Goal: Task Accomplishment & Management: Use online tool/utility

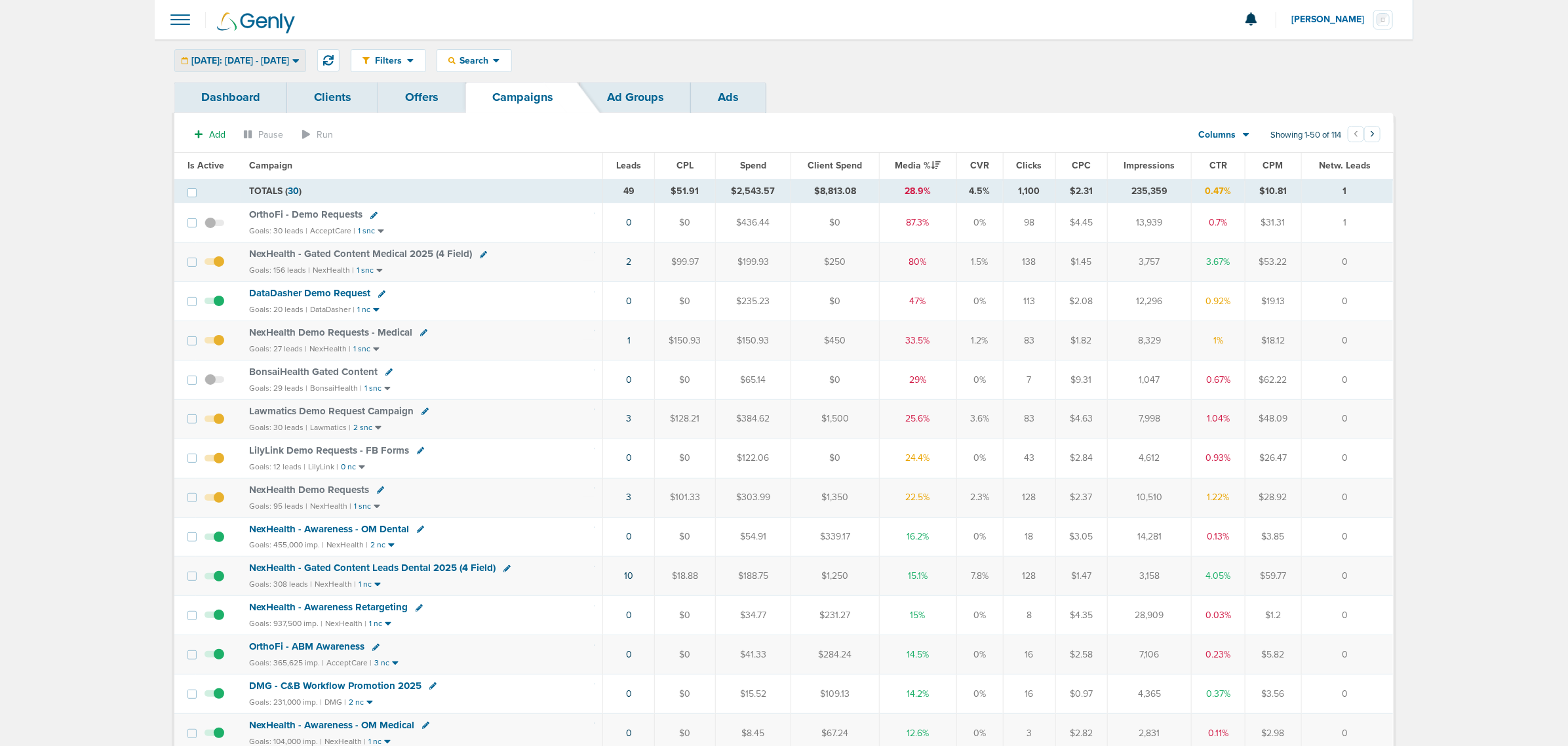
click at [296, 69] on div "[DATE]: [DATE] - [DATE]" at bounding box center [239, 60] width 130 height 22
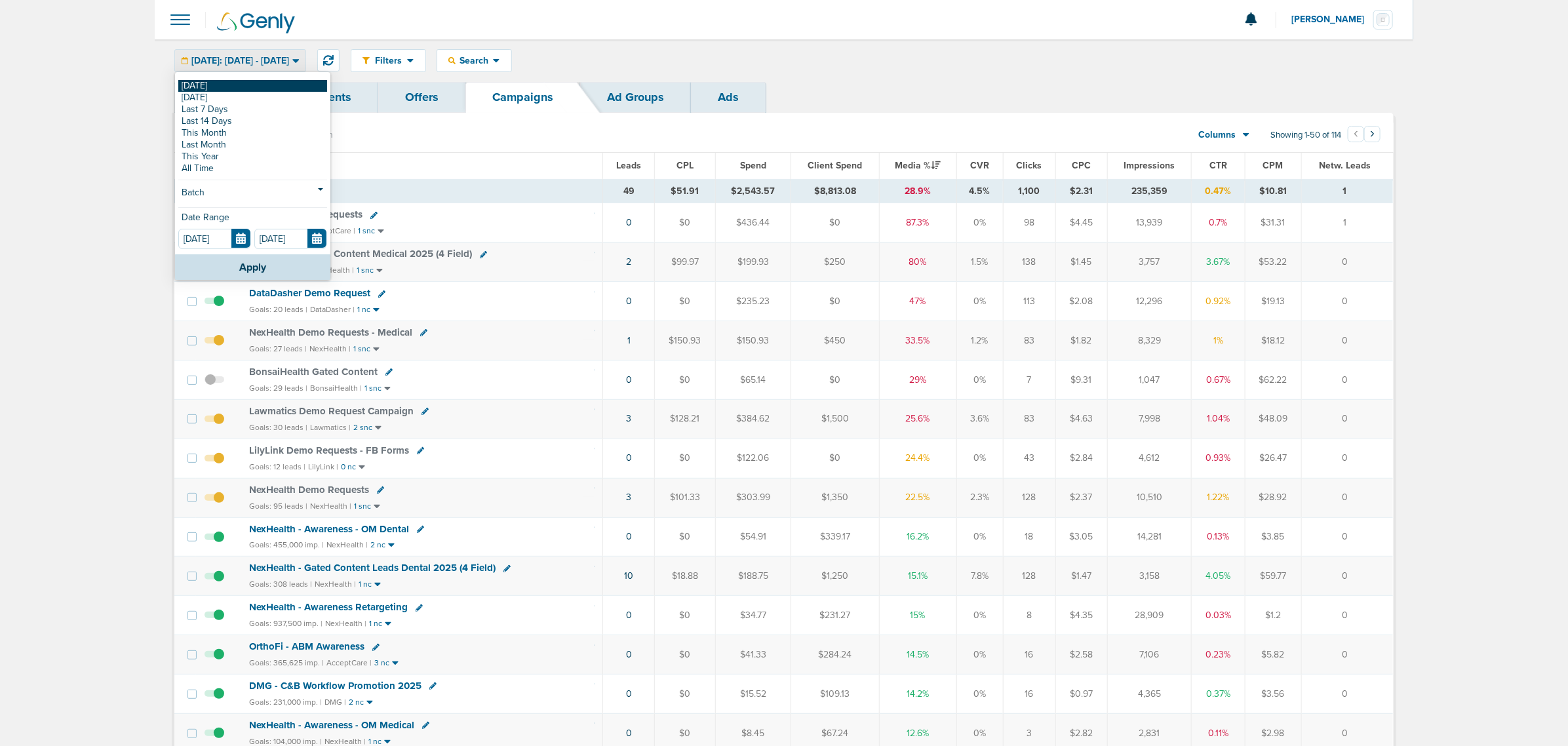
click at [286, 82] on link "[DATE]" at bounding box center [253, 86] width 149 height 11
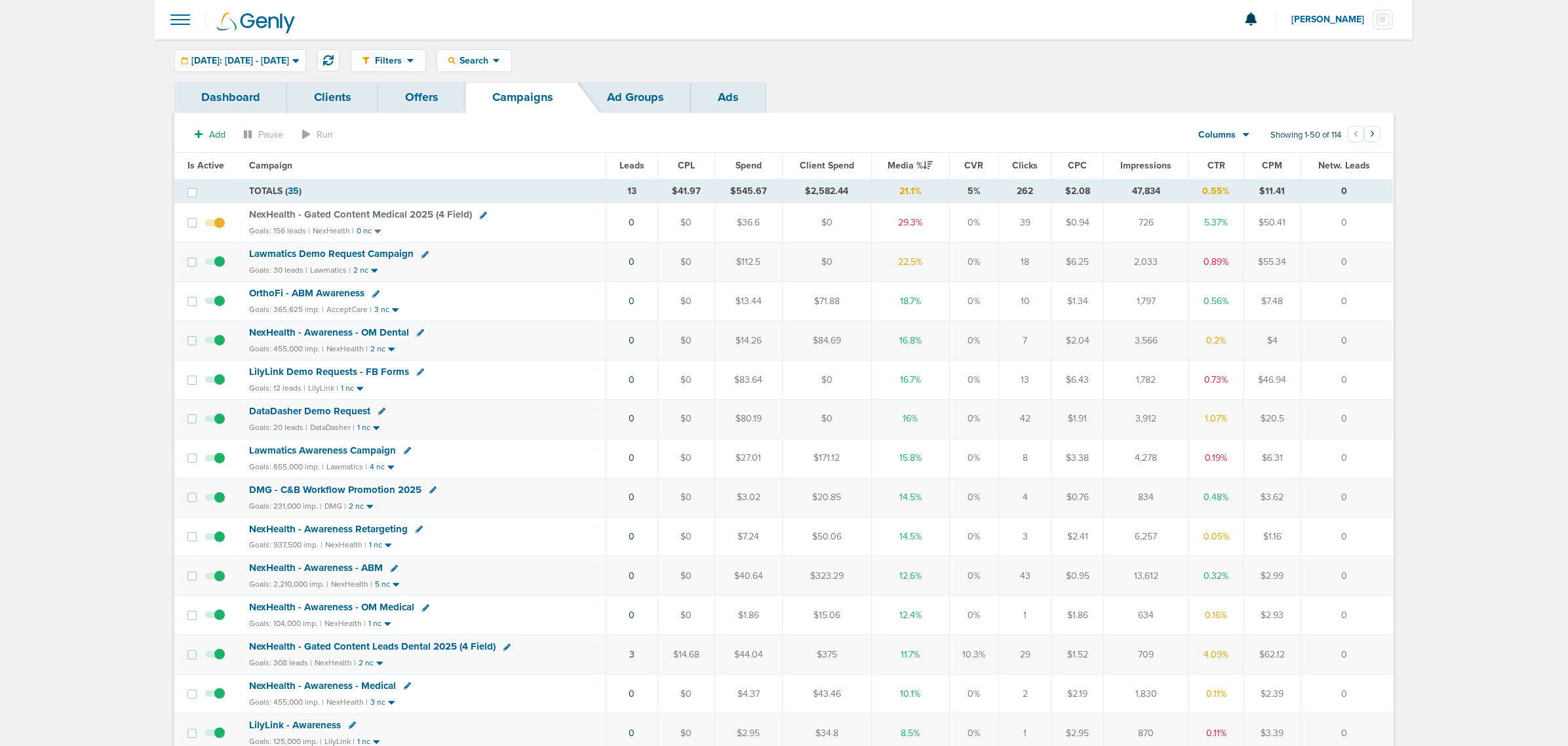
click at [416, 210] on span "NexHealth - Gated Content Medical 2025 (4 Field)" at bounding box center [360, 214] width 223 height 11
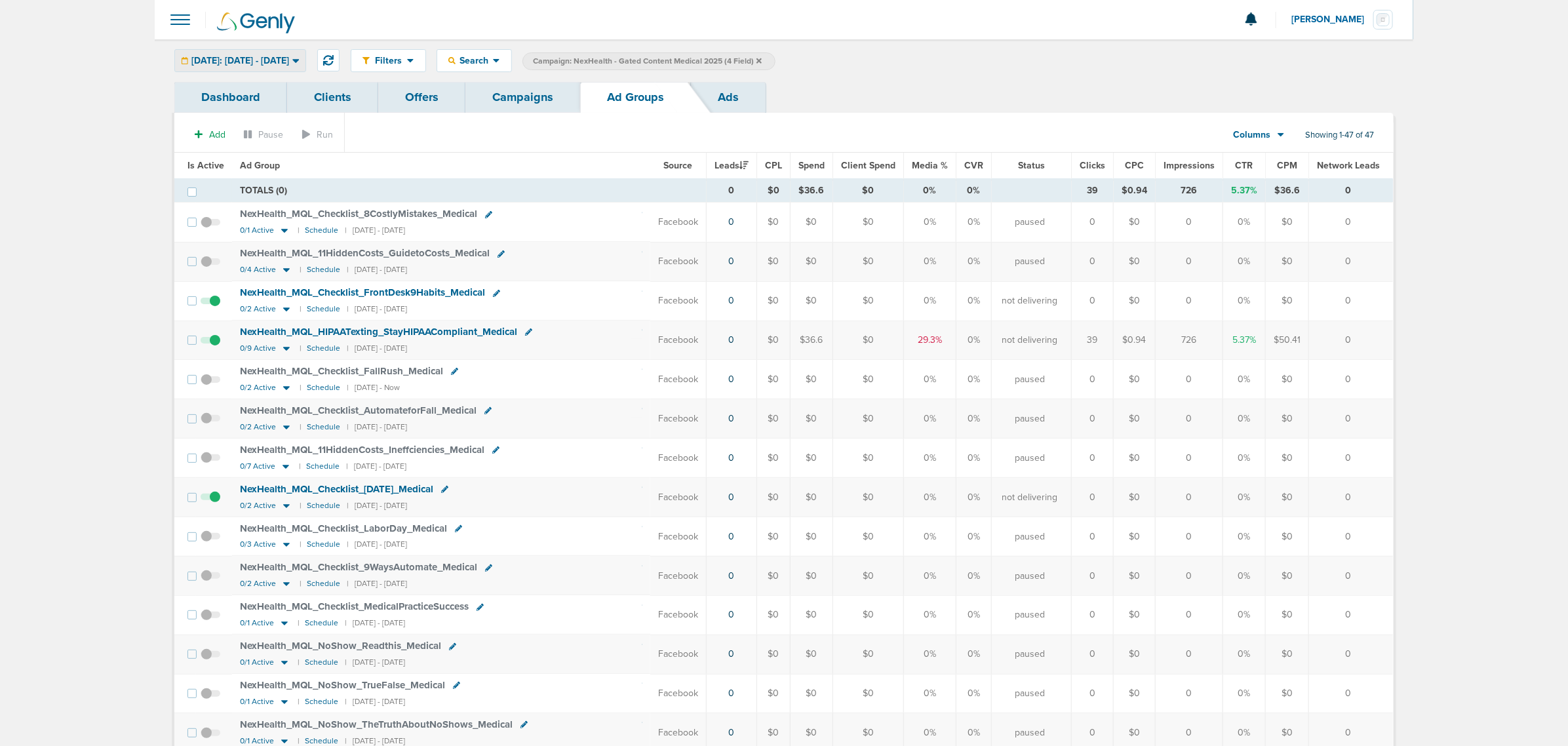
click at [285, 57] on span "[DATE]: [DATE] - [DATE]" at bounding box center [239, 61] width 98 height 10
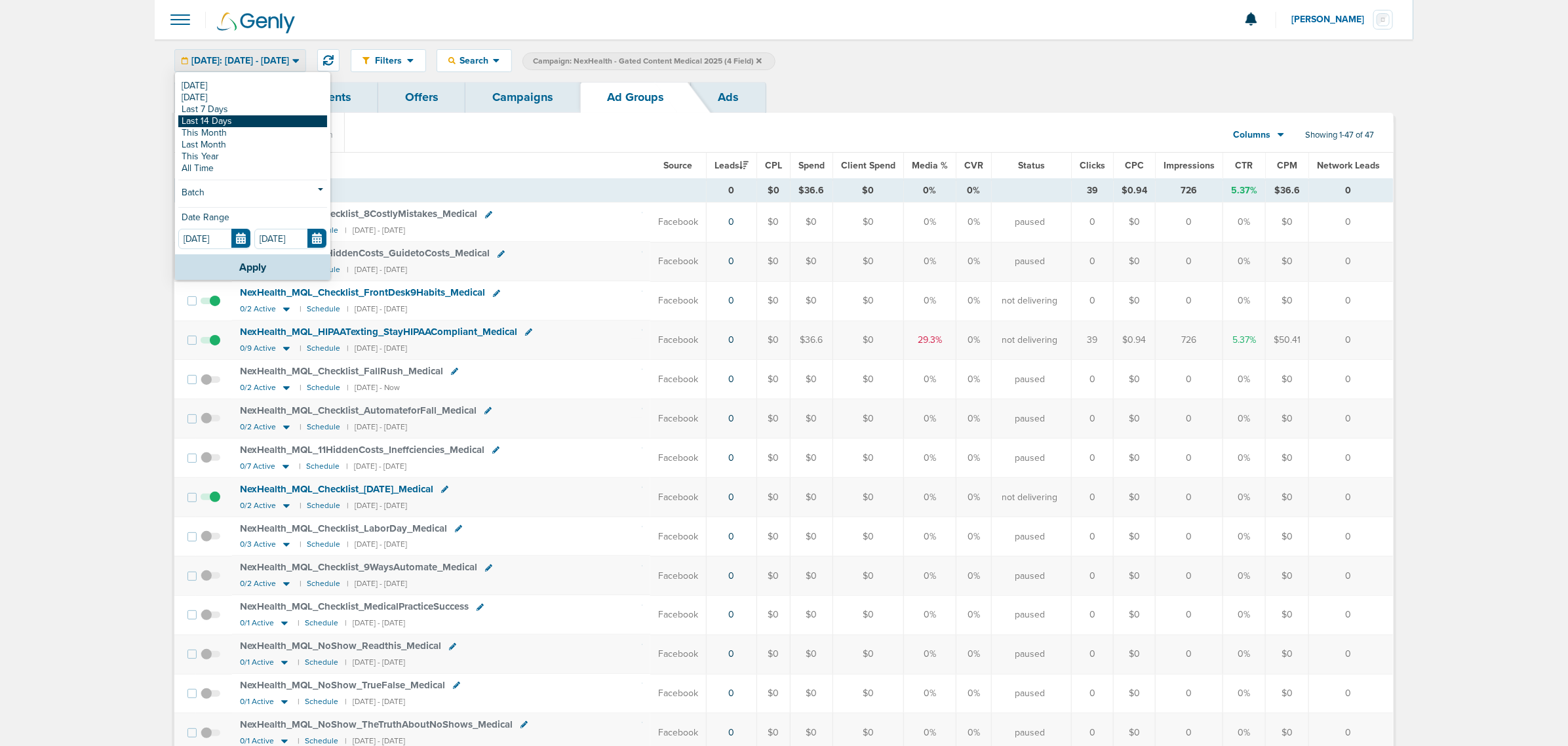
click at [246, 116] on link "Last 14 Days" at bounding box center [253, 121] width 149 height 11
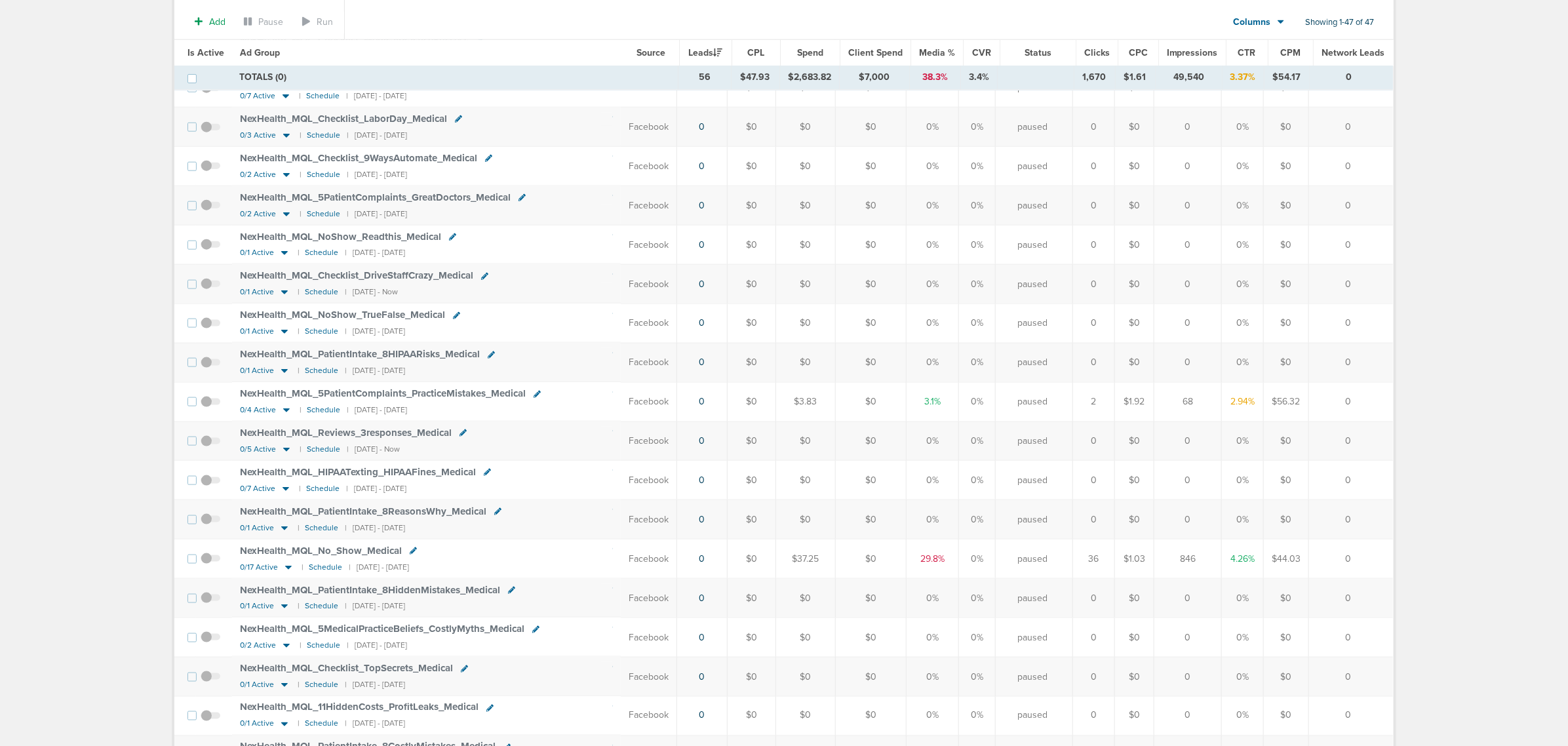
scroll to position [901, 0]
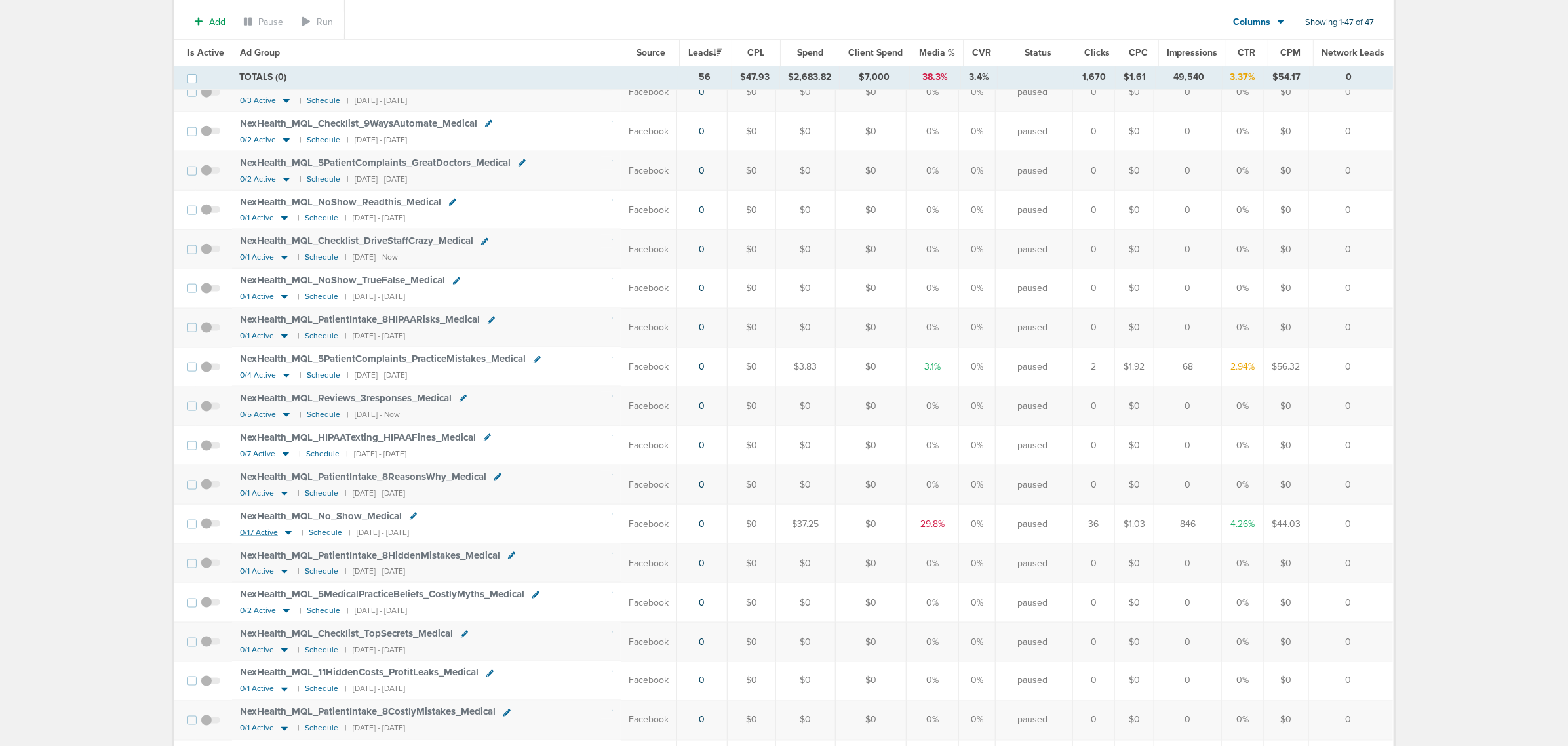
click at [285, 451] on icon at bounding box center [289, 533] width 13 height 11
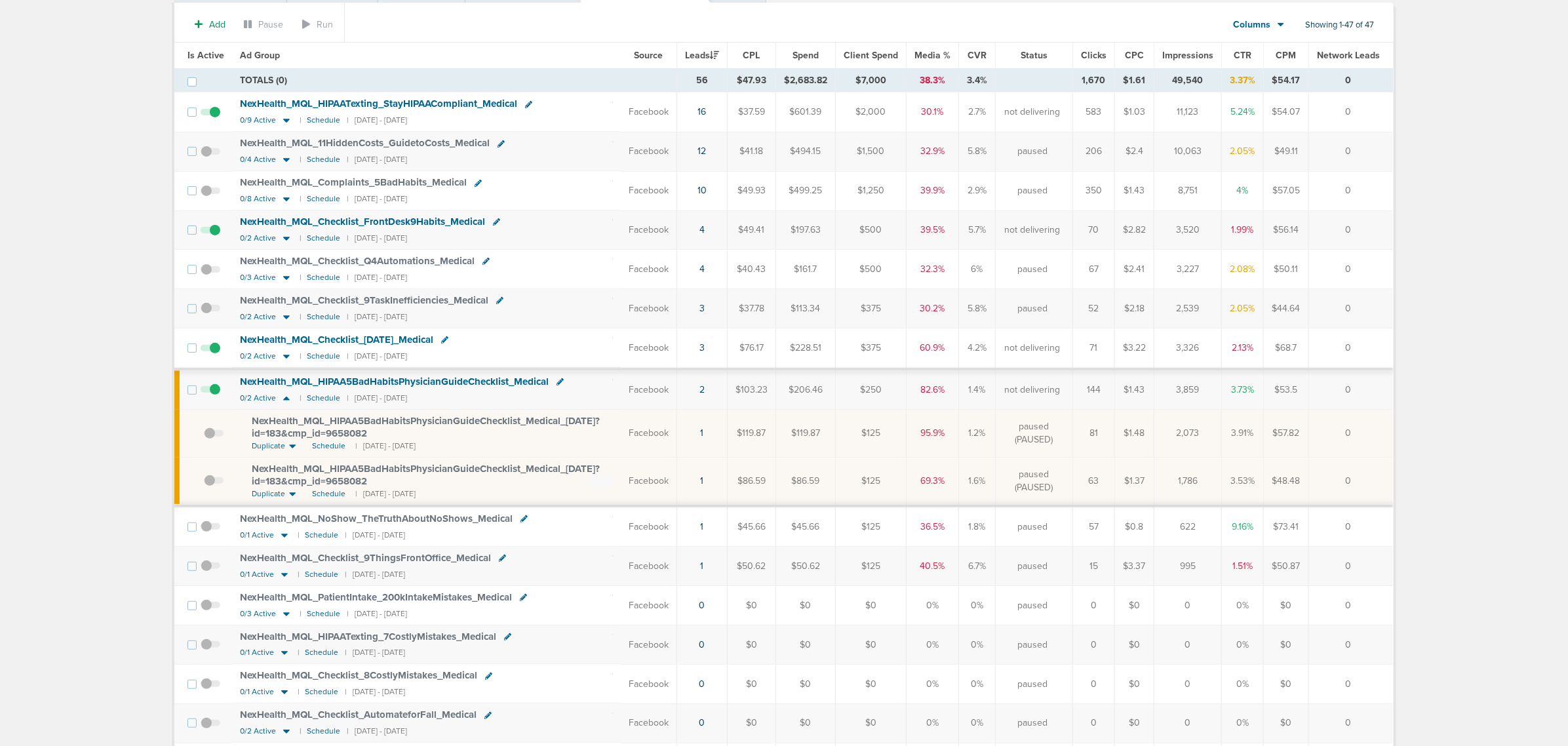
scroll to position [82, 0]
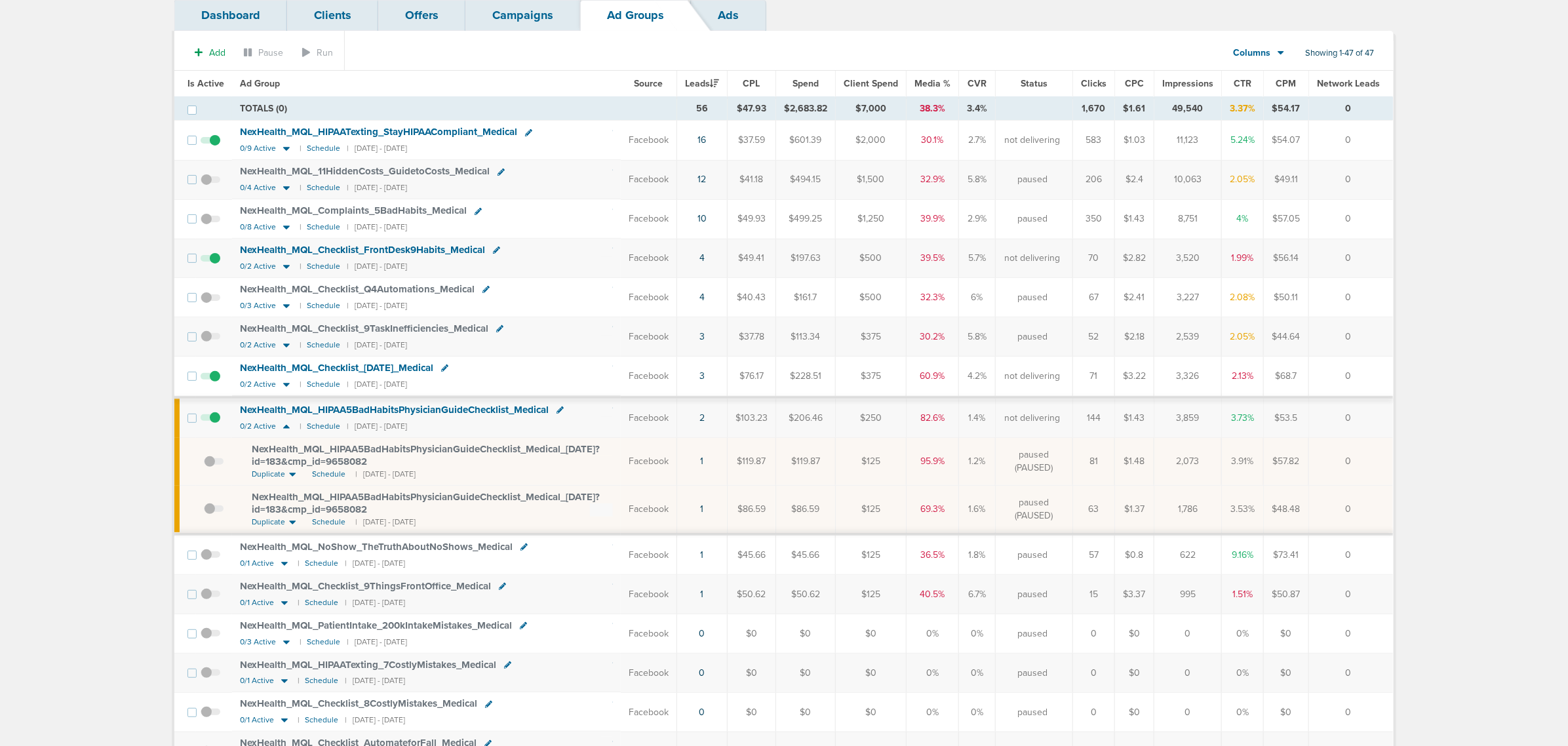
click at [927, 84] on span "Media %" at bounding box center [932, 84] width 36 height 11
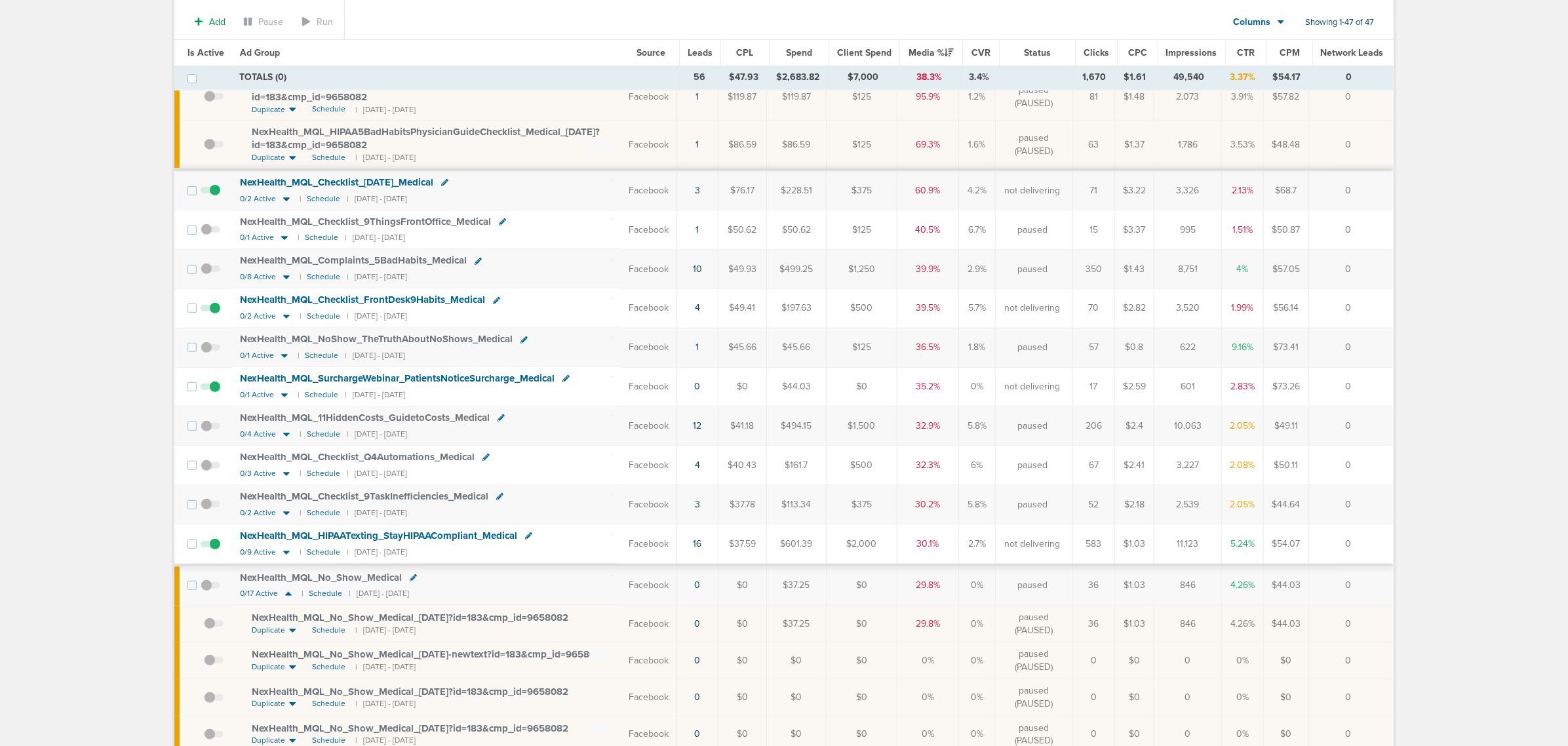
scroll to position [410, 0]
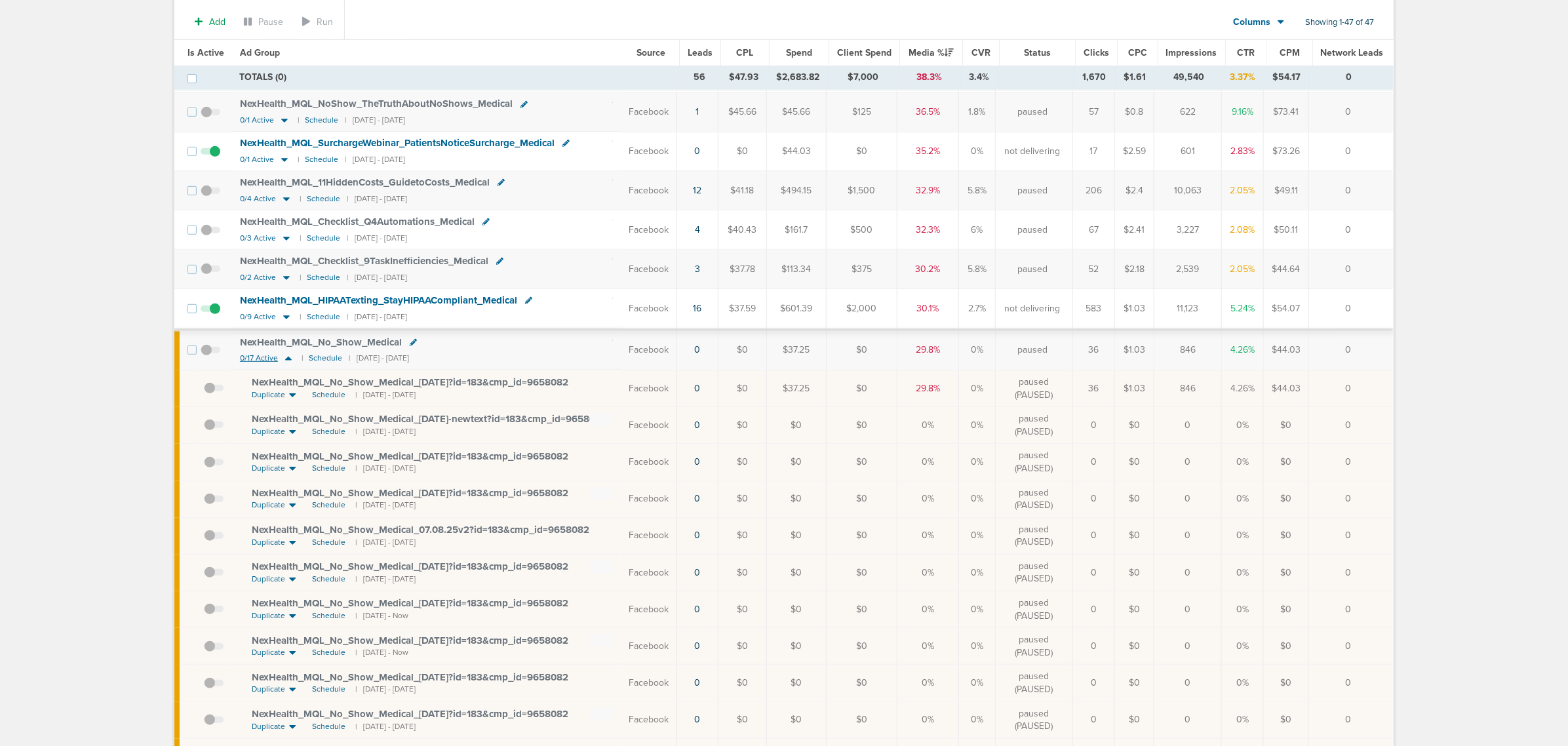
click at [289, 364] on icon at bounding box center [289, 358] width 13 height 11
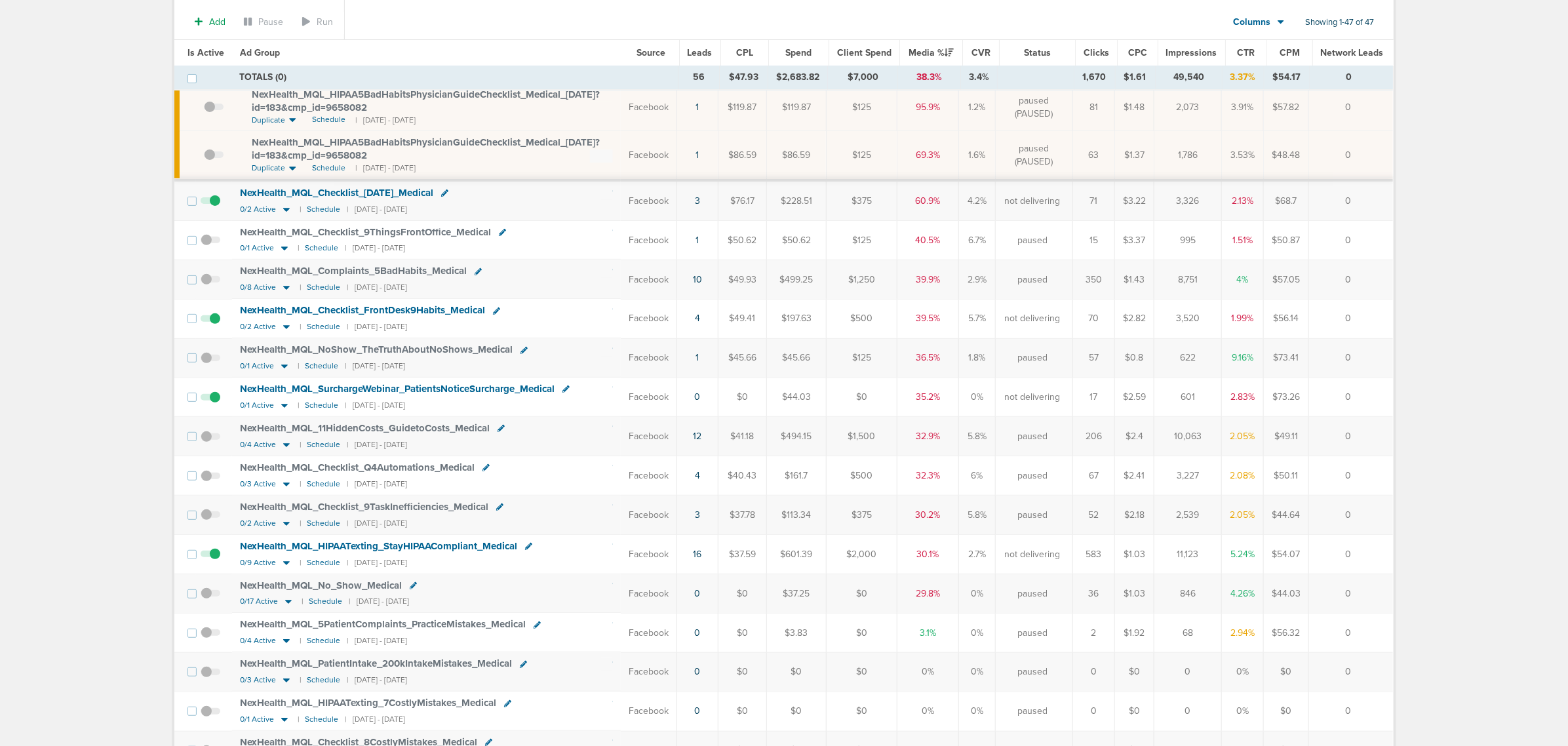
scroll to position [82, 0]
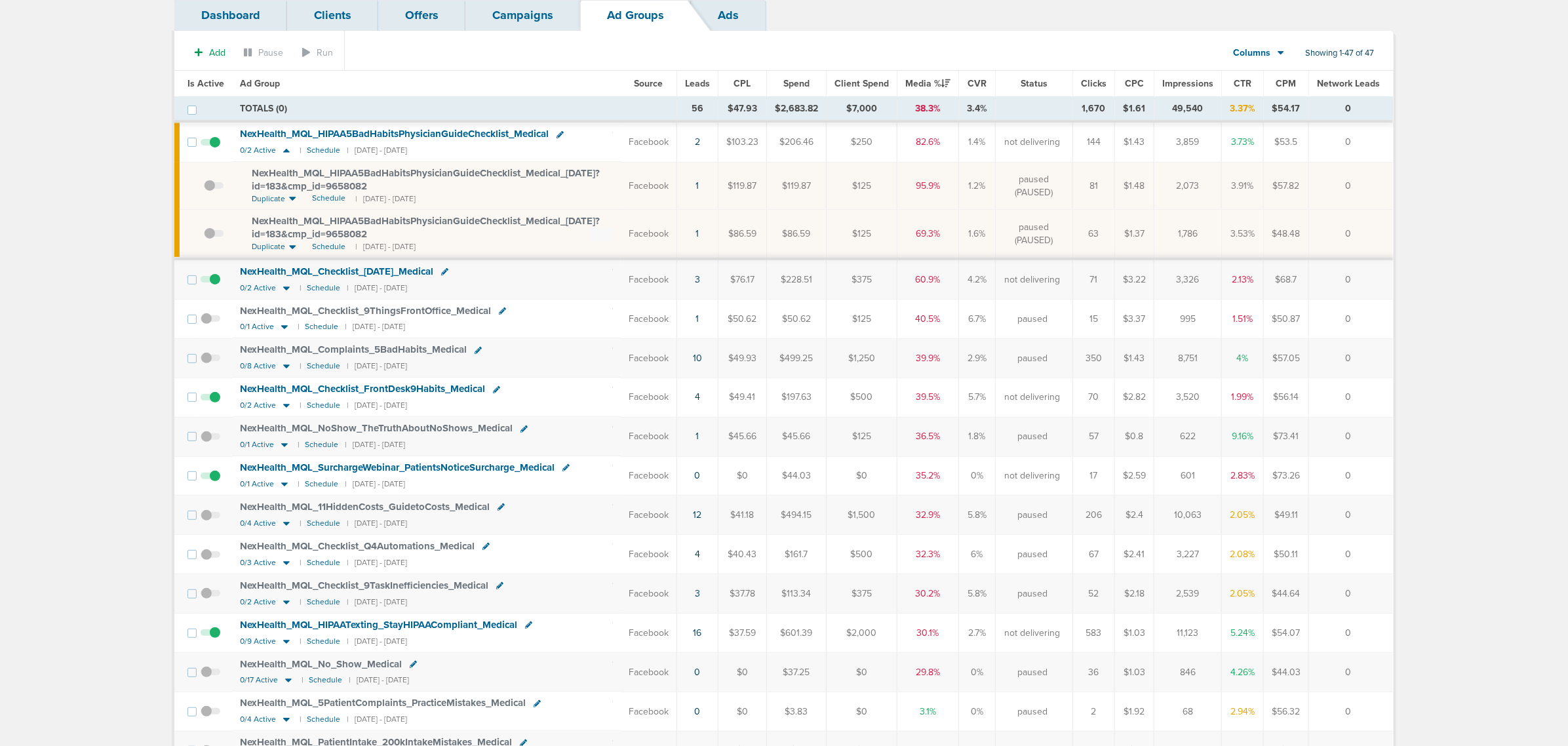
click at [523, 5] on link "Campaigns" at bounding box center [523, 15] width 115 height 30
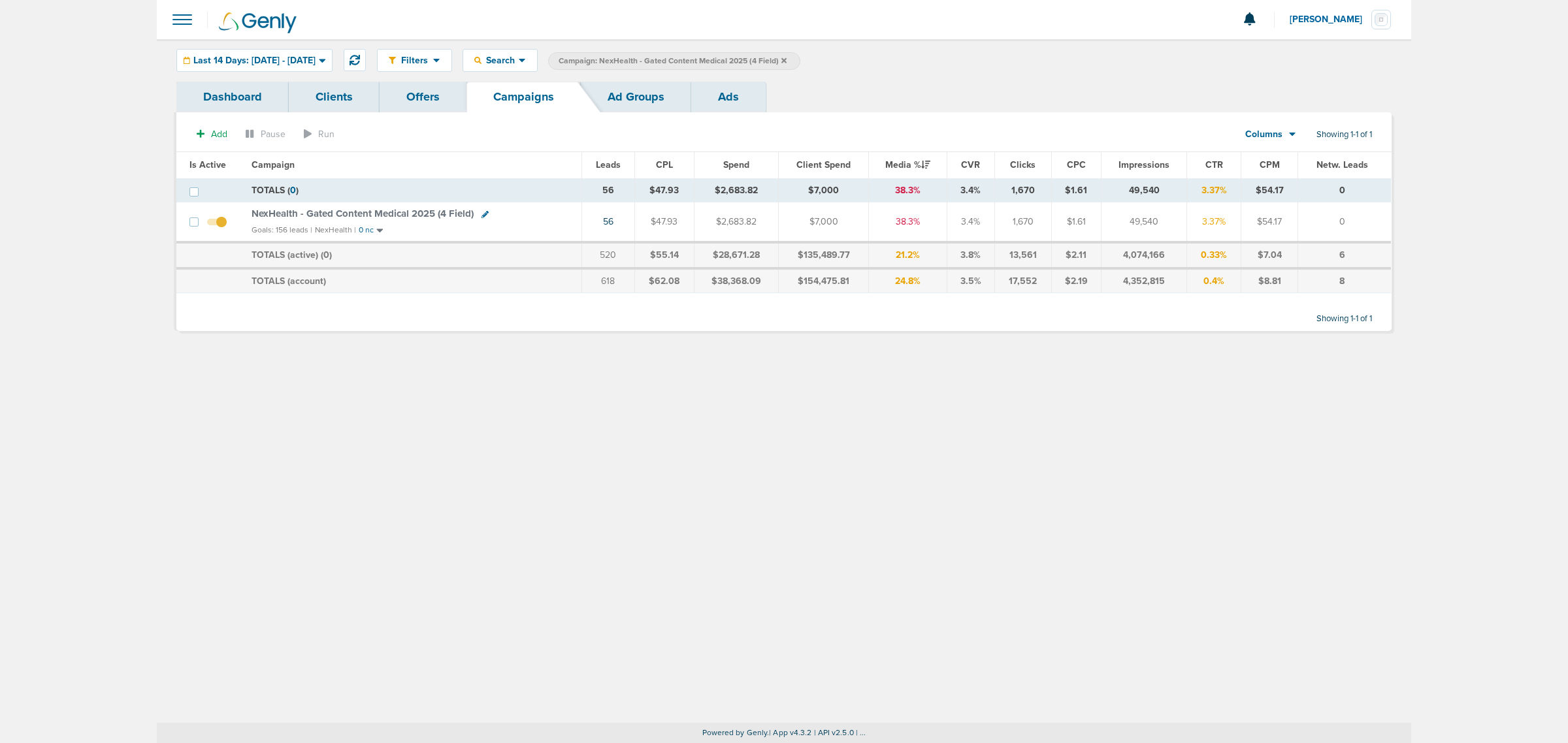
click at [787, 58] on icon at bounding box center [784, 61] width 6 height 6
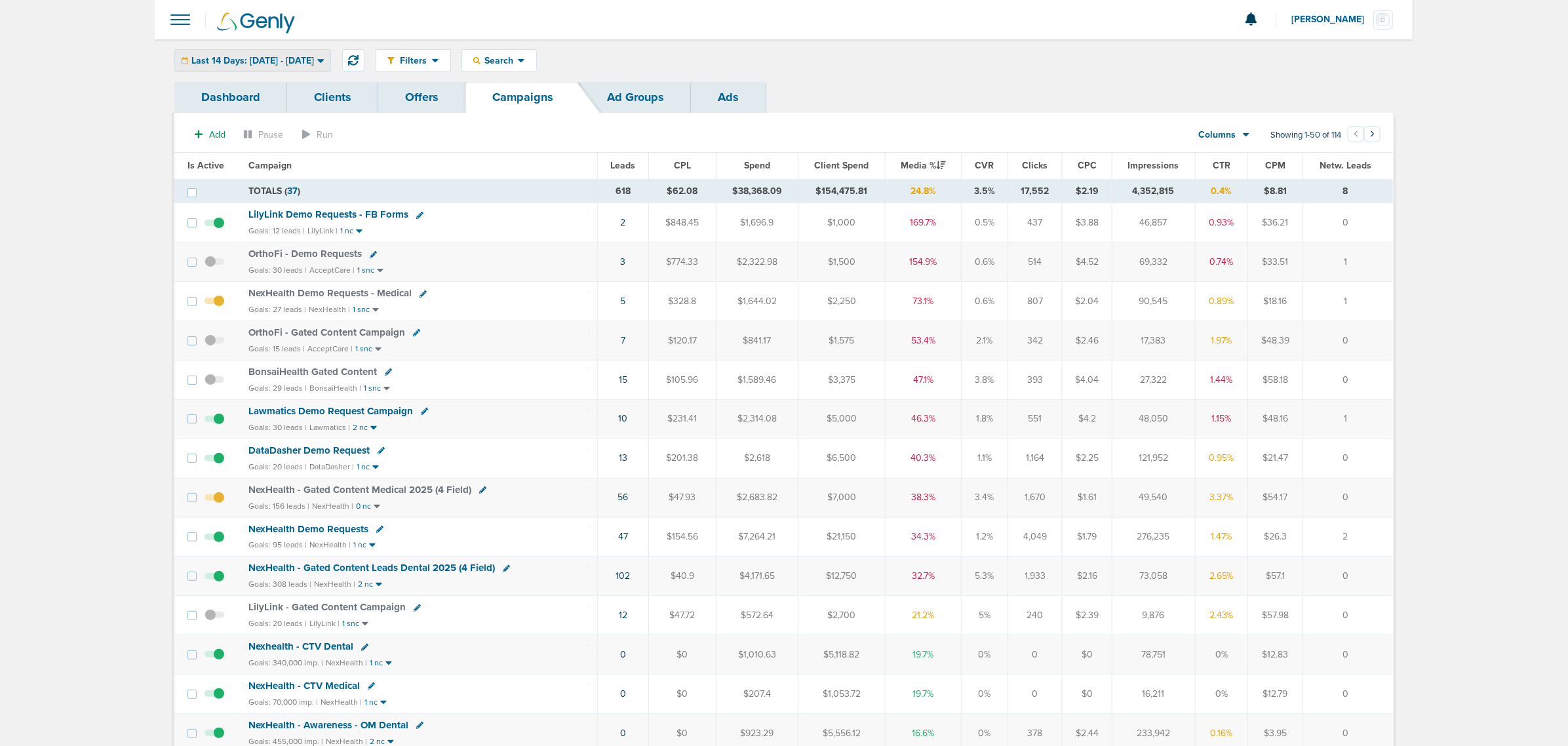
click at [322, 49] on div "Last 14 Days: [DATE] - [DATE]" at bounding box center [252, 60] width 155 height 22
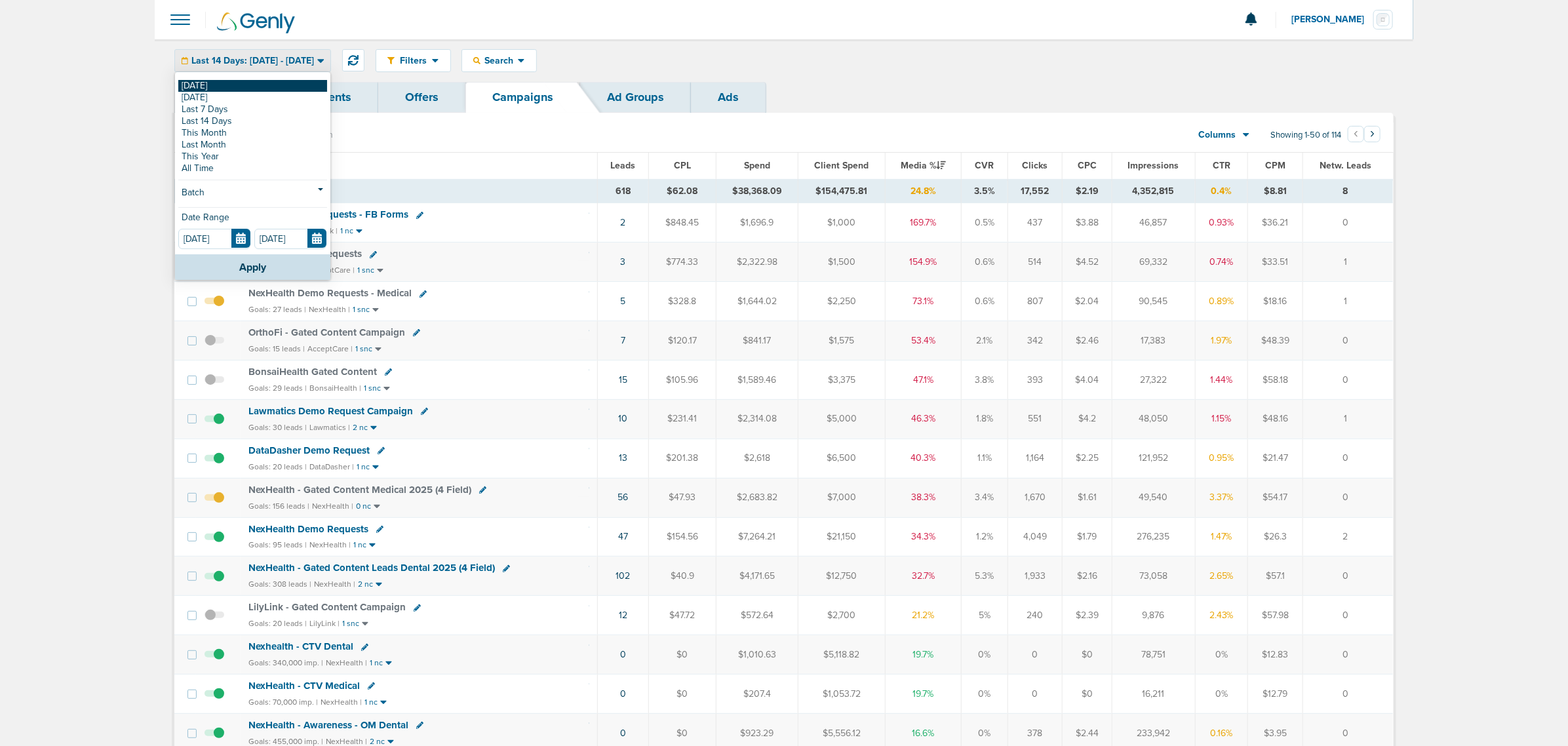
click at [267, 86] on link "[DATE]" at bounding box center [253, 86] width 149 height 11
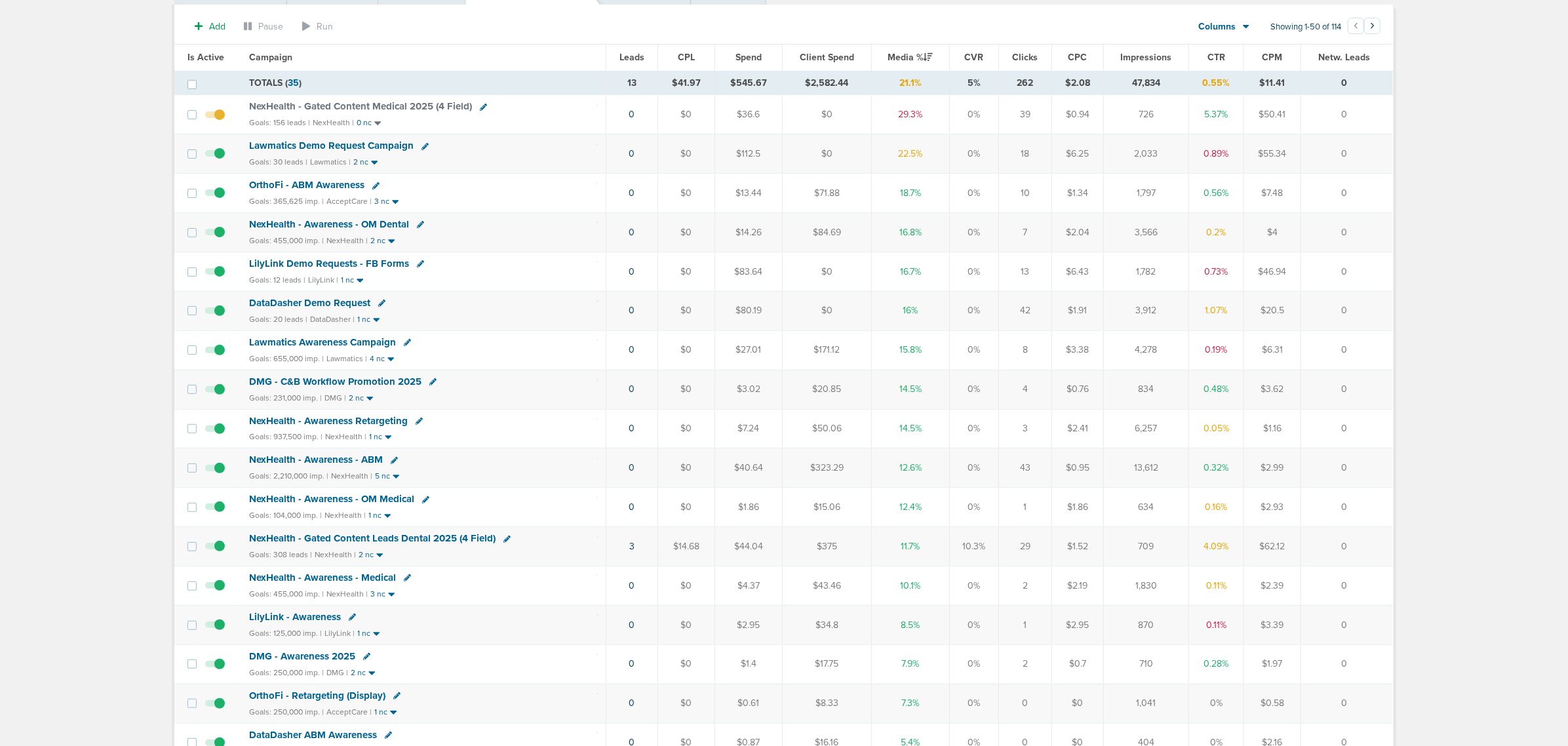
scroll to position [246, 0]
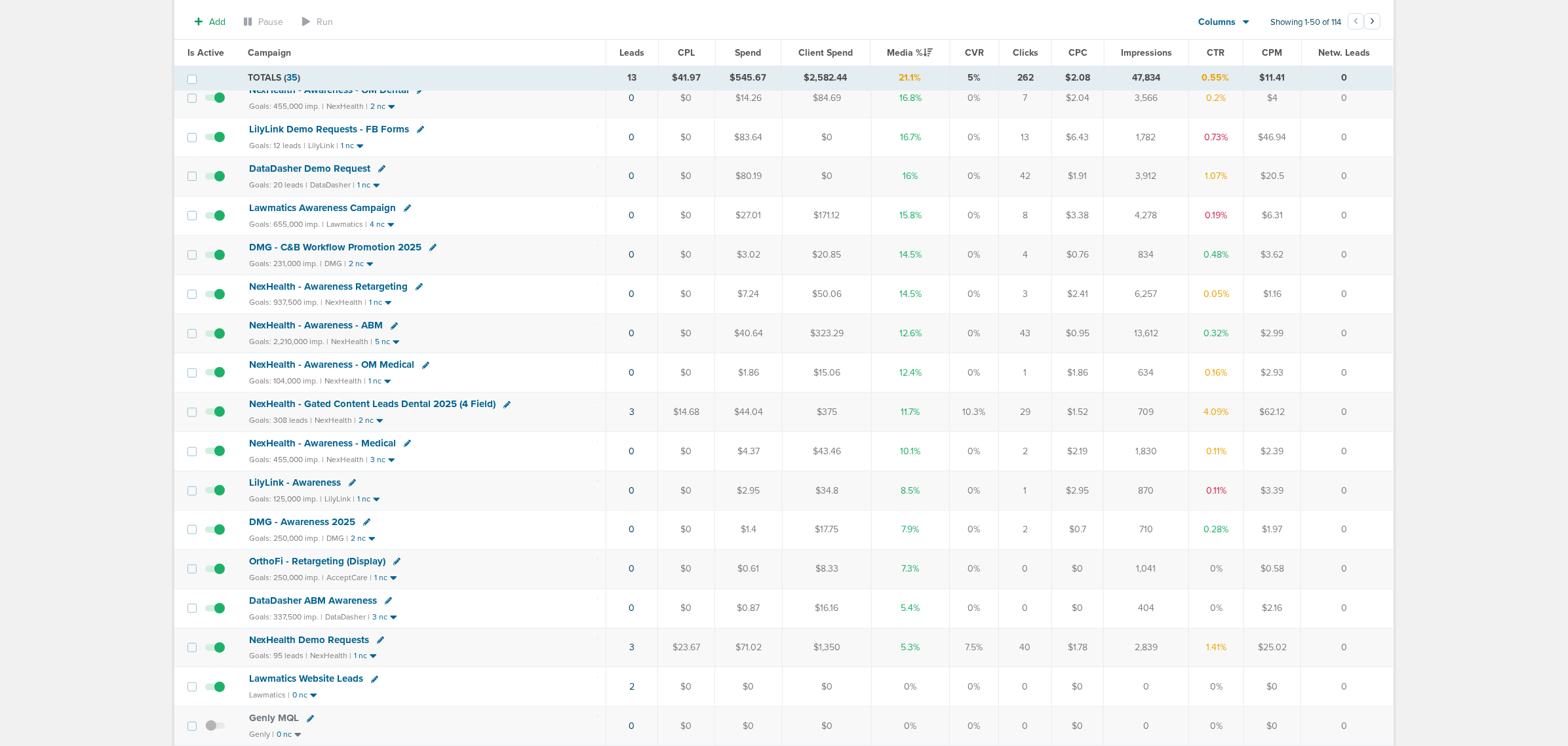
drag, startPoint x: 571, startPoint y: 423, endPoint x: 1355, endPoint y: 418, distance: 784.0
click at [1042, 418] on tr "NexHealth - Gated Content Leads Dental 2025 (4 Field) Goals: 308 leads | NexHea…" at bounding box center [783, 411] width 1218 height 39
click at [1042, 418] on td "0" at bounding box center [1347, 411] width 92 height 39
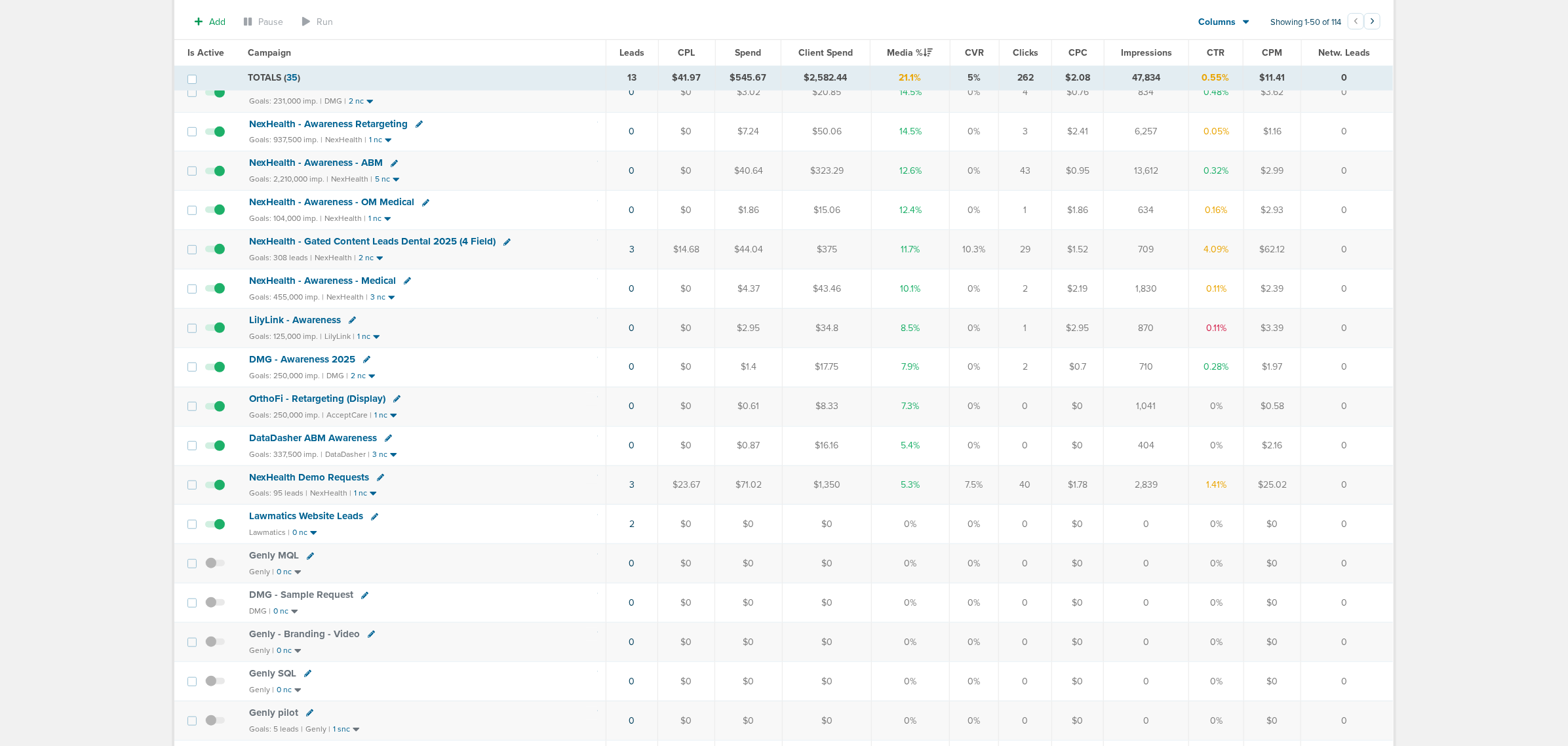
scroll to position [410, 0]
drag, startPoint x: 584, startPoint y: 483, endPoint x: 640, endPoint y: 481, distance: 56.0
click at [640, 451] on tr "NexHealth Demo Requests Goals: 95 leads | NexHealth | 1 nc 3 $23.67 $71.02 $1,3…" at bounding box center [783, 483] width 1218 height 39
click at [633, 451] on link "3" at bounding box center [632, 484] width 6 height 11
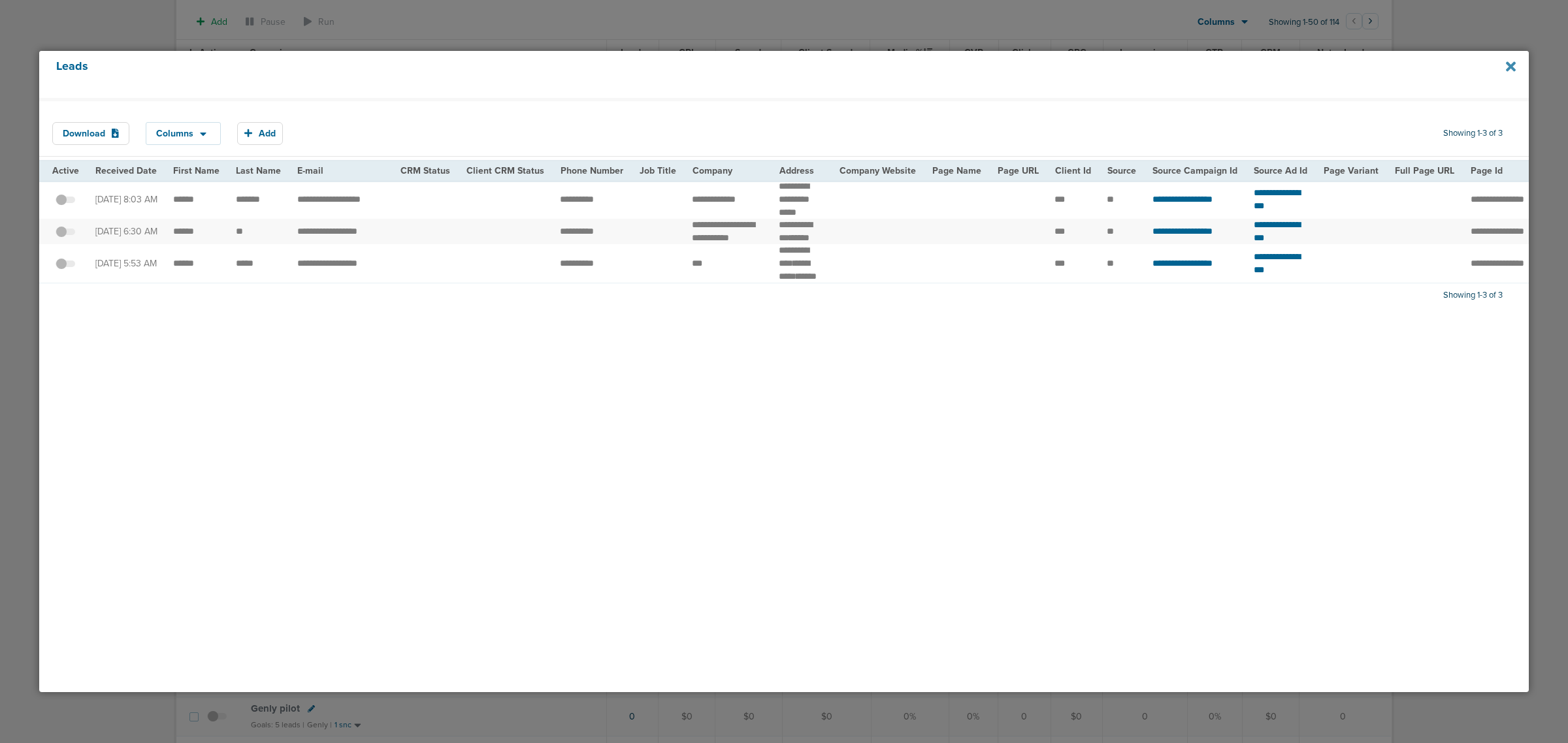
click at [1039, 70] on icon at bounding box center [1510, 66] width 9 height 9
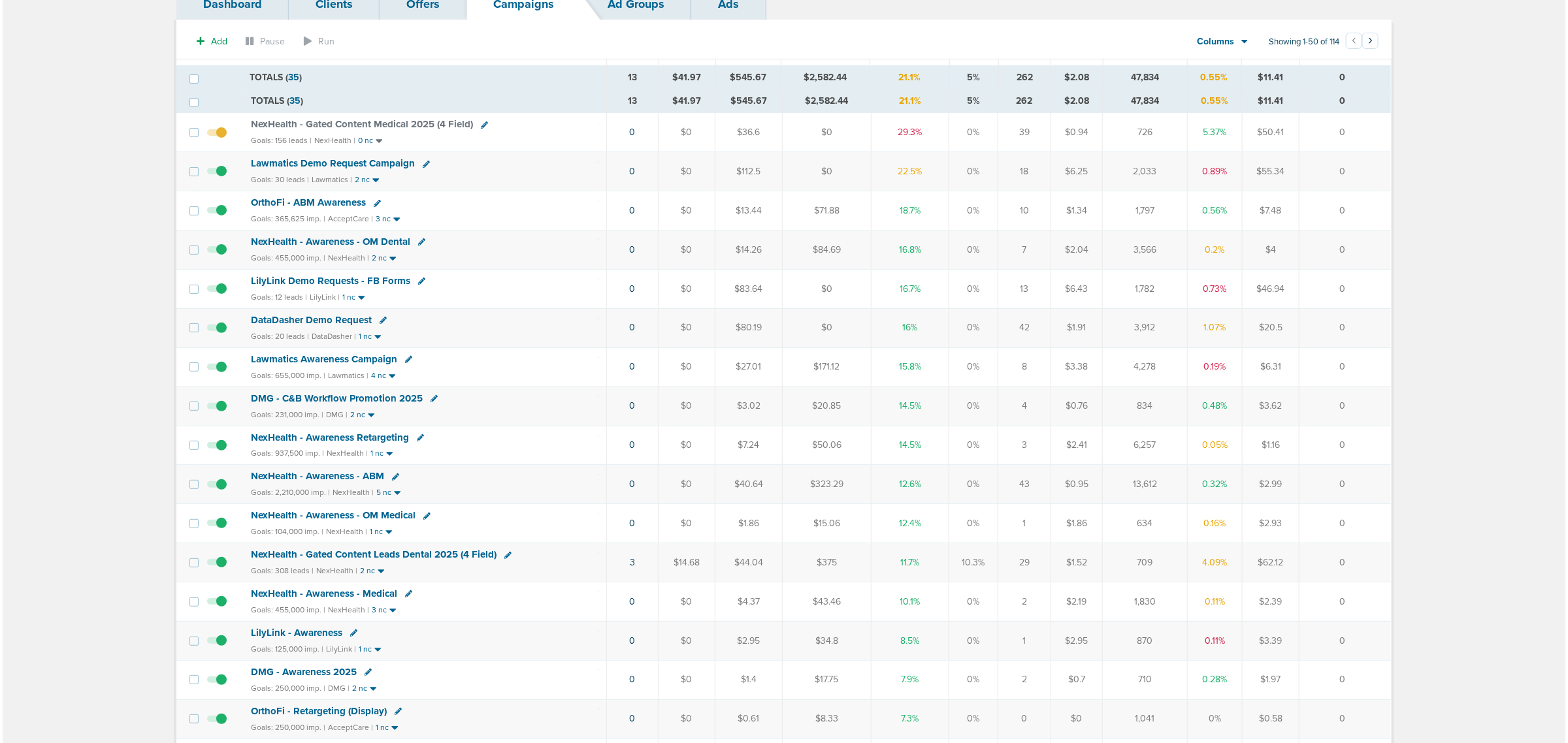
scroll to position [0, 0]
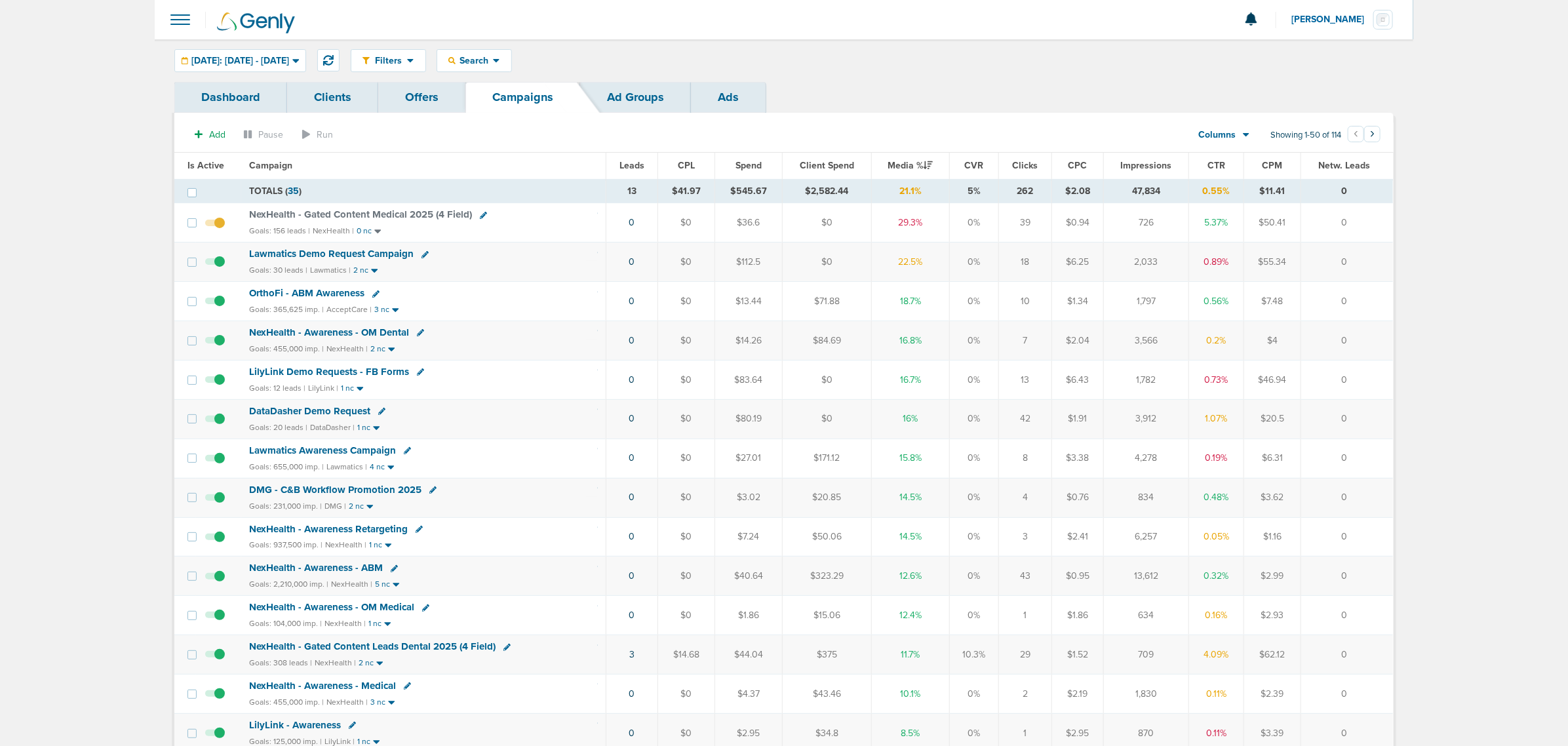
click at [417, 371] on icon at bounding box center [421, 373] width 8 height 8
select select
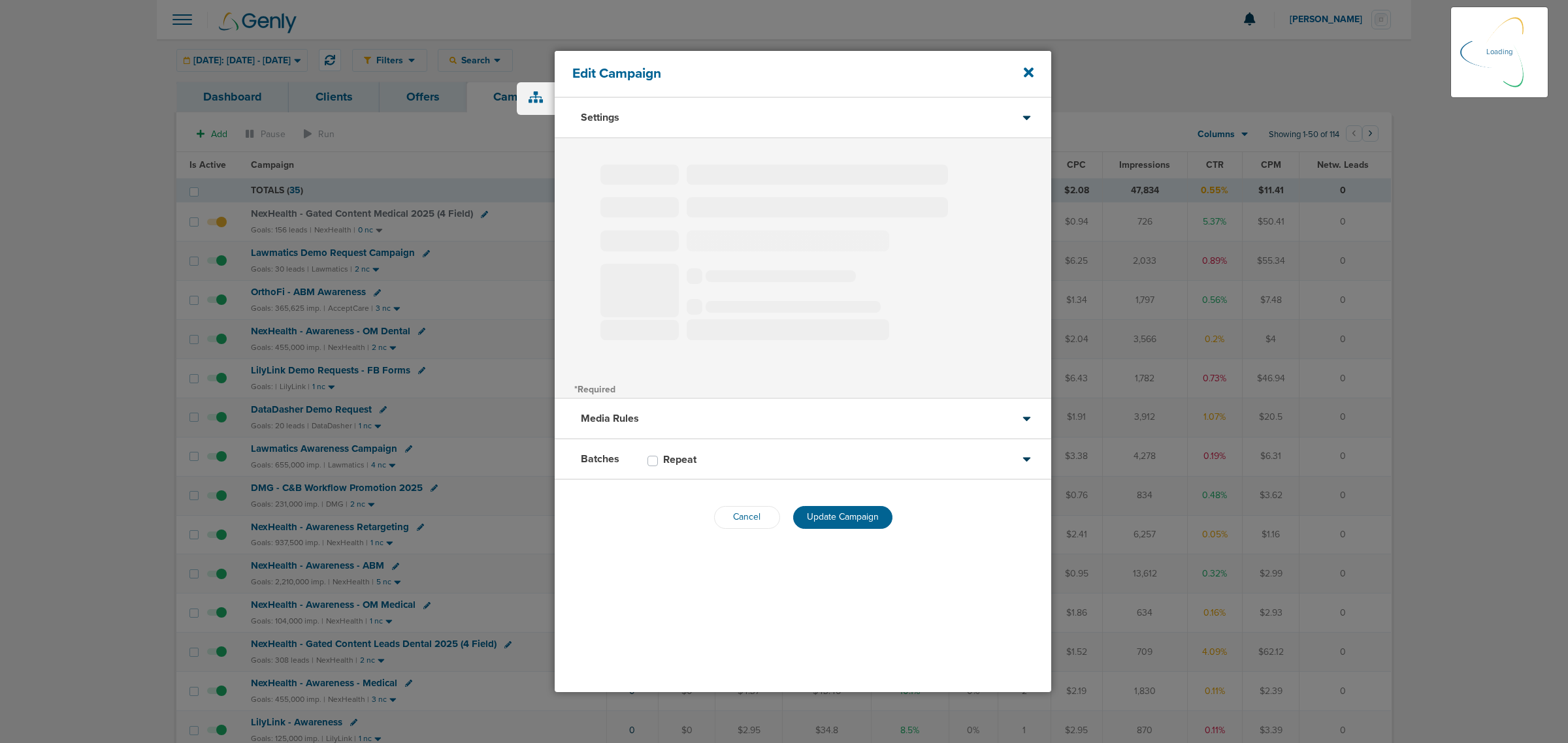
type input "LilyLink Demo Requests - FB Forms"
select select "Leads"
radio input "true"
select select "readOnly"
select select "1"
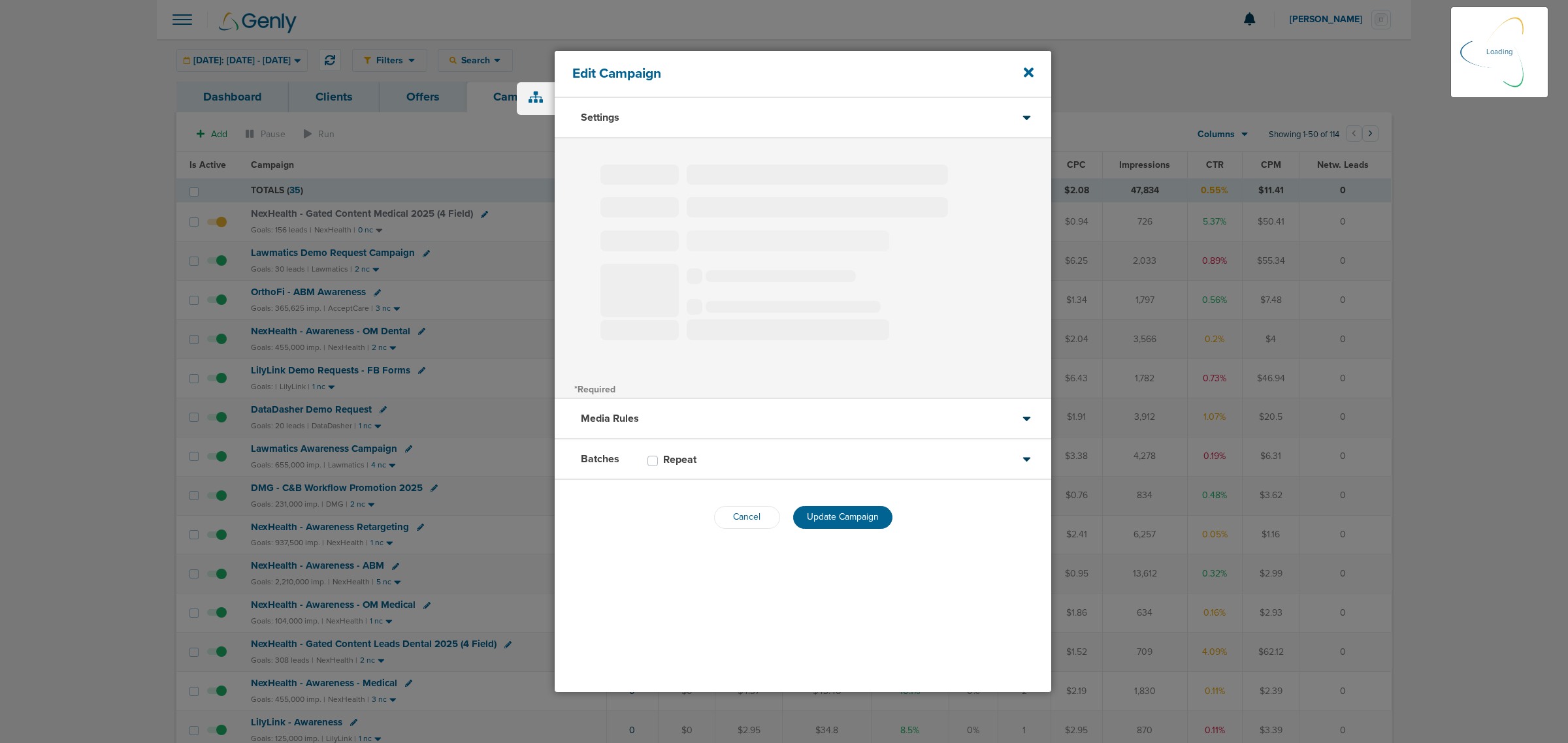
select select "2"
select select "3"
select select "4"
select select "6"
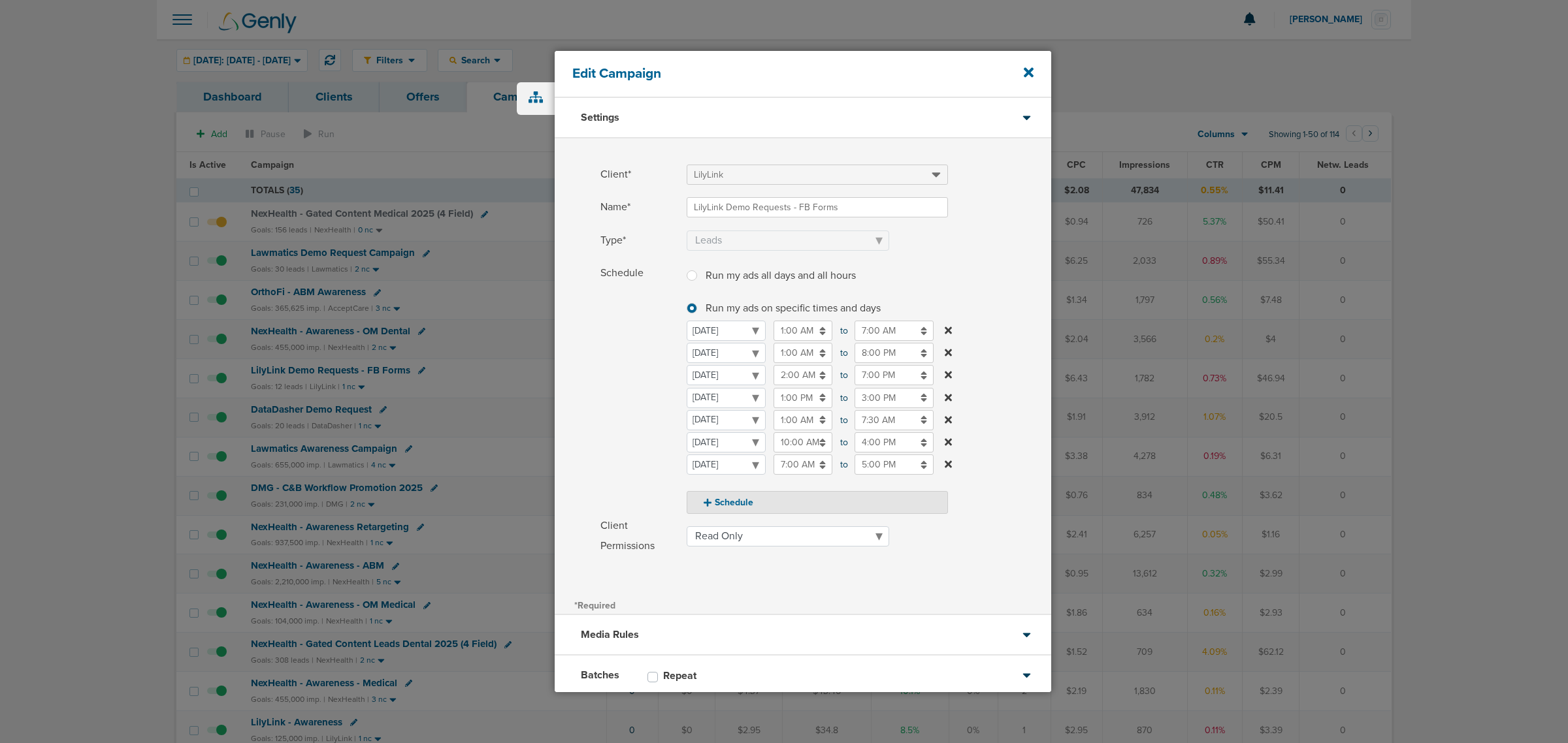
click at [879, 374] on input "7:00 PM" at bounding box center [893, 375] width 79 height 20
click at [975, 300] on label "Schedule Run my ads all days and all hours Run my ads all days and all hours Ru…" at bounding box center [826, 388] width 451 height 251
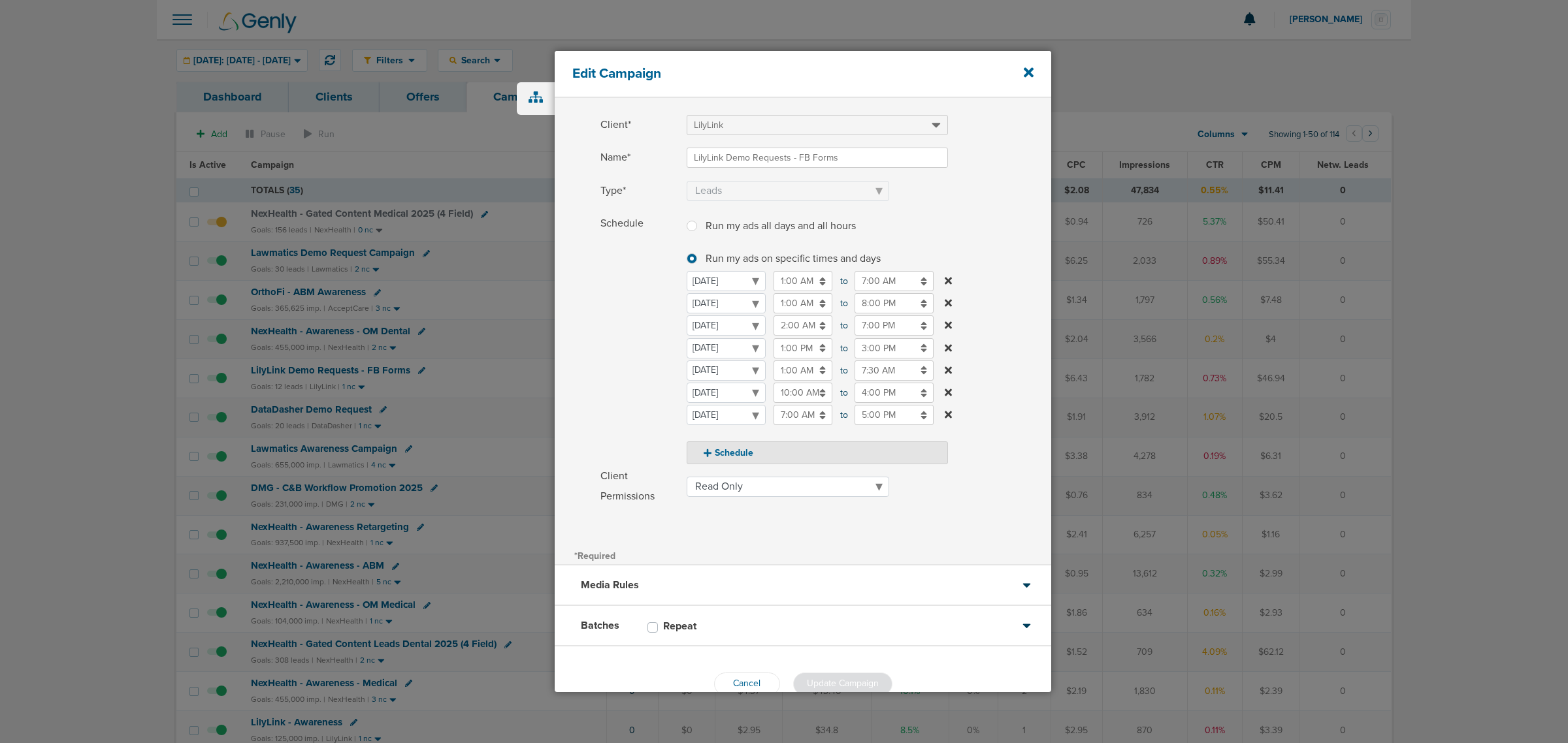
scroll to position [77, 0]
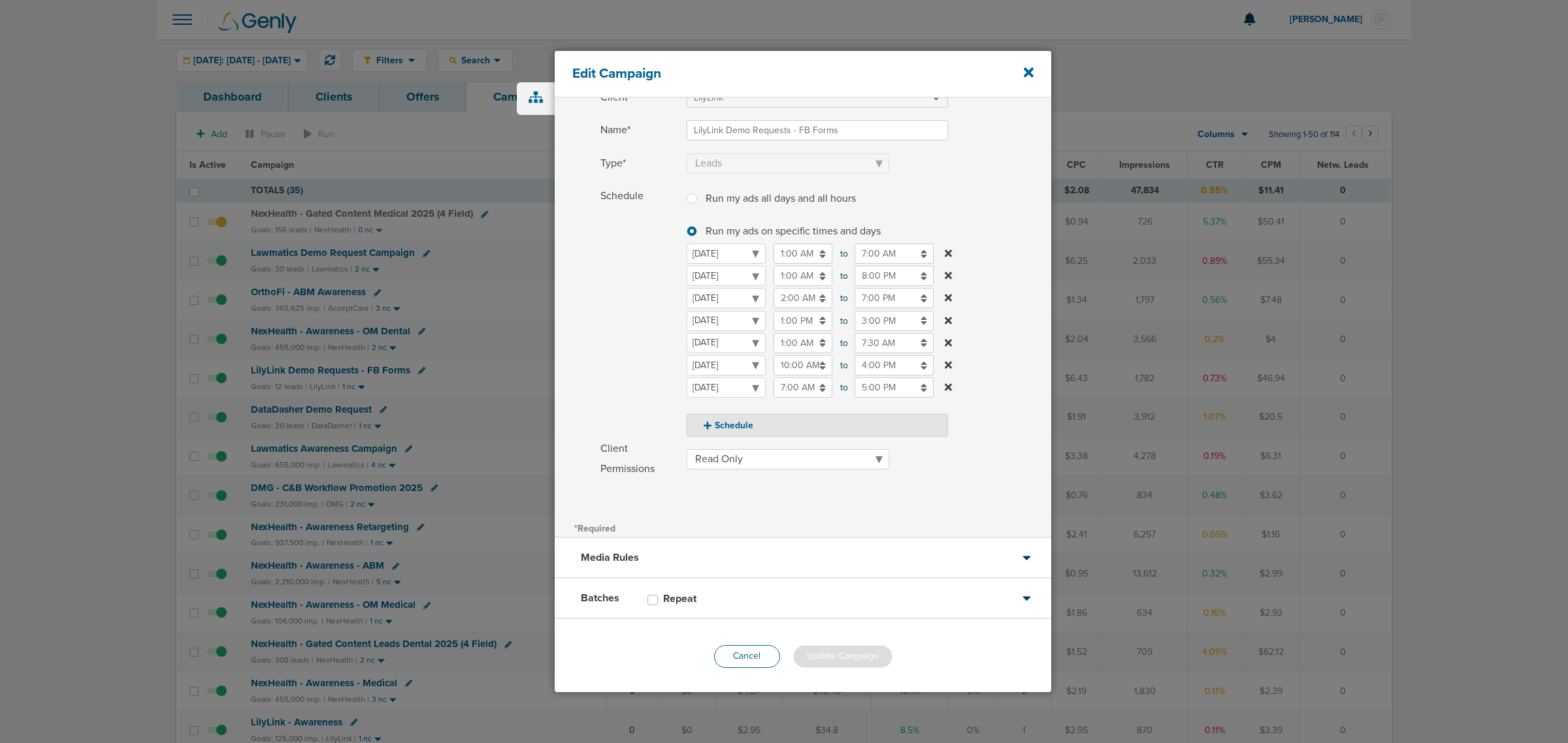
click at [740, 450] on button "Cancel" at bounding box center [747, 657] width 66 height 23
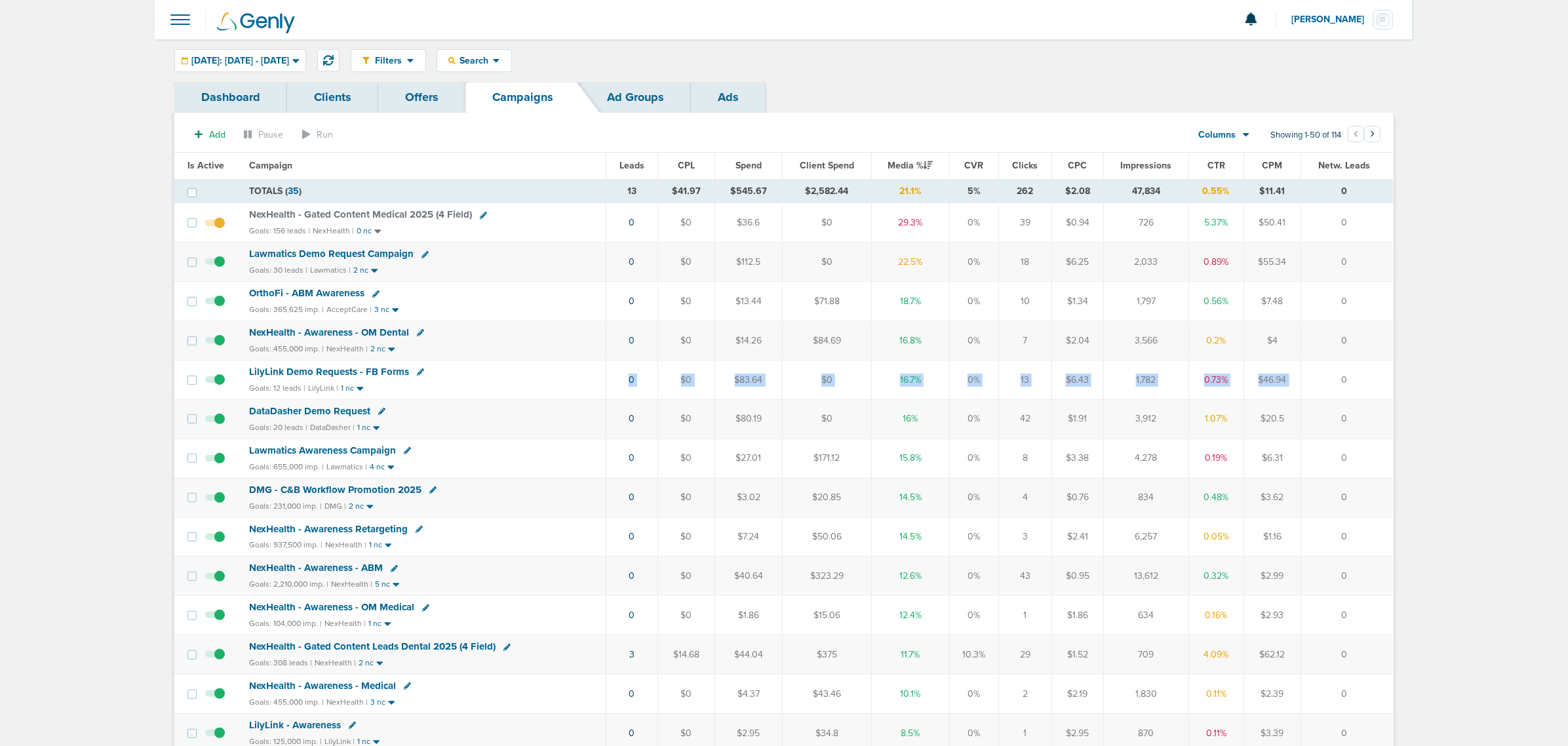
drag, startPoint x: 595, startPoint y: 382, endPoint x: 1330, endPoint y: 369, distance: 735.1
click at [1042, 369] on tr "LilyLink Demo Requests - FB Forms Goals: 12 leads | LilyLink | 1 nc 0 $0 $83.64…" at bounding box center [783, 379] width 1218 height 39
click at [1042, 369] on td "0" at bounding box center [1347, 379] width 92 height 39
click at [417, 374] on icon at bounding box center [421, 373] width 8 height 8
select select
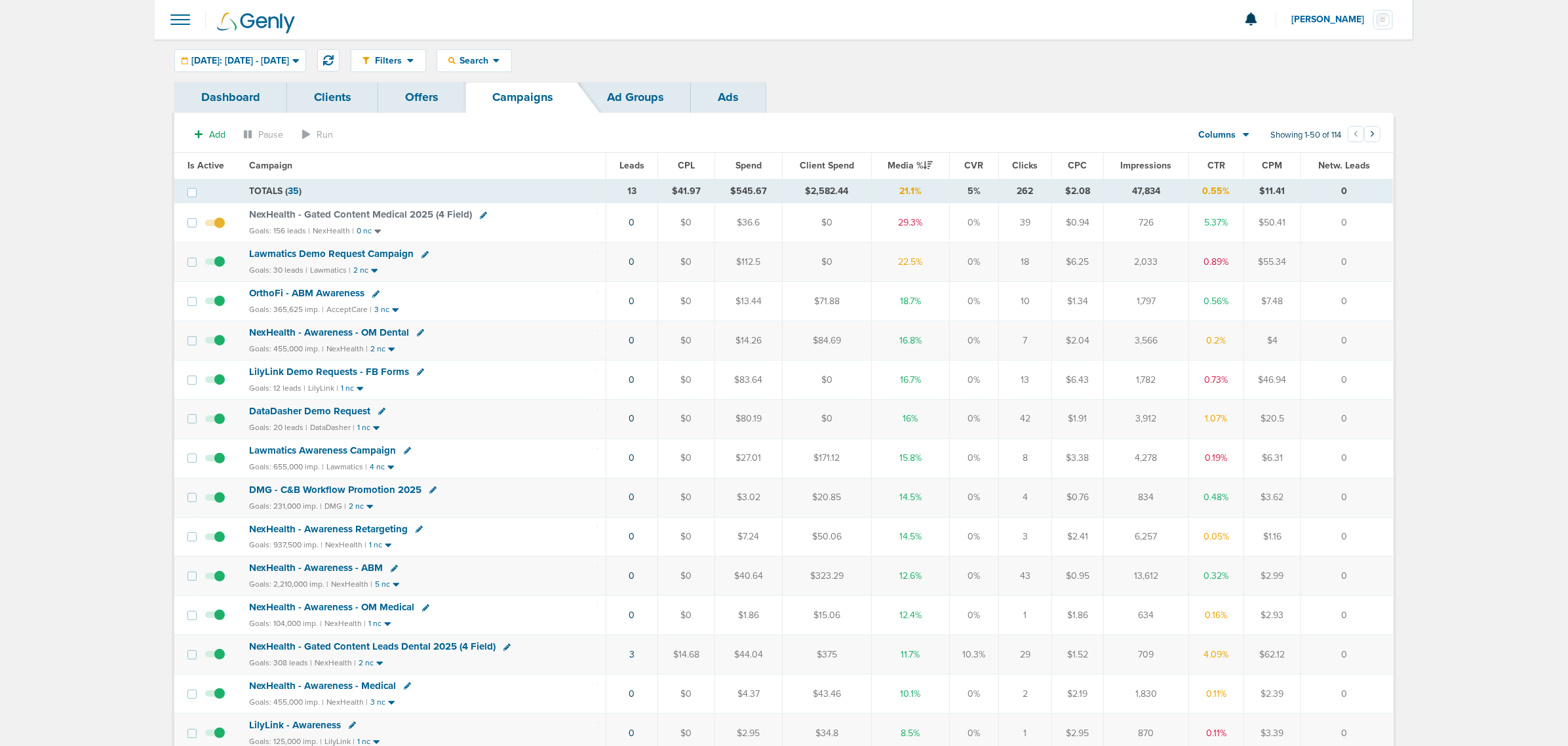
select select
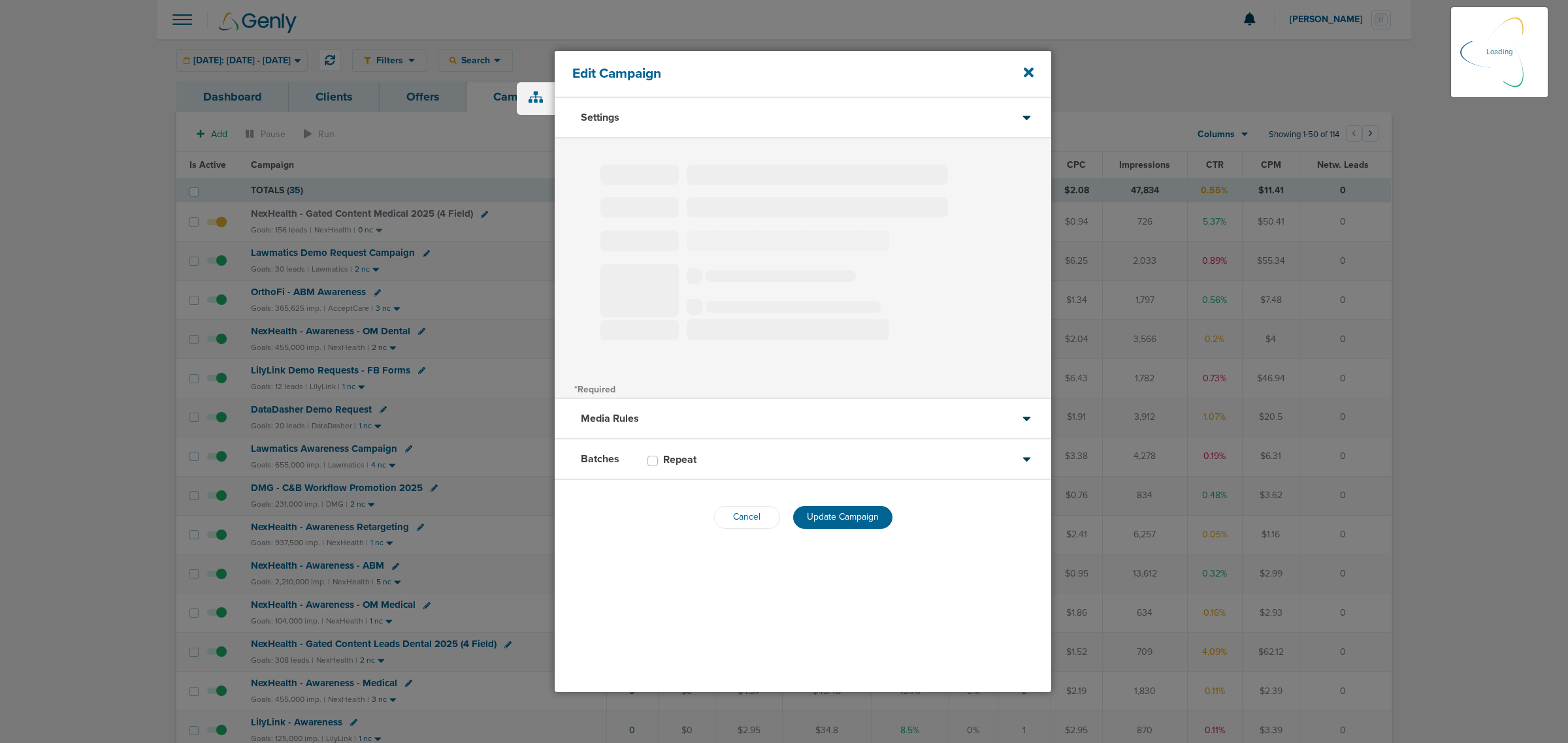
type input "LilyLink Demo Requests - FB Forms"
select select "Leads"
radio input "true"
select select "readOnly"
type input "20"
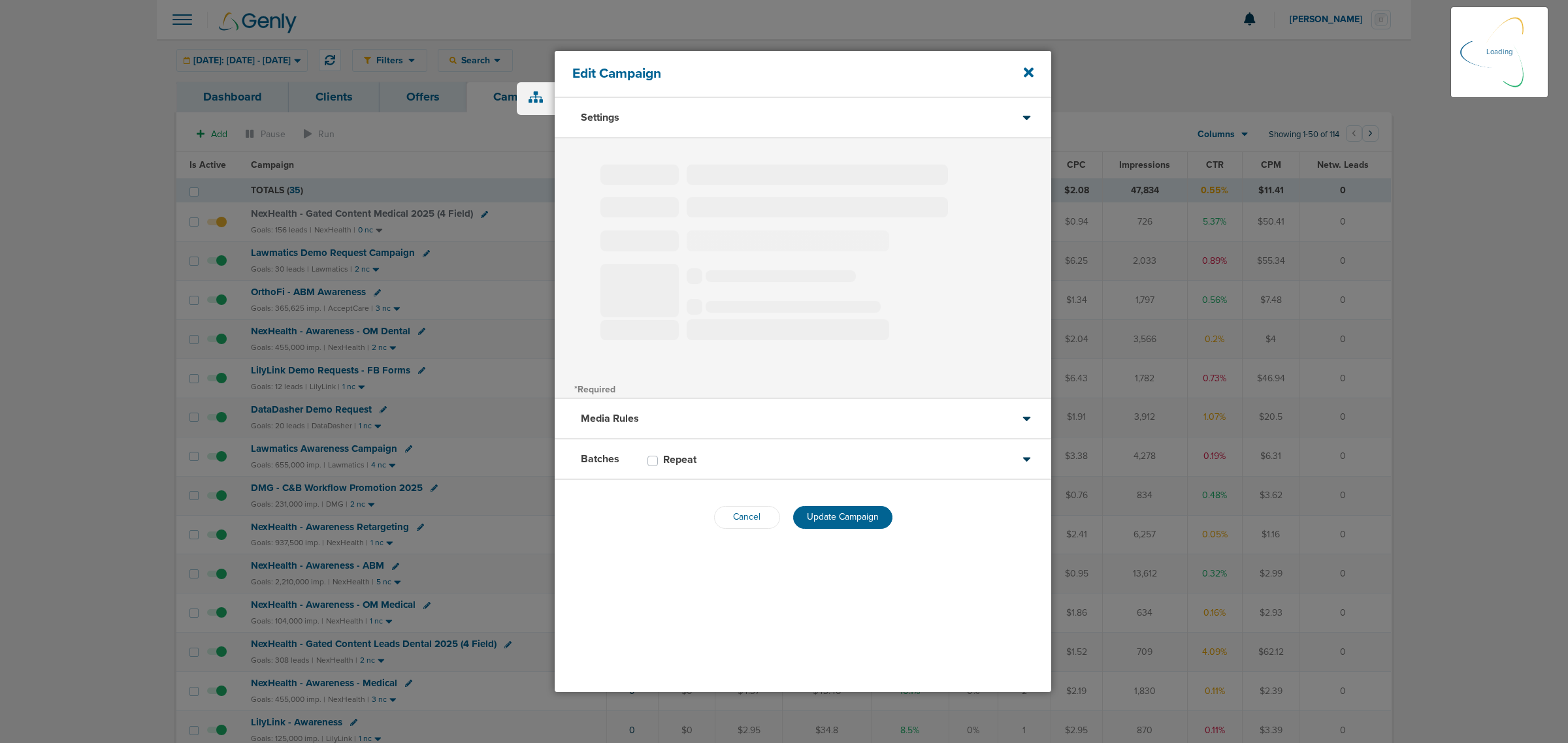
select select "1"
select select "2"
select select "3"
select select "4"
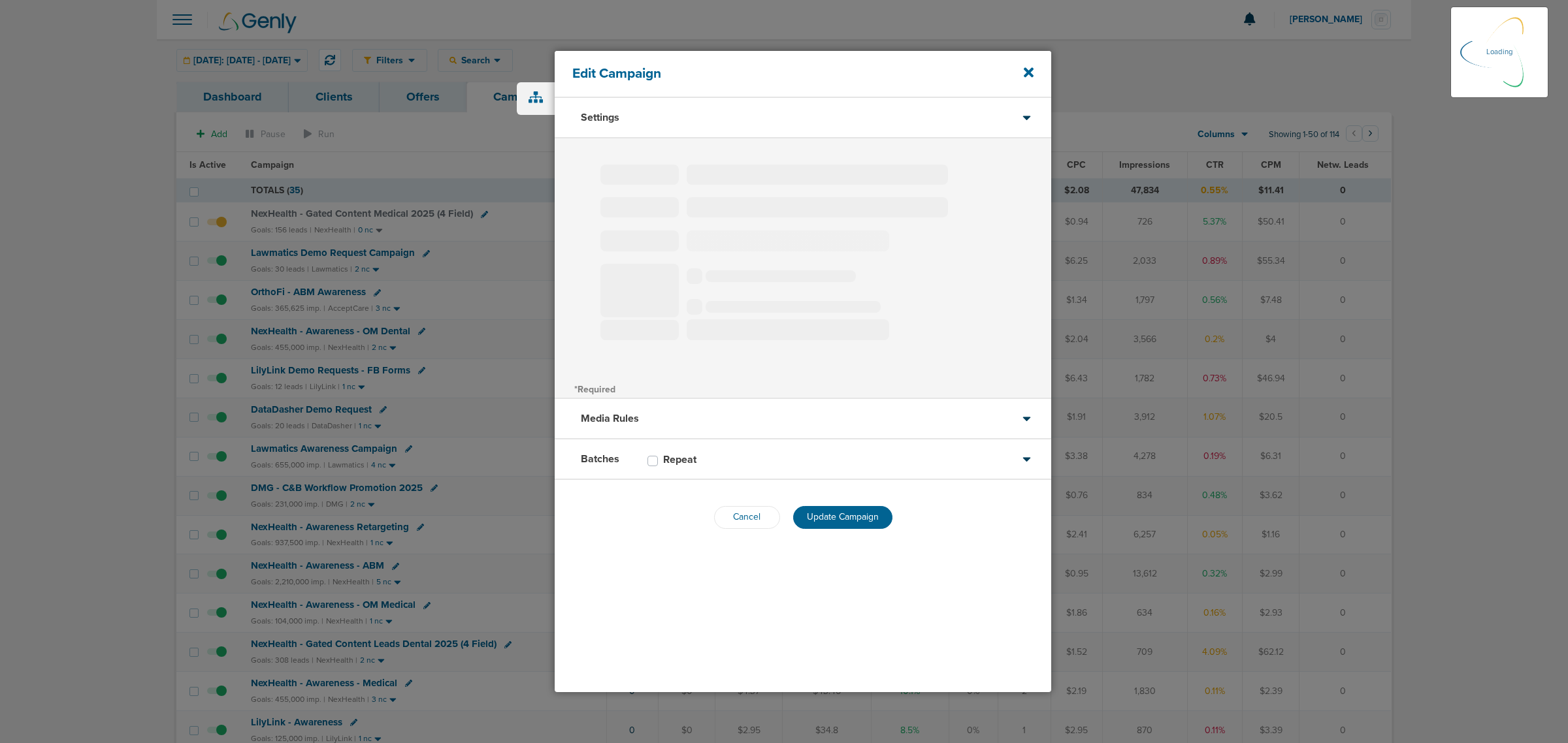
select select "6"
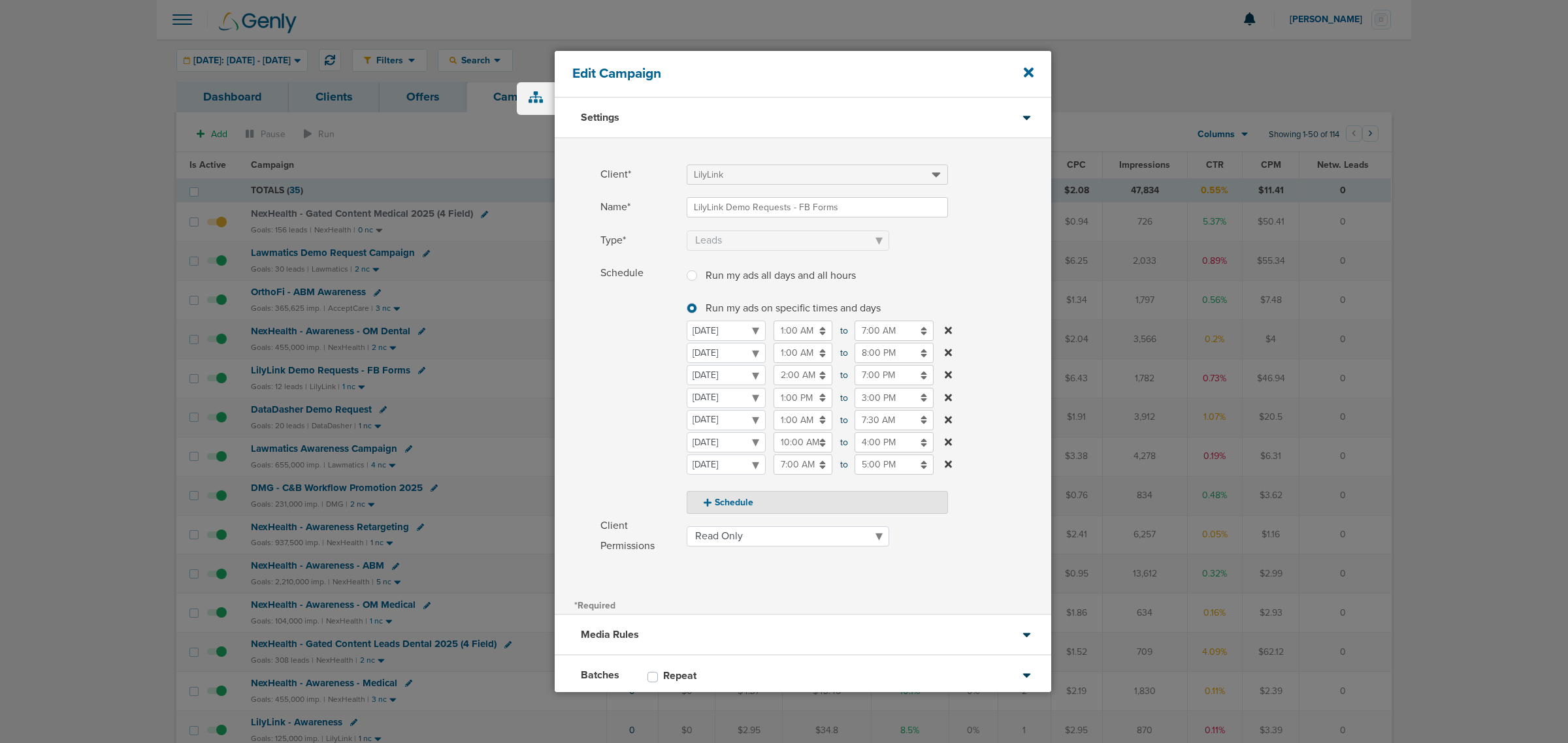
scroll to position [77, 0]
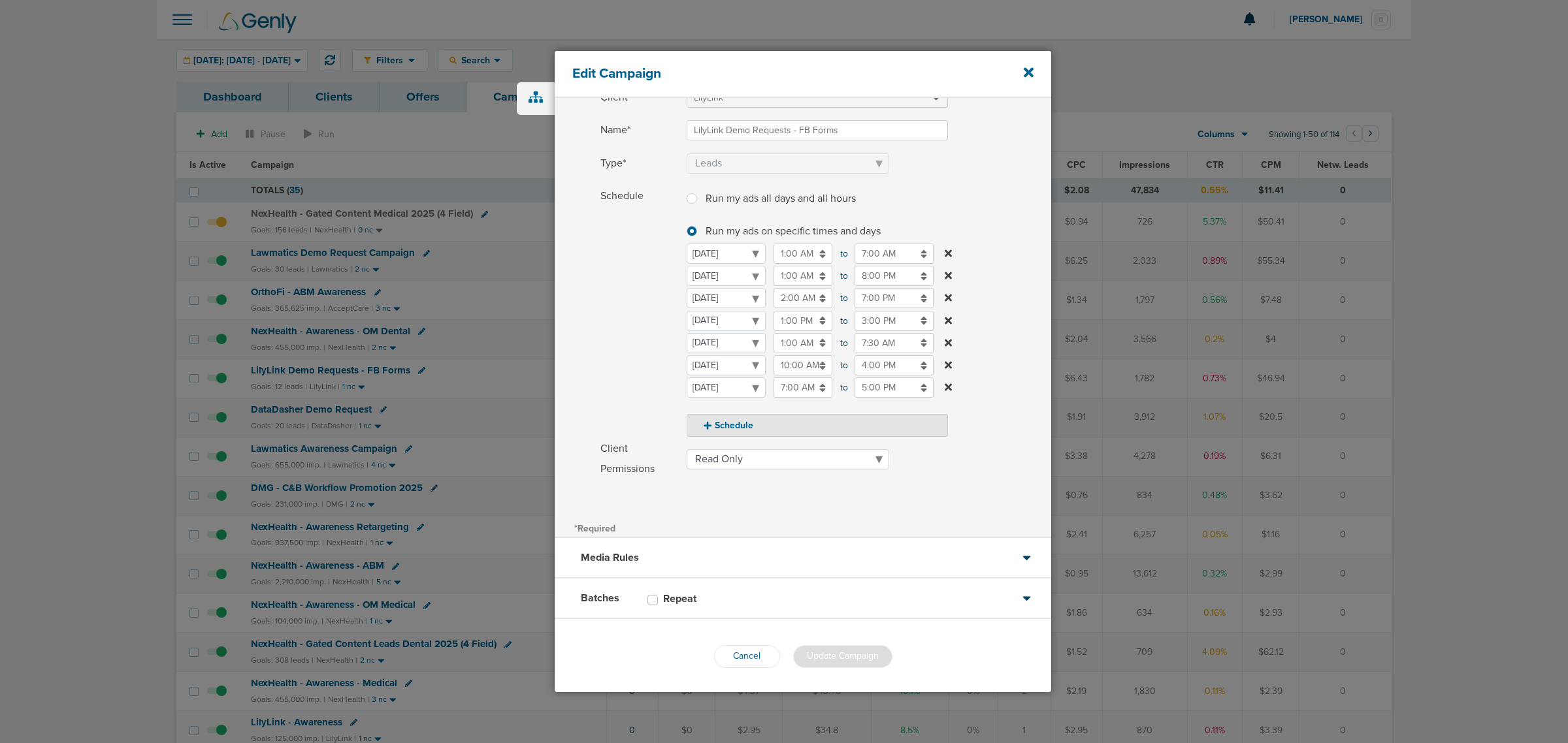
click at [733, 450] on div "Media Rules" at bounding box center [803, 557] width 496 height 41
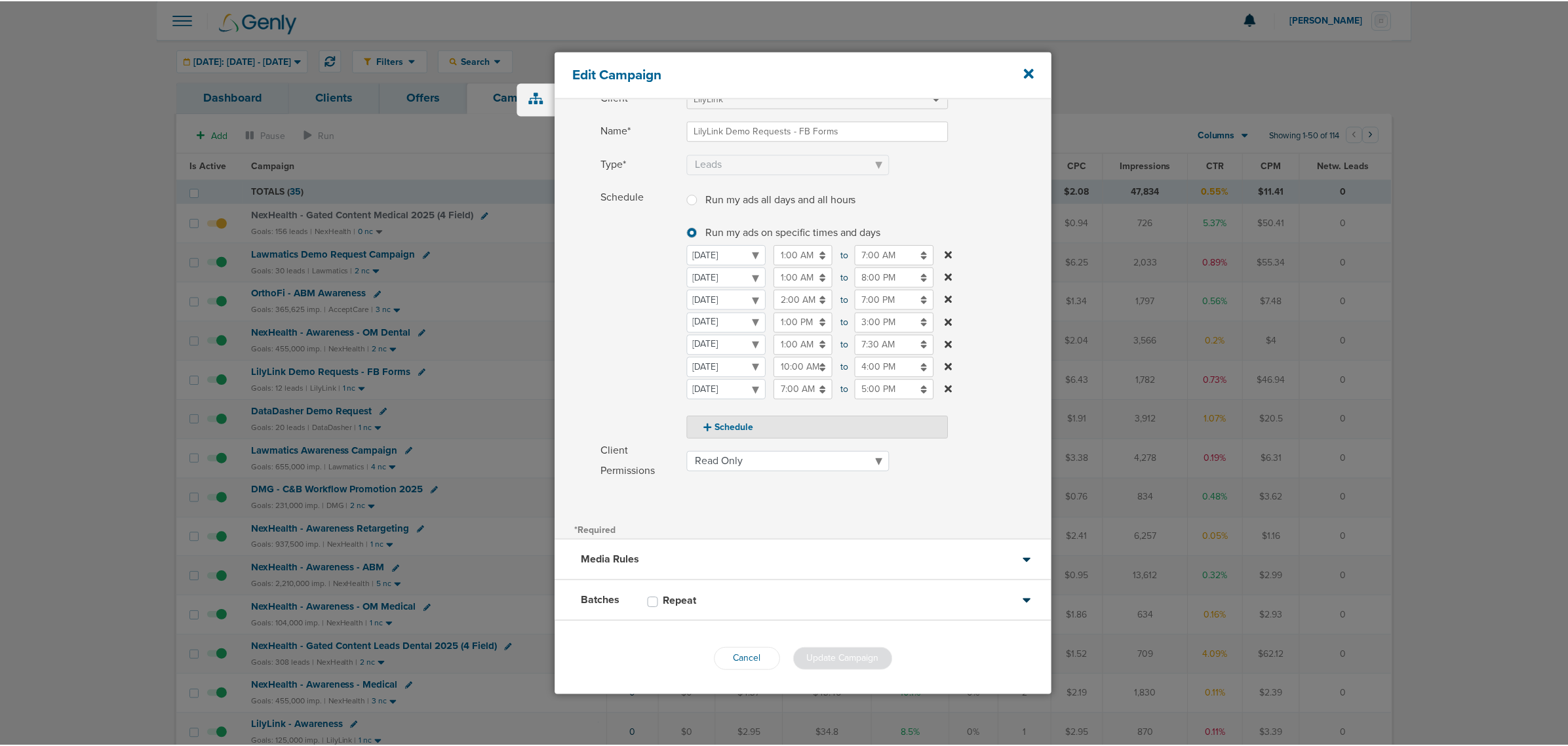
scroll to position [0, 0]
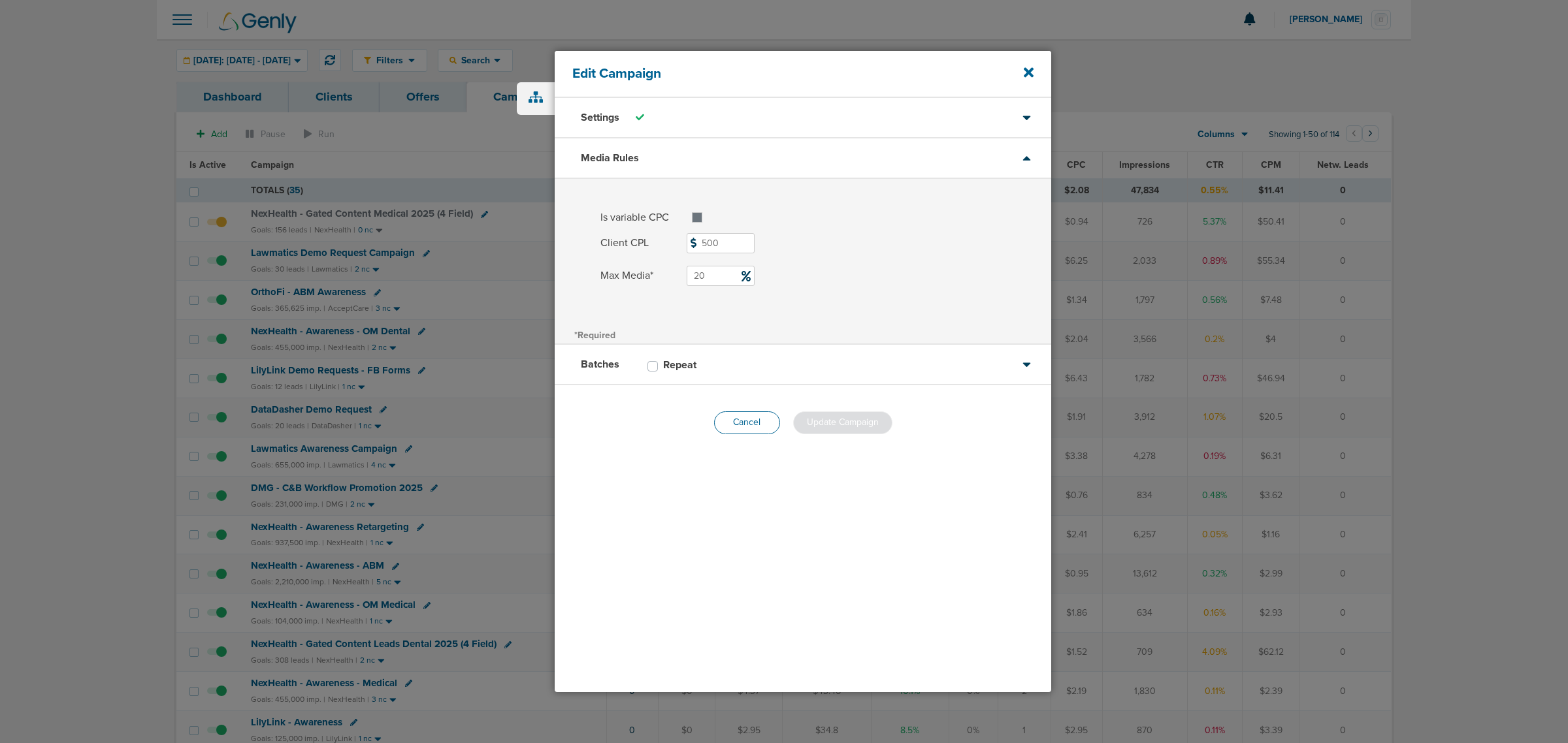
click at [753, 433] on button "Cancel" at bounding box center [747, 423] width 66 height 23
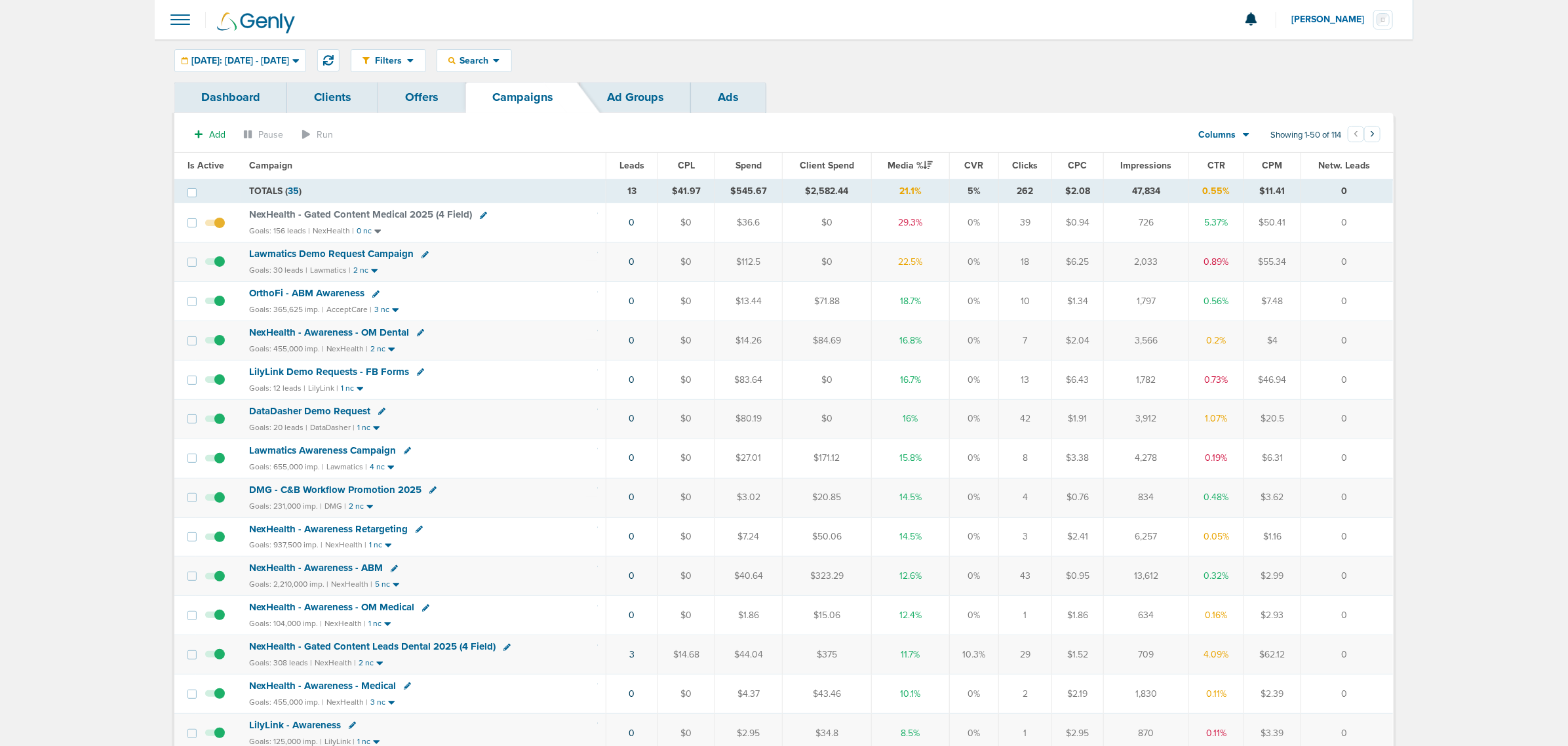
click at [393, 210] on span "NexHealth - Gated Content Medical 2025 (4 Field)" at bounding box center [360, 214] width 223 height 11
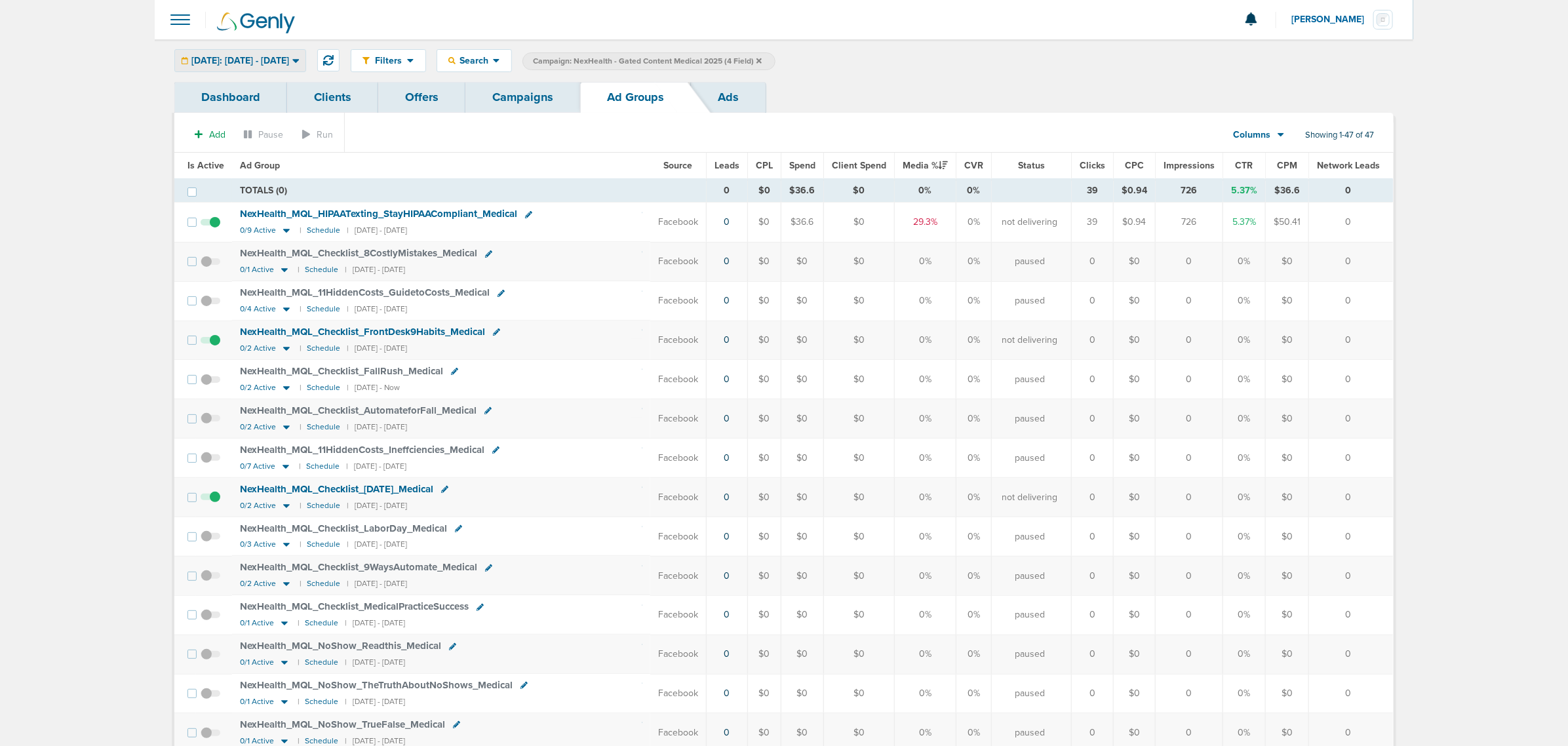
click at [257, 67] on div "[DATE]: [DATE] - [DATE]" at bounding box center [239, 60] width 130 height 22
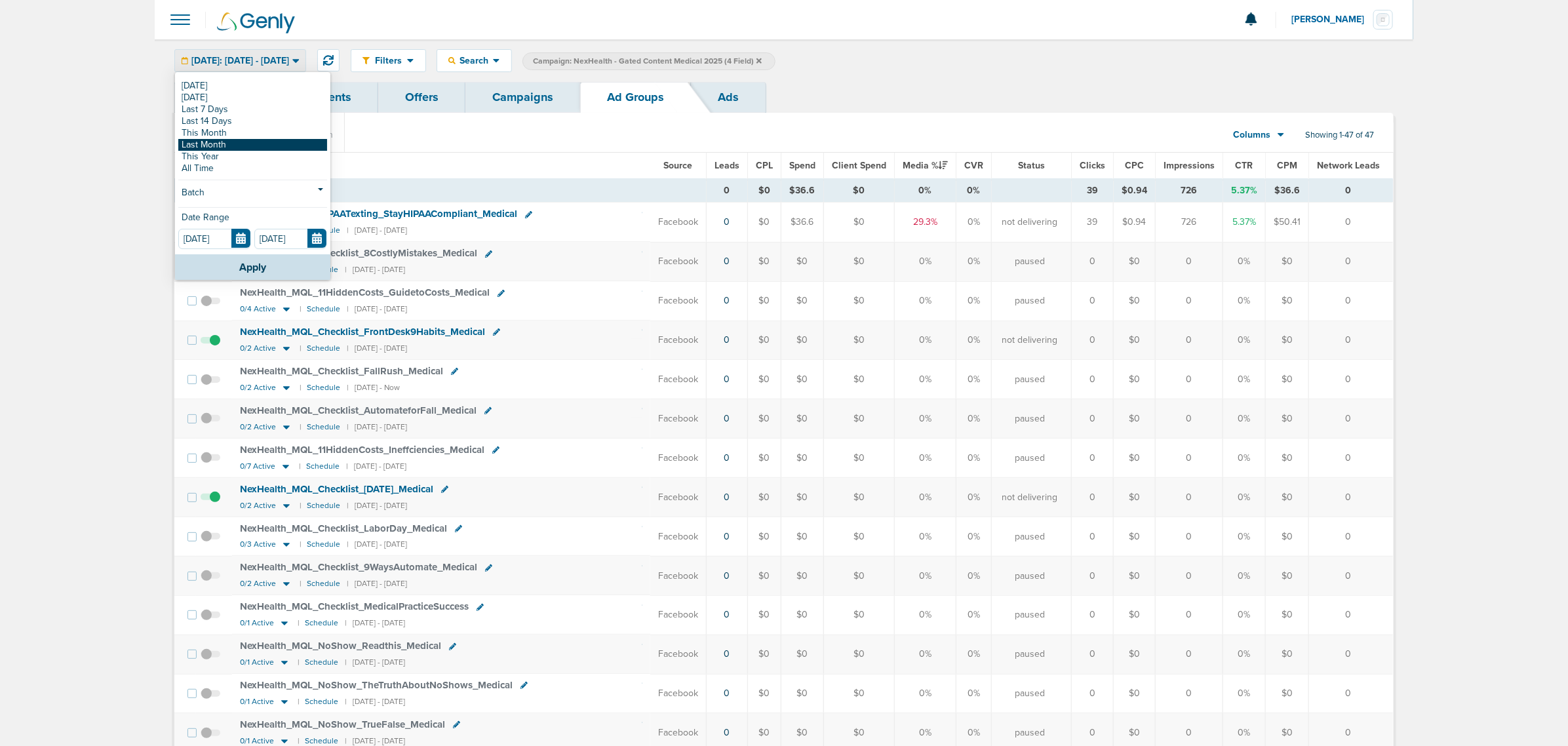
click at [235, 144] on link "Last Month" at bounding box center [253, 144] width 149 height 11
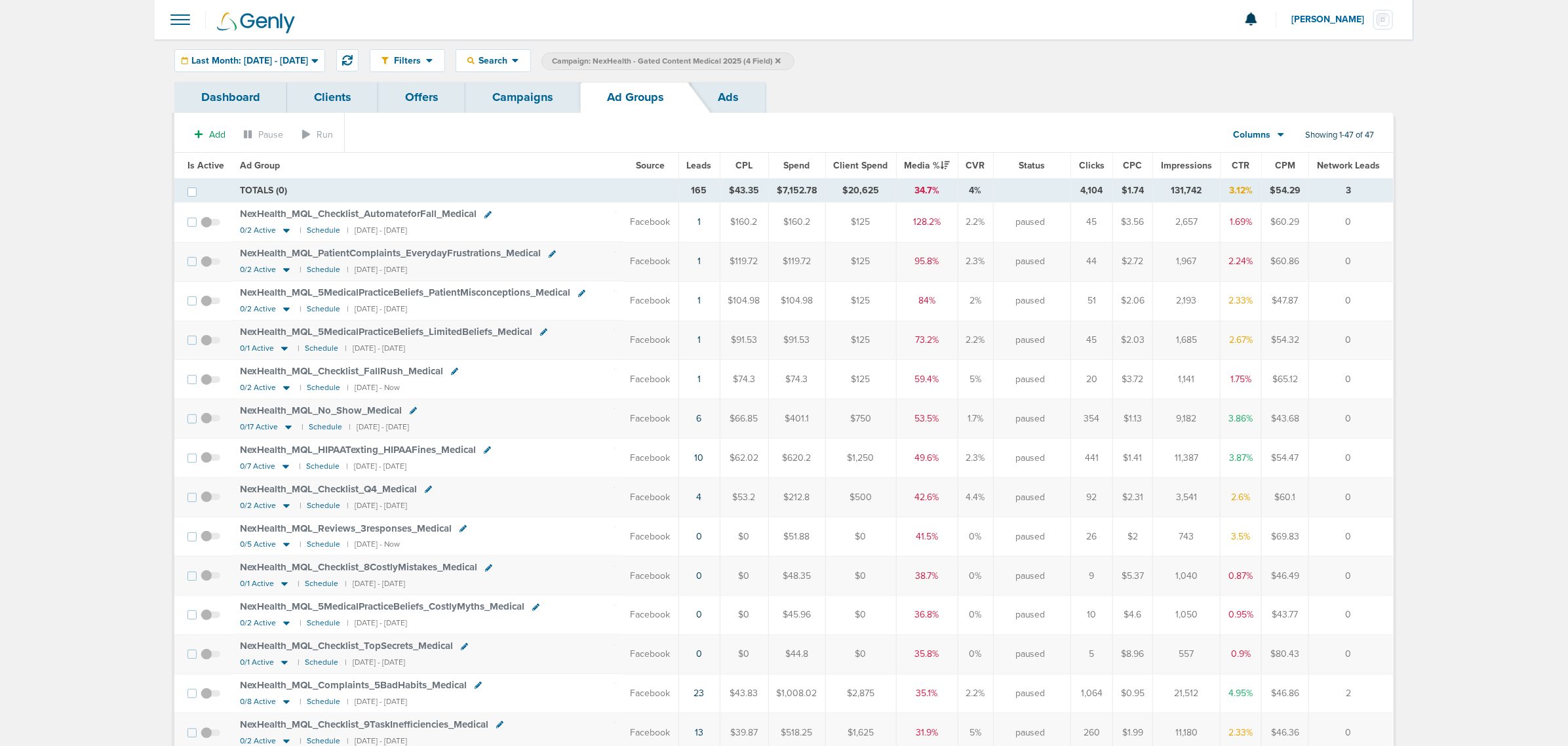
click at [698, 168] on span "Leads" at bounding box center [699, 165] width 25 height 11
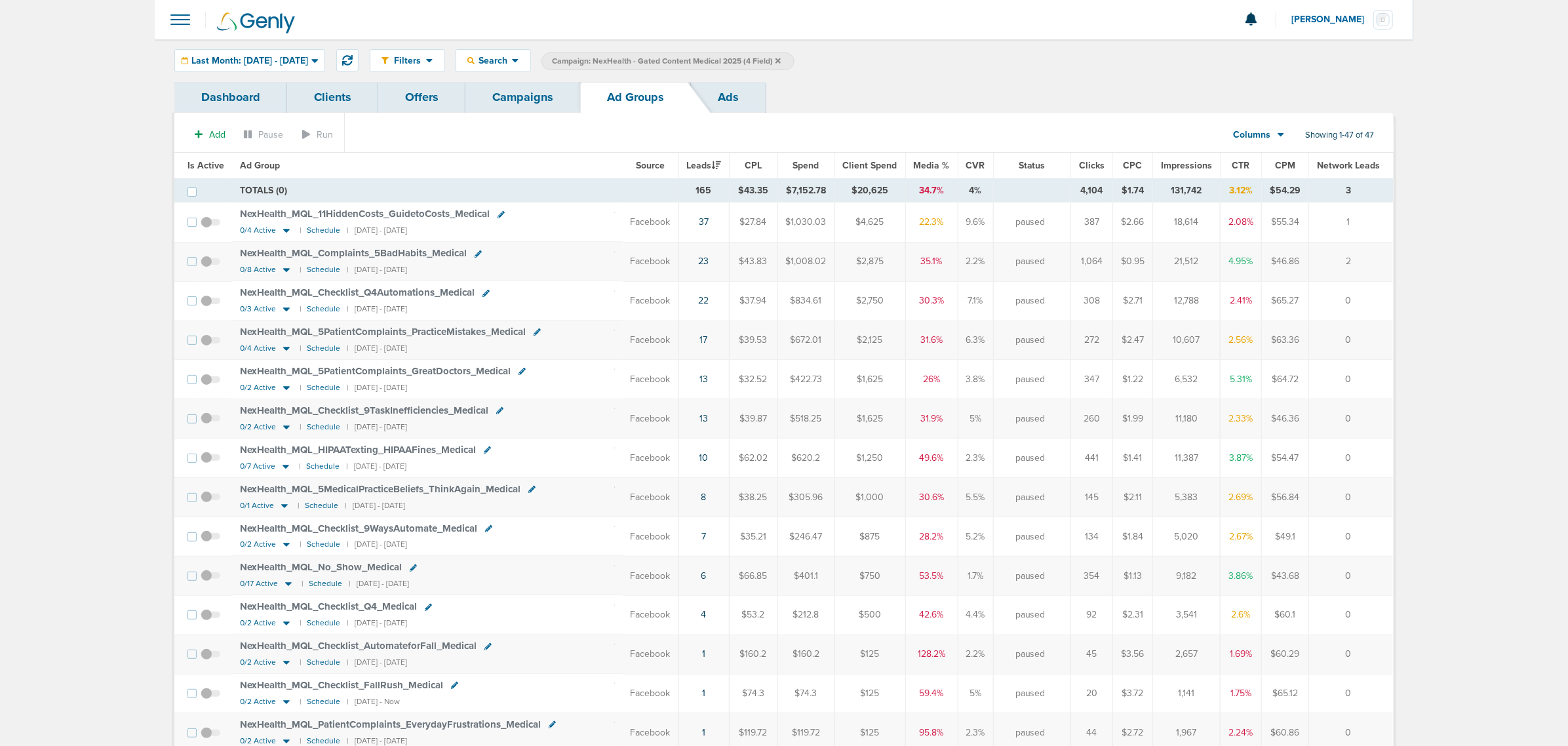
drag, startPoint x: 651, startPoint y: 220, endPoint x: 1357, endPoint y: 234, distance: 706.1
click at [1042, 234] on tr "NexHealth_ MQL_ 11HiddenCosts_ GuidetoCosts_ Medical 0/4 Active | Schedule | [D…" at bounding box center [783, 221] width 1218 height 39
click at [1042, 234] on td "1" at bounding box center [1351, 221] width 85 height 39
click at [493, 92] on link "Campaigns" at bounding box center [523, 97] width 115 height 30
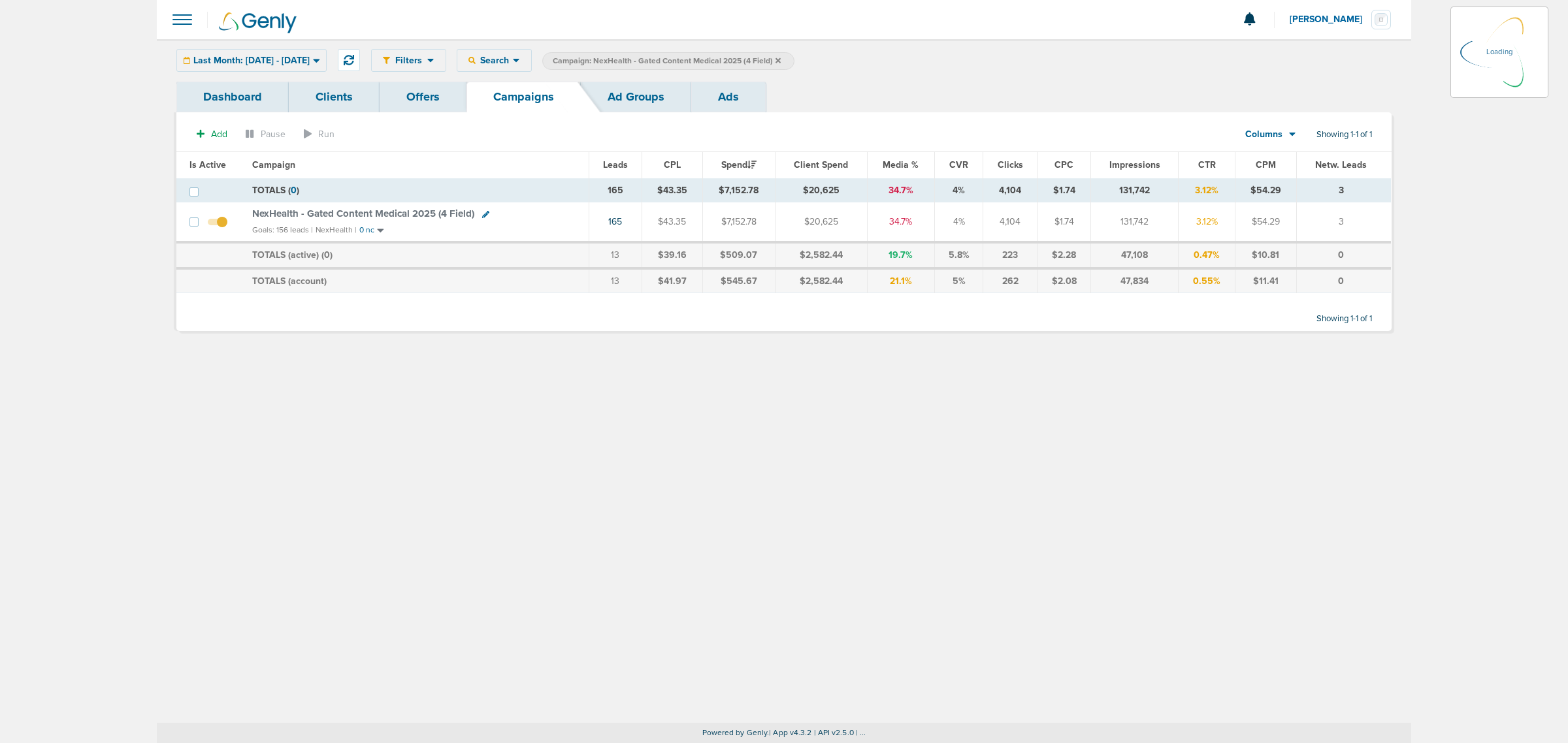
click at [780, 60] on icon at bounding box center [778, 61] width 6 height 6
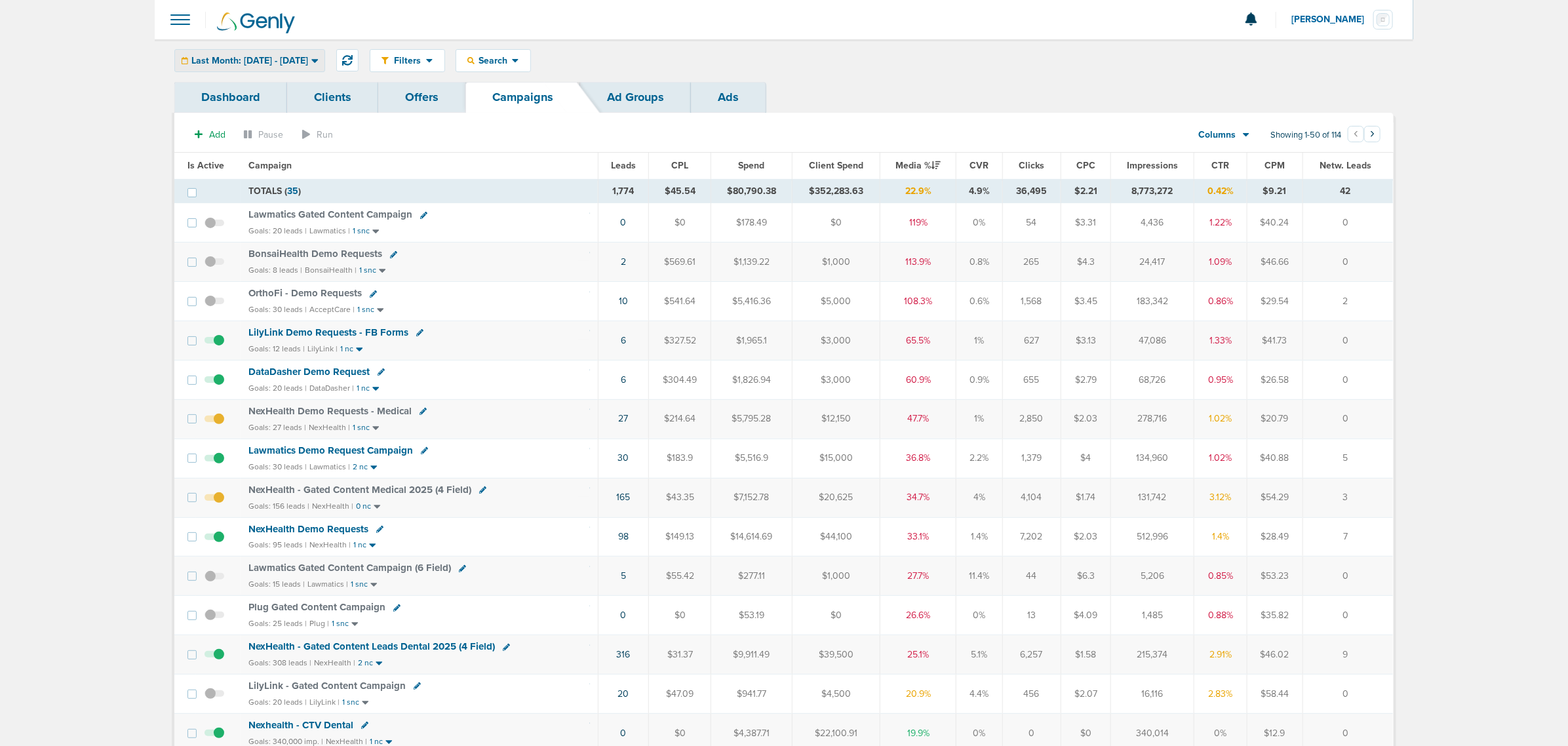
click at [296, 66] on div "Last Month: [DATE] - [DATE]" at bounding box center [249, 60] width 149 height 22
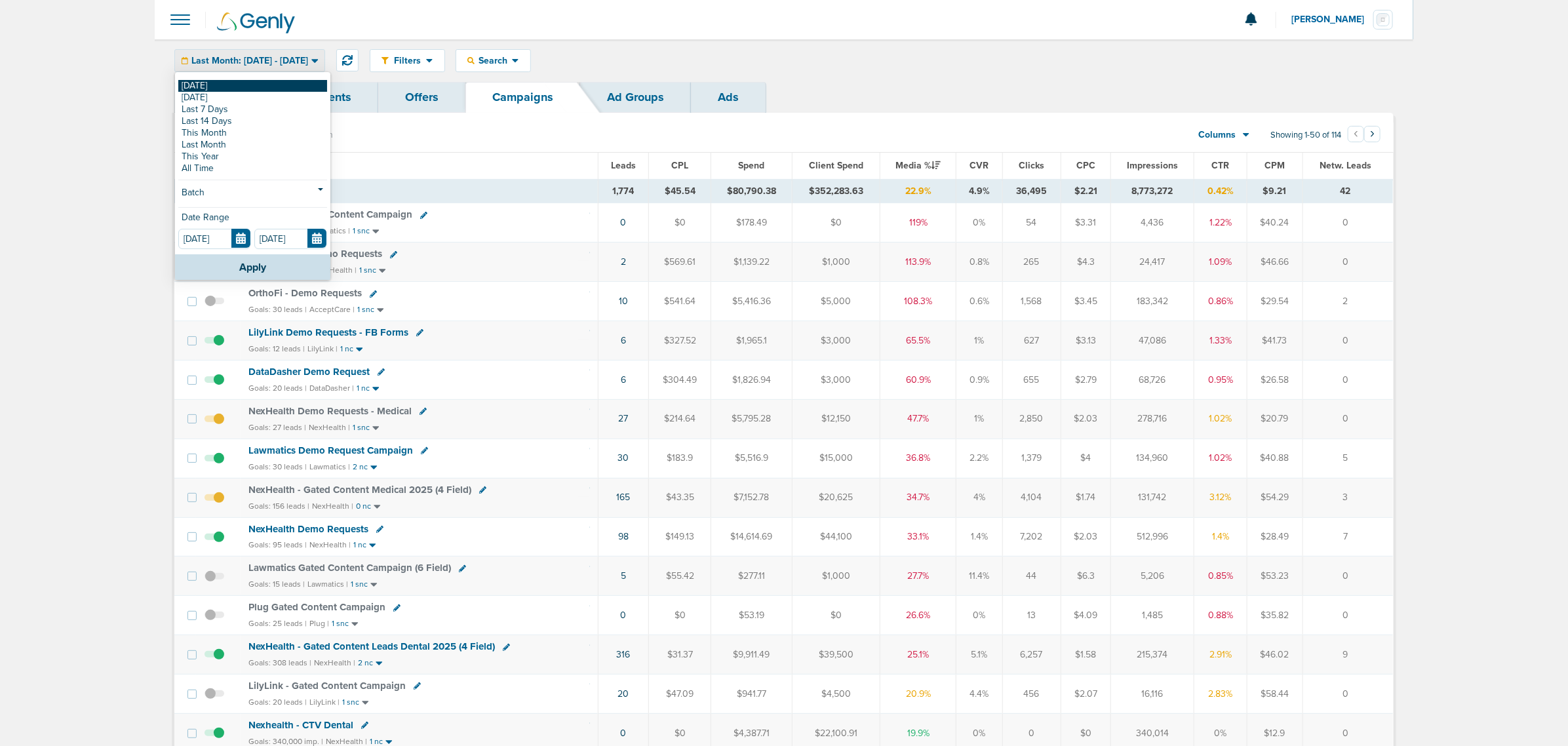
click at [228, 90] on link "[DATE]" at bounding box center [253, 86] width 149 height 11
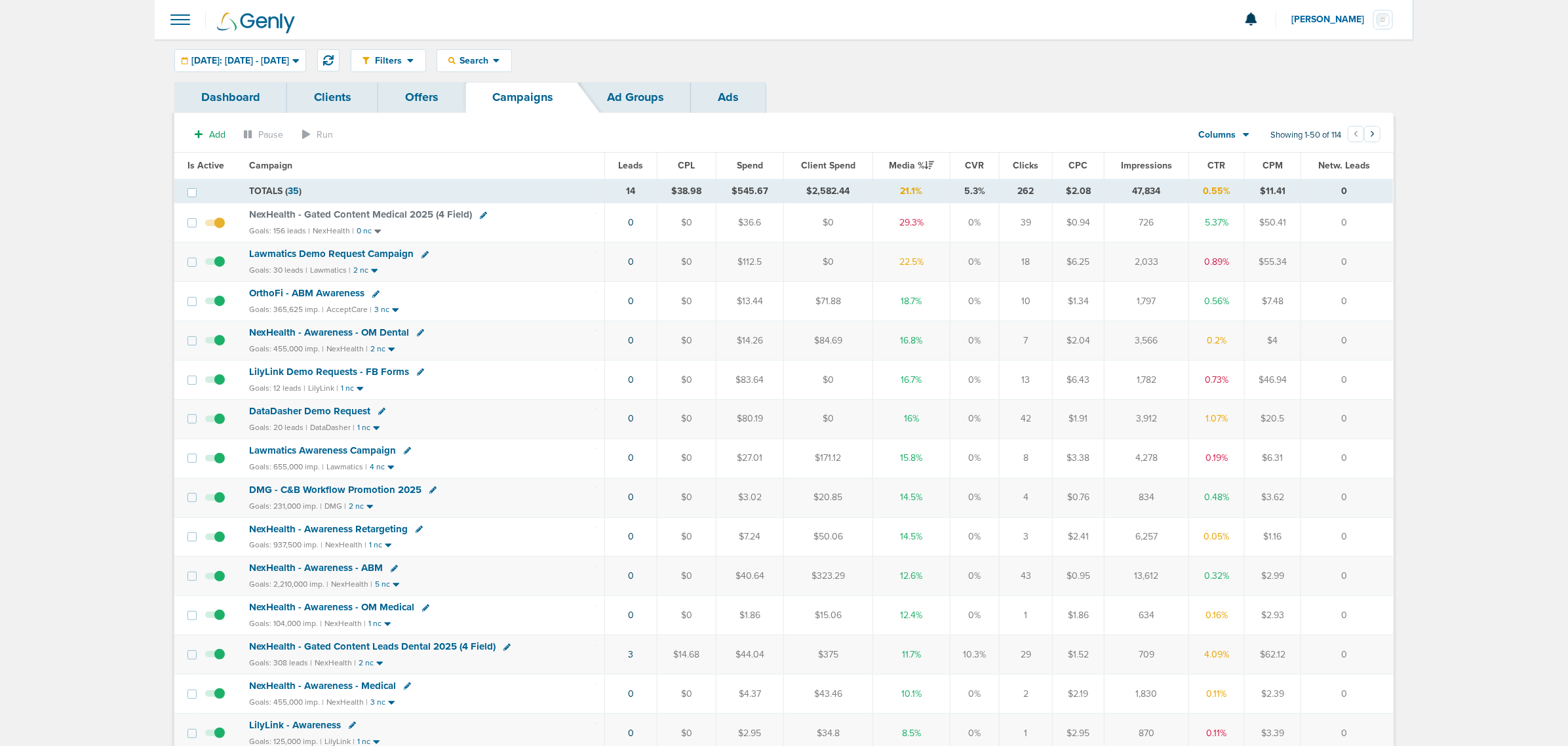
click at [296, 257] on span "Lawmatics Demo Request Campaign" at bounding box center [331, 254] width 164 height 11
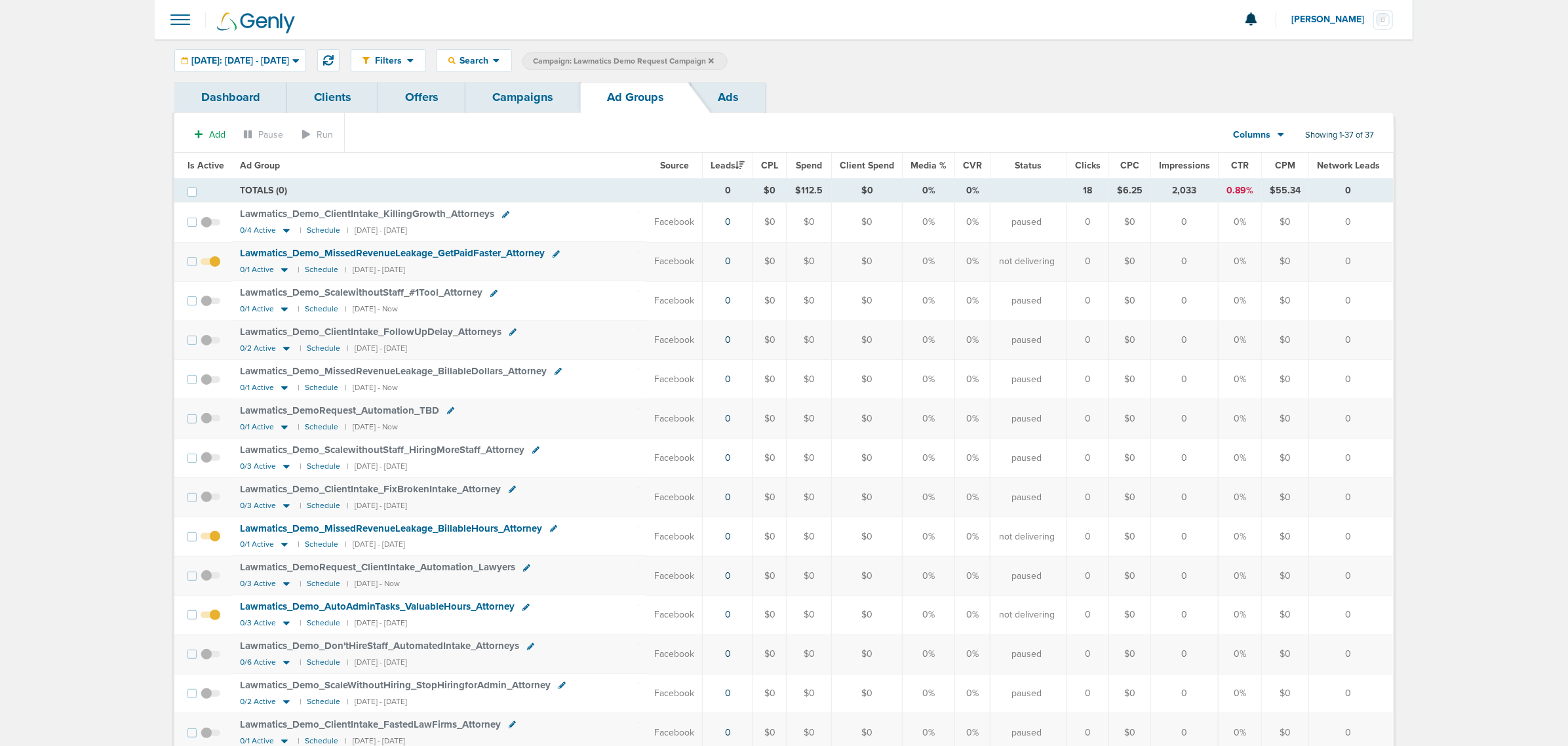
click at [194, 164] on span "Is Active" at bounding box center [205, 165] width 37 height 11
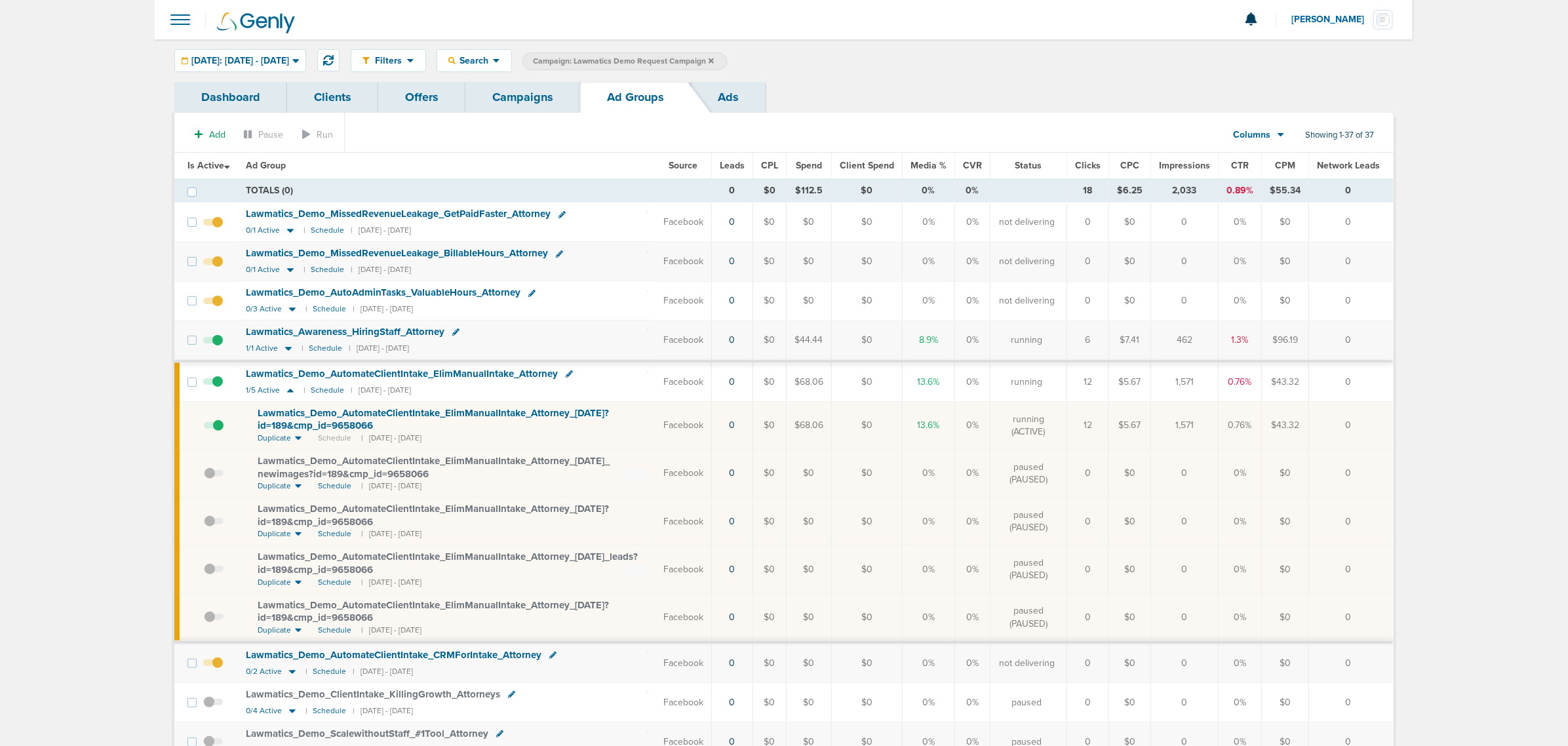
click at [491, 414] on span "Lawmatics_ Demo_ AutomateClientIntake_ ElimManualIntake_ Attorney_ [DATE]?id=18…" at bounding box center [433, 419] width 352 height 25
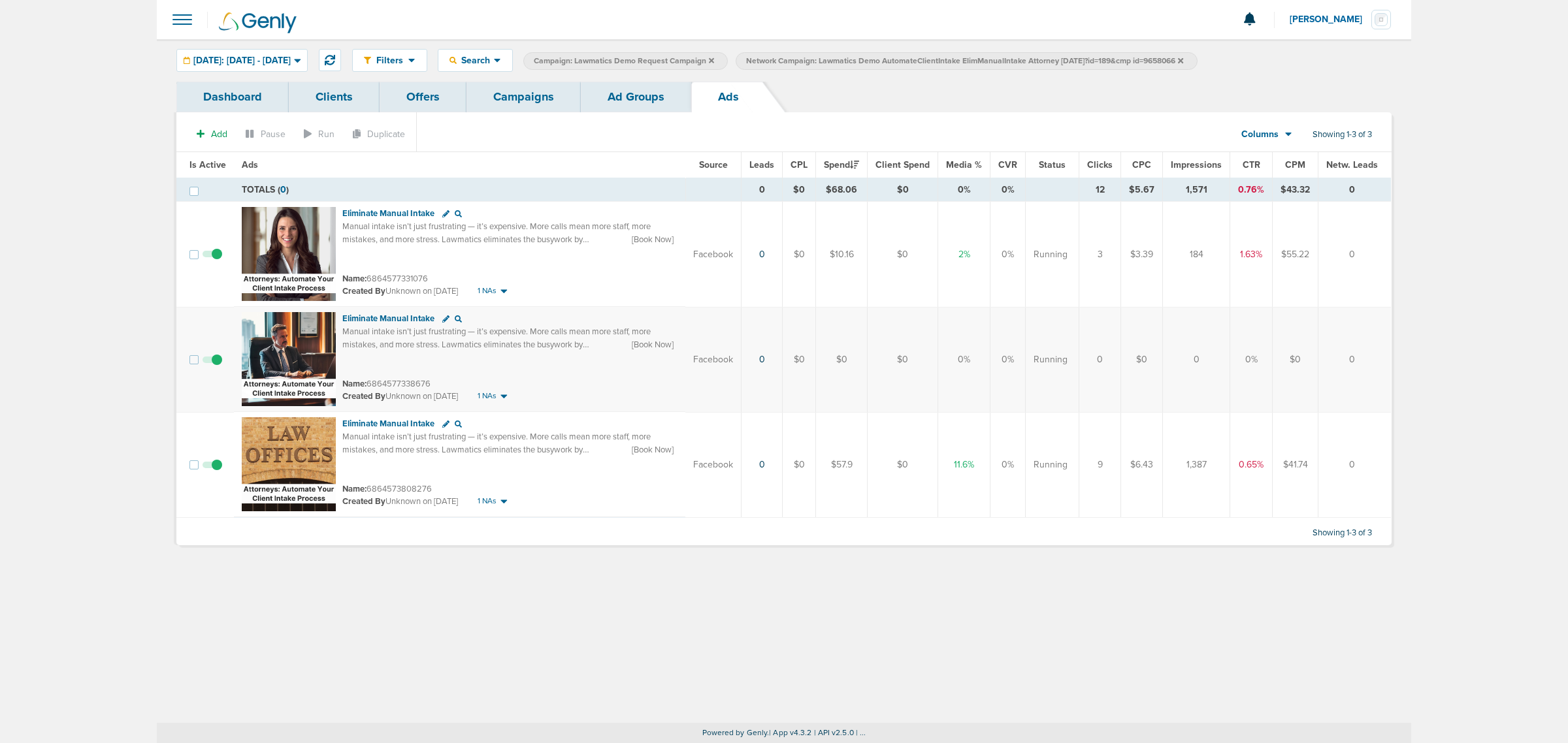
click at [217, 366] on span at bounding box center [212, 366] width 20 height 0
click at [212, 363] on input "checkbox" at bounding box center [212, 363] width 0 height 0
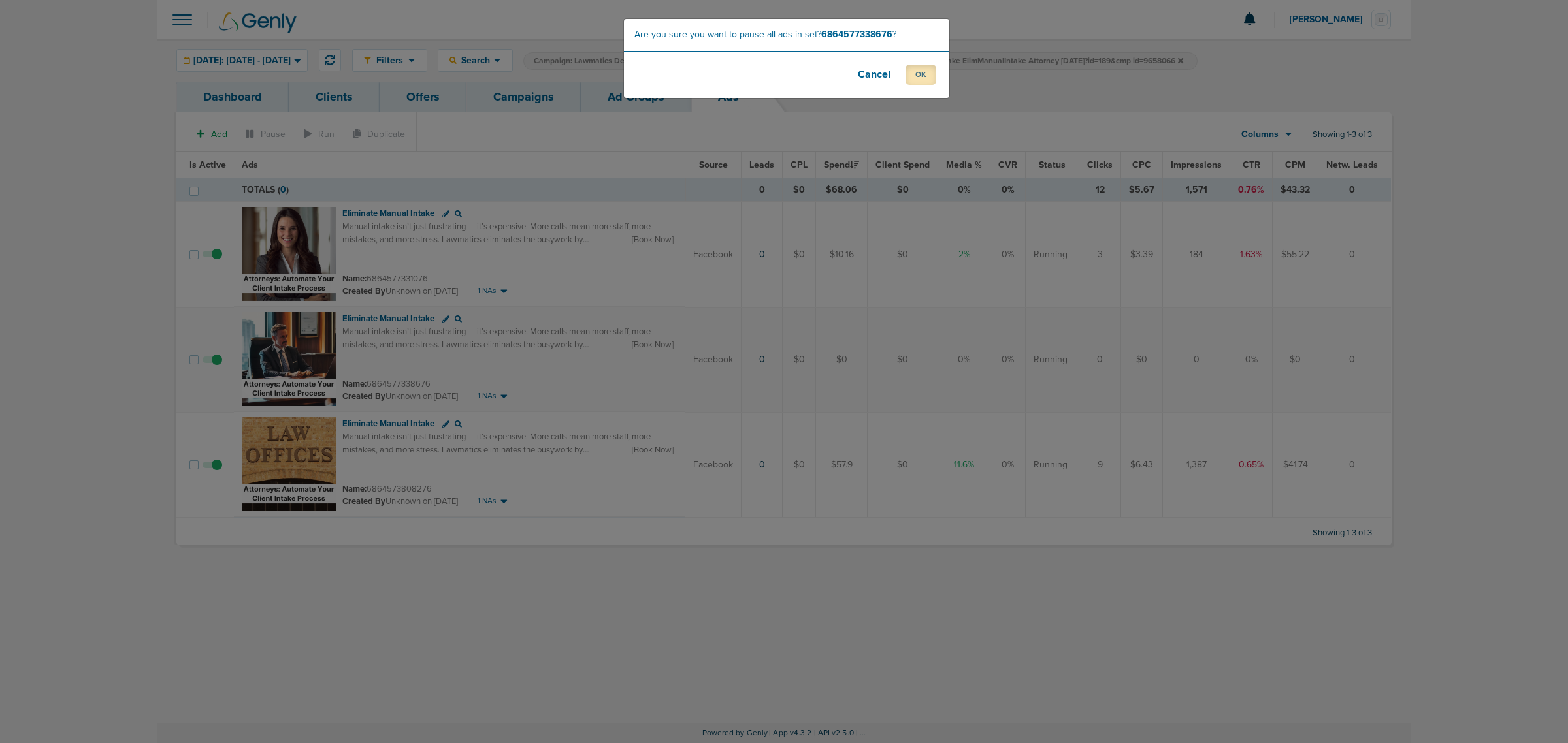
click at [926, 67] on button "OK" at bounding box center [920, 74] width 30 height 20
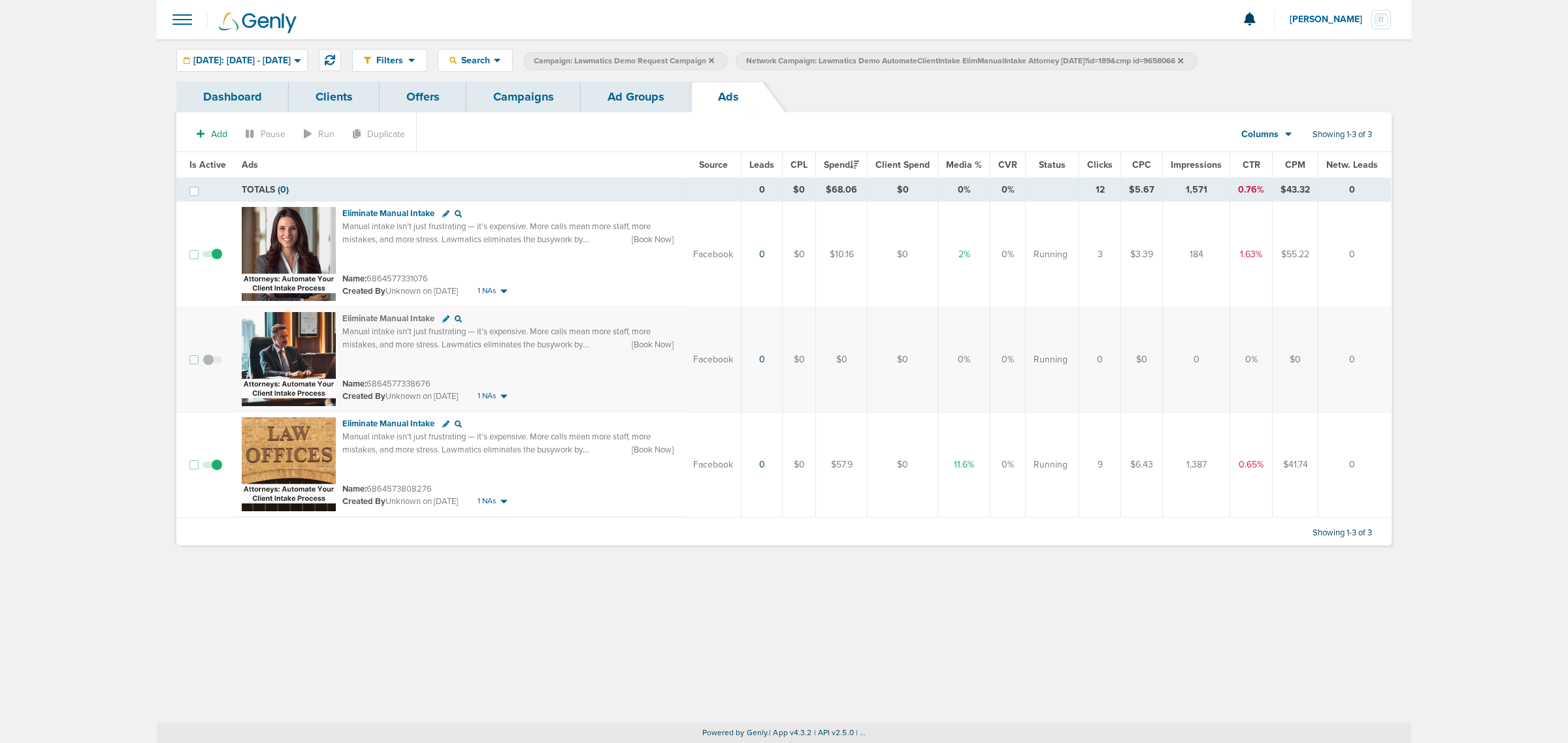
click at [555, 95] on link "Campaigns" at bounding box center [524, 97] width 115 height 30
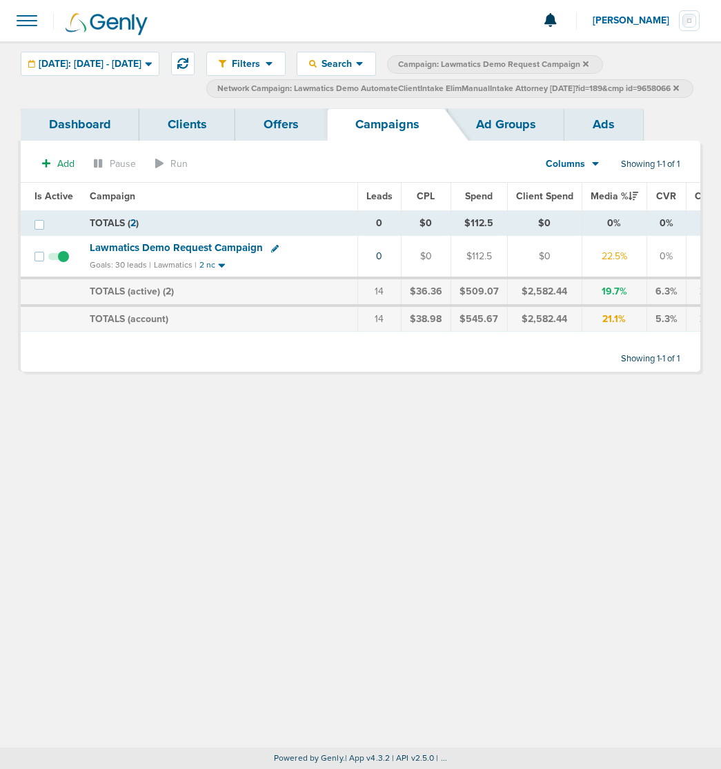
click at [588, 66] on icon at bounding box center [586, 64] width 6 height 6
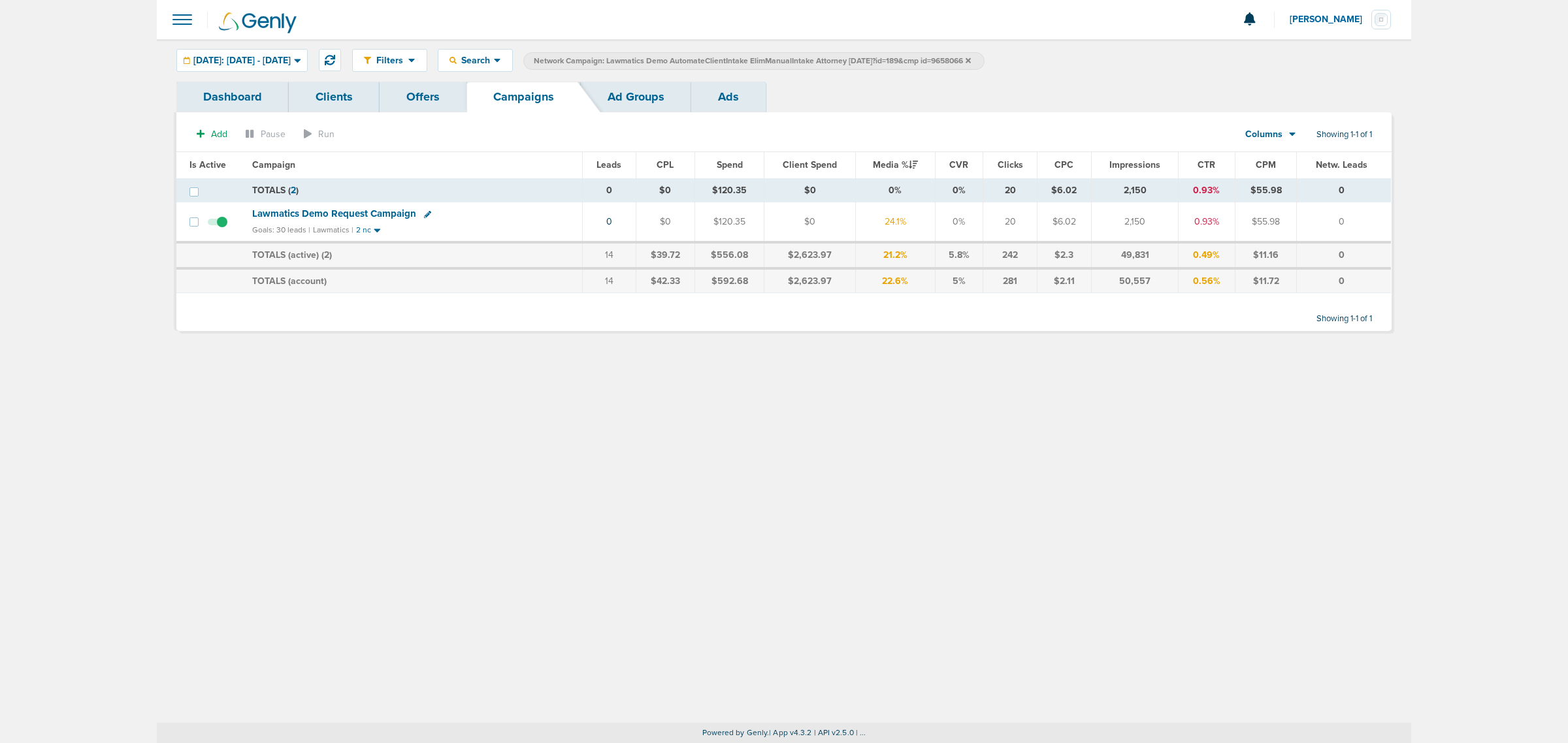
click at [971, 62] on icon at bounding box center [969, 61] width 6 height 6
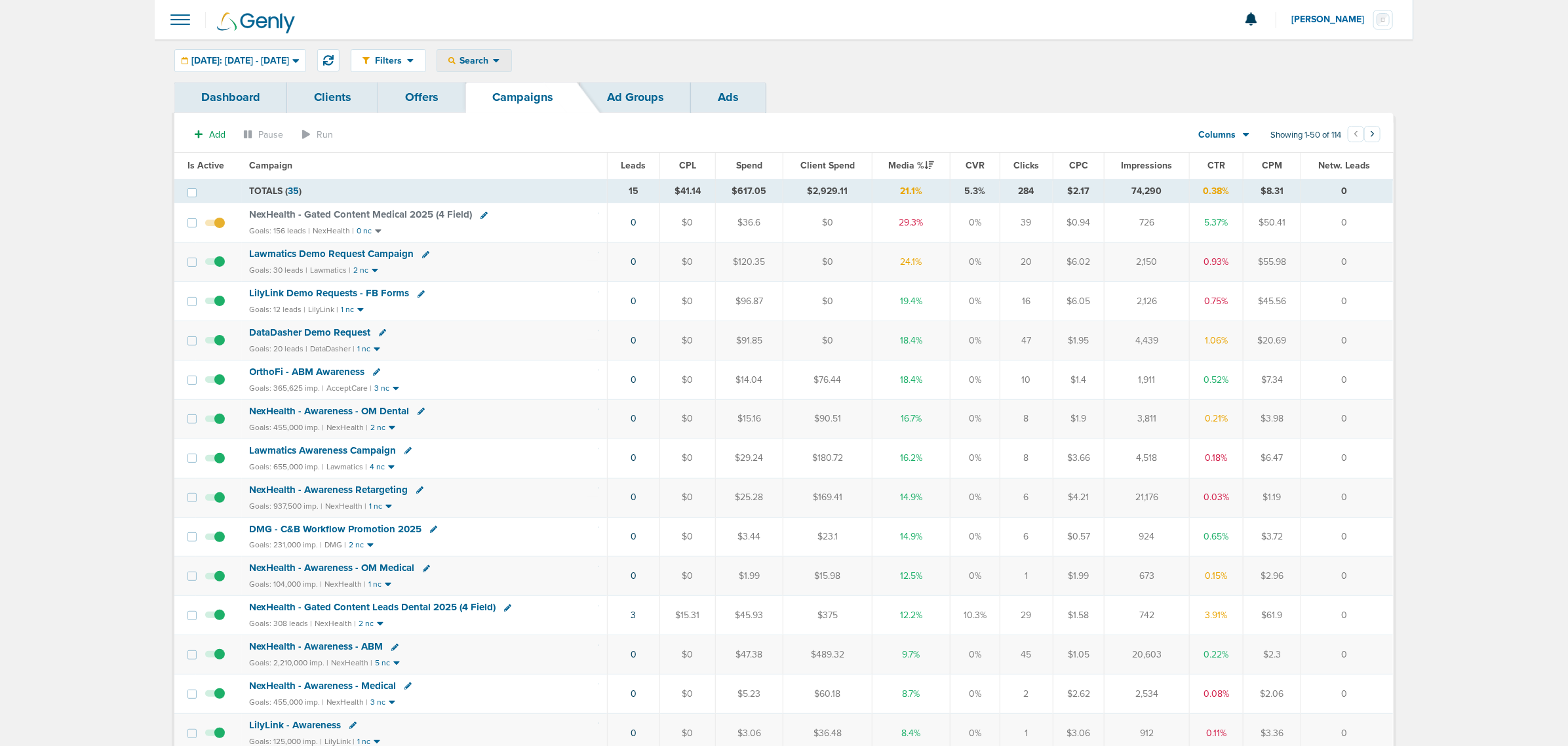
click at [493, 59] on span "Search" at bounding box center [473, 61] width 37 height 11
click at [507, 103] on link "Client" at bounding box center [505, 103] width 136 height 16
type input "accept"
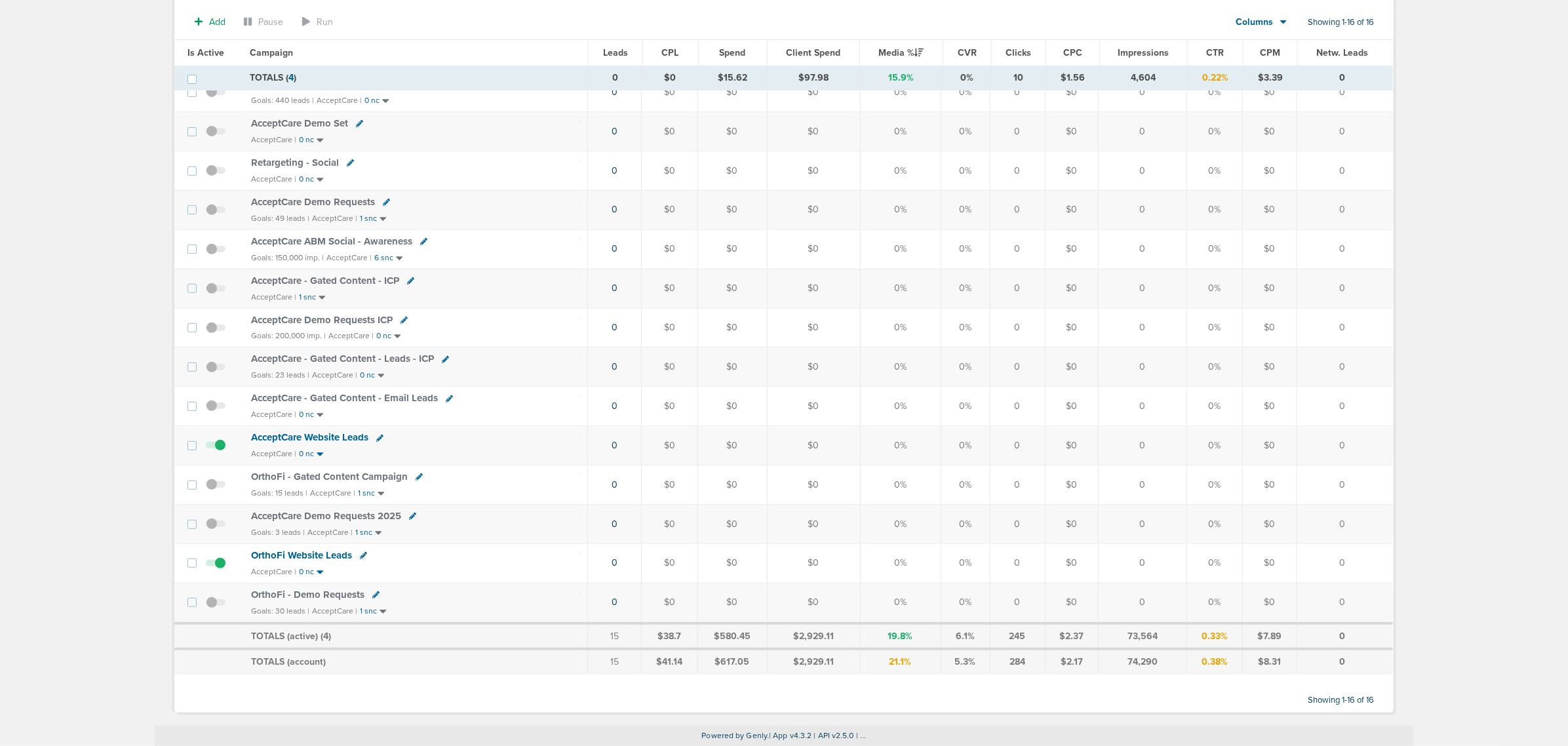
scroll to position [219, 0]
click at [322, 451] on span "OrthoFi - Demo Requests" at bounding box center [307, 594] width 113 height 11
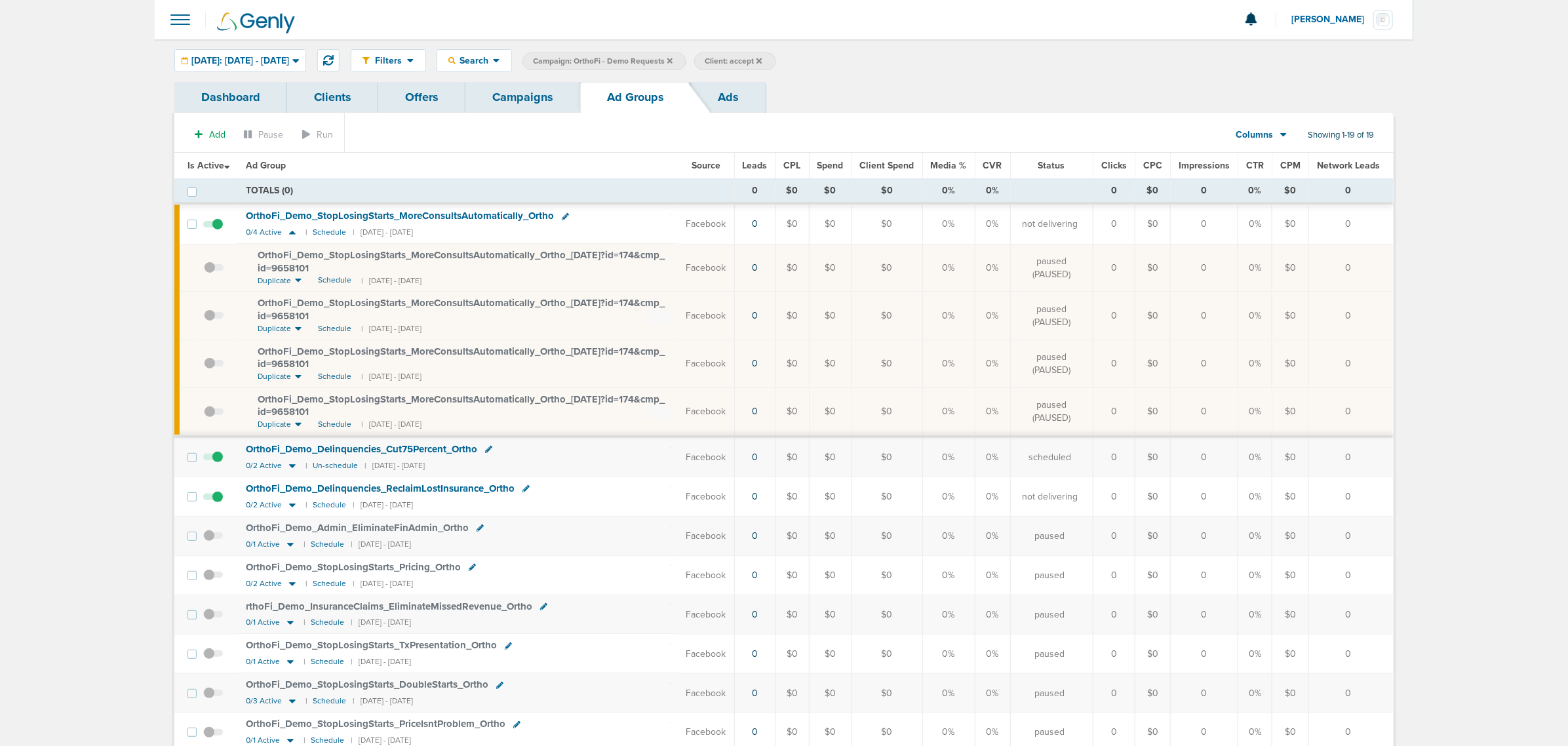
click at [673, 60] on icon at bounding box center [670, 61] width 6 height 6
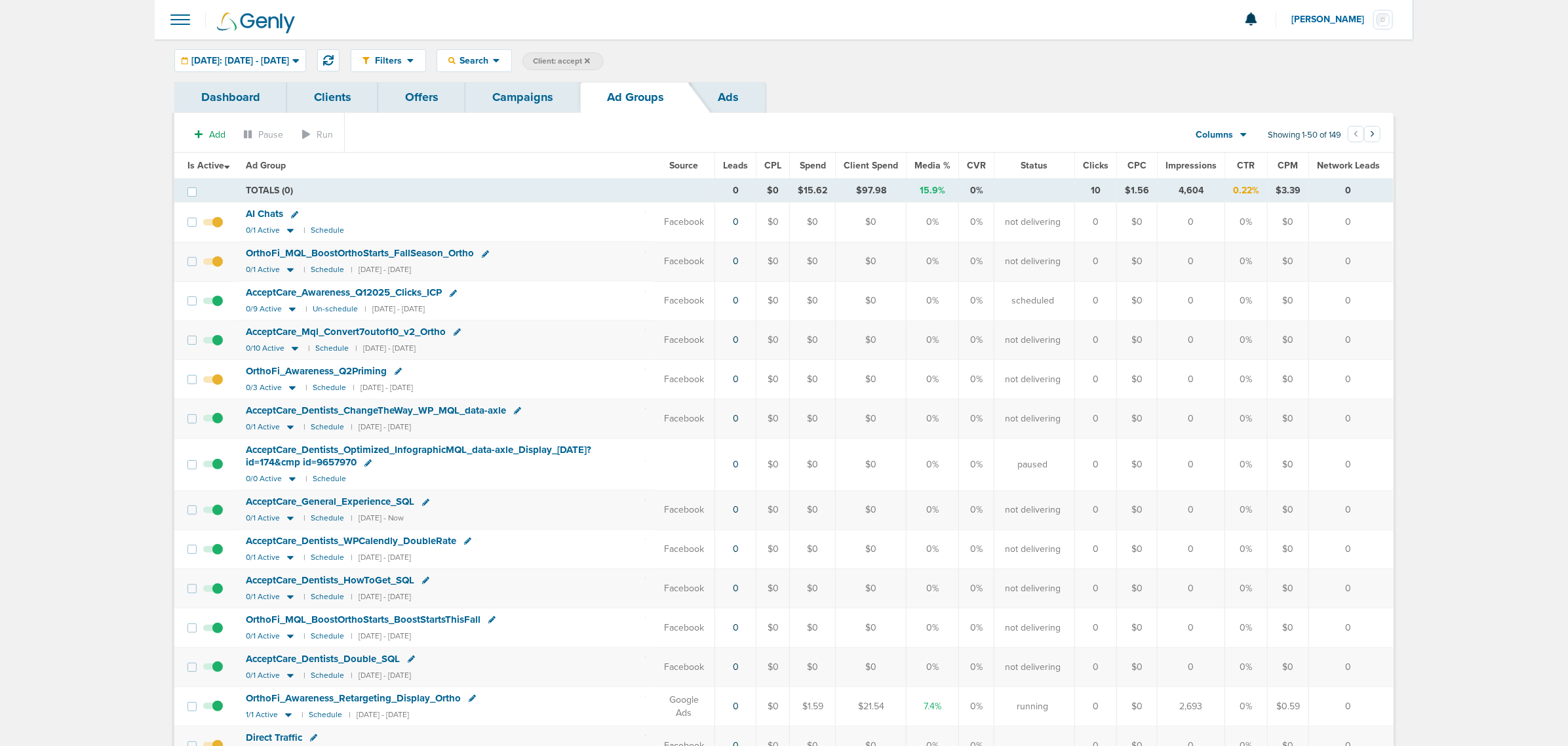
click at [590, 60] on span "Client: accept" at bounding box center [562, 62] width 57 height 11
drag, startPoint x: 703, startPoint y: 60, endPoint x: 588, endPoint y: 67, distance: 115.2
click at [591, 67] on span "Client Campaign Offers Landing Page Ad Group Network Campaign Ad Ad Status Netw…" at bounding box center [637, 61] width 229 height 18
type input "data"
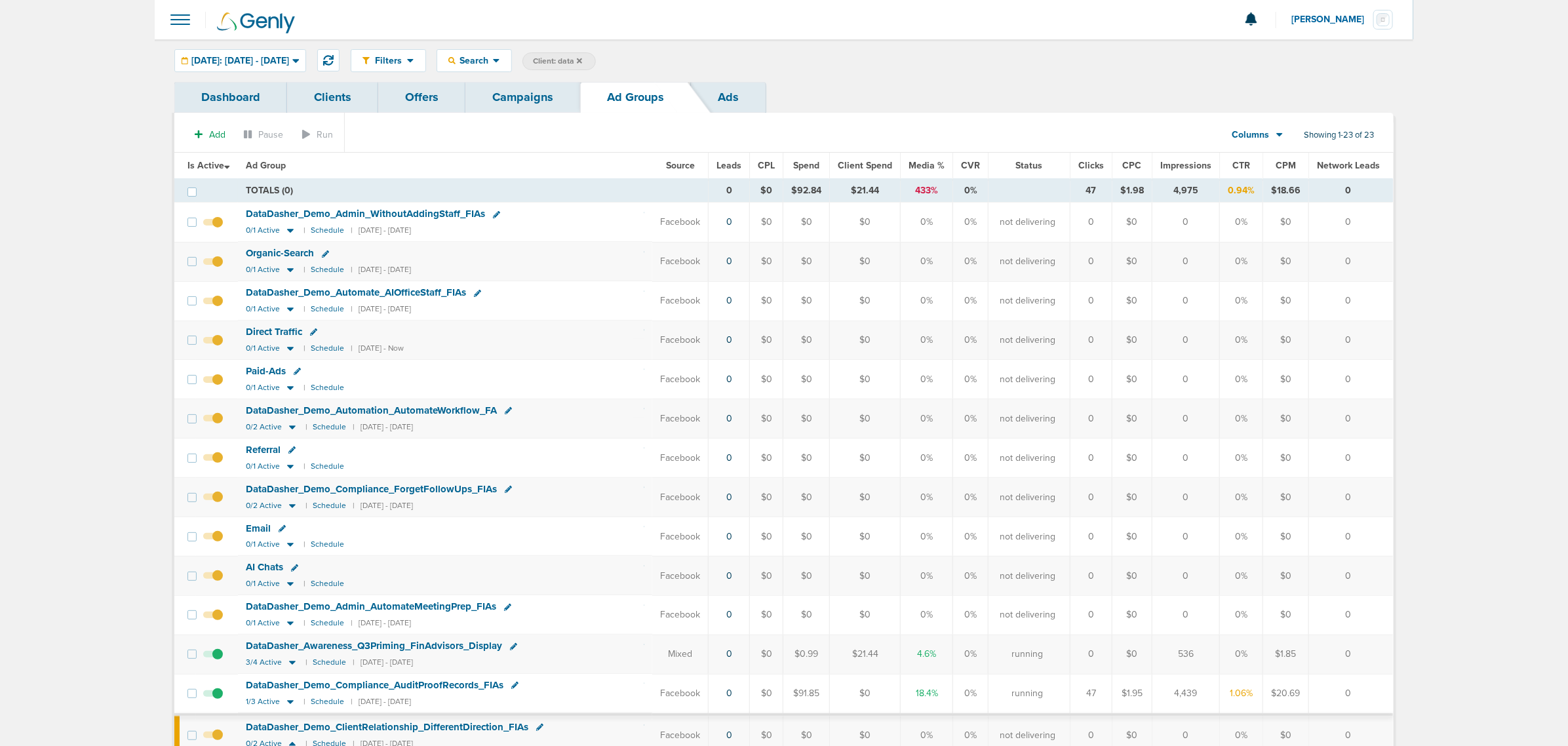
click at [512, 98] on link "Campaigns" at bounding box center [523, 97] width 115 height 30
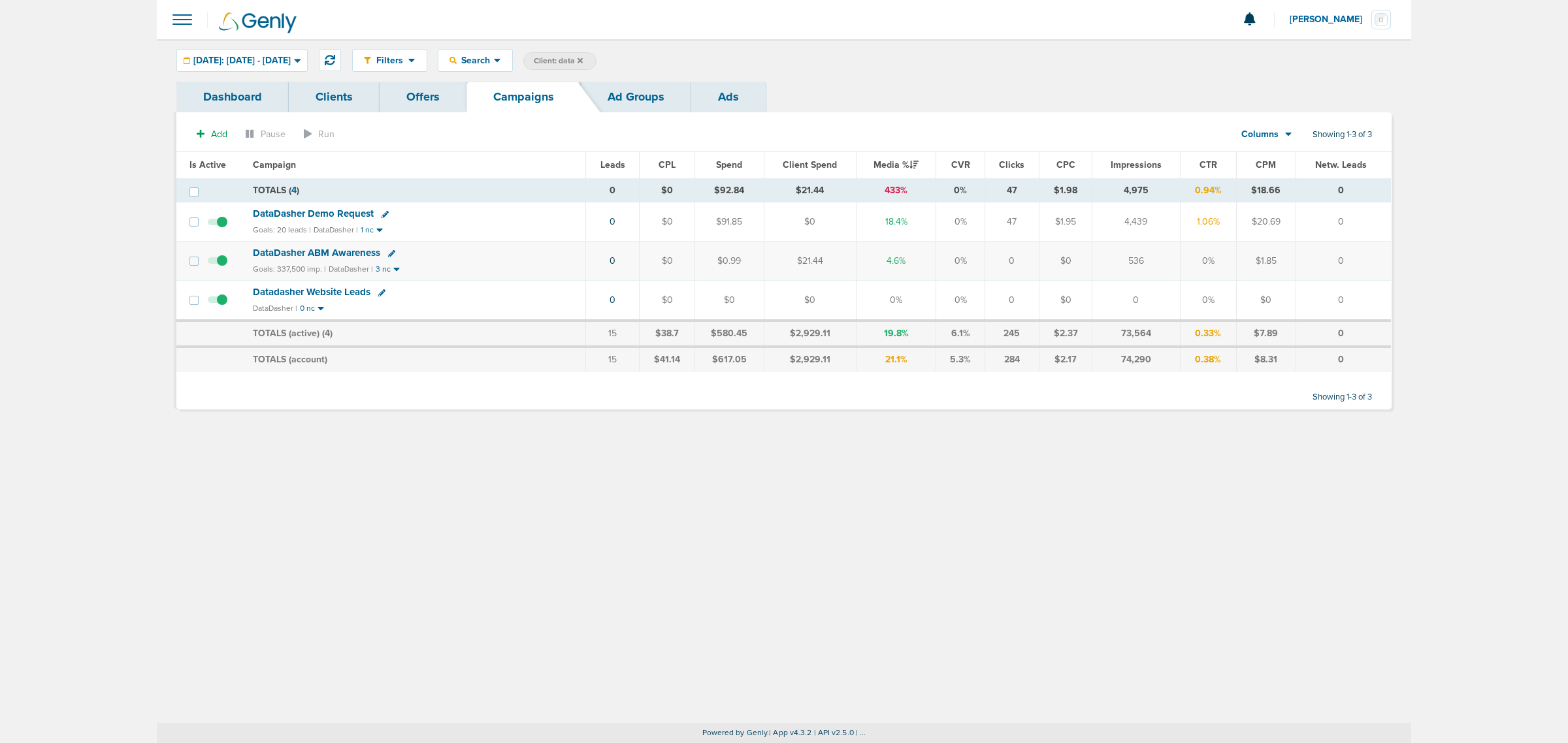
drag, startPoint x: 882, startPoint y: 187, endPoint x: 933, endPoint y: 185, distance: 51.0
click at [933, 185] on td "433%" at bounding box center [896, 190] width 80 height 25
click at [266, 211] on span "DataDasher Demo Request" at bounding box center [313, 213] width 121 height 11
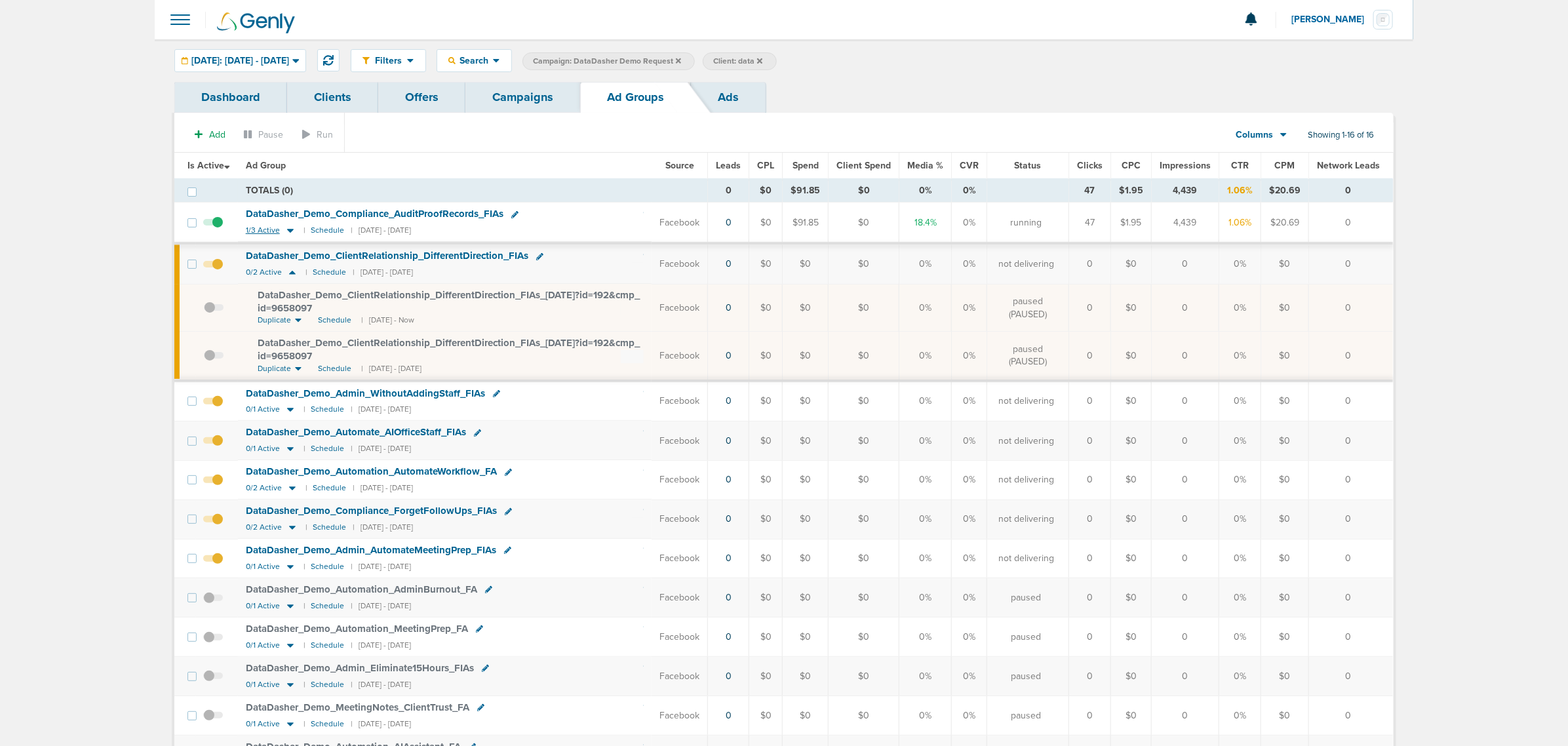
click at [289, 228] on icon at bounding box center [291, 231] width 13 height 11
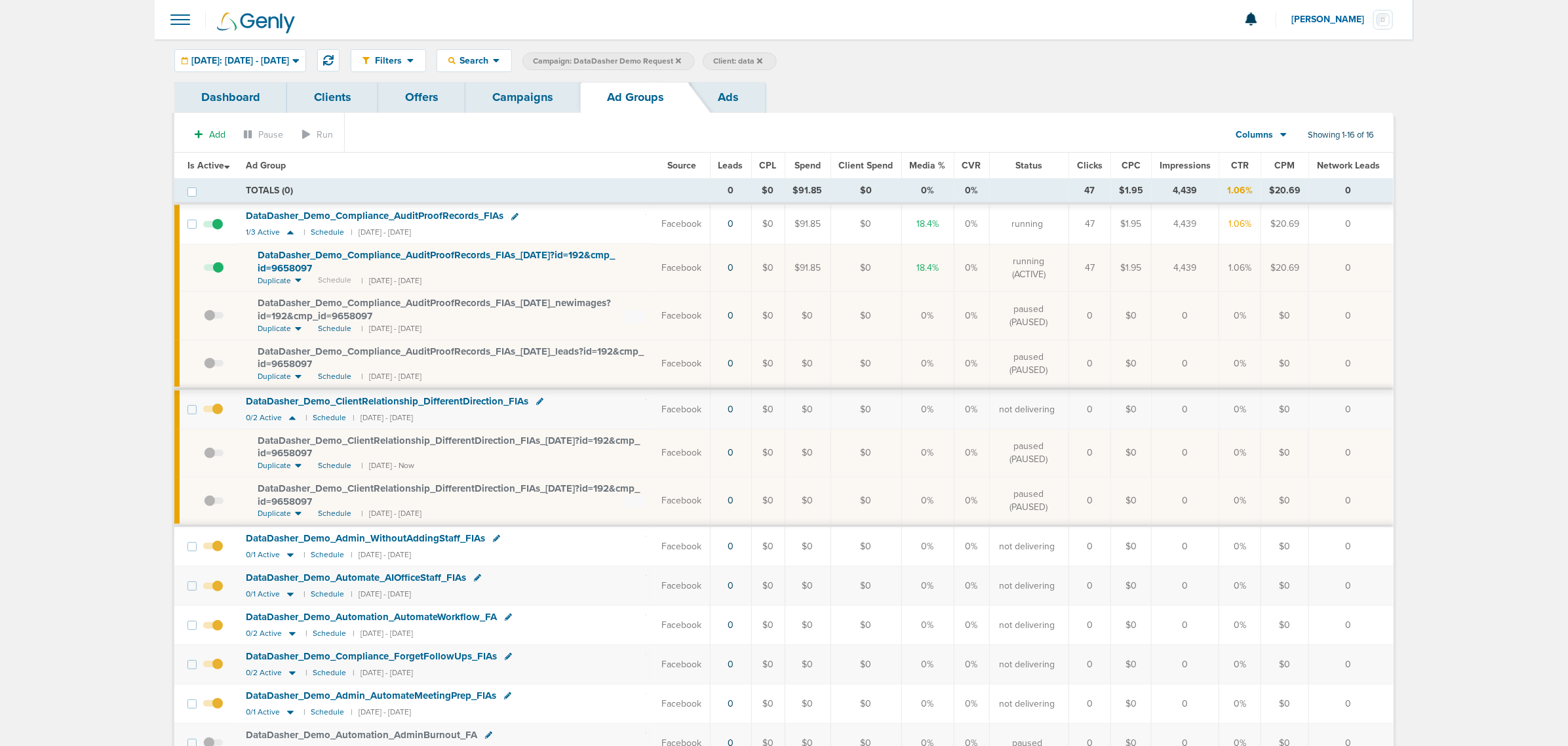
click at [221, 274] on span at bounding box center [214, 274] width 20 height 0
click at [204, 271] on input "checkbox" at bounding box center [204, 271] width 0 height 0
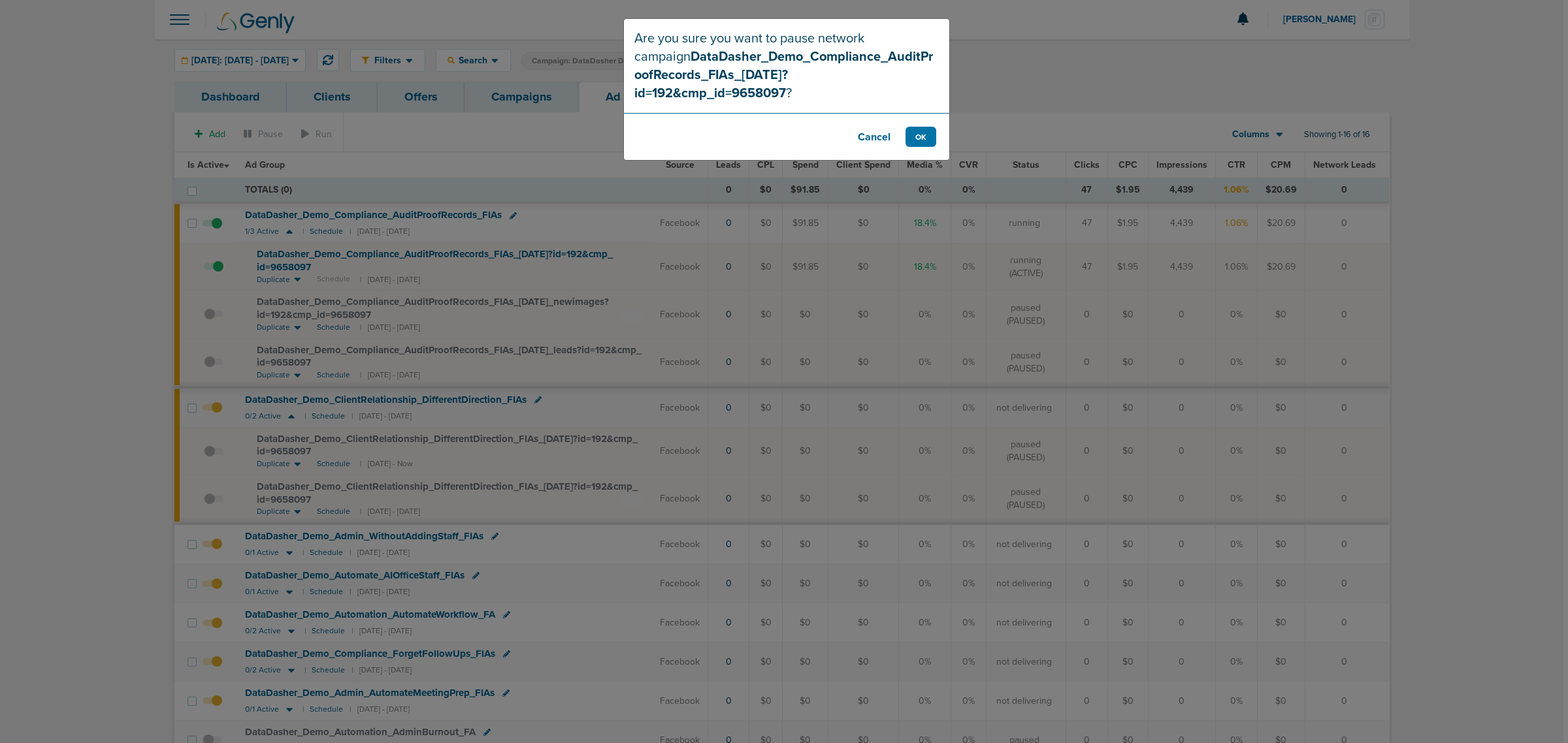
click at [879, 127] on button "Cancel" at bounding box center [873, 136] width 52 height 20
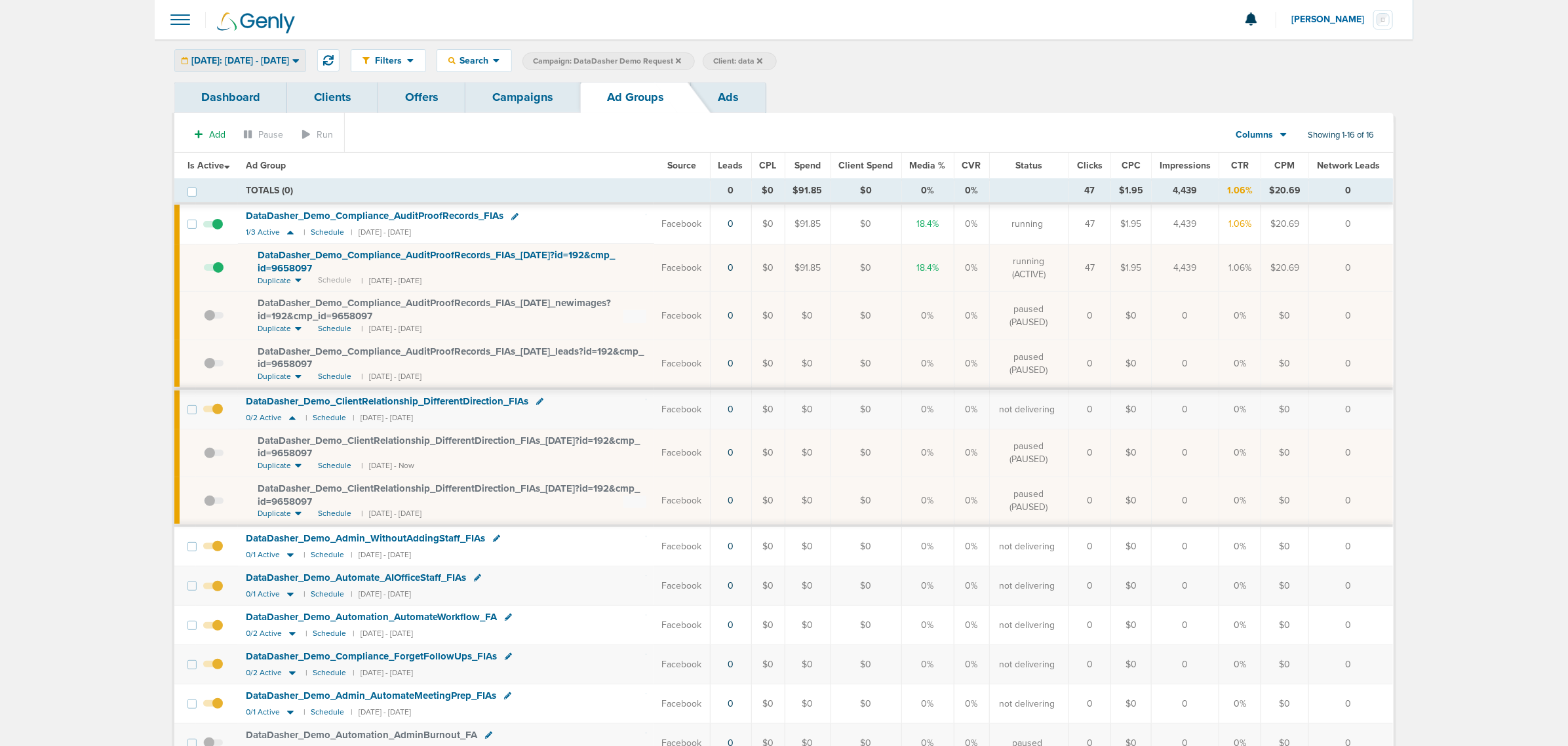
click at [285, 54] on div "[DATE]: [DATE] - [DATE]" at bounding box center [239, 60] width 130 height 22
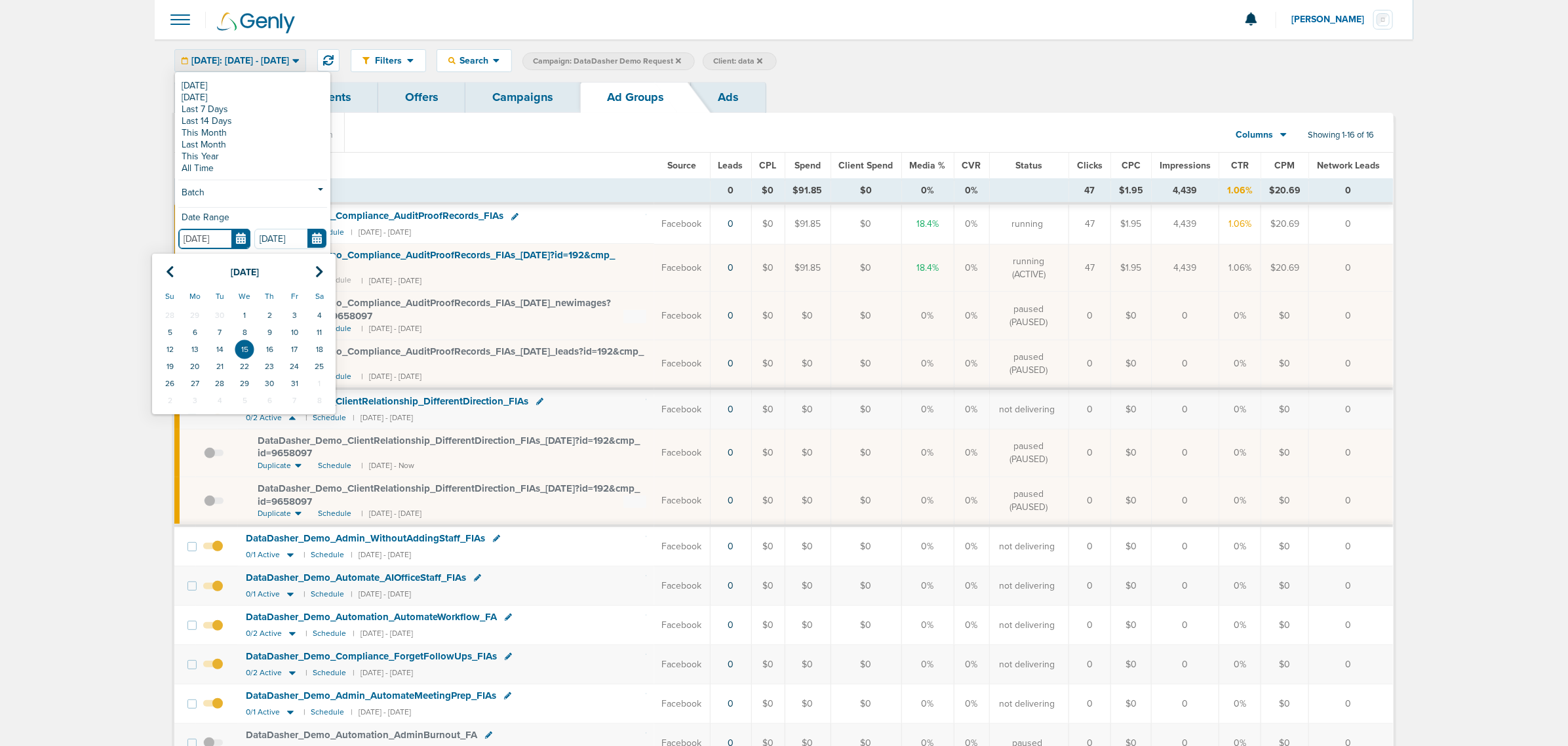
click at [239, 229] on input "[DATE]" at bounding box center [215, 239] width 72 height 20
click at [172, 274] on icon at bounding box center [170, 272] width 9 height 13
click at [293, 319] on td "1" at bounding box center [295, 316] width 25 height 17
type input "[DATE]"
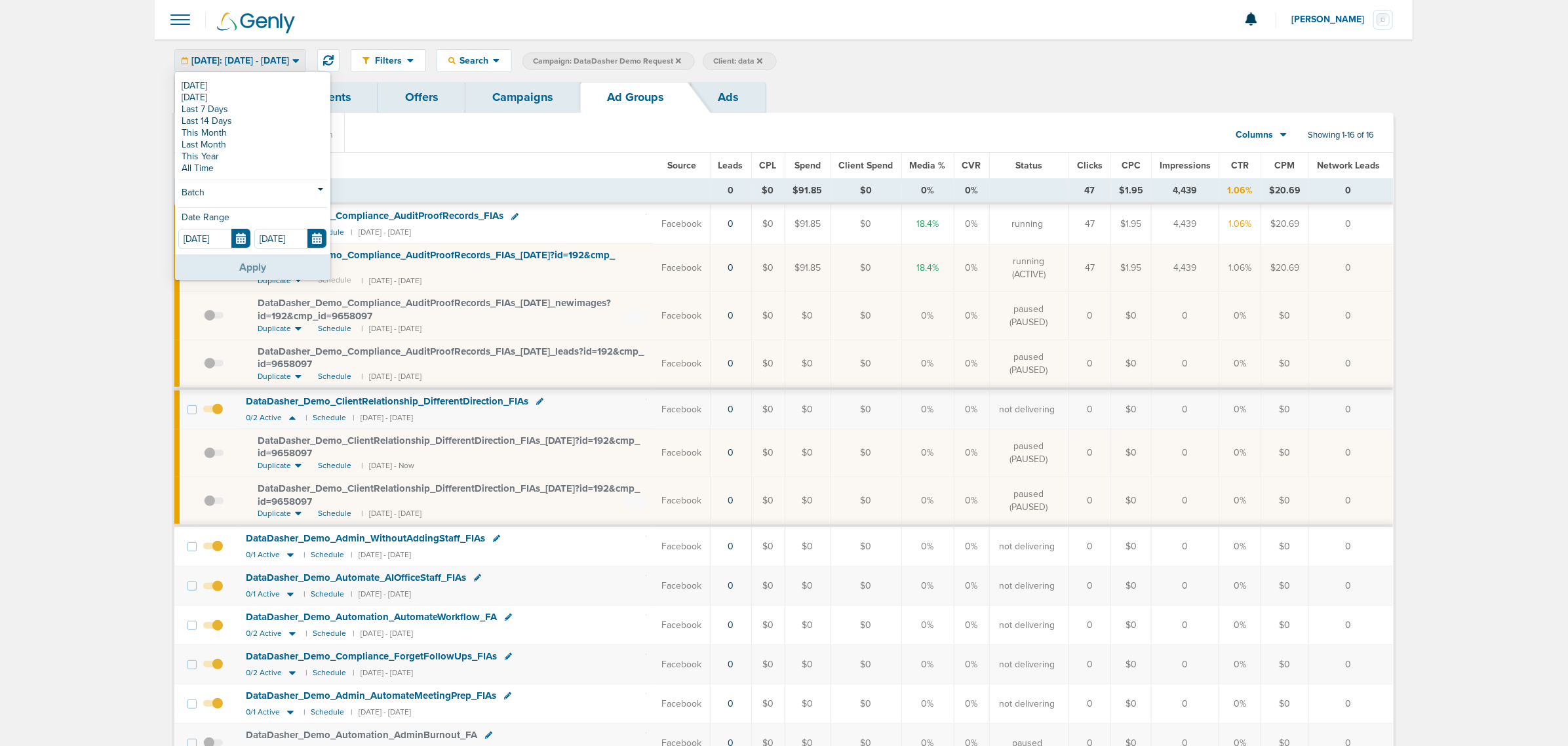
click at [259, 267] on button "Apply" at bounding box center [252, 267] width 155 height 26
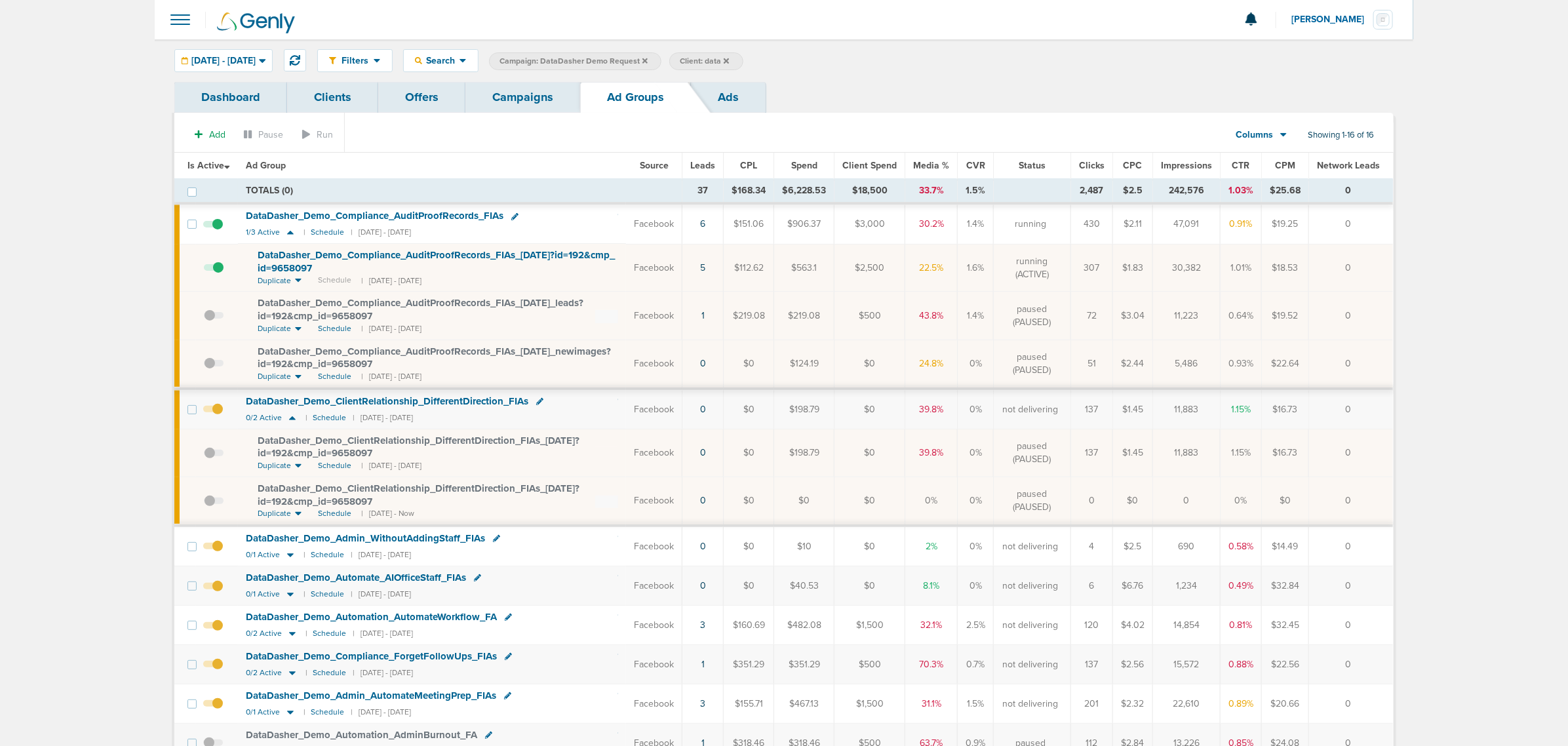
click at [728, 100] on link "Ads" at bounding box center [728, 97] width 75 height 30
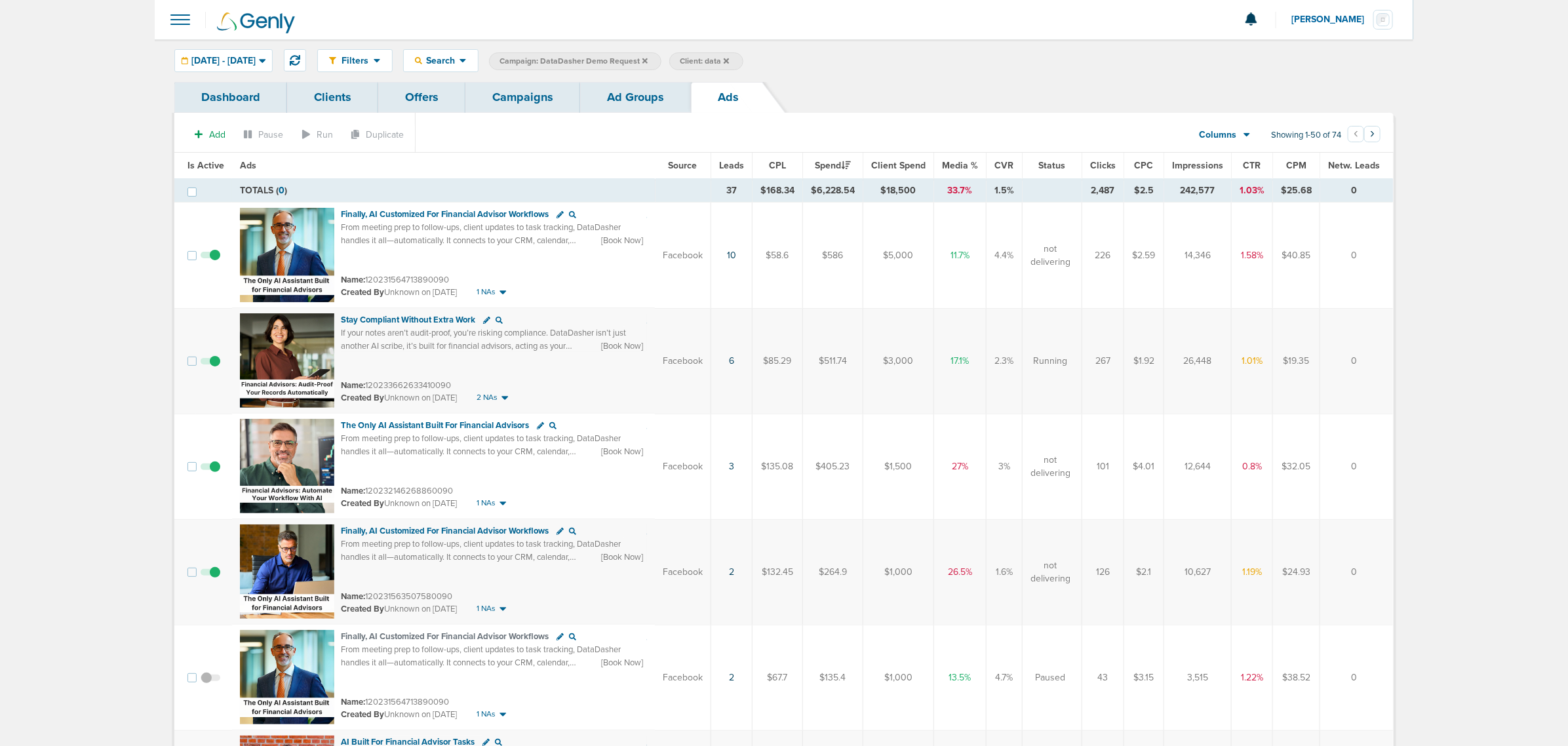
click at [735, 163] on span "Leads" at bounding box center [732, 165] width 25 height 11
drag, startPoint x: 455, startPoint y: 278, endPoint x: 368, endPoint y: 284, distance: 87.2
click at [368, 284] on div "Name: 120231564713890090" at bounding box center [489, 280] width 296 height 13
copy small "120231564713890090"
drag, startPoint x: 455, startPoint y: 385, endPoint x: 367, endPoint y: 390, distance: 88.1
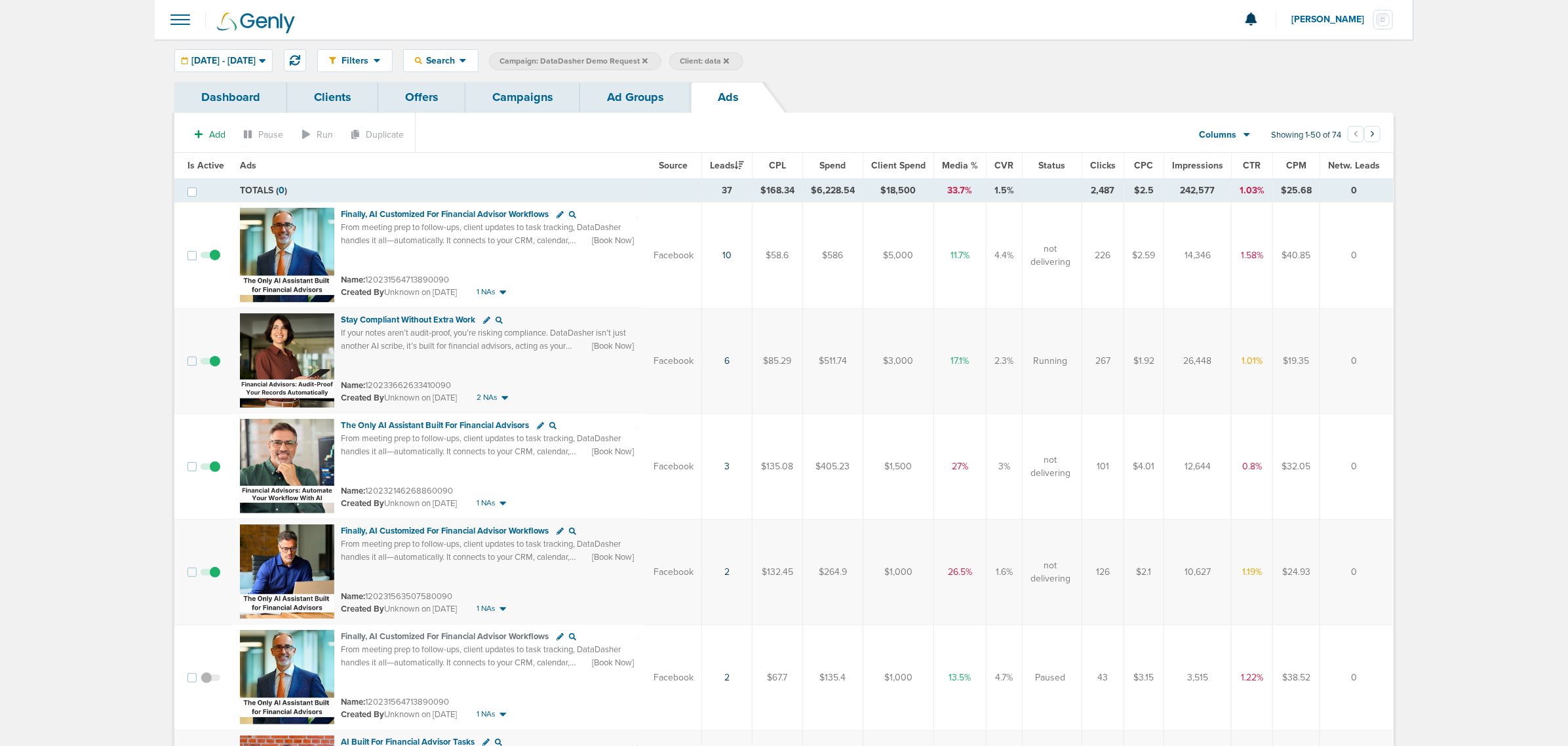
click at [367, 390] on div "Name: 120233662633410090" at bounding box center [489, 386] width 296 height 13
copy small "120233662633410090"
click at [484, 367] on div "Stay Compliant Without Extra Work If your notes aren’t audit-proof, you’re risk…" at bounding box center [489, 342] width 296 height 58
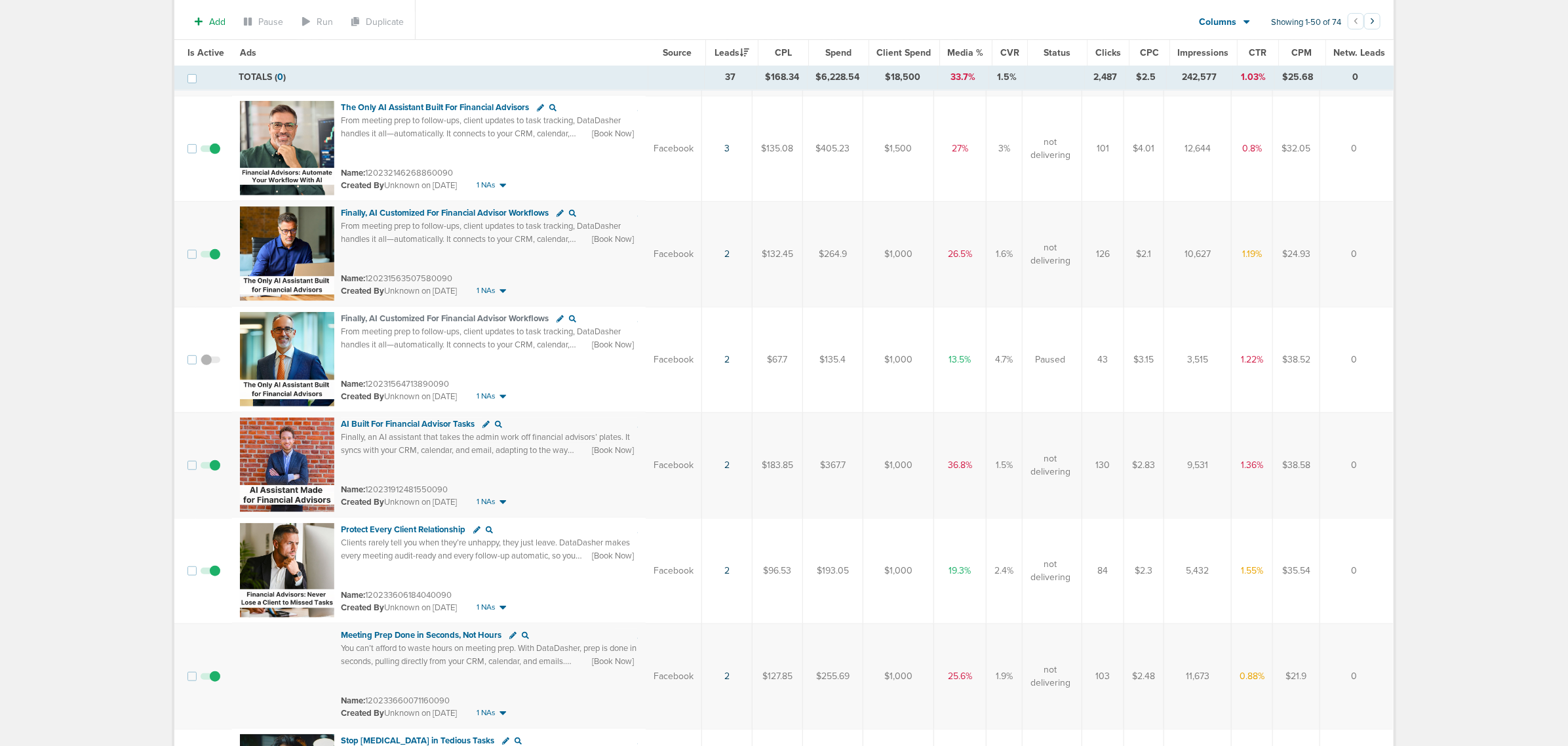
scroll to position [328, 0]
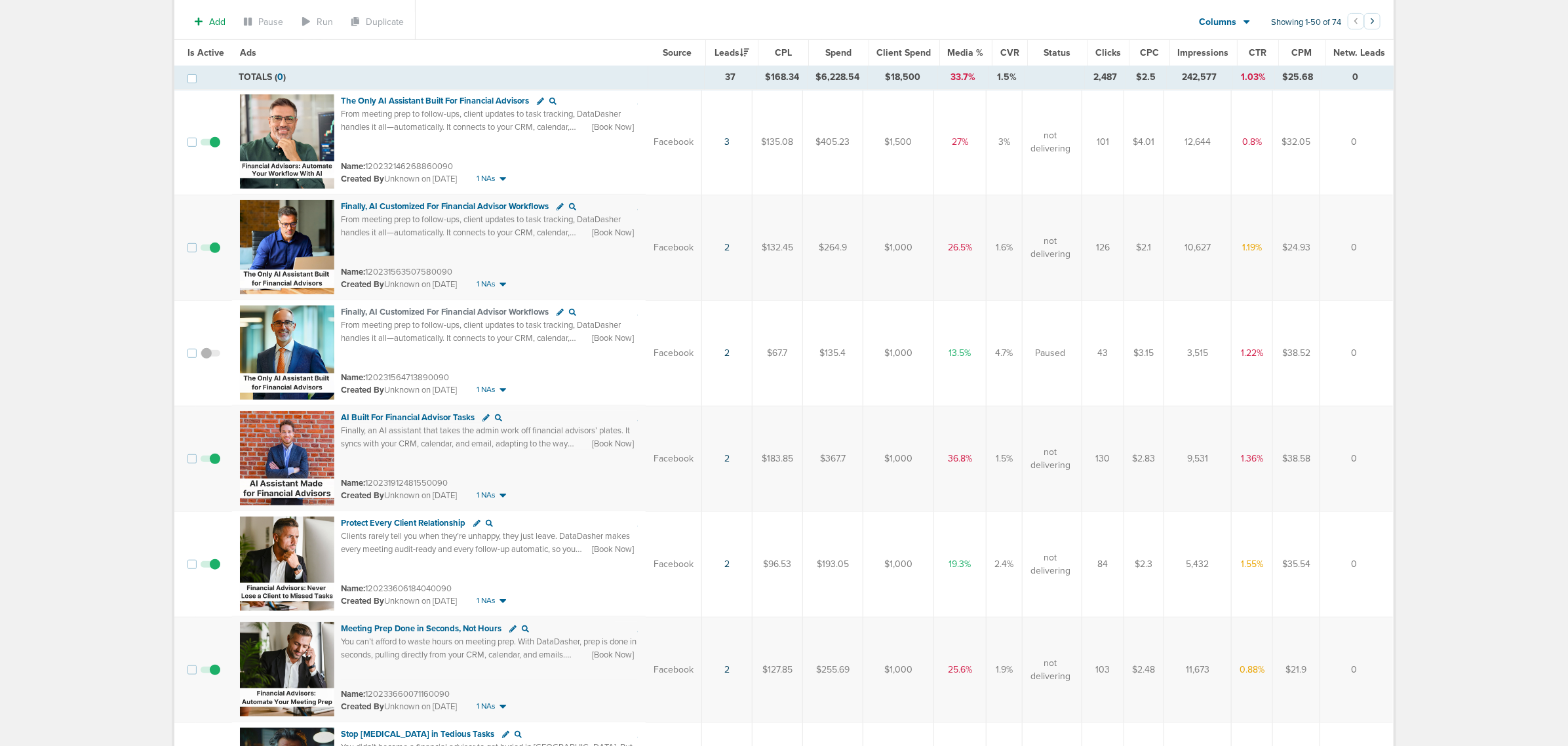
drag, startPoint x: 463, startPoint y: 586, endPoint x: 365, endPoint y: 590, distance: 98.1
click at [365, 451] on div "Name: 120233606184040090" at bounding box center [489, 589] width 296 height 13
copy small "120233606184040090"
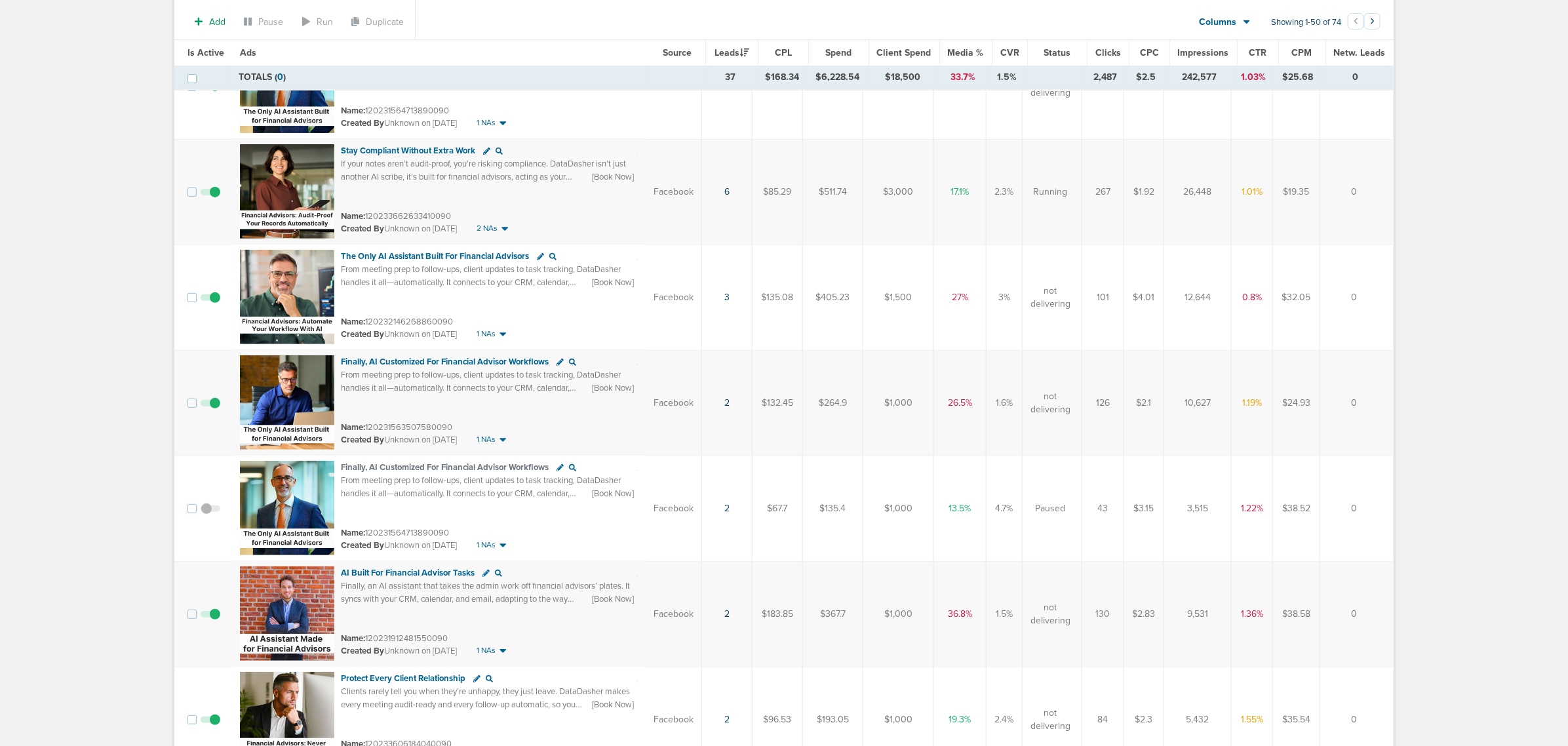
scroll to position [0, 0]
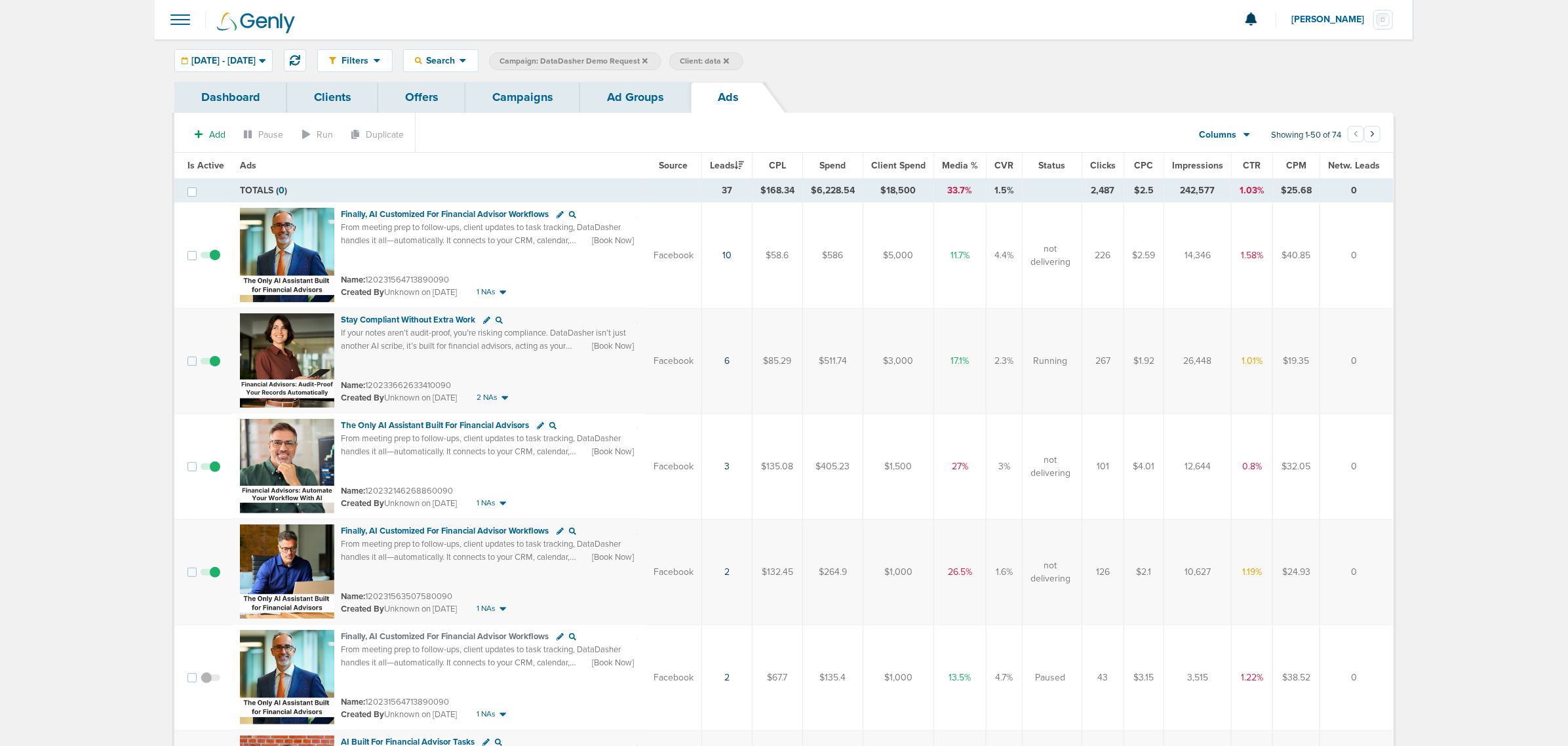
click at [1042, 163] on span "CTR" at bounding box center [1252, 165] width 18 height 11
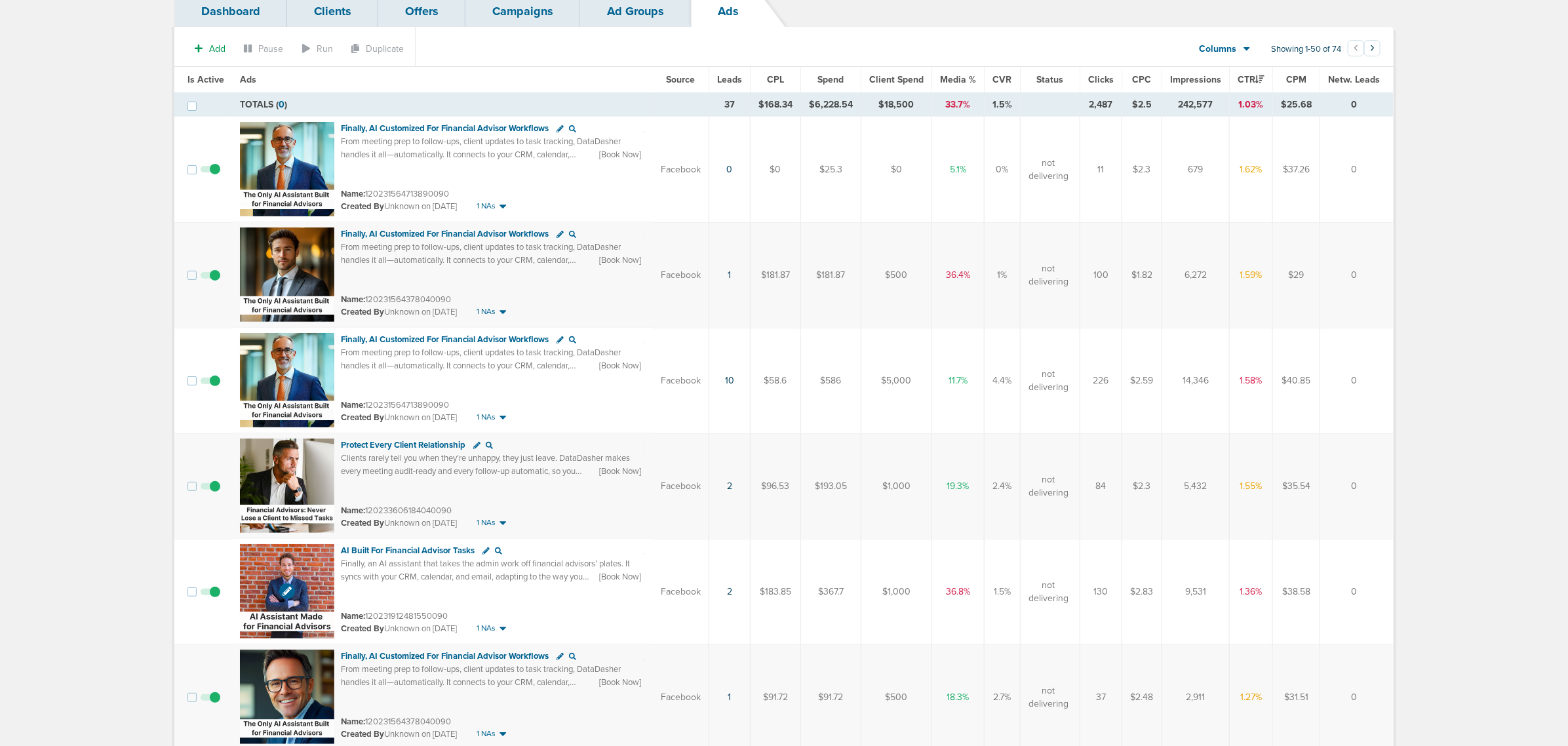
scroll to position [246, 0]
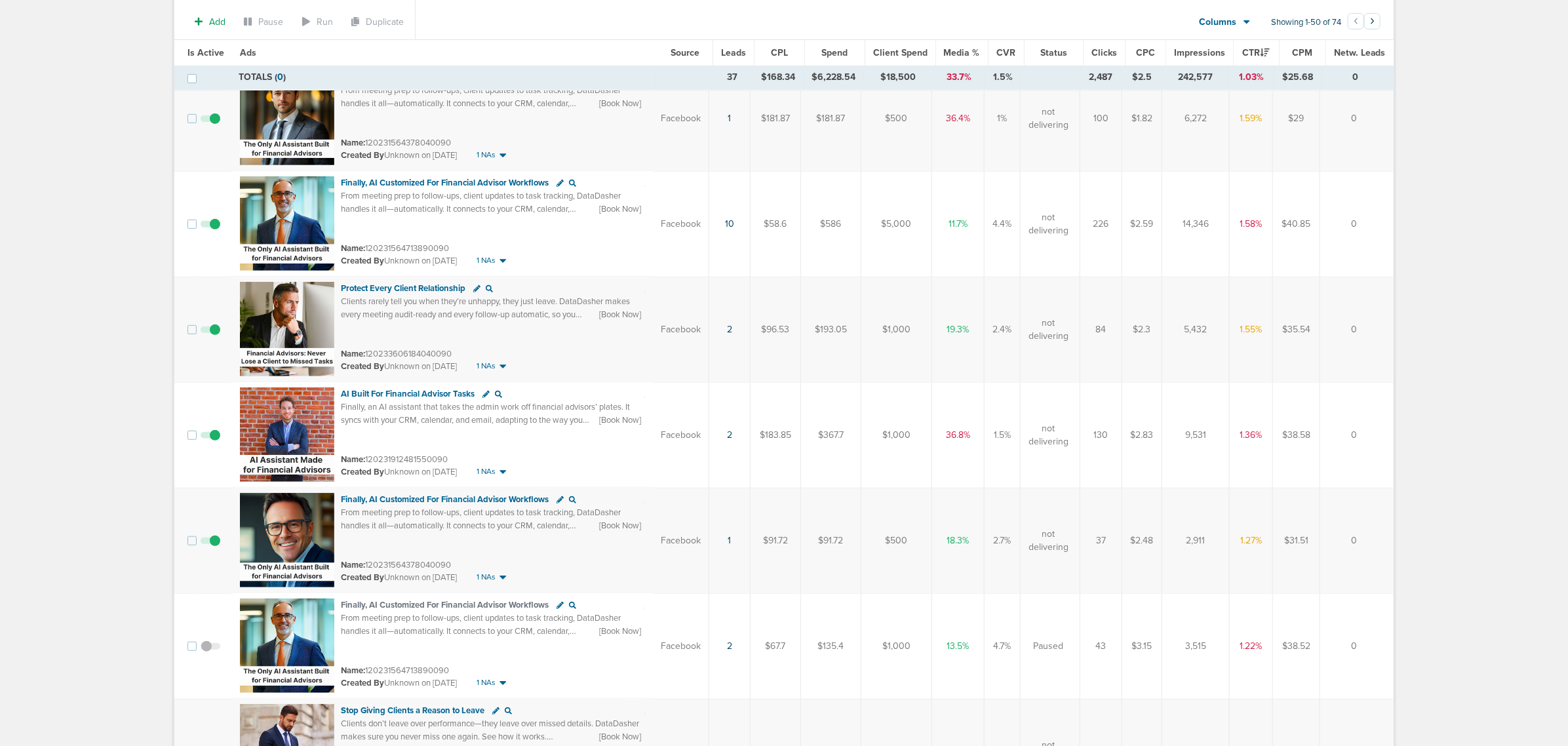
drag, startPoint x: 451, startPoint y: 464, endPoint x: 365, endPoint y: 463, distance: 86.0
click at [365, 451] on div "Name: 120231912481550090" at bounding box center [493, 460] width 304 height 13
click at [387, 451] on small "Created By Unknown on [DATE]" at bounding box center [399, 471] width 116 height 11
drag, startPoint x: 365, startPoint y: 459, endPoint x: 459, endPoint y: 455, distance: 94.1
click at [459, 451] on div "Name: 120231912481550090" at bounding box center [493, 460] width 304 height 13
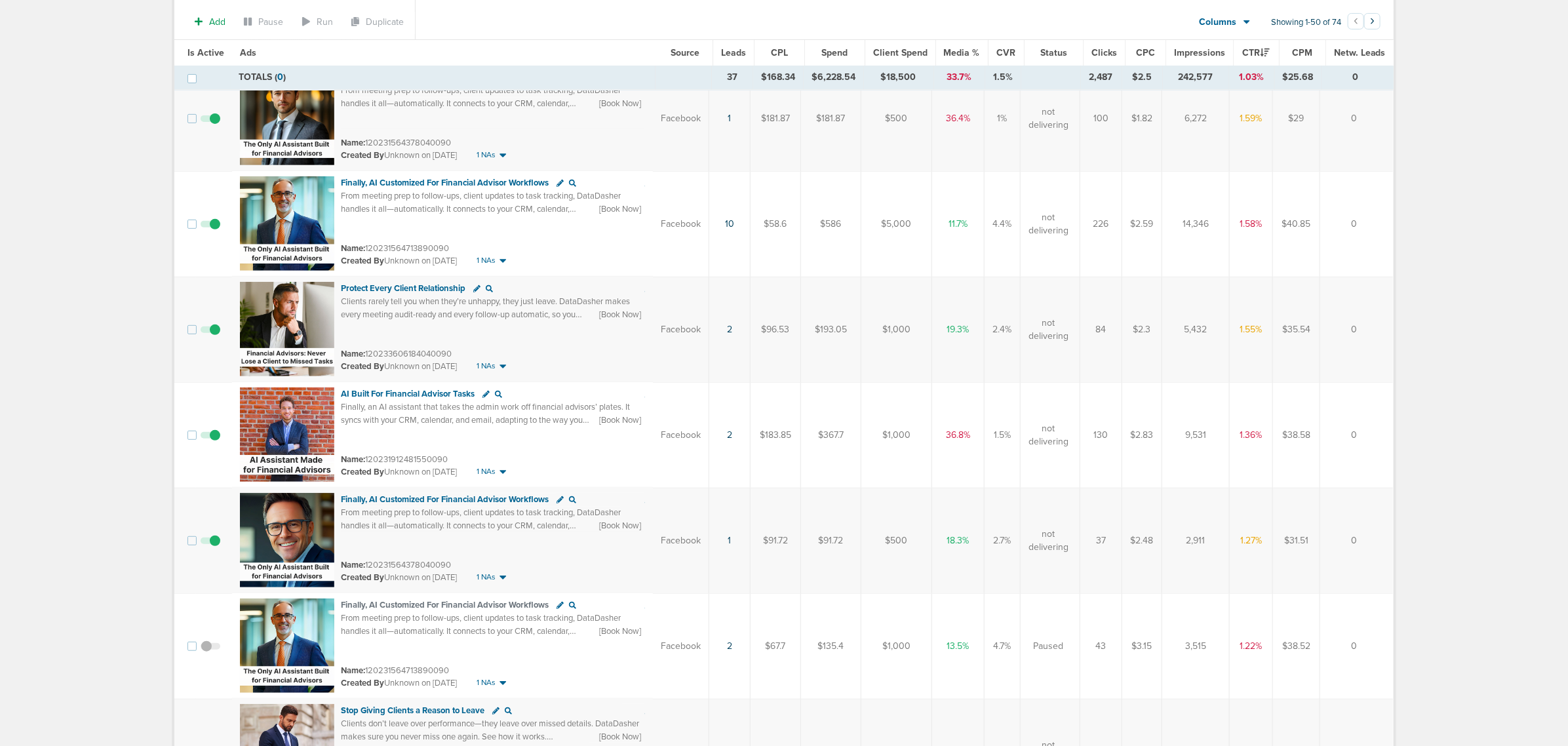
copy small "120231912481550090"
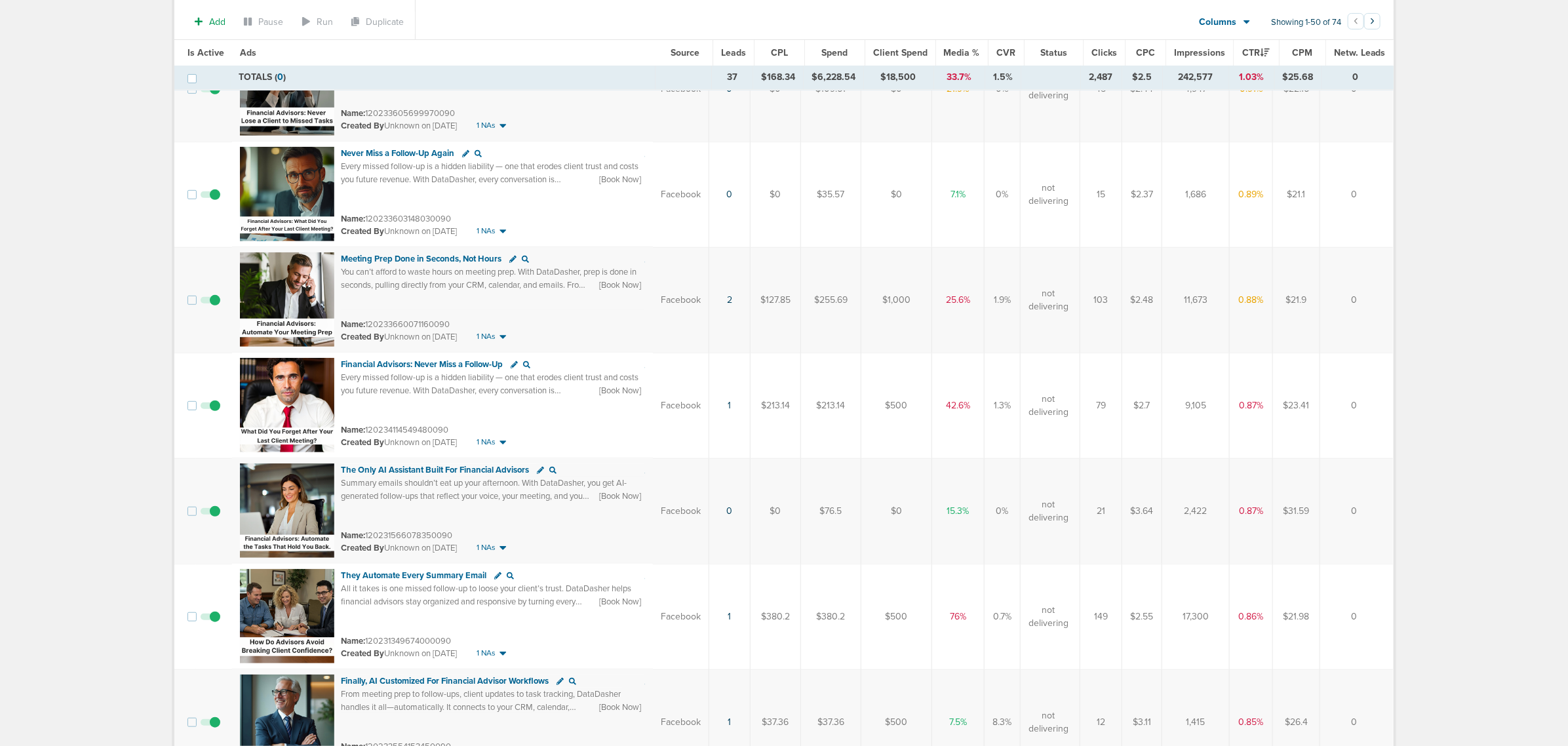
scroll to position [3359, 0]
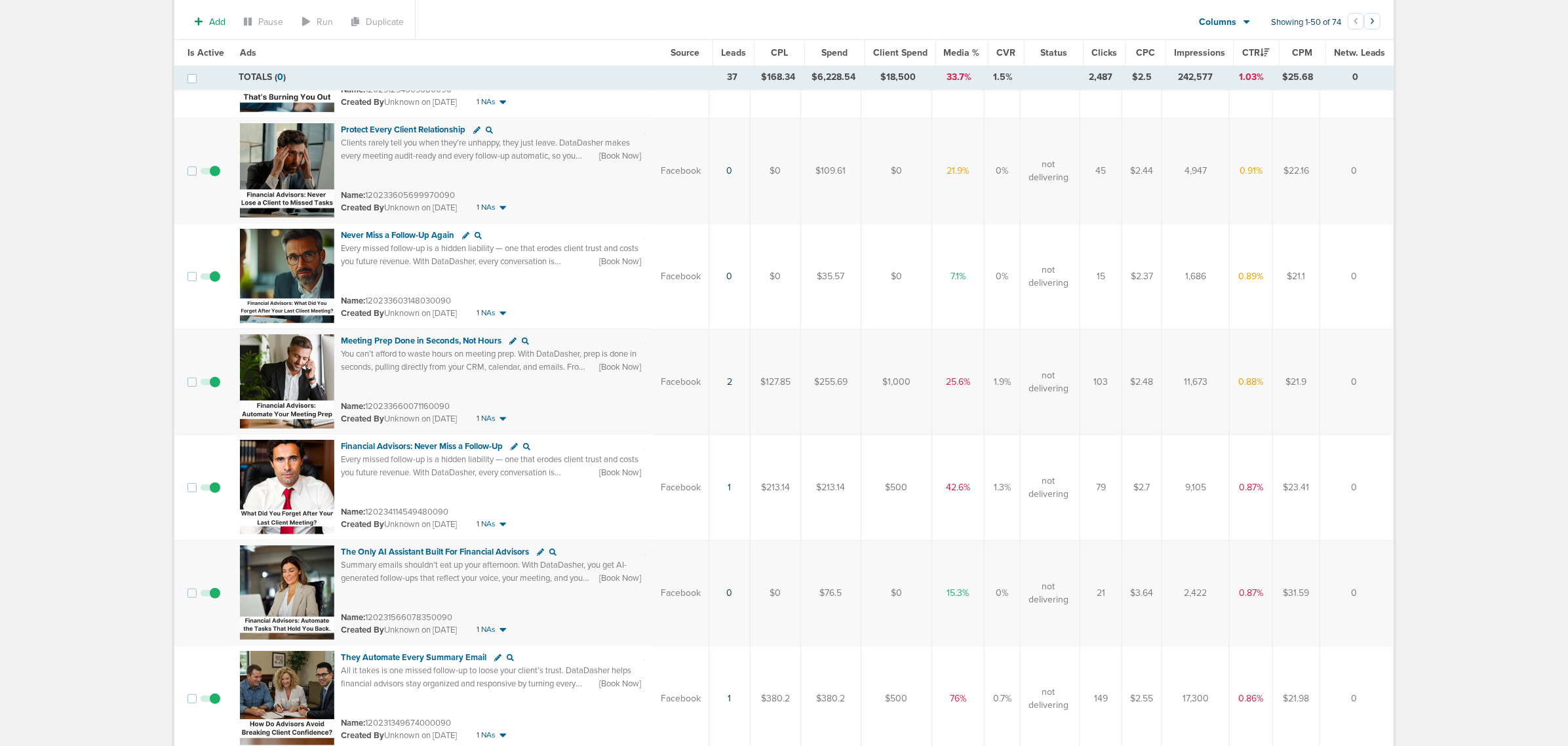
drag, startPoint x: 367, startPoint y: 410, endPoint x: 462, endPoint y: 410, distance: 95.0
click at [462, 410] on div "Name: 120233660071160090" at bounding box center [493, 407] width 304 height 13
copy small "120233660071160090"
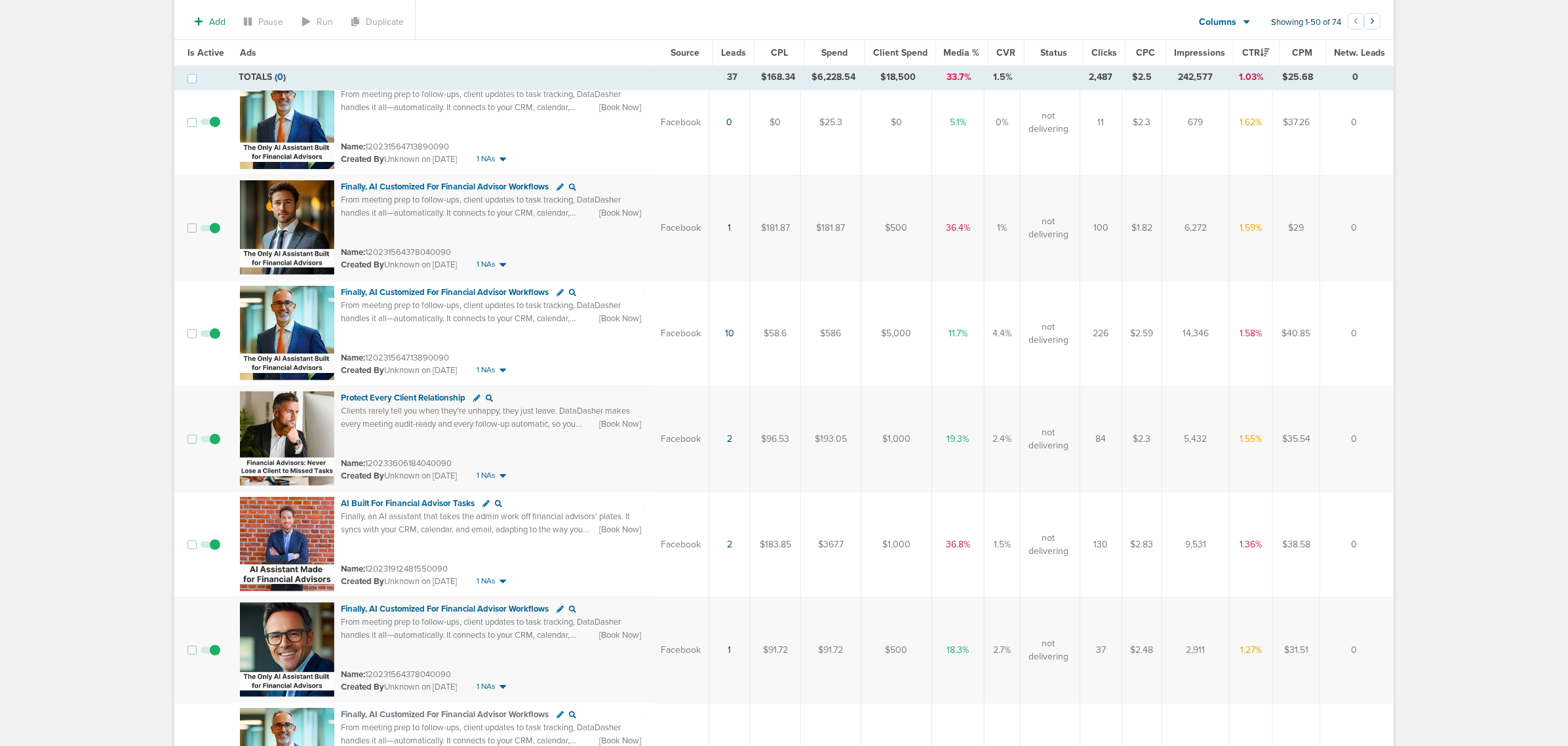
scroll to position [0, 0]
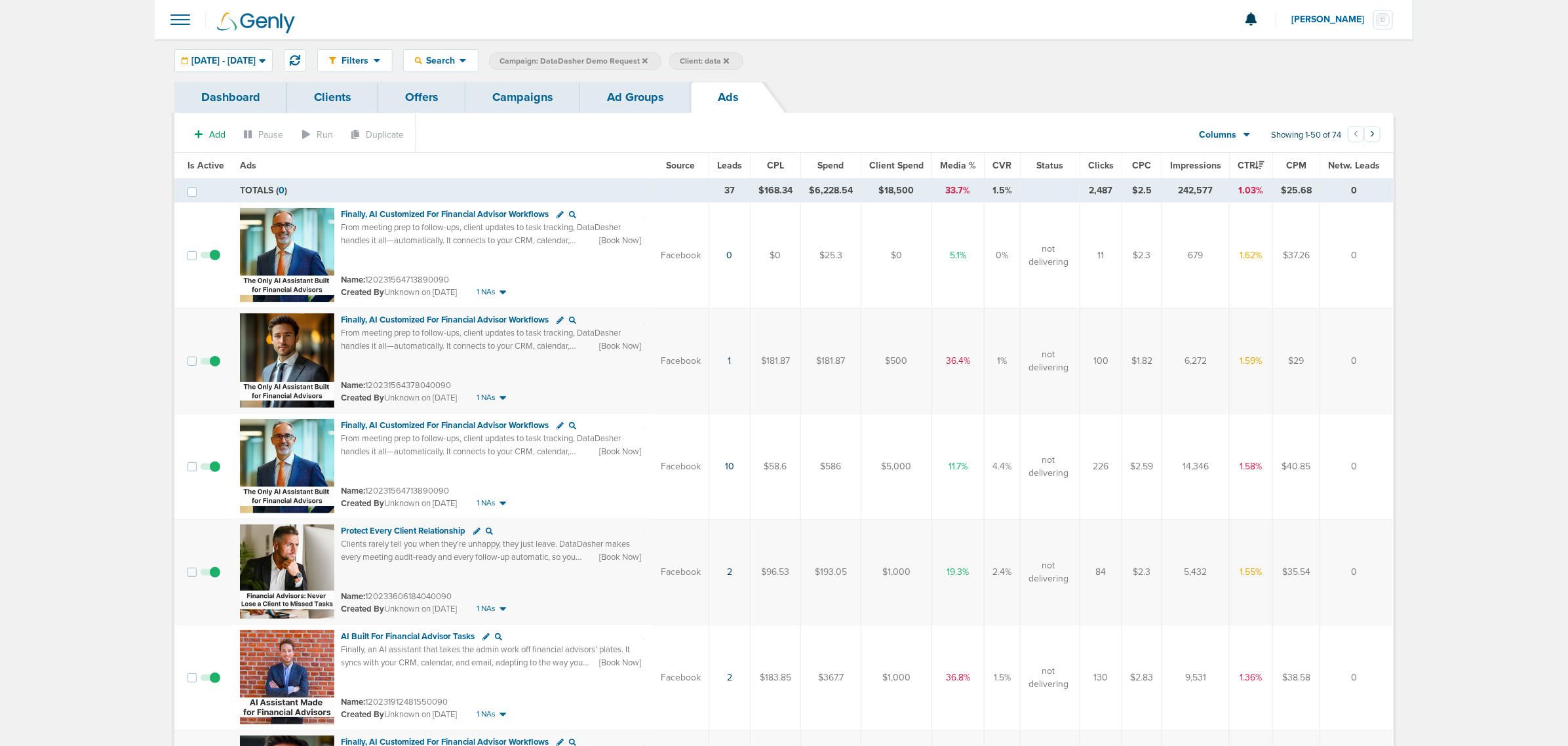
click at [563, 98] on link "Campaigns" at bounding box center [523, 97] width 115 height 30
click at [535, 92] on link "Campaigns" at bounding box center [523, 97] width 115 height 30
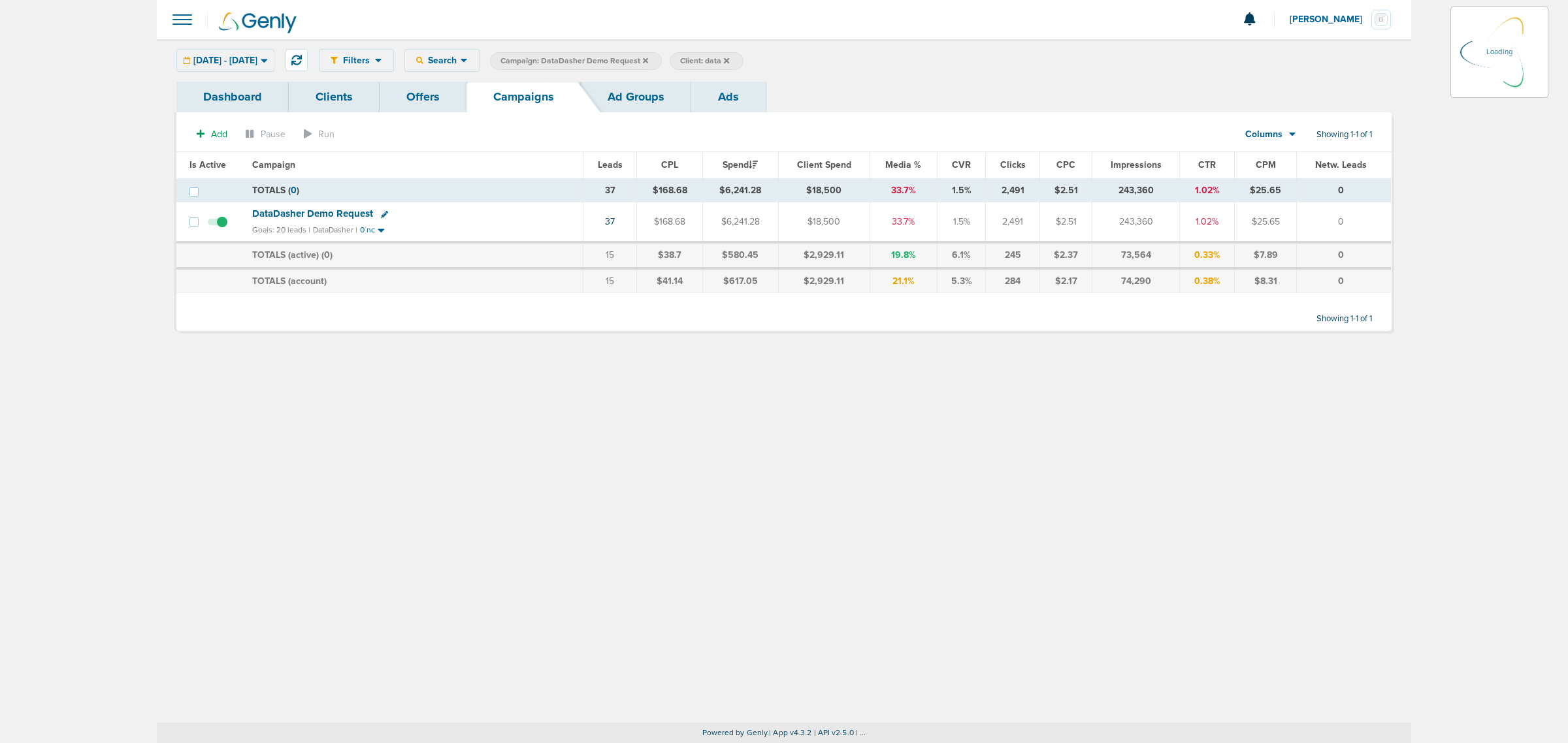
click at [648, 61] on icon at bounding box center [646, 61] width 6 height 6
click at [648, 60] on icon at bounding box center [646, 61] width 6 height 6
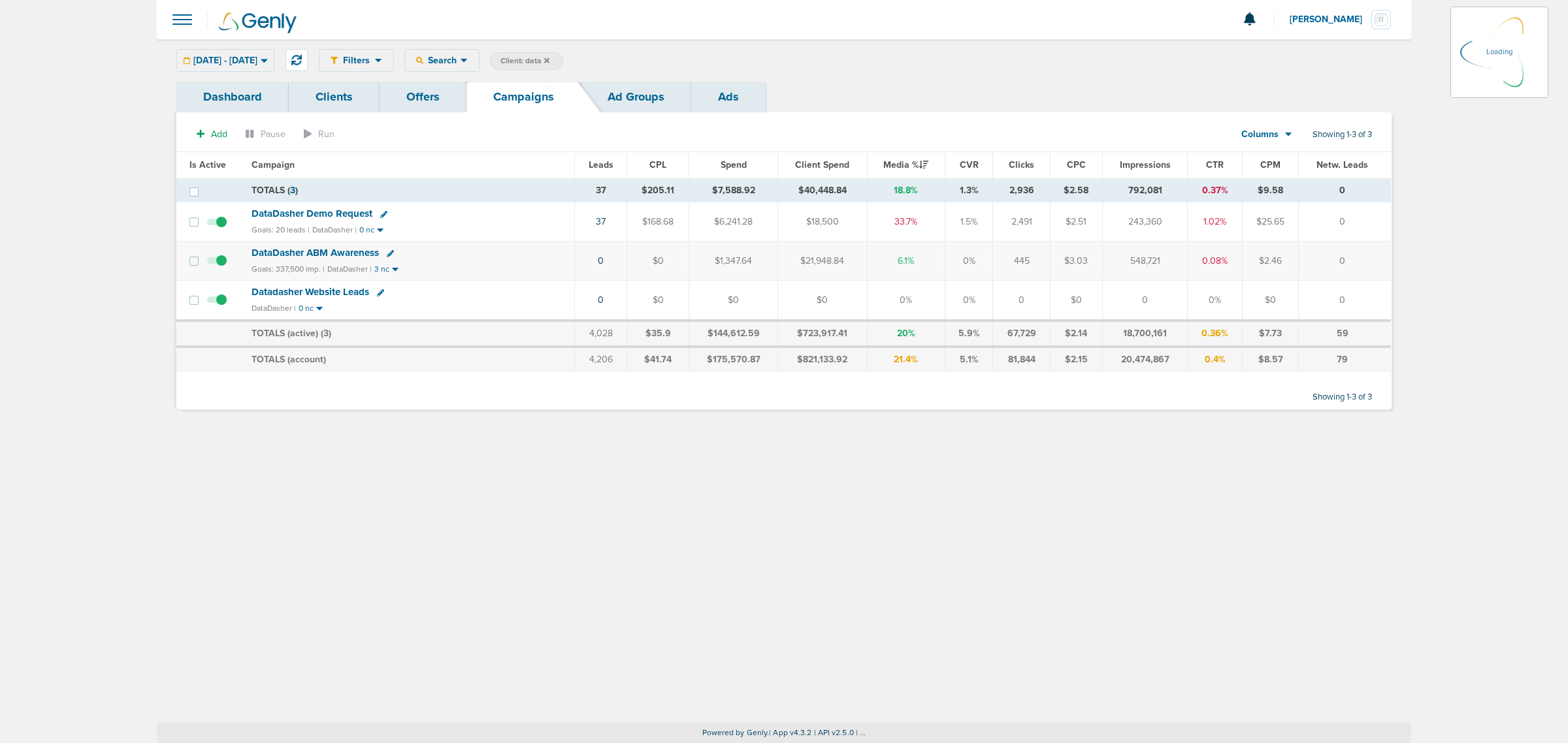
click at [549, 57] on span "Client: data" at bounding box center [525, 62] width 49 height 11
click at [579, 57] on select "Client Campaign Offers Landing Page Ad Group Network Campaign Ad Ad Status Netw…" at bounding box center [545, 61] width 113 height 18
click at [765, 37] on div at bounding box center [784, 19] width 1254 height 39
click at [718, 59] on span at bounding box center [708, 61] width 18 height 18
click at [712, 60] on icon at bounding box center [709, 62] width 6 height 6
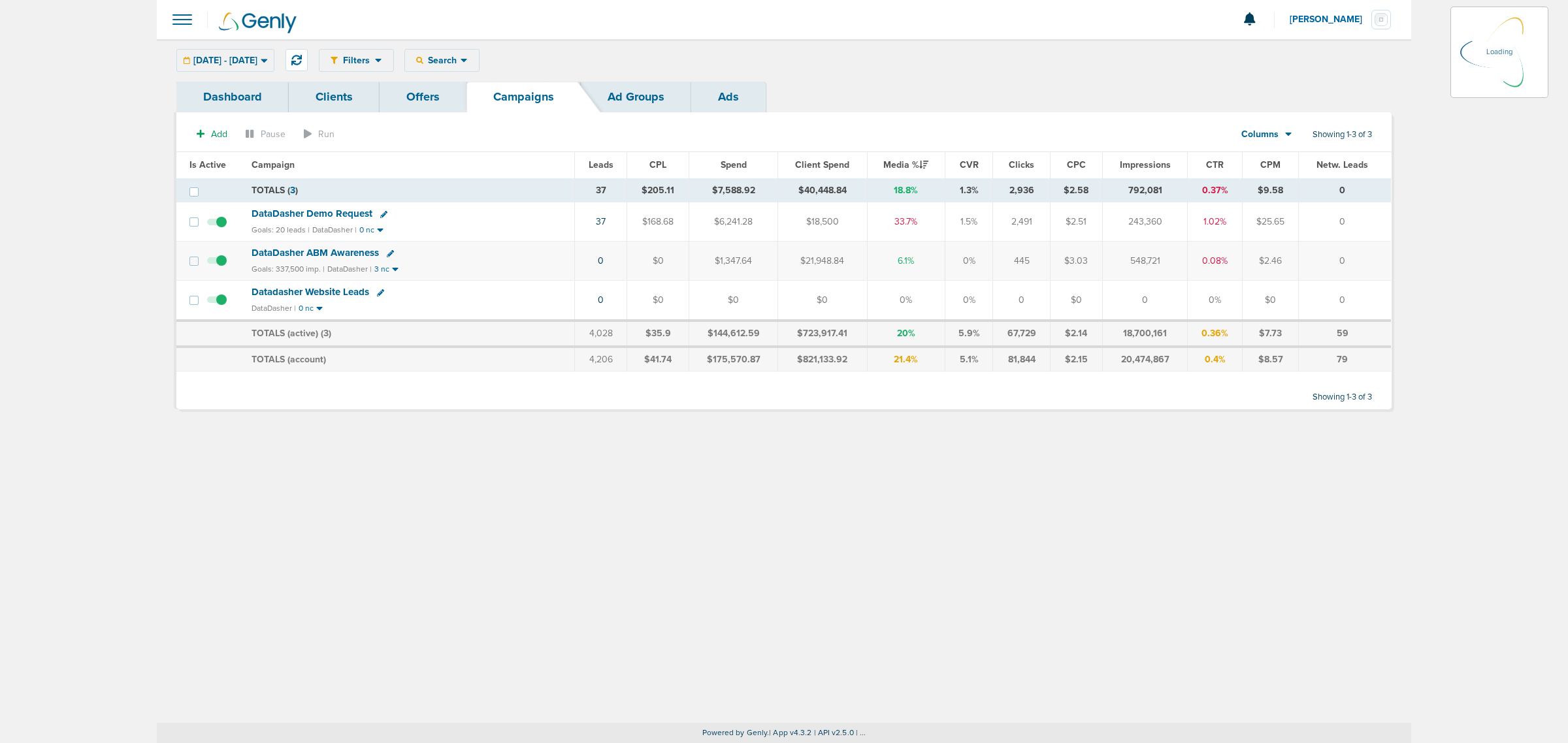
click at [275, 54] on div "[DATE] - [DATE] [DATE] [DATE] Last 7 Days Last 14 Days This Month Last Month Th…" at bounding box center [224, 61] width 98 height 23
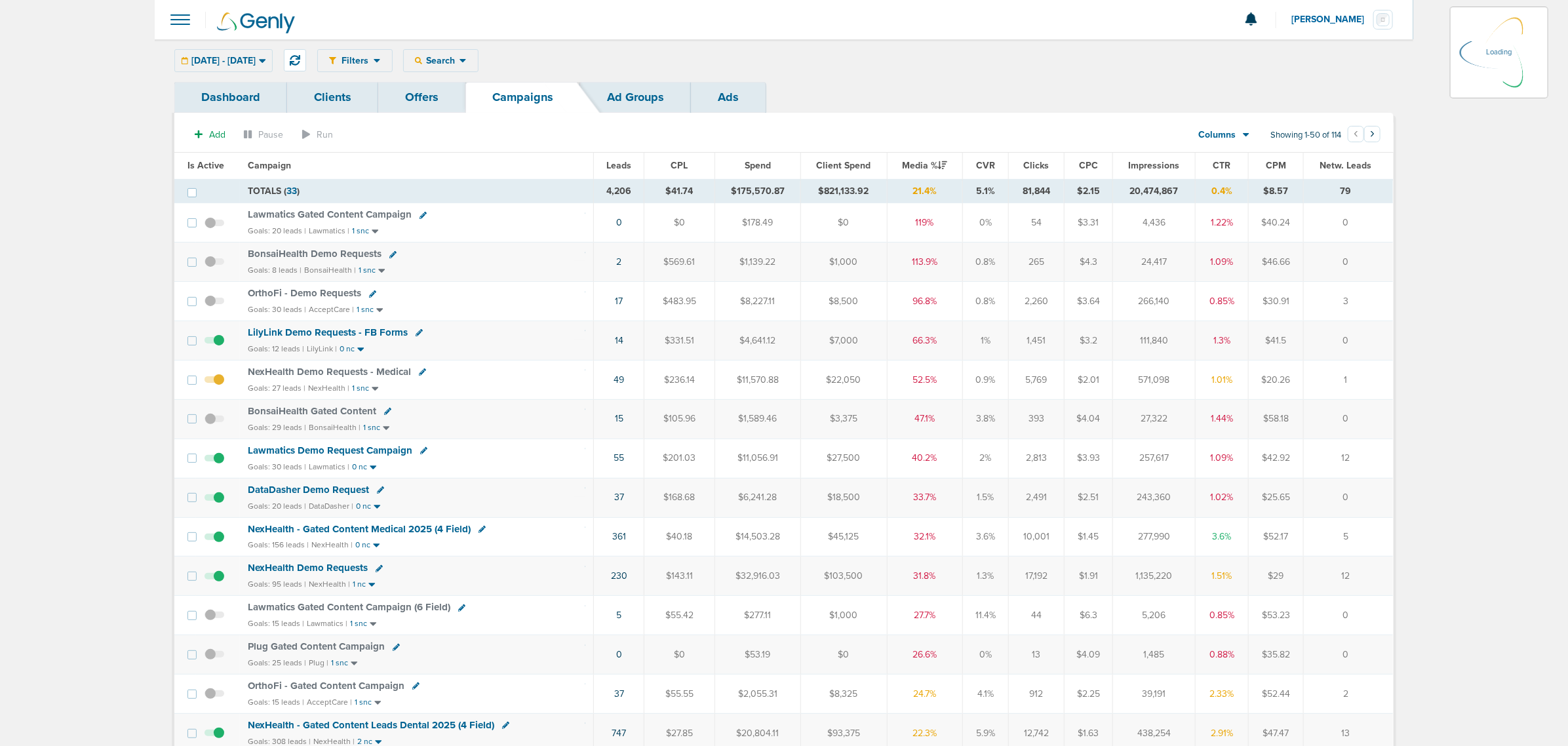
click at [265, 60] on icon at bounding box center [261, 61] width 7 height 4
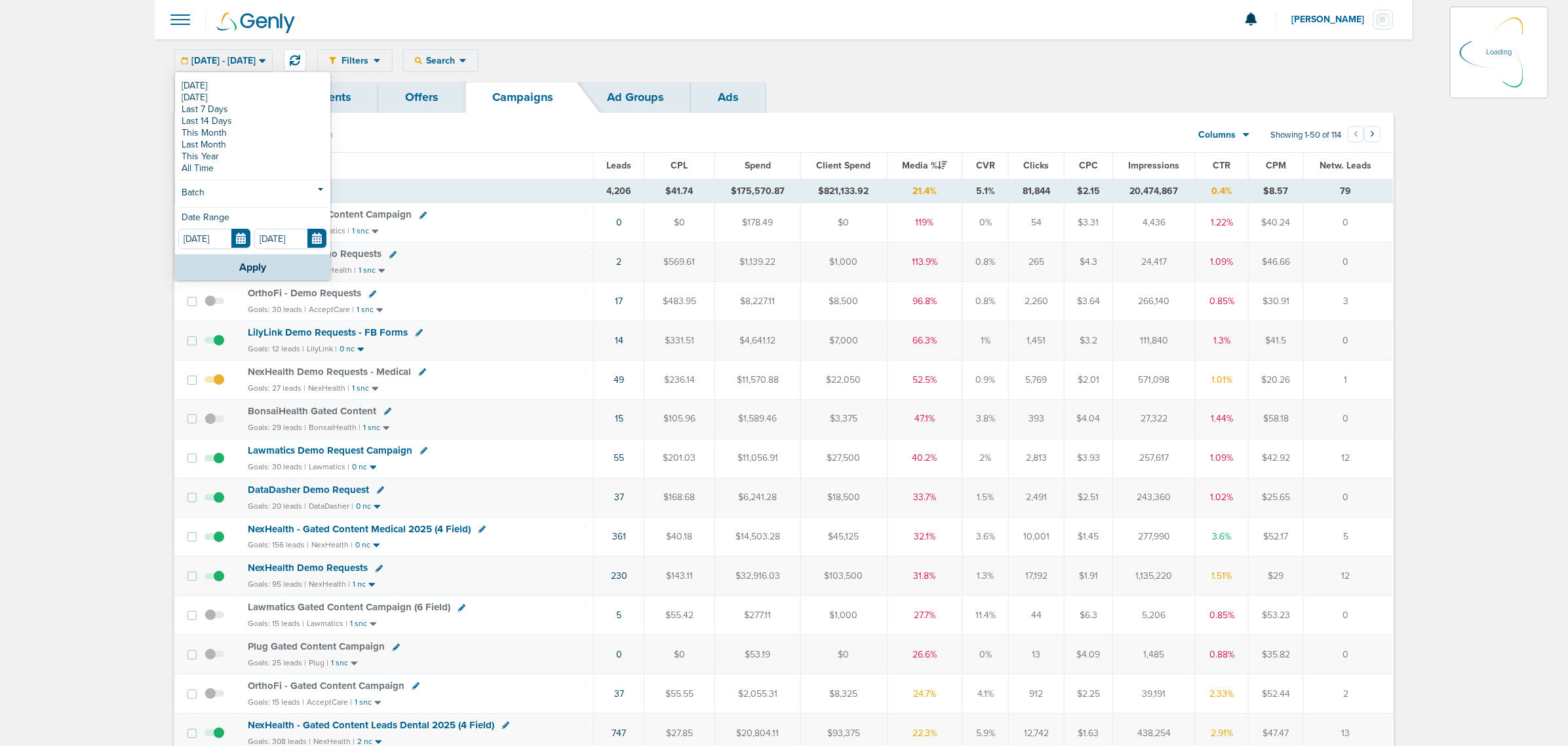
click at [208, 79] on div "Filters Active Only Settings Status Active Inactive Objectives MQL SQL Traffic …" at bounding box center [784, 60] width 1258 height 43
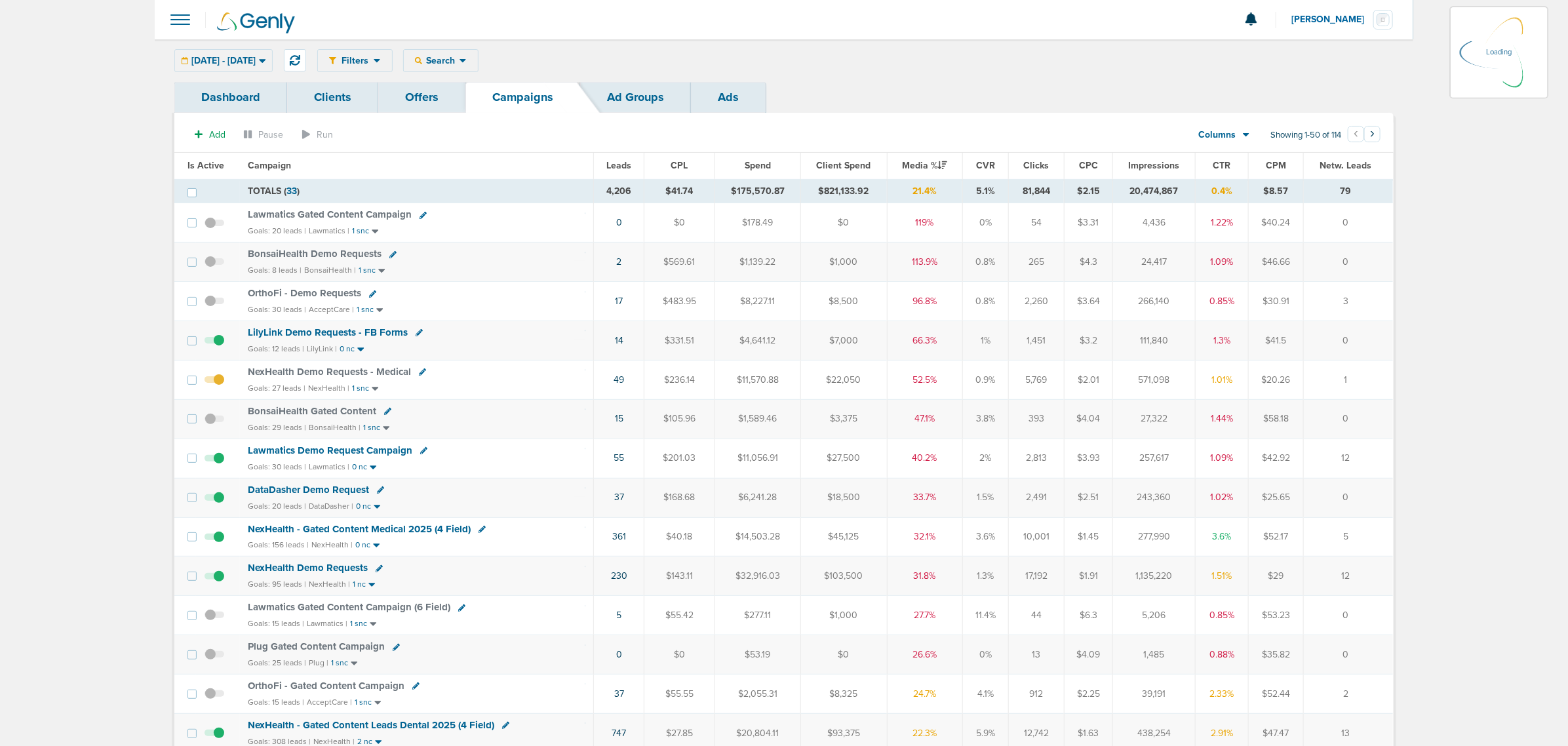
drag, startPoint x: 212, startPoint y: 61, endPoint x: 208, endPoint y: 86, distance: 25.3
click at [212, 67] on div "[DATE] - [DATE] [DATE] [DATE] Last 7 Days Last 14 Days This Month Last Month Th…" at bounding box center [222, 61] width 98 height 23
click at [223, 56] on span "[DATE] - [DATE]" at bounding box center [223, 61] width 65 height 10
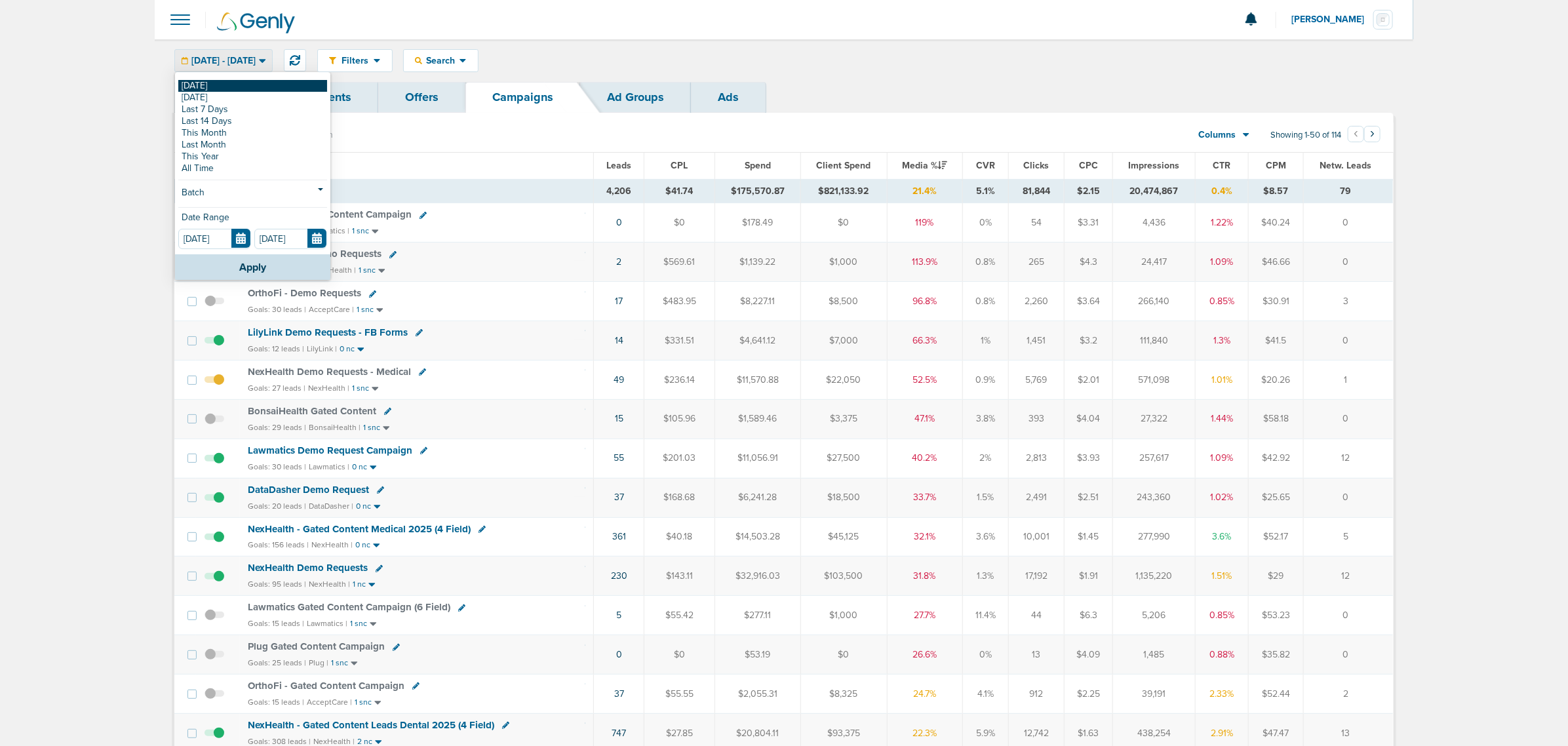
click at [200, 86] on link "[DATE]" at bounding box center [253, 86] width 149 height 11
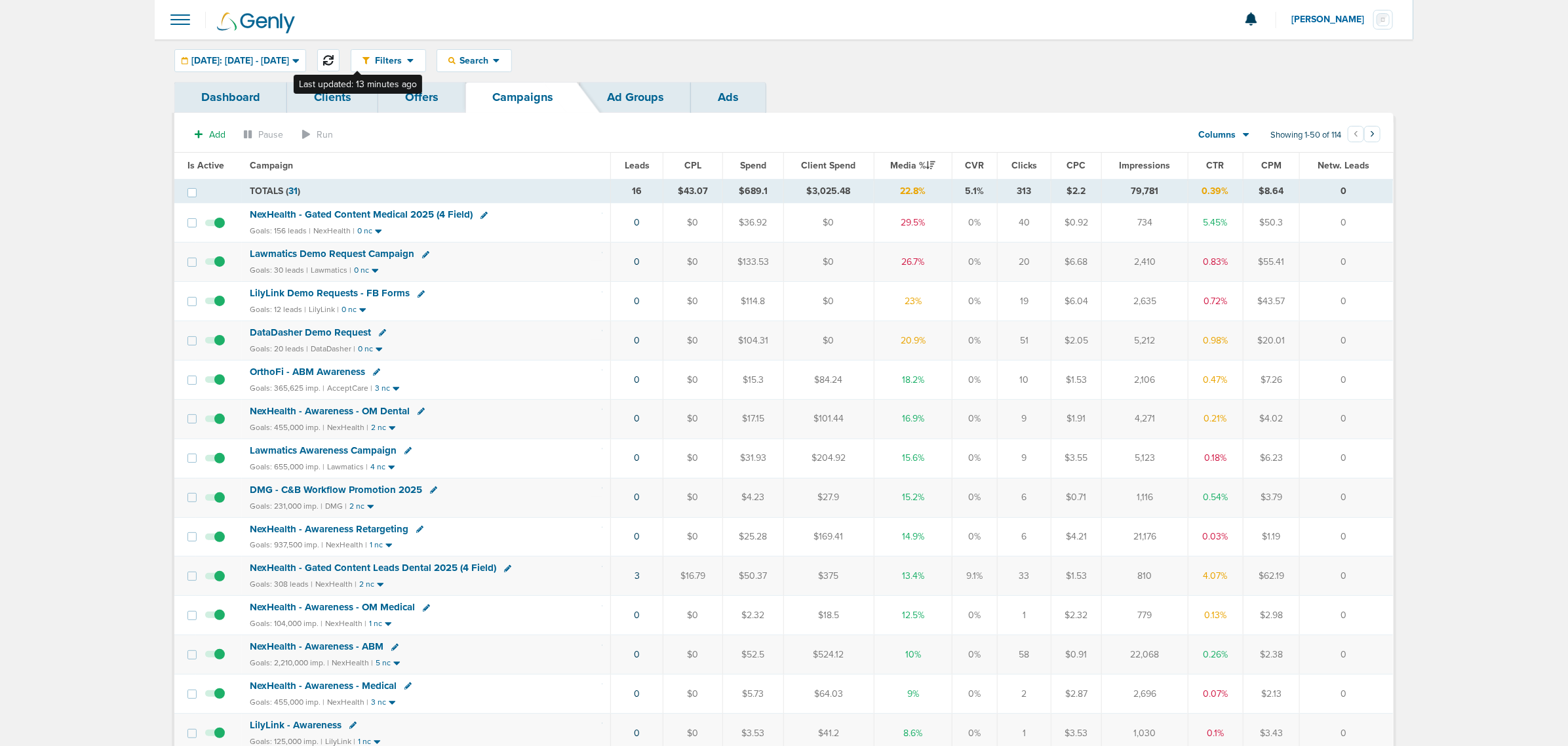
click at [334, 63] on icon at bounding box center [328, 60] width 10 height 10
click at [334, 58] on icon at bounding box center [328, 60] width 10 height 10
click at [289, 58] on span "[DATE]: [DATE] - [DATE]" at bounding box center [239, 61] width 98 height 10
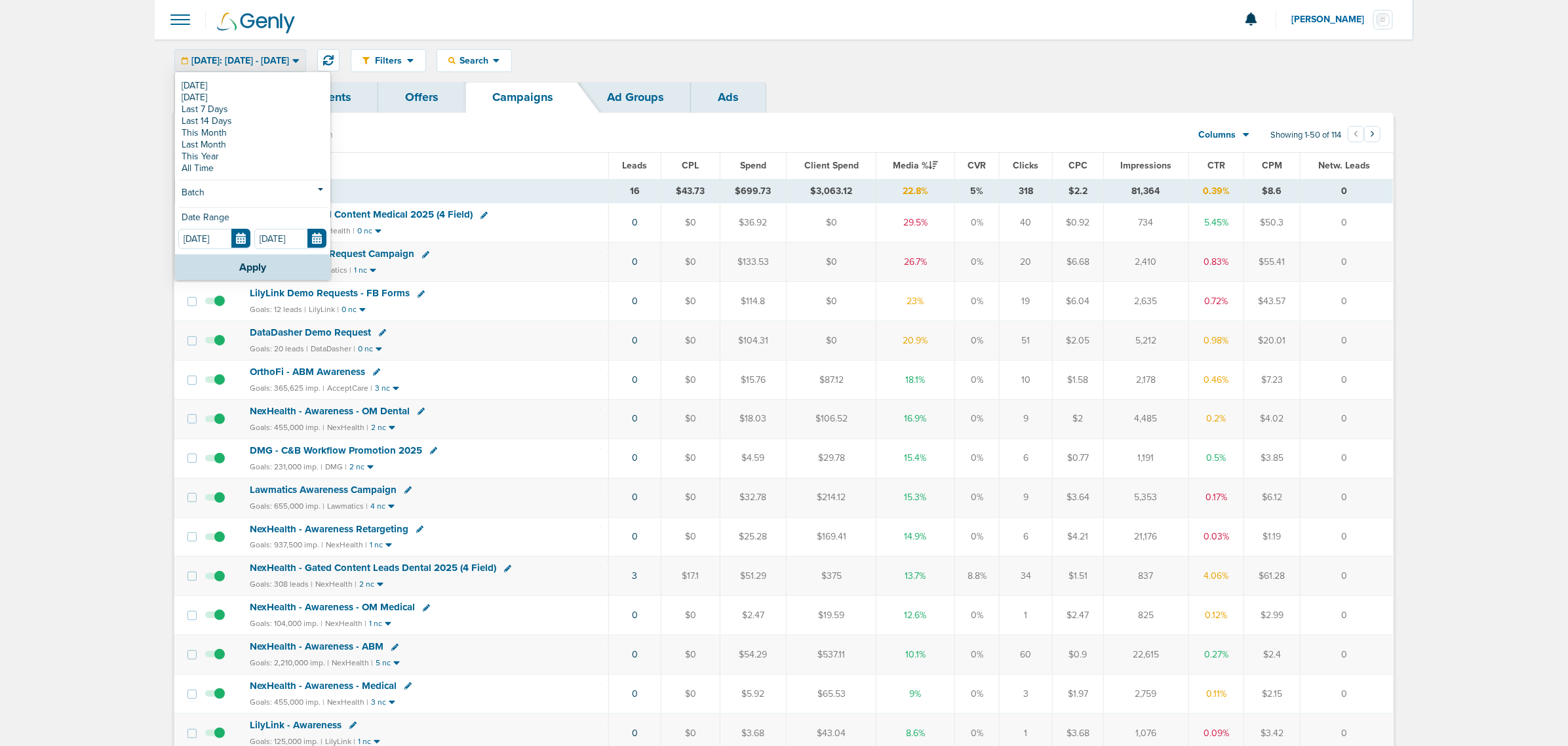
click at [928, 90] on div "Dashboard Clients Offers Campaigns Ad Groups Ads" at bounding box center [783, 97] width 1219 height 30
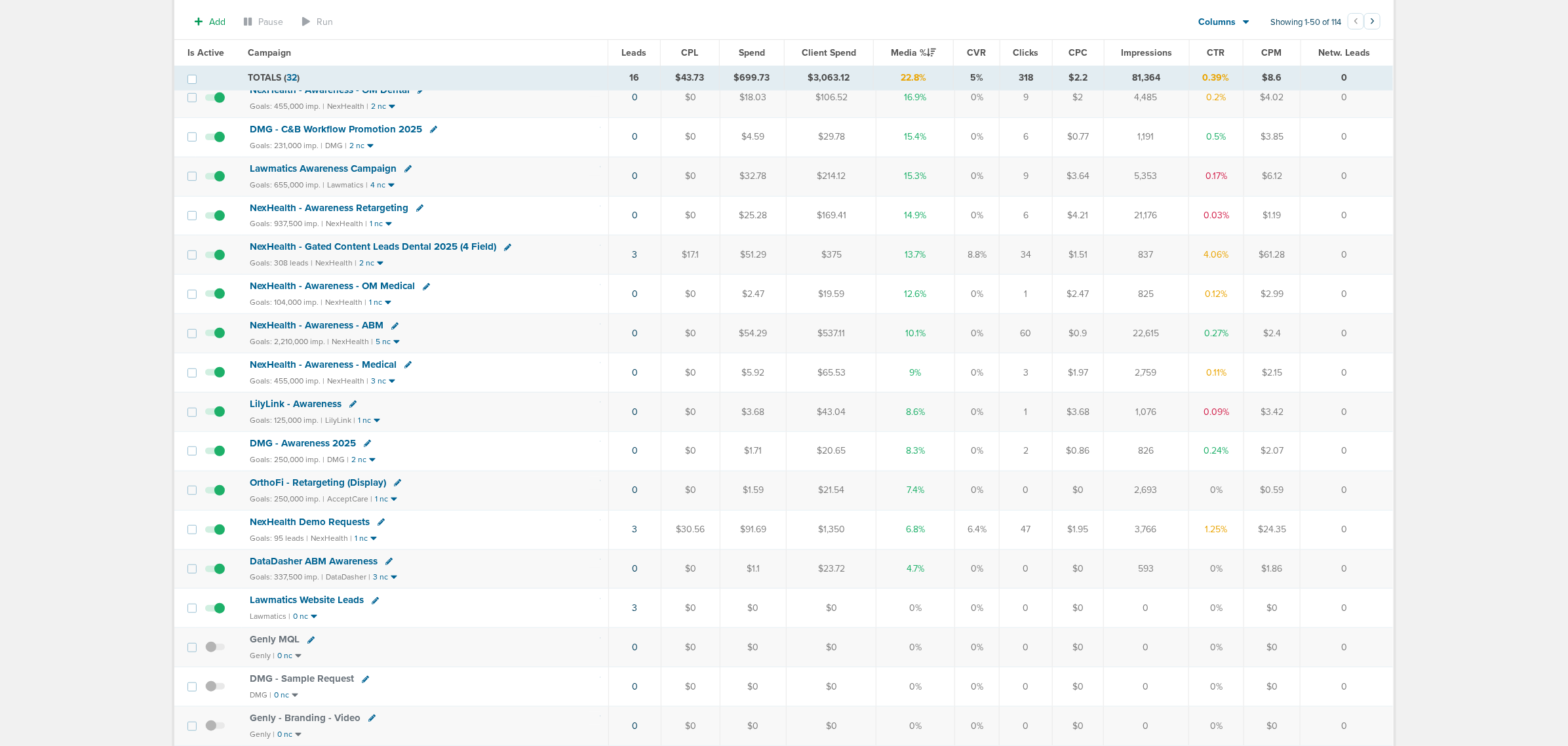
scroll to position [328, 0]
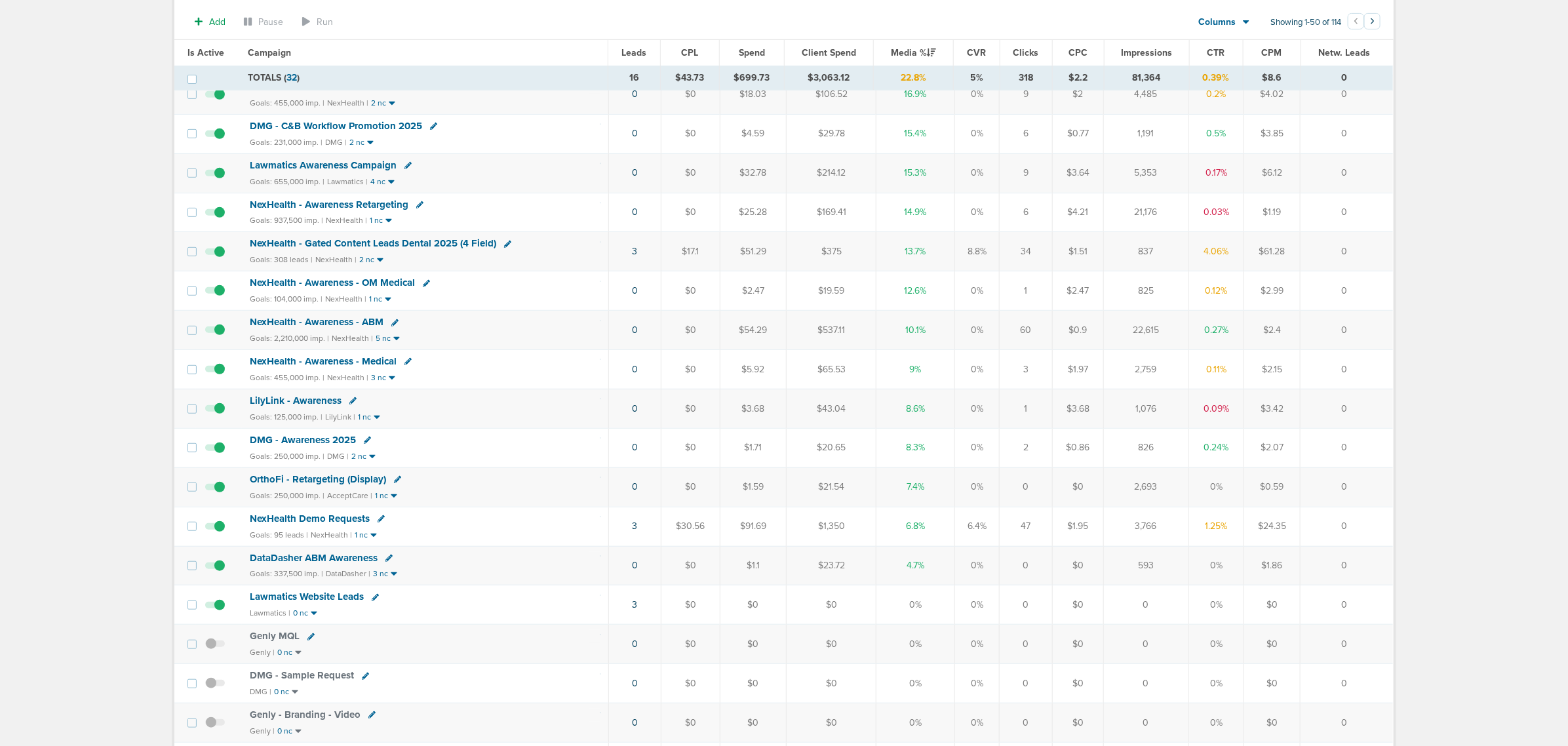
click at [323, 451] on span "NexHealth Demo Requests" at bounding box center [310, 518] width 120 height 11
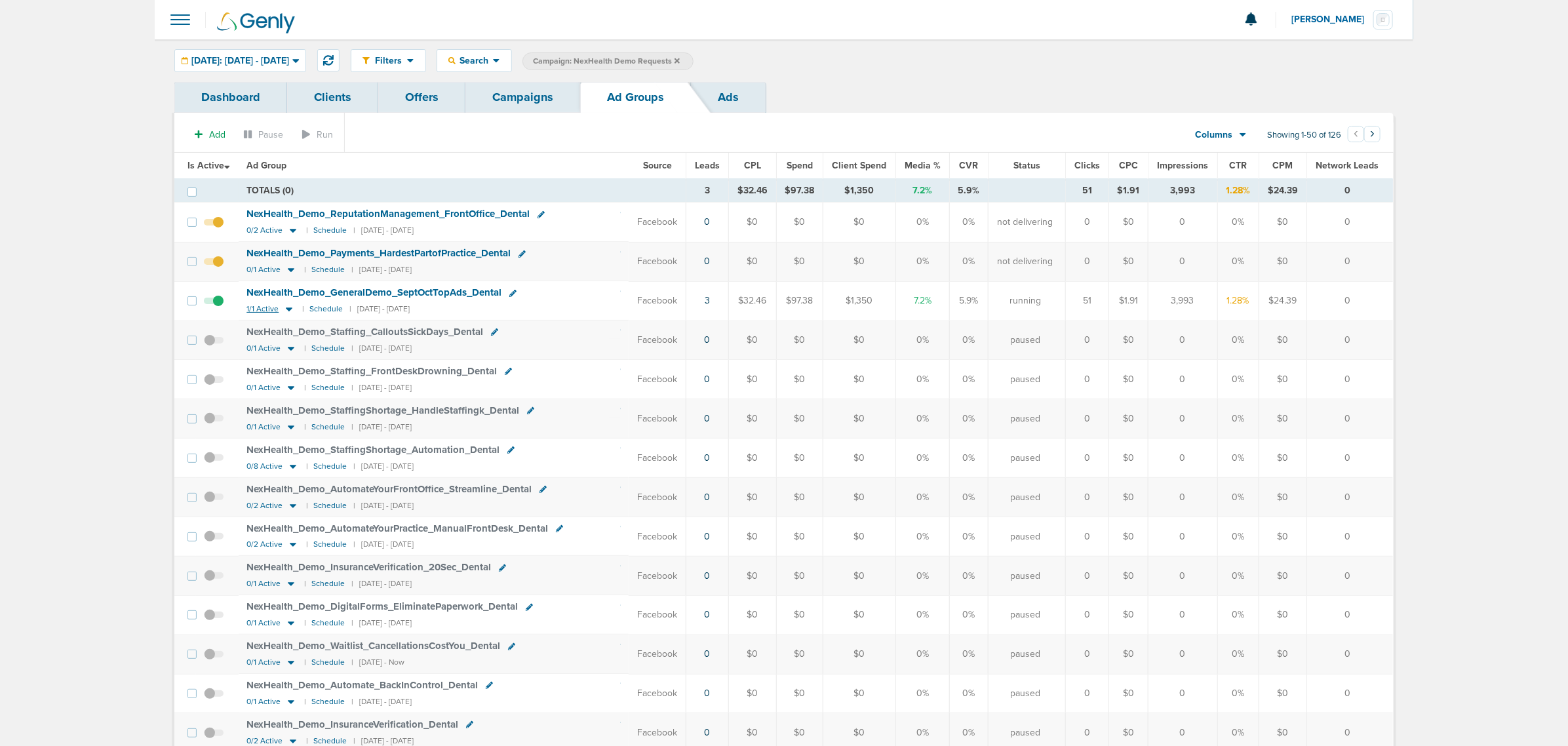
click at [291, 310] on icon at bounding box center [289, 310] width 7 height 4
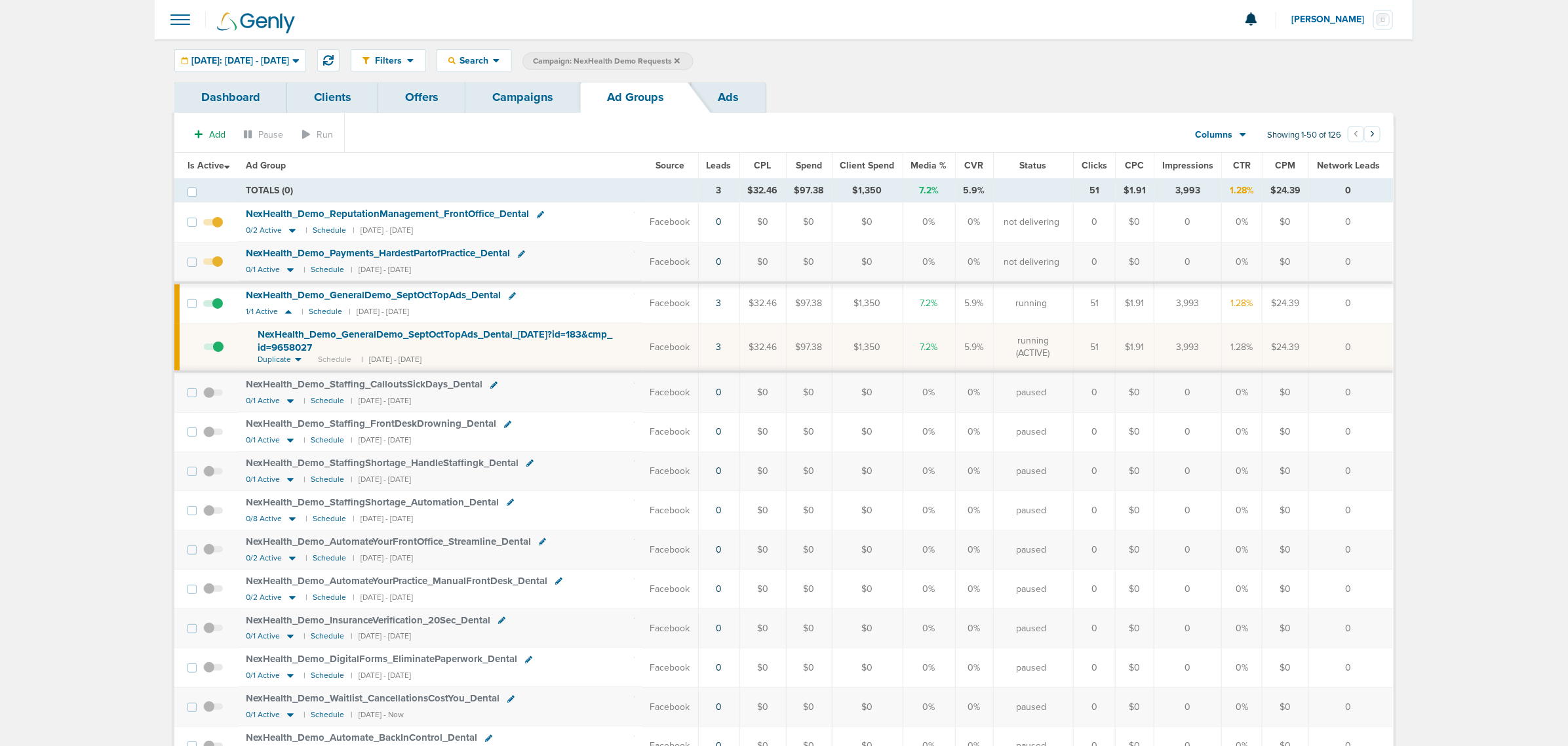
click at [396, 339] on span "NexHealth_ Demo_ GeneralDemo_ SeptOctTopAds_ Dental_ [DATE]?id=183&cmp_ id=9658…" at bounding box center [434, 341] width 354 height 25
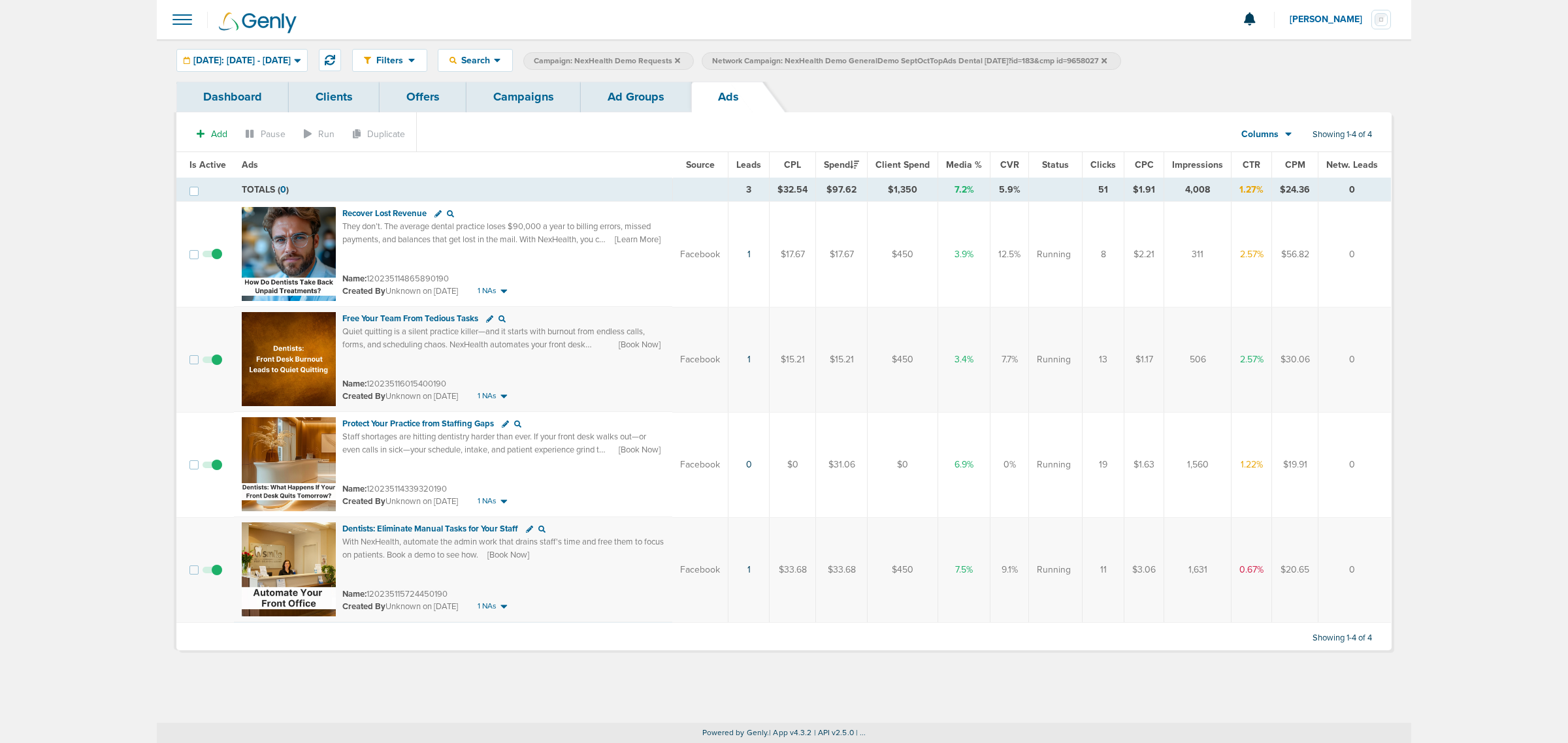
drag, startPoint x: 162, startPoint y: 163, endPoint x: 1487, endPoint y: 544, distance: 1378.7
click at [1039, 450] on main "Notifications You have no unread notifications [PERSON_NAME] Profile Sign Out C…" at bounding box center [784, 371] width 1568 height 743
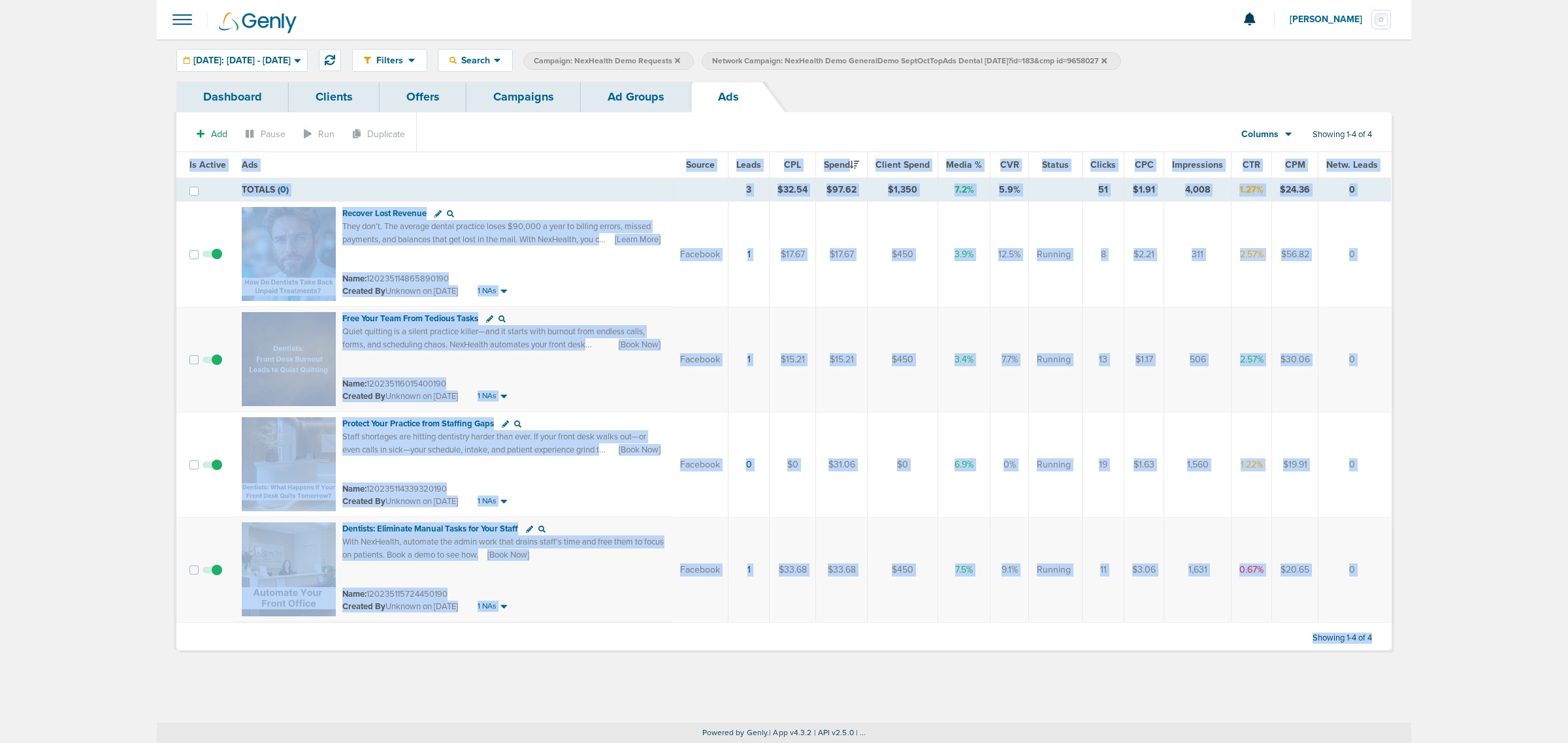
drag, startPoint x: 1434, startPoint y: 640, endPoint x: 98, endPoint y: 157, distance: 1420.6
click at [98, 157] on main "Notifications You have no unread notifications [PERSON_NAME] Profile Sign Out C…" at bounding box center [784, 371] width 1568 height 743
drag, startPoint x: 314, startPoint y: 167, endPoint x: 1513, endPoint y: 628, distance: 1284.6
click at [1039, 450] on main "Notifications You have no unread notifications [PERSON_NAME] Profile Sign Out C…" at bounding box center [784, 371] width 1568 height 743
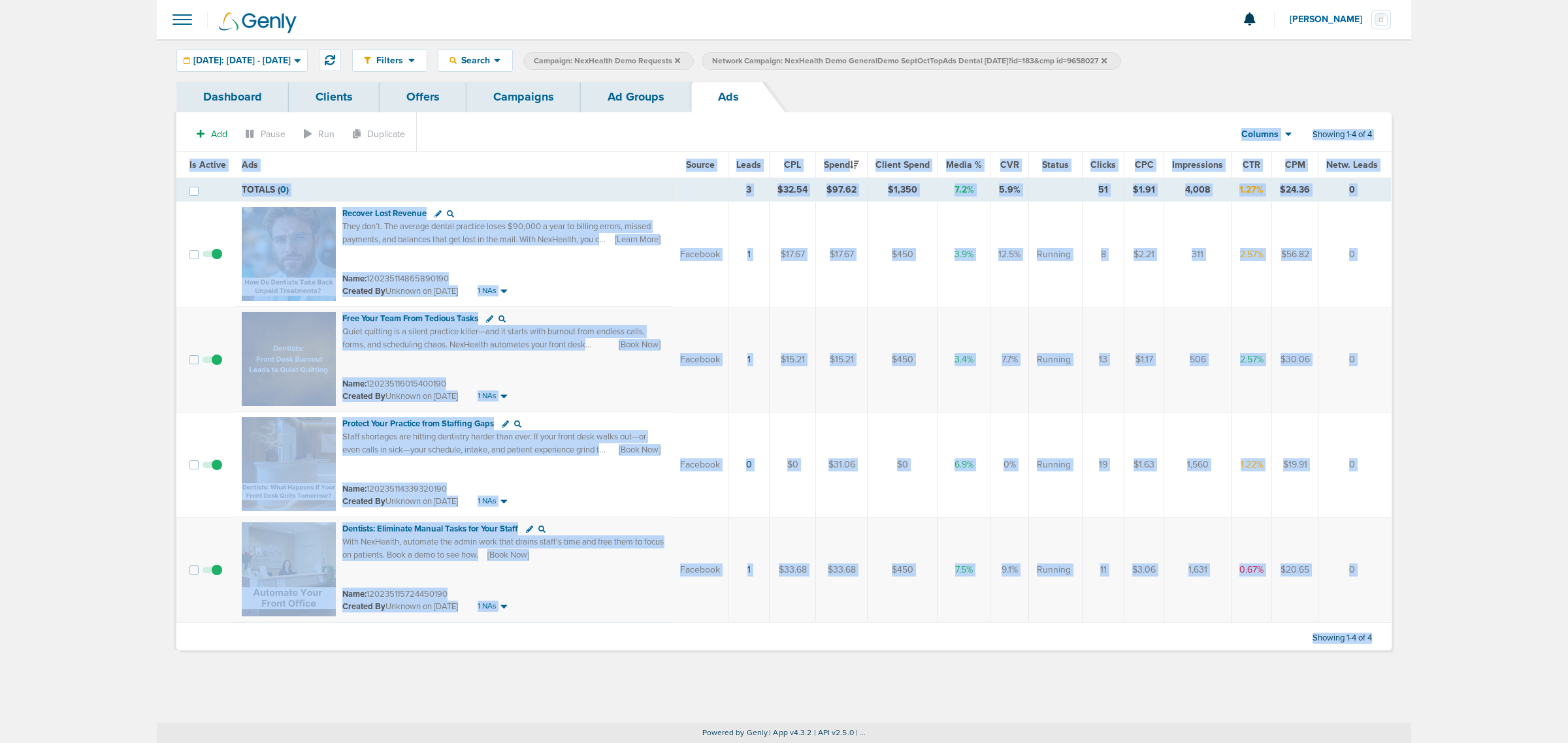
click at [1039, 450] on main "Notifications You have no unread notifications [PERSON_NAME] Profile Sign Out C…" at bounding box center [784, 371] width 1568 height 743
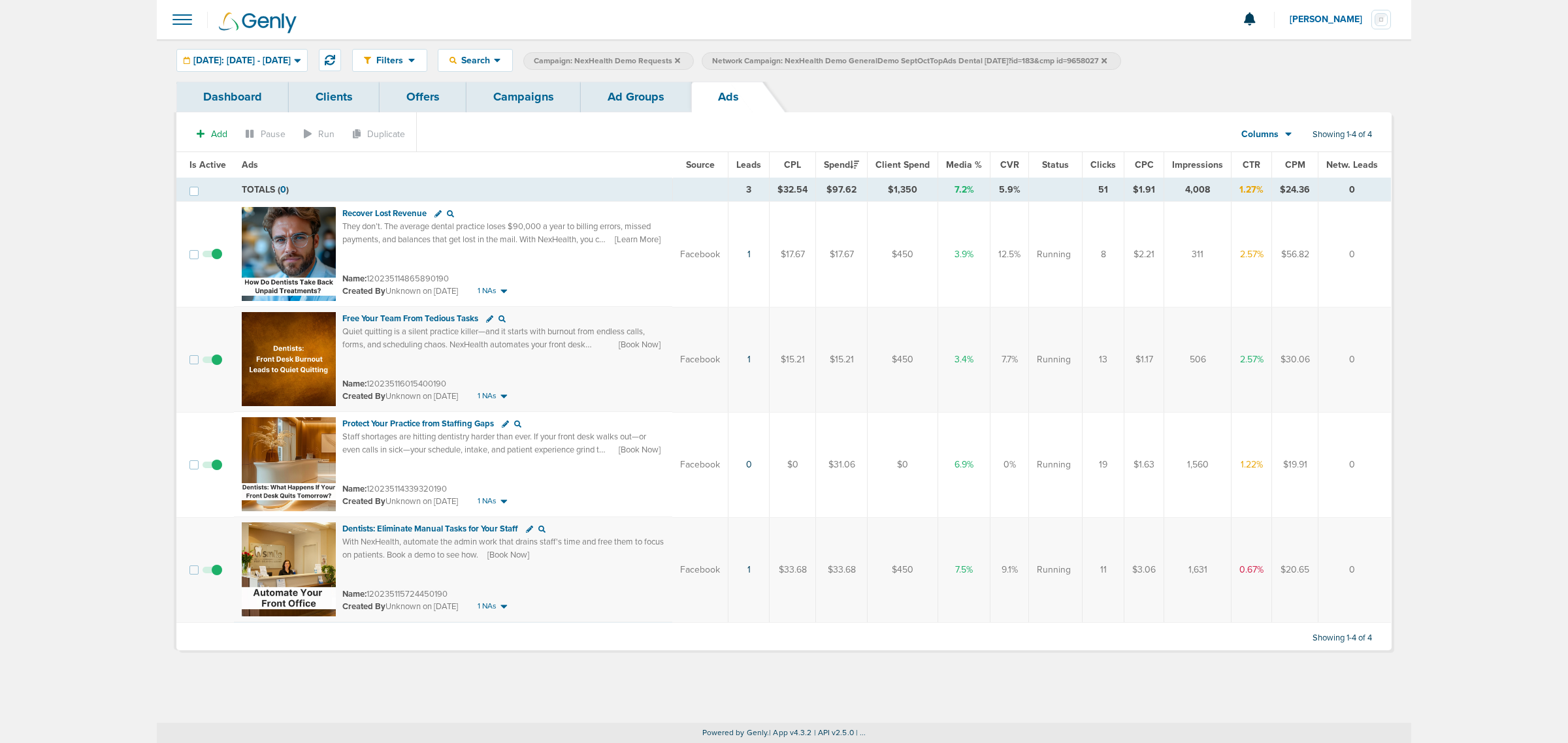
click at [1039, 60] on icon at bounding box center [1104, 61] width 6 height 6
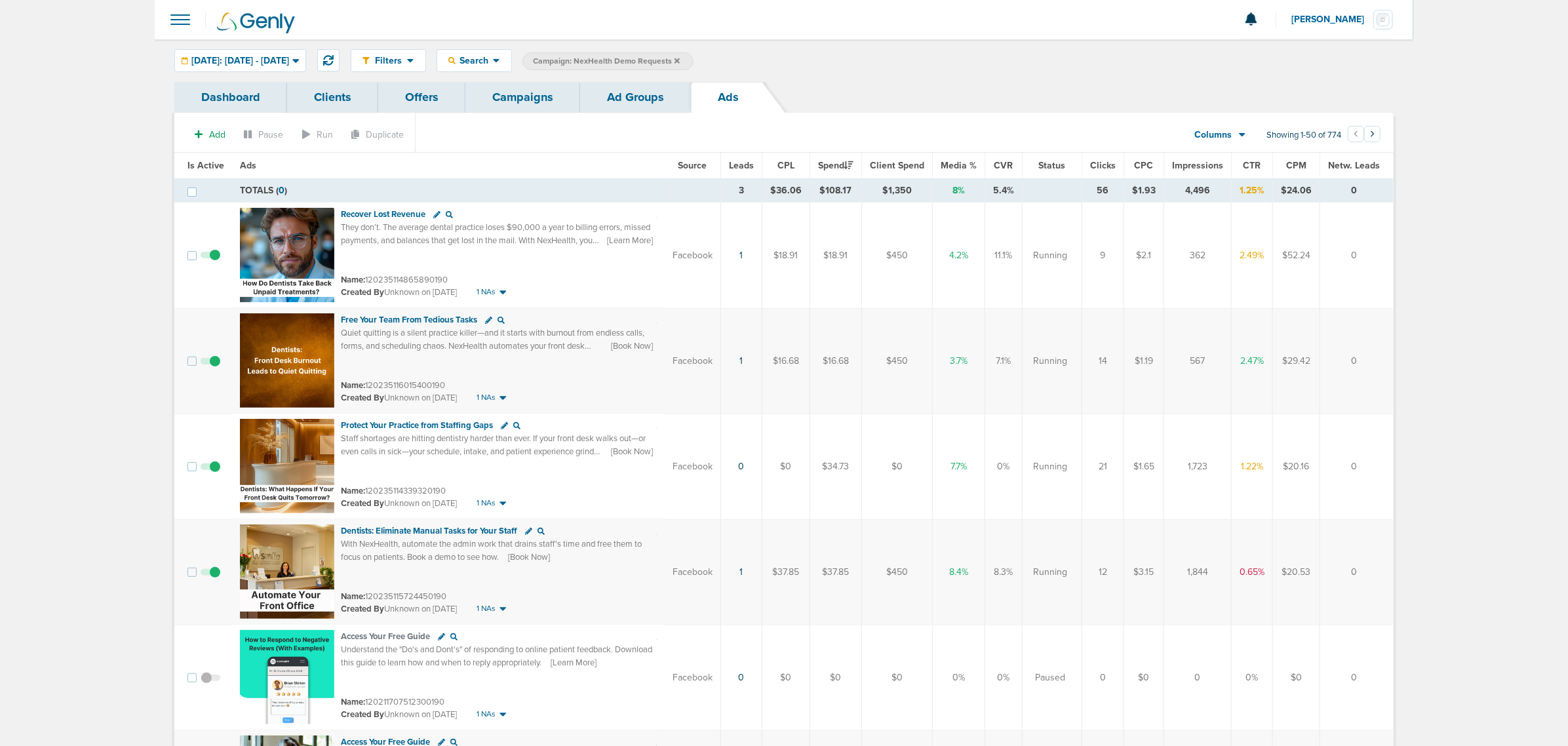
click at [514, 106] on link "Campaigns" at bounding box center [523, 97] width 115 height 30
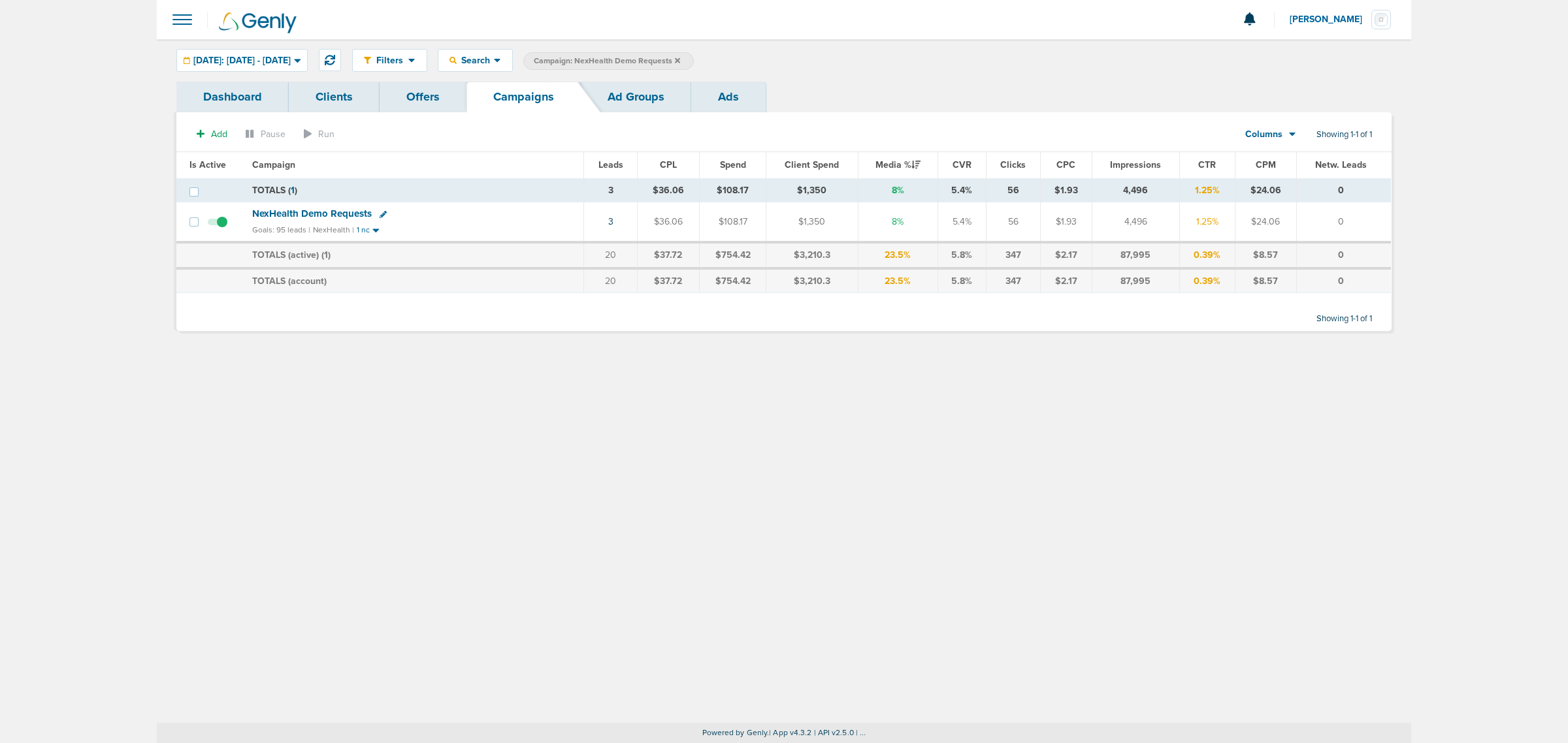
click at [680, 60] on icon at bounding box center [678, 61] width 6 height 6
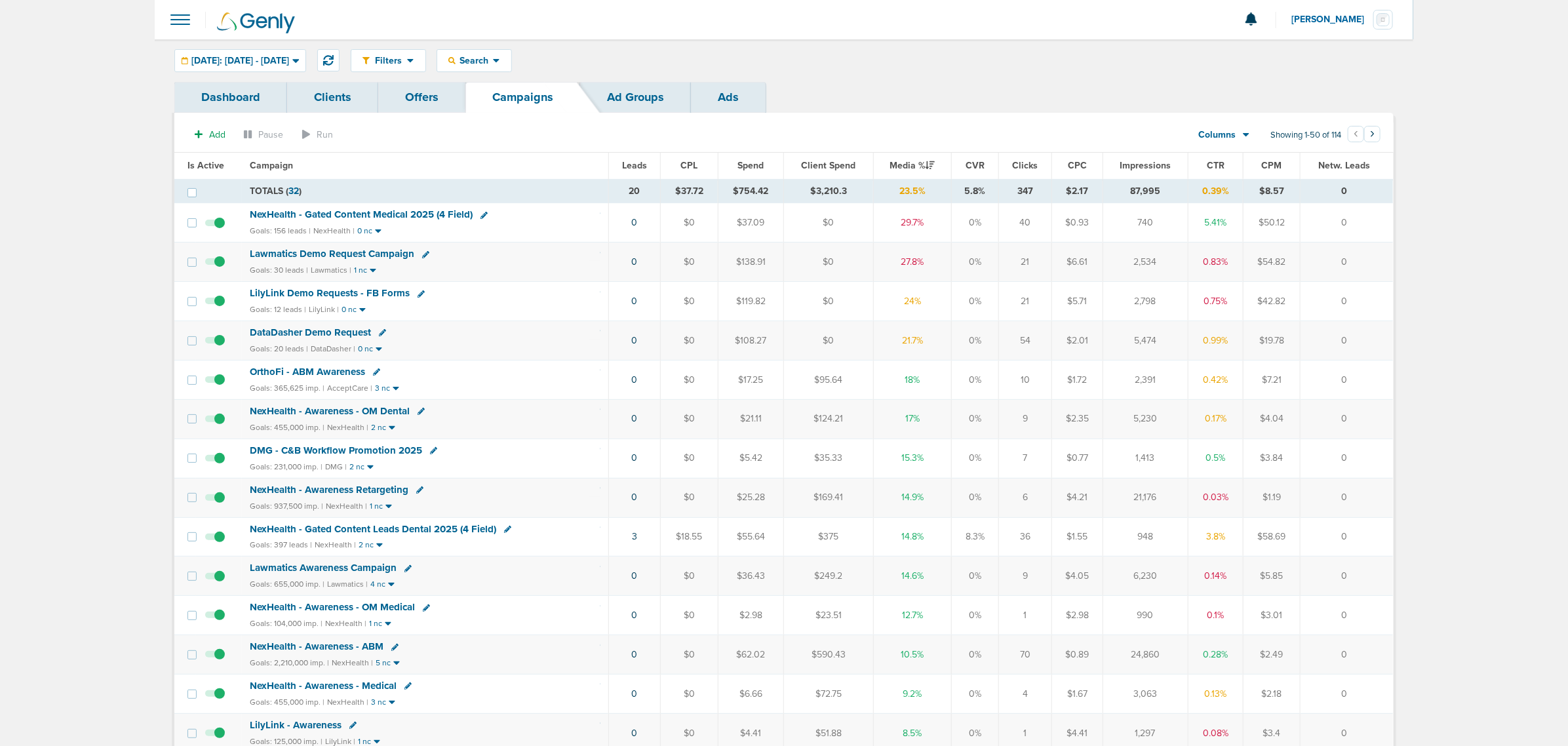
click at [369, 257] on span "Lawmatics Demo Request Campaign" at bounding box center [332, 254] width 164 height 11
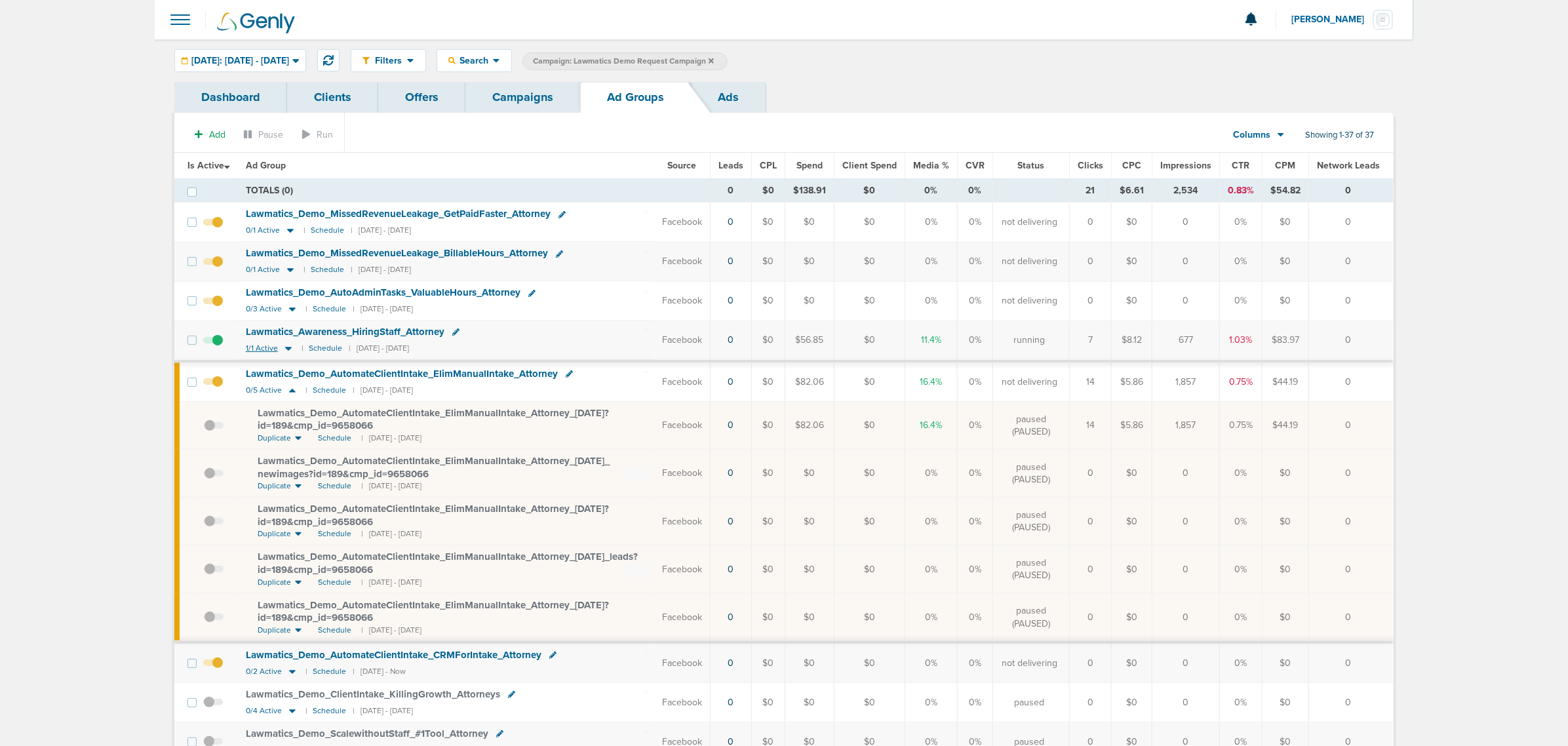
click at [289, 351] on icon at bounding box center [288, 349] width 7 height 4
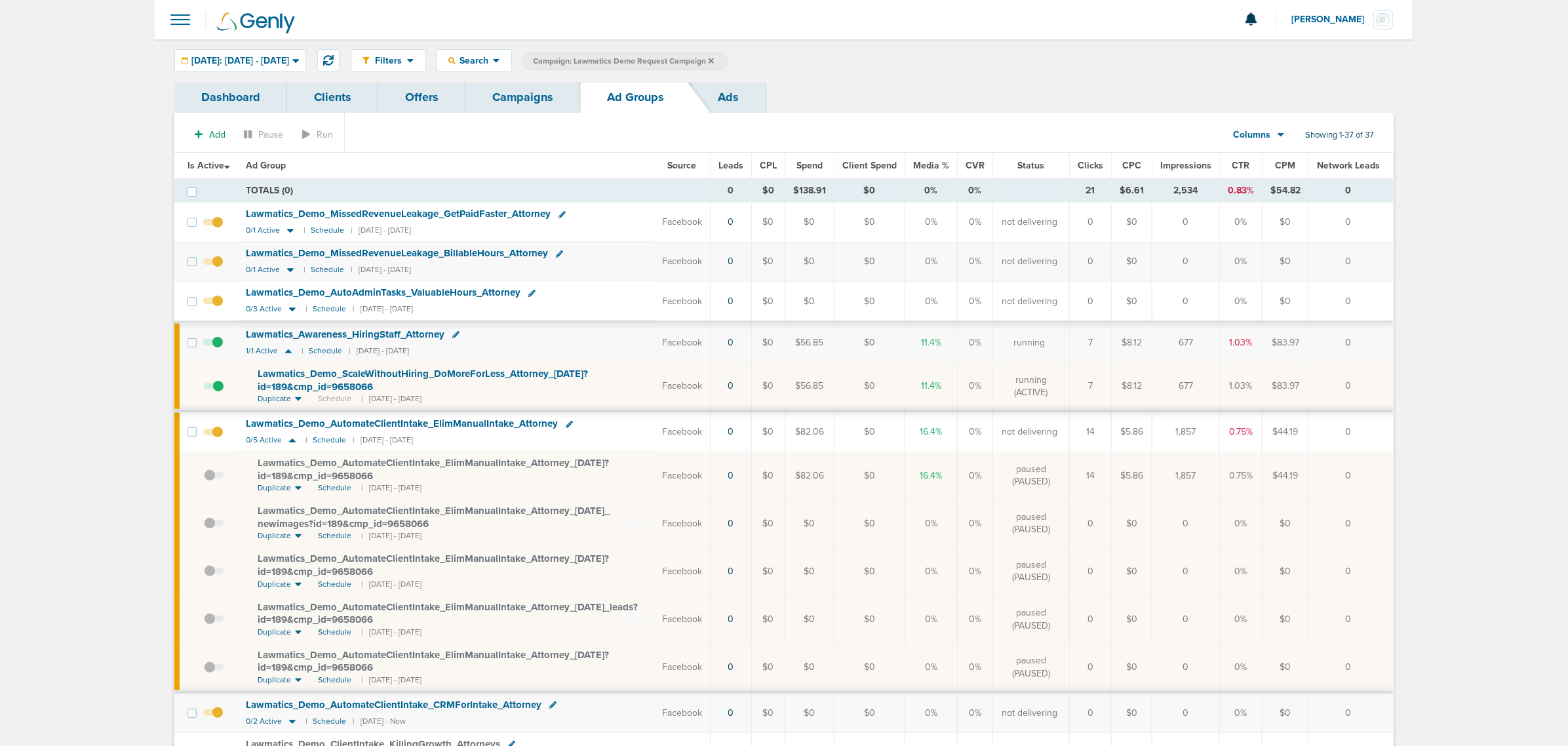
click at [211, 438] on span at bounding box center [213, 438] width 20 height 0
click at [213, 434] on input "checkbox" at bounding box center [213, 434] width 0 height 0
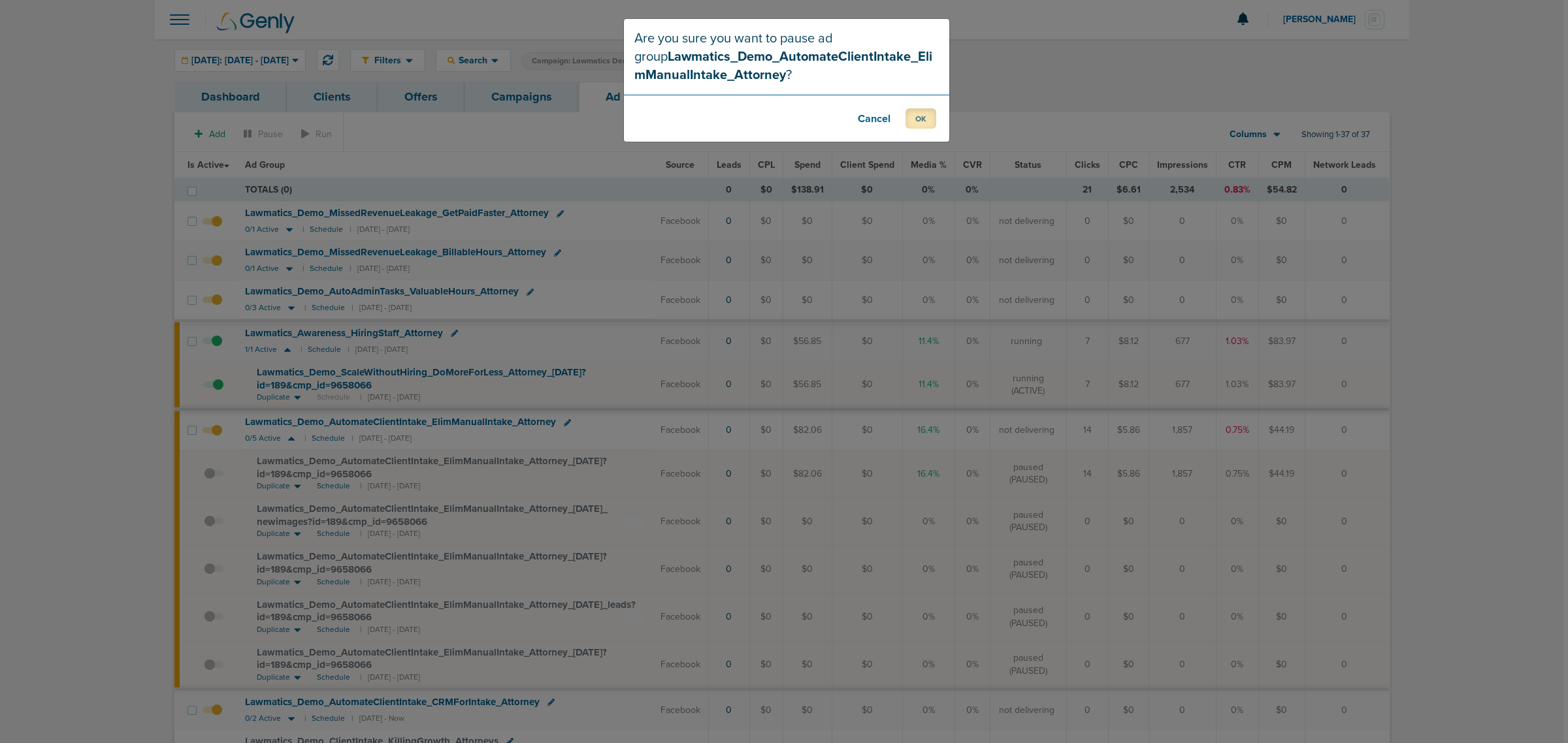
click at [921, 116] on button "OK" at bounding box center [920, 118] width 30 height 20
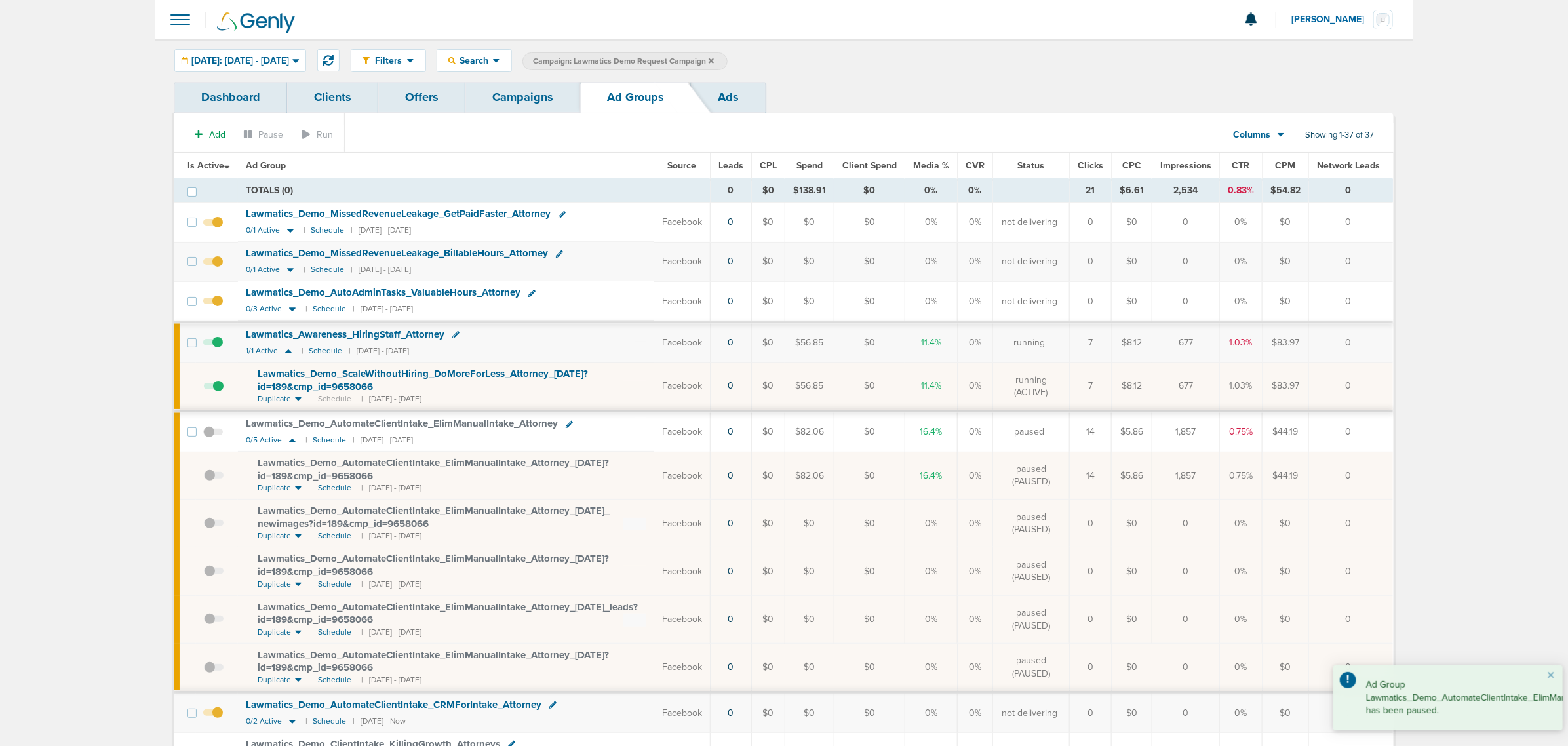
click at [217, 229] on span at bounding box center [213, 229] width 20 height 0
click at [213, 225] on input "checkbox" at bounding box center [213, 225] width 0 height 0
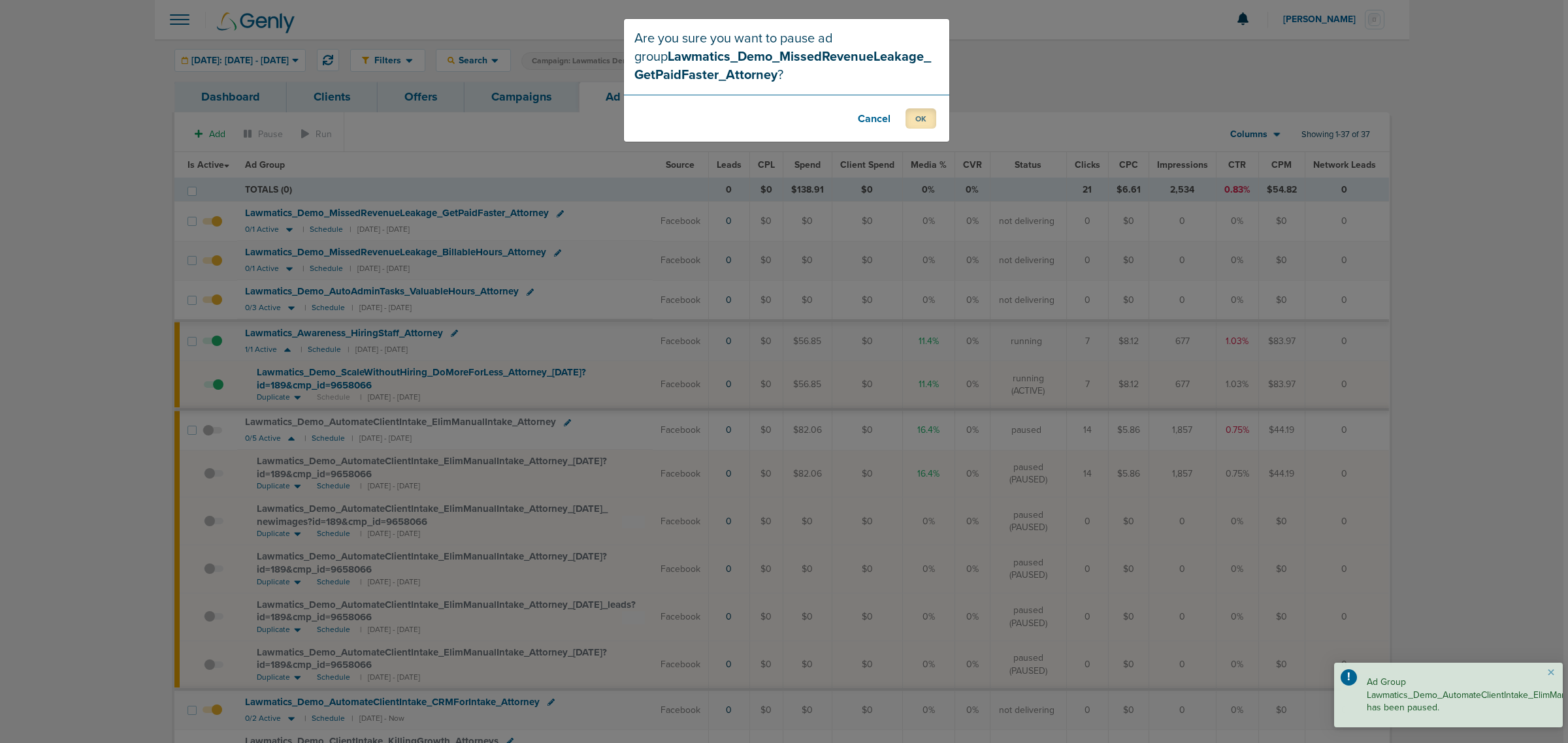
click at [912, 123] on button "OK" at bounding box center [920, 118] width 30 height 20
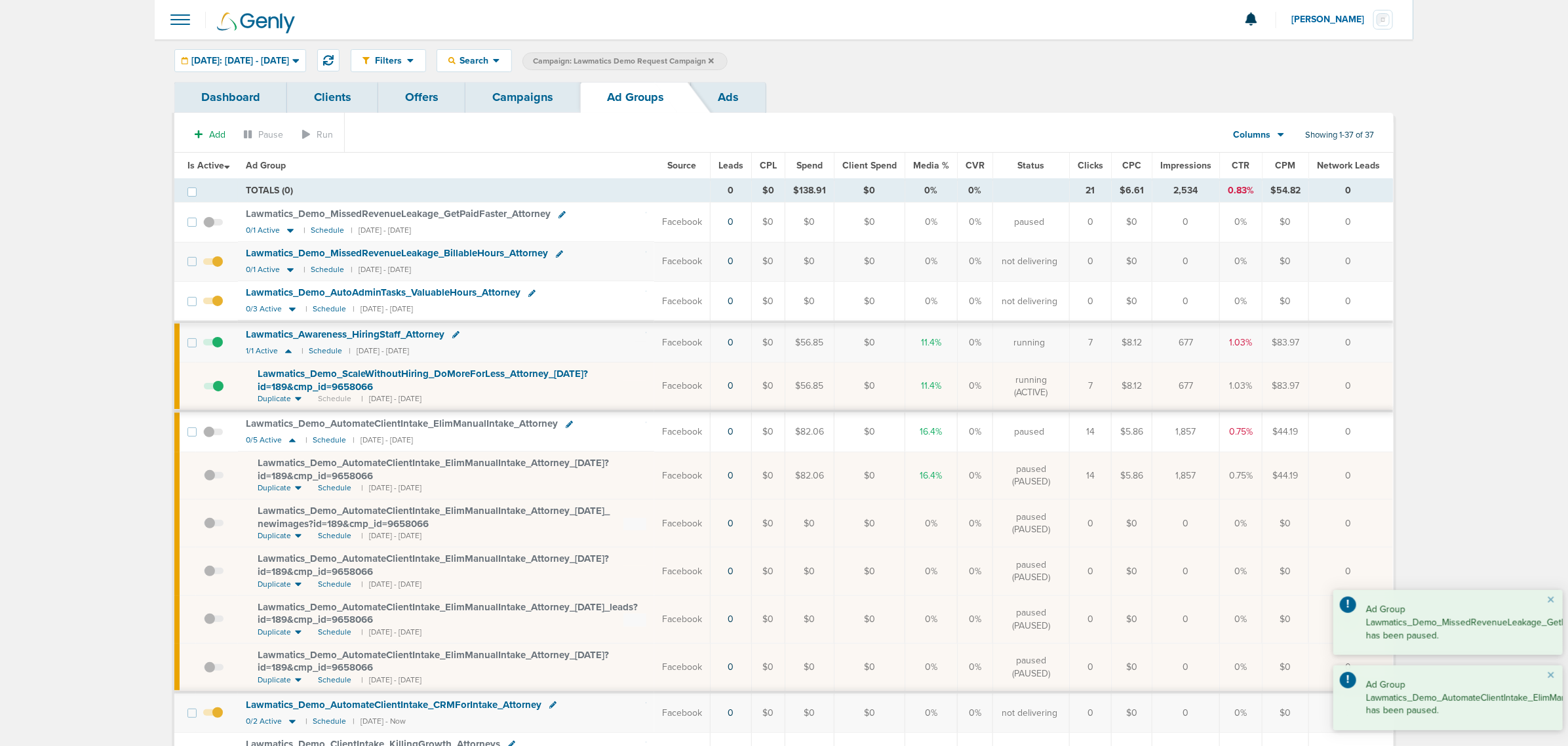
click at [217, 268] on span at bounding box center [213, 268] width 20 height 0
click at [213, 264] on input "checkbox" at bounding box center [213, 264] width 0 height 0
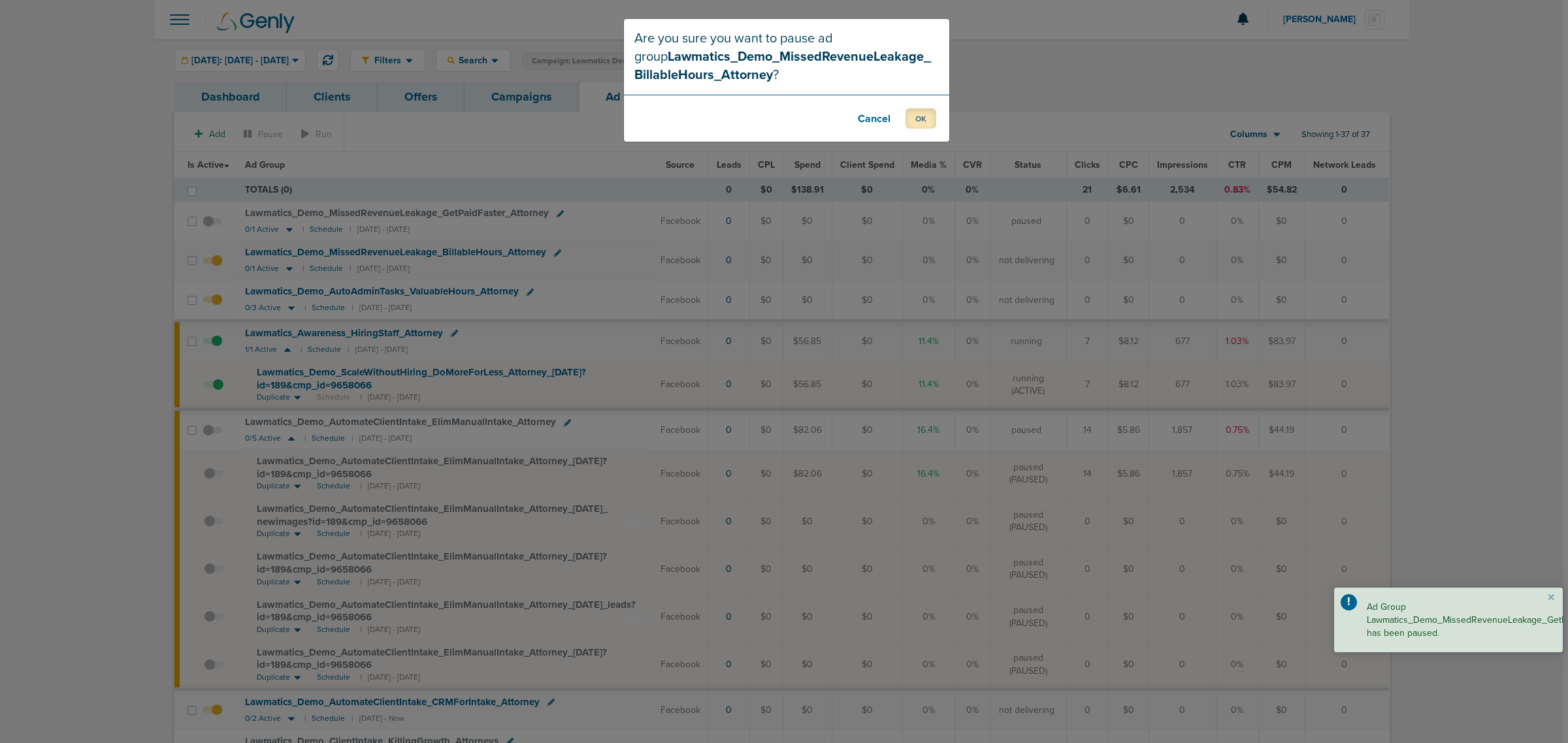
click at [931, 115] on button "OK" at bounding box center [920, 118] width 30 height 20
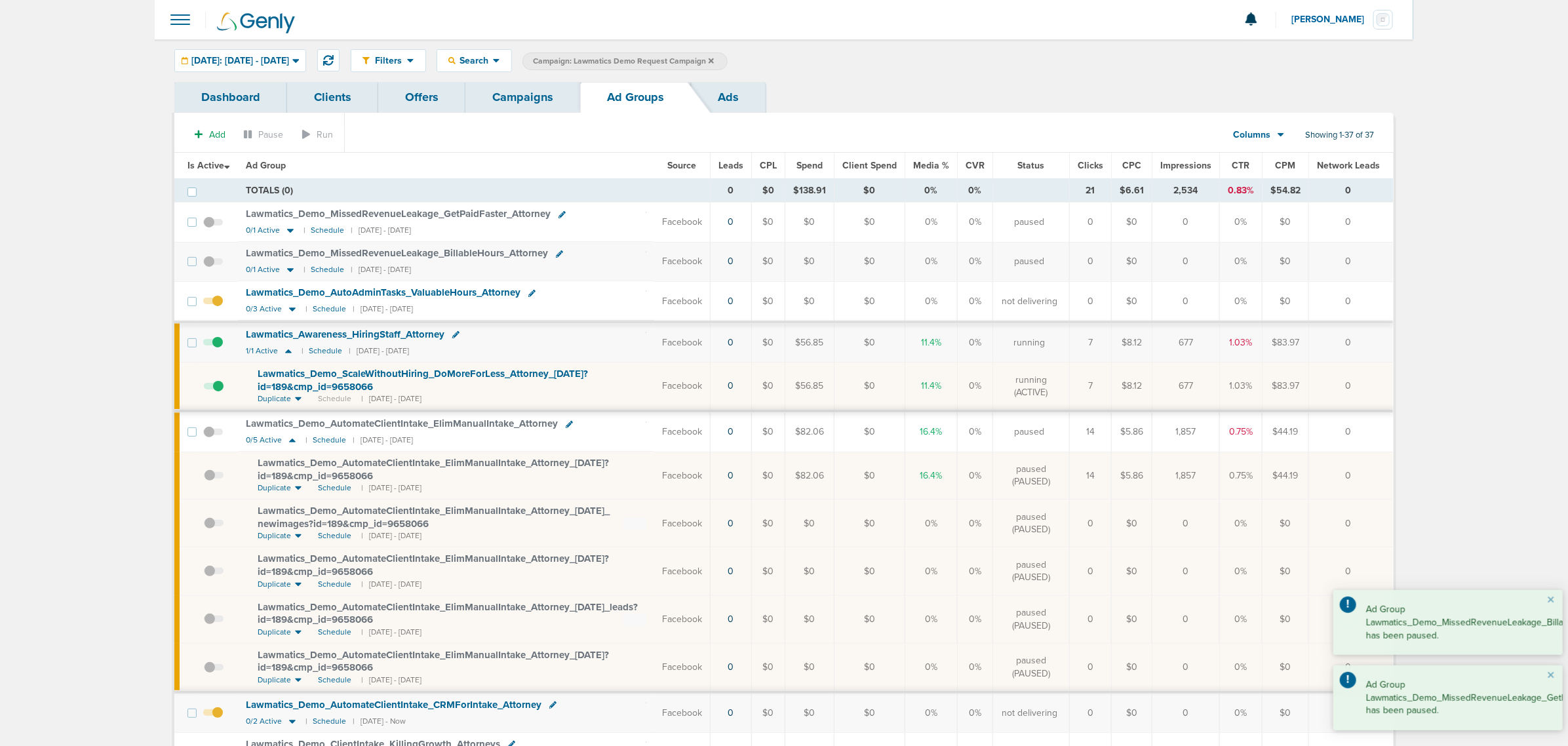
click at [215, 308] on span at bounding box center [213, 308] width 20 height 0
click at [213, 304] on input "checkbox" at bounding box center [213, 304] width 0 height 0
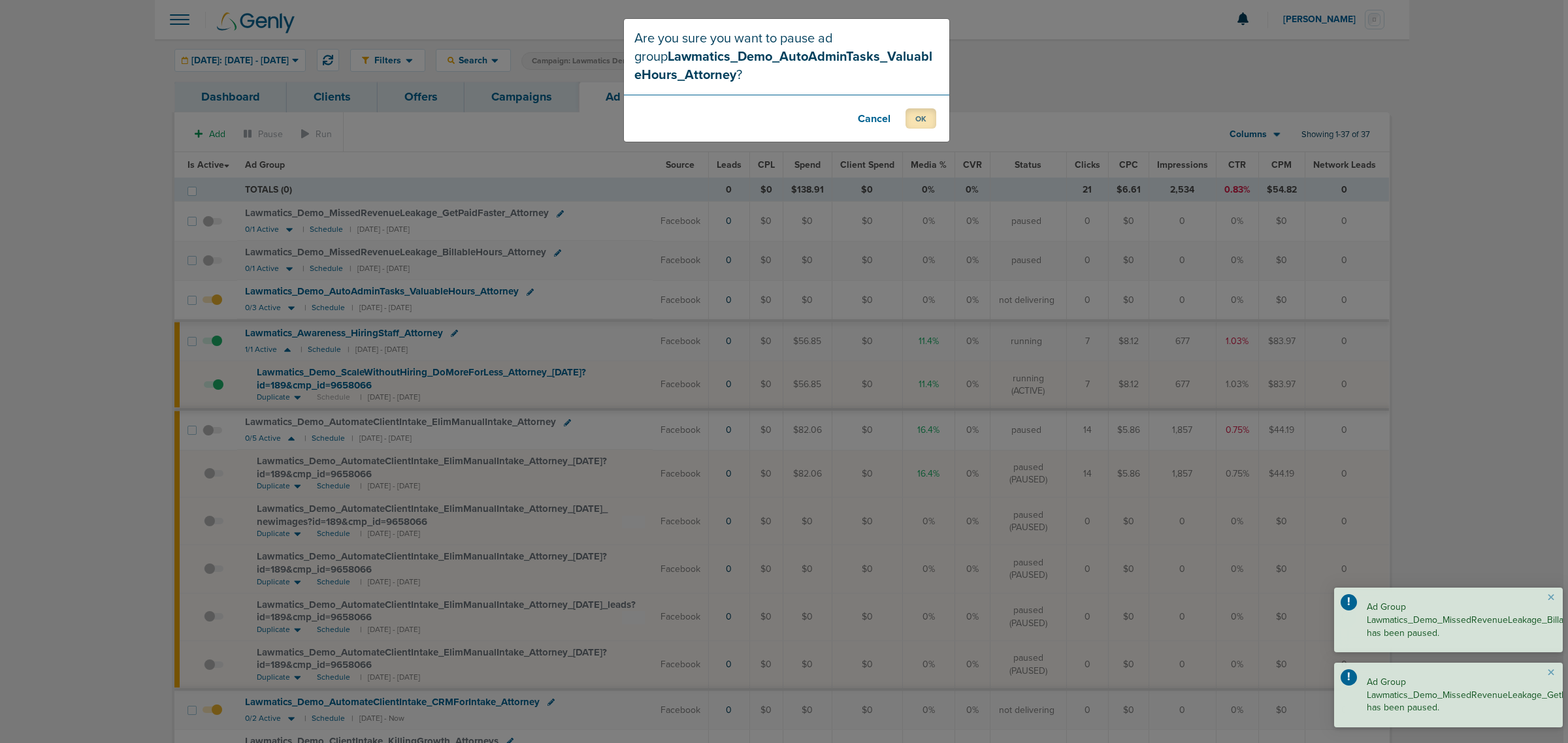
click at [918, 116] on button "OK" at bounding box center [920, 118] width 30 height 20
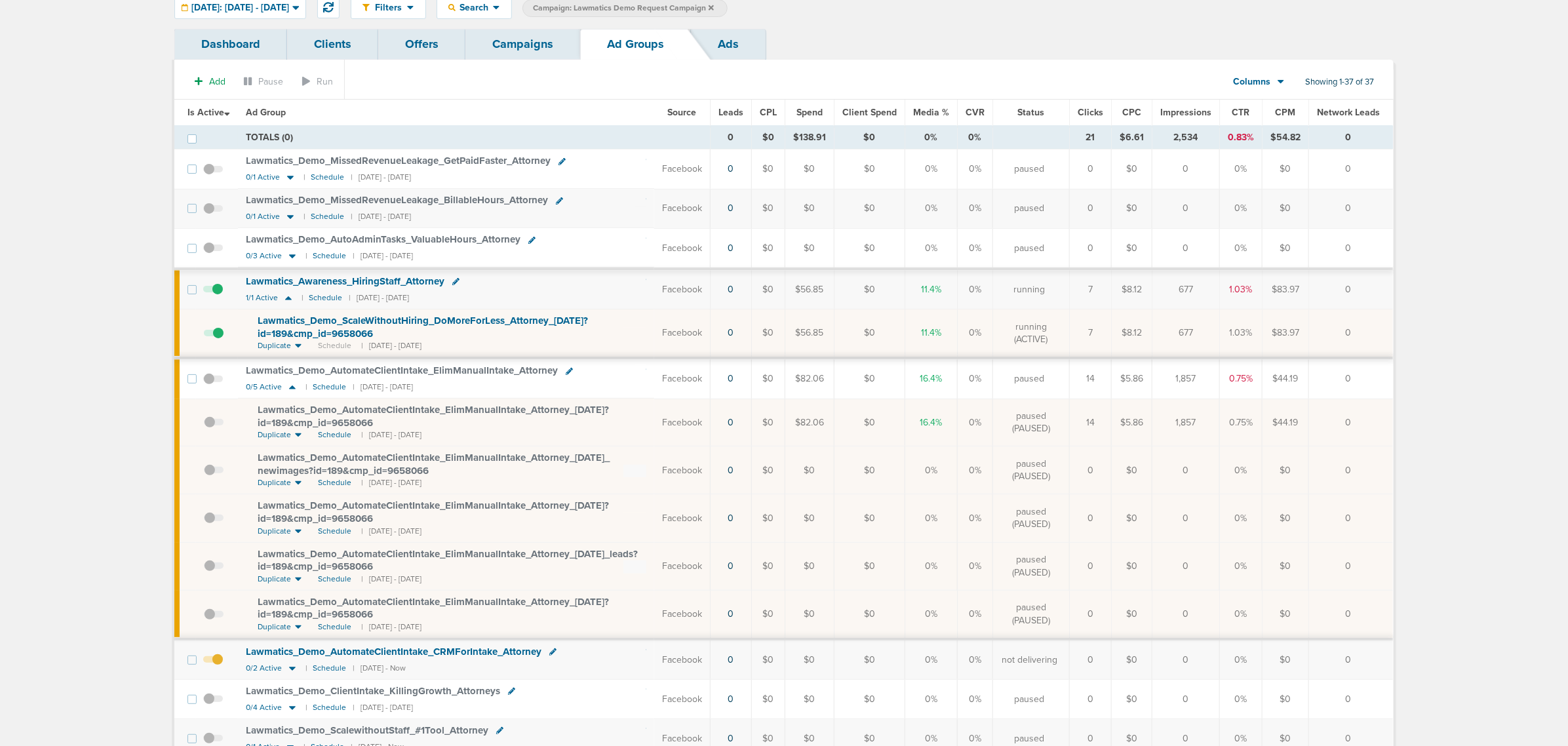
scroll to position [82, 0]
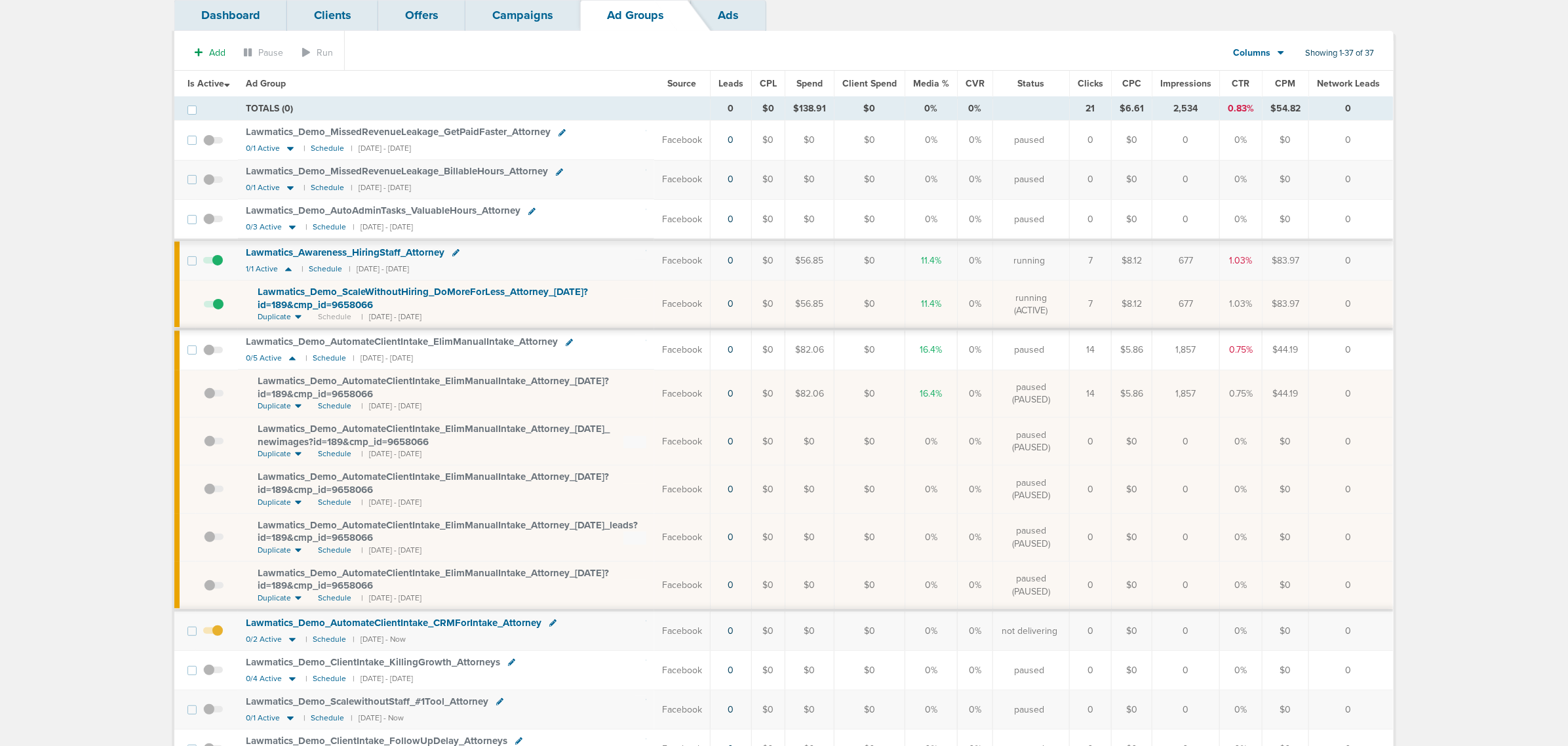
click at [217, 451] on span at bounding box center [213, 637] width 20 height 0
click at [213, 451] on input "checkbox" at bounding box center [213, 634] width 0 height 0
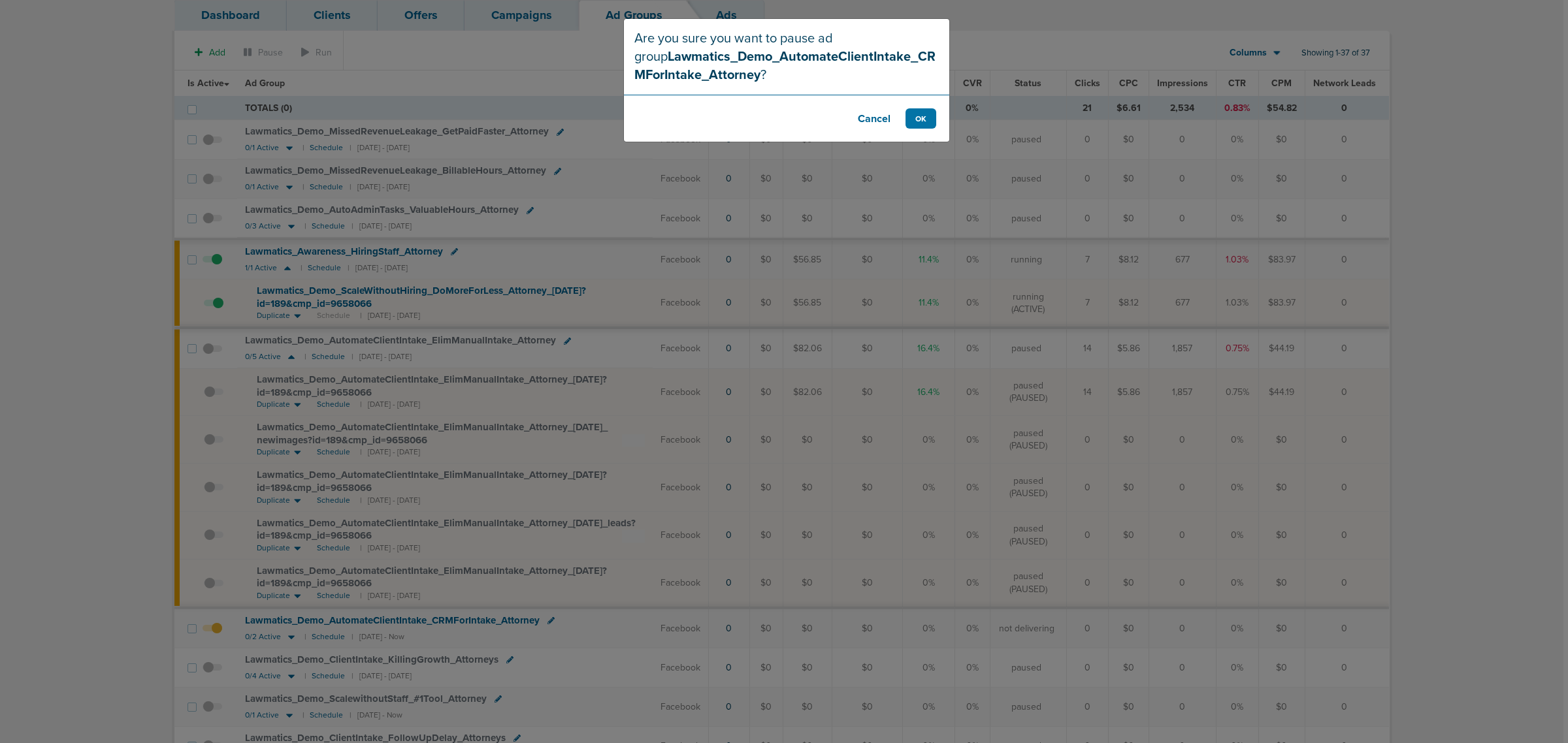
click at [902, 121] on footer "Cancel OK" at bounding box center [787, 118] width 326 height 47
click at [925, 119] on button "OK" at bounding box center [920, 118] width 30 height 20
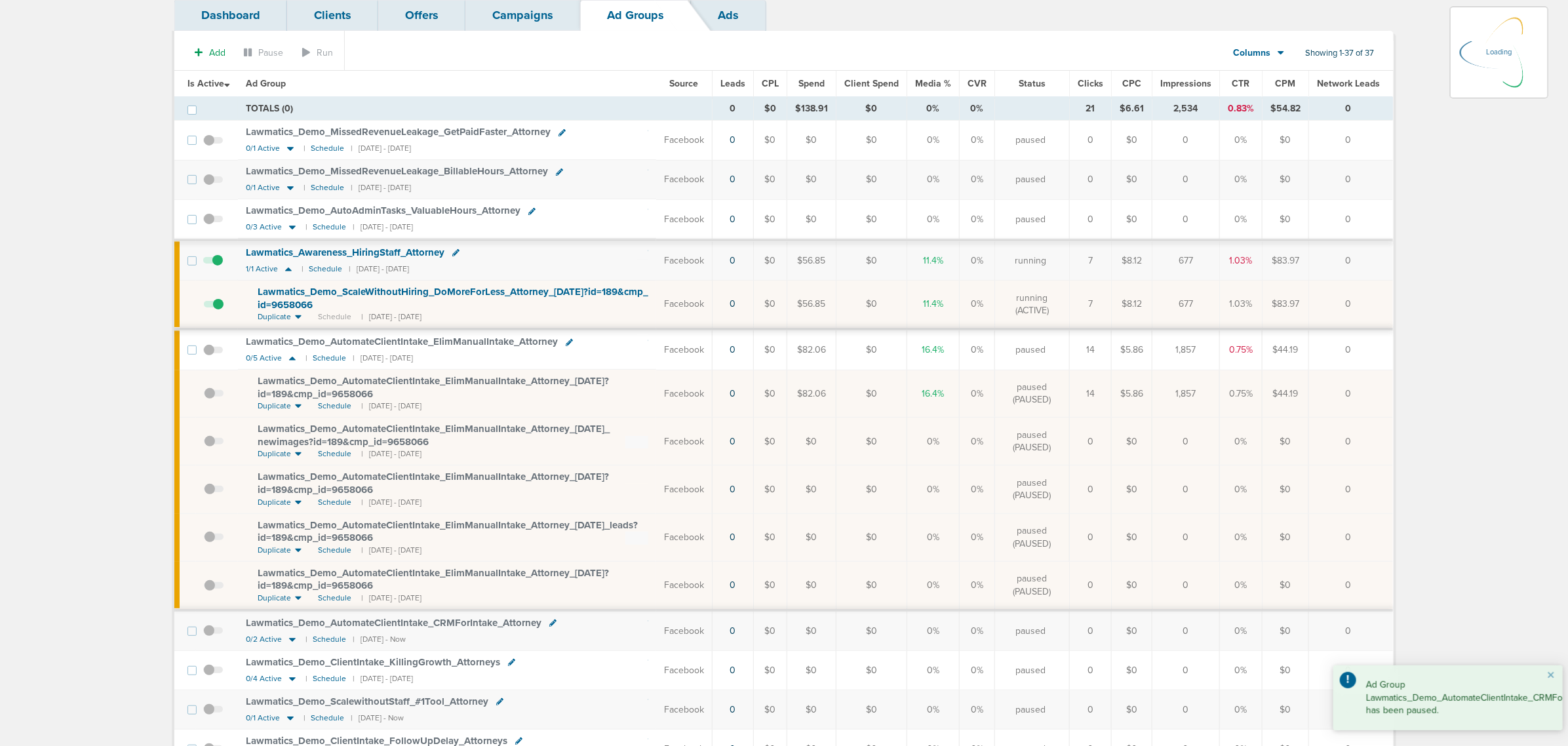
click at [459, 255] on icon at bounding box center [456, 253] width 8 height 8
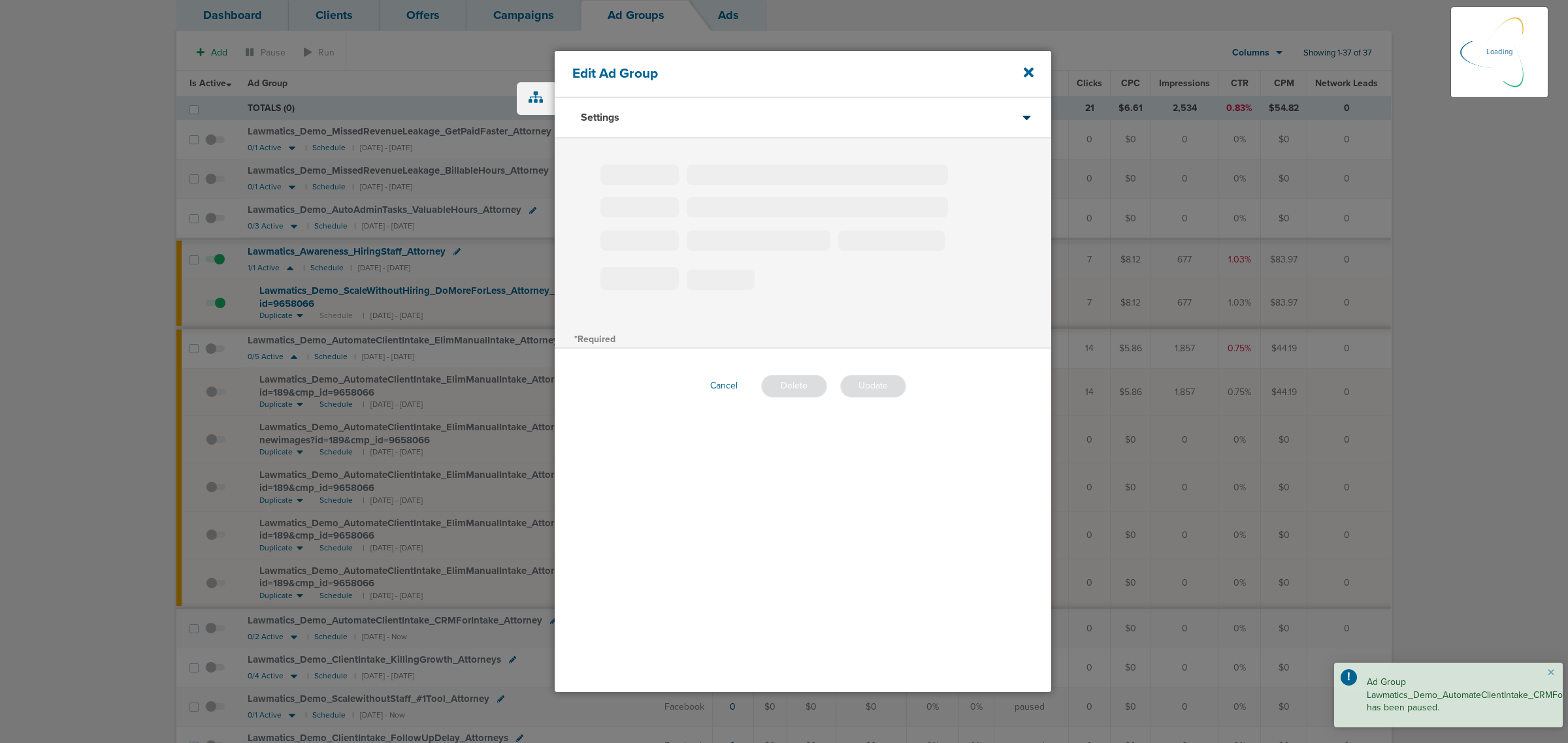
type input "Lawmatics_Awareness_HiringStaff_Attorney"
type input "180"
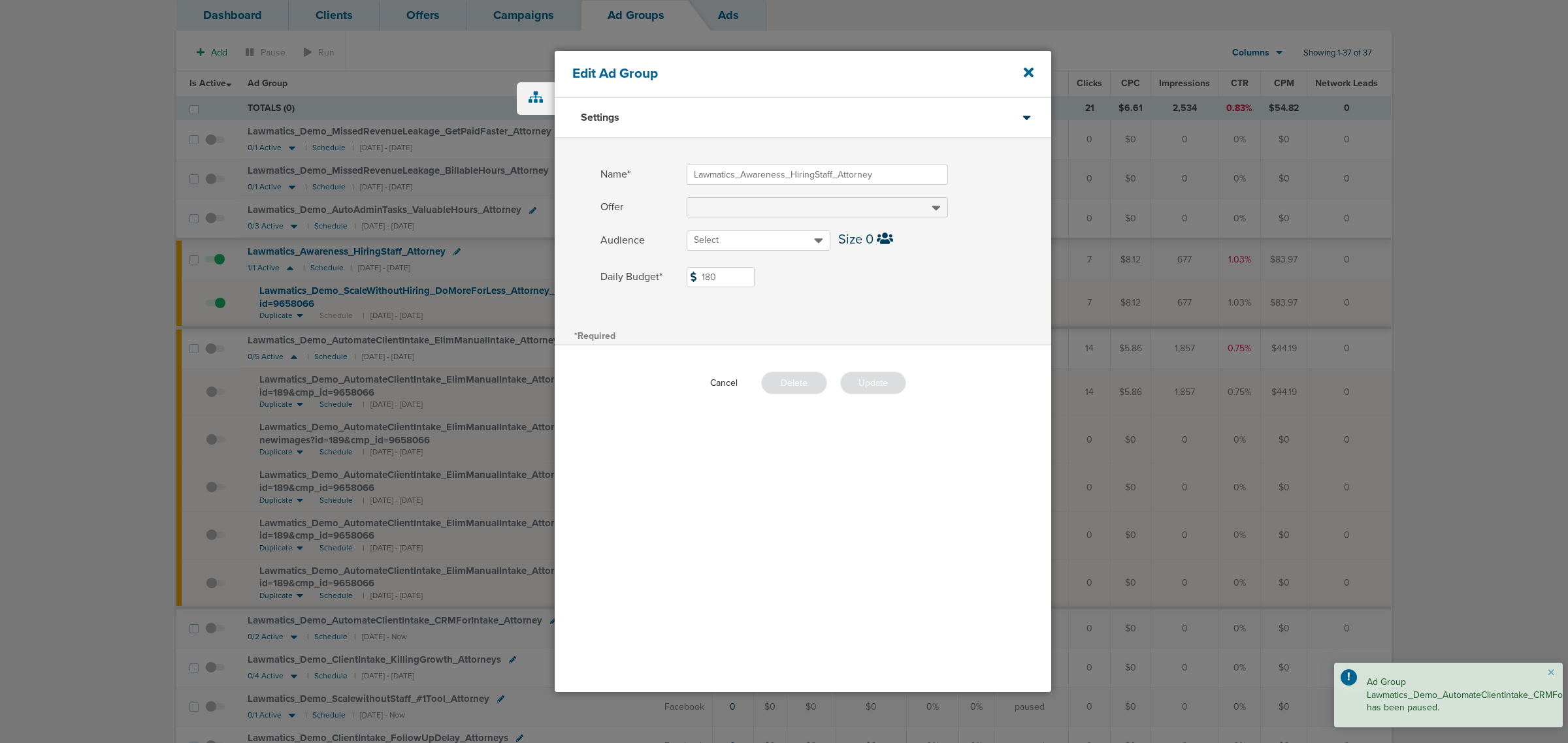
click at [728, 382] on button "Cancel" at bounding box center [723, 382] width 48 height 20
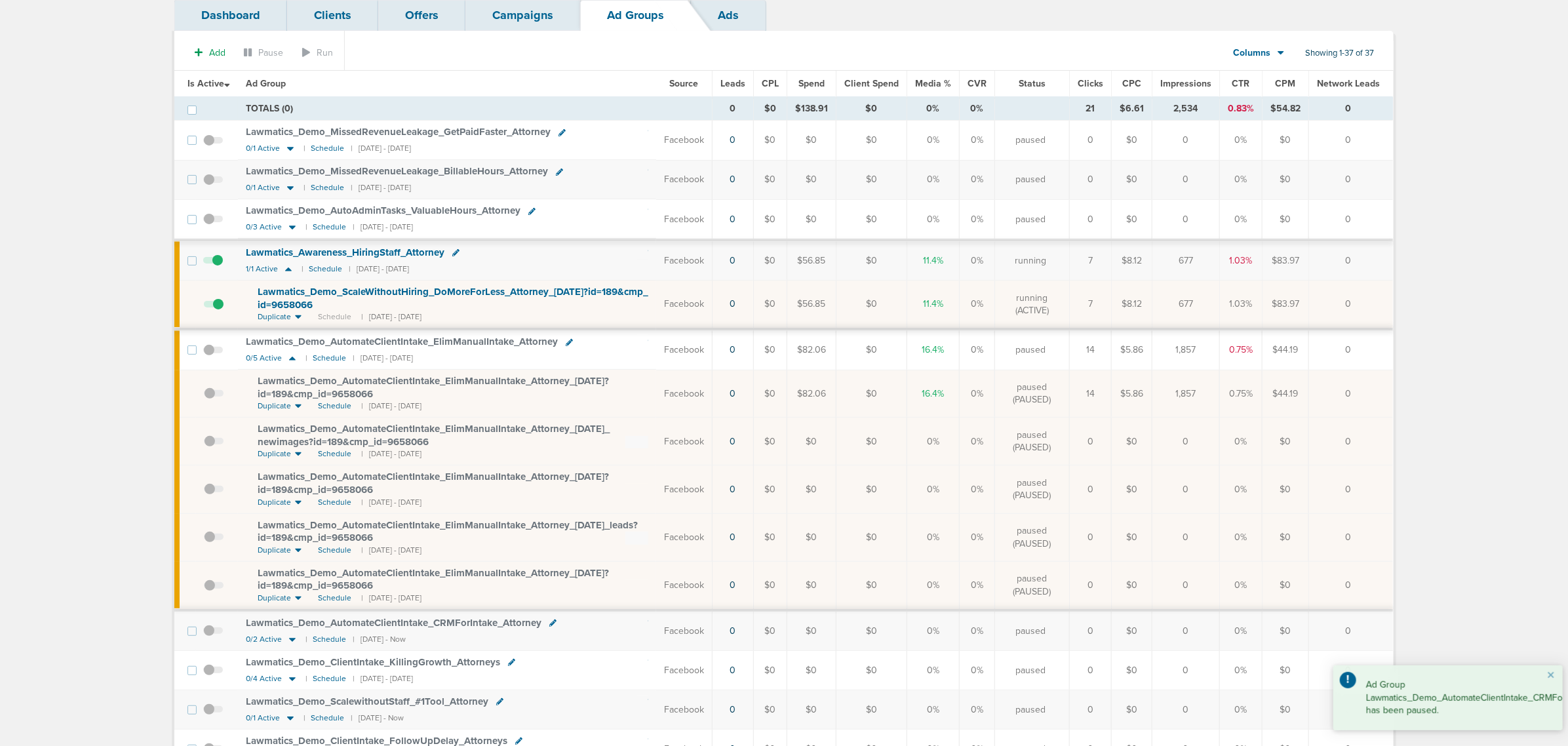
click at [545, 10] on link "Campaigns" at bounding box center [523, 15] width 115 height 30
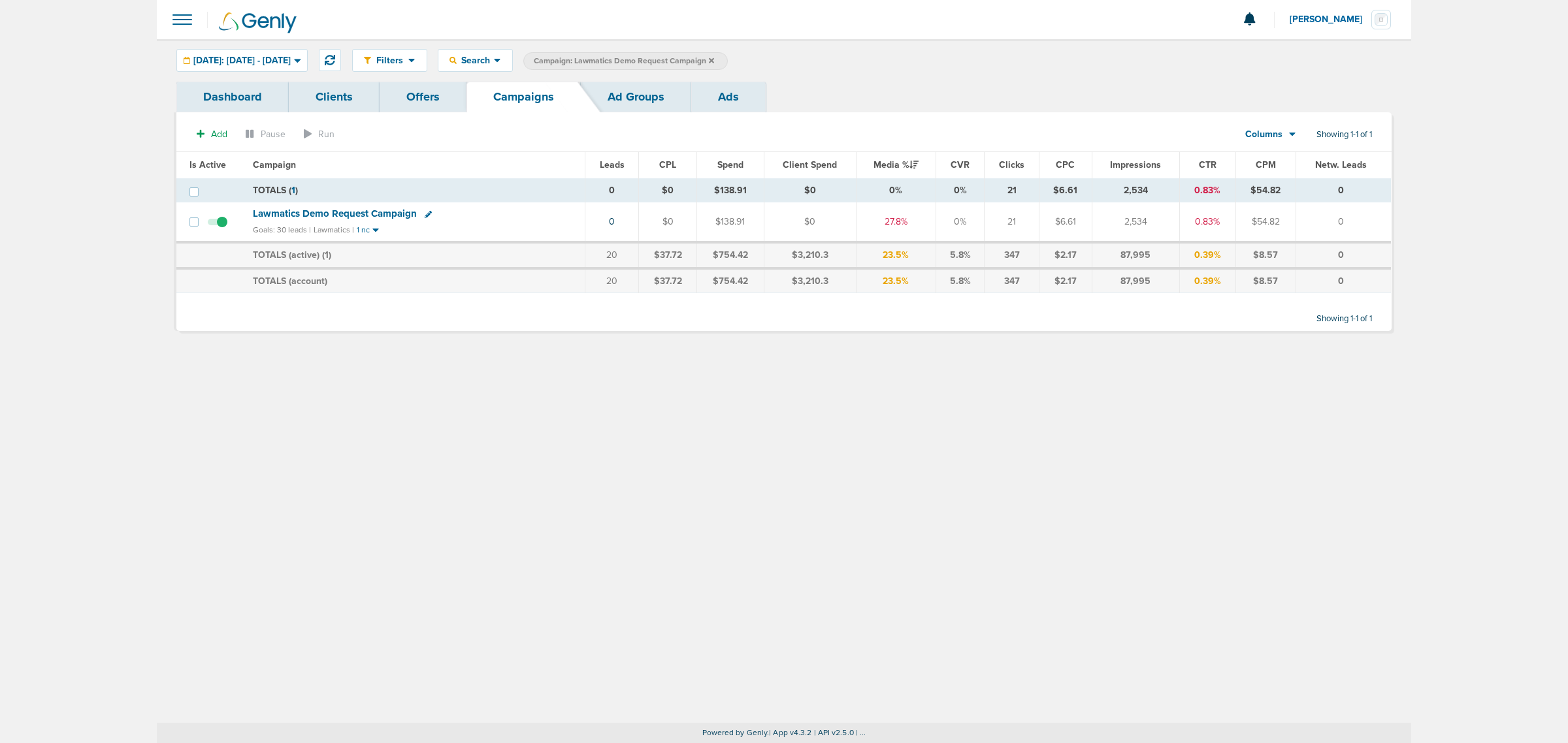
click at [425, 212] on icon at bounding box center [428, 215] width 8 height 8
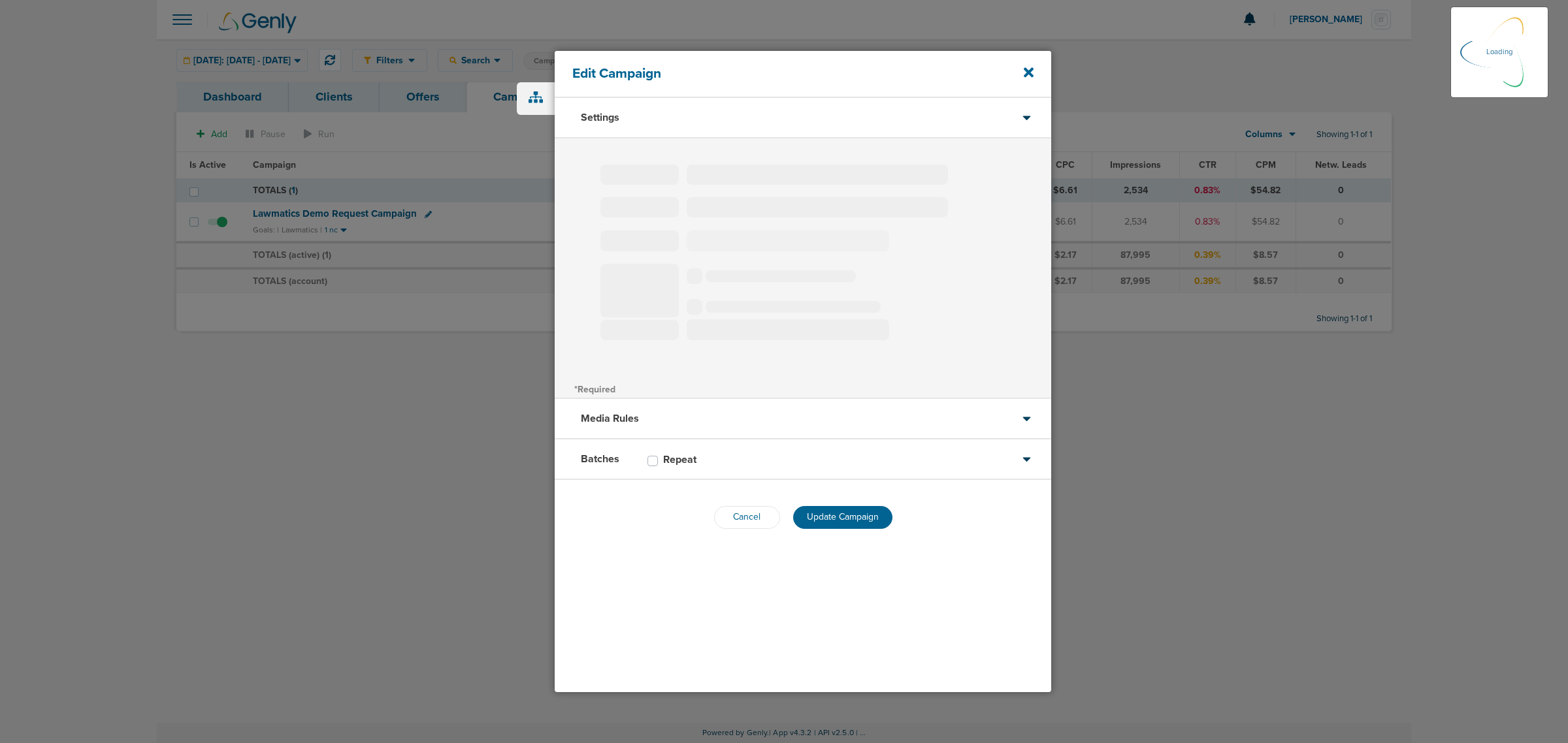
type input "Lawmatics Demo Request Campaign"
select select "Leads"
radio input "true"
select select "readWrite"
type input "25"
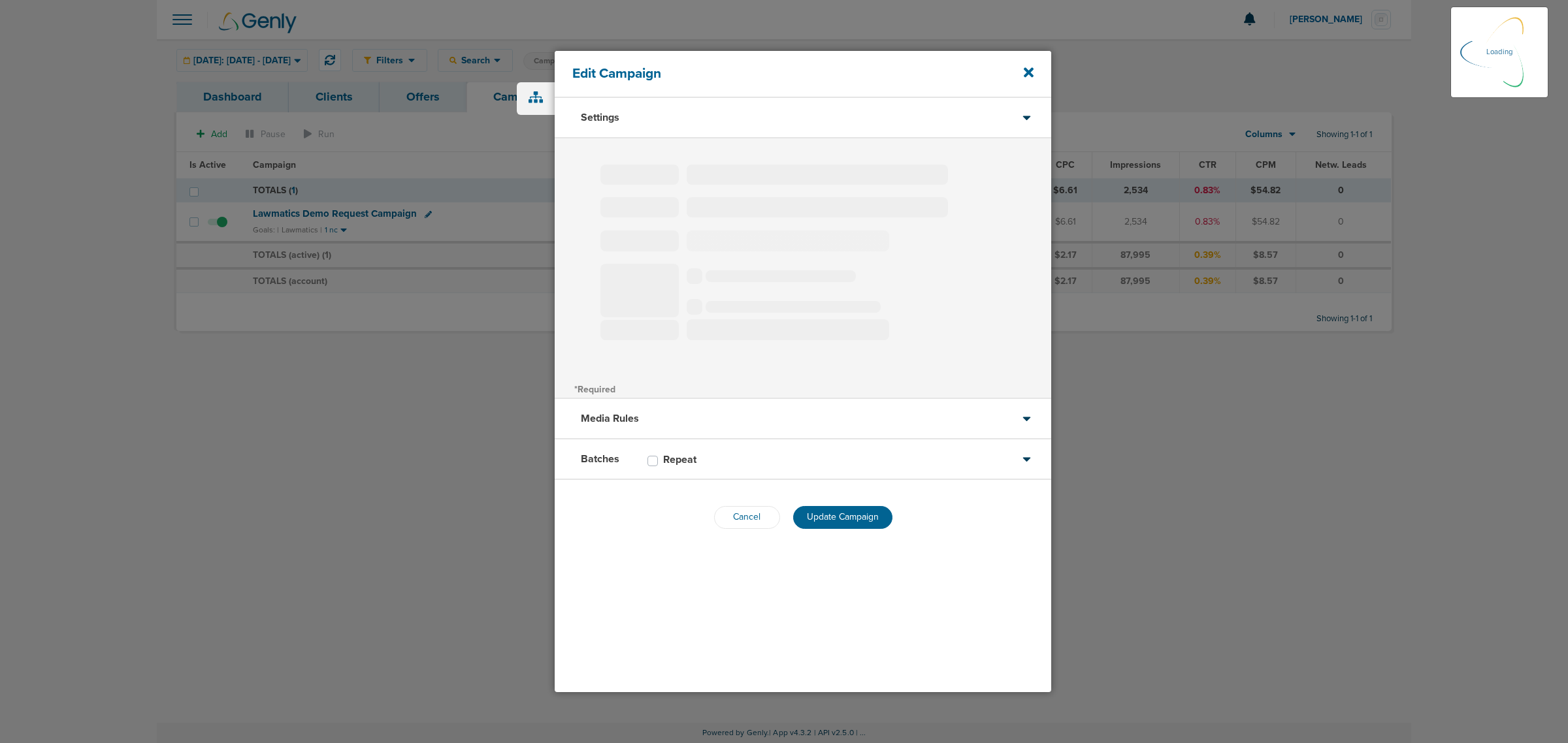
select select "1"
select select "2"
select select "3"
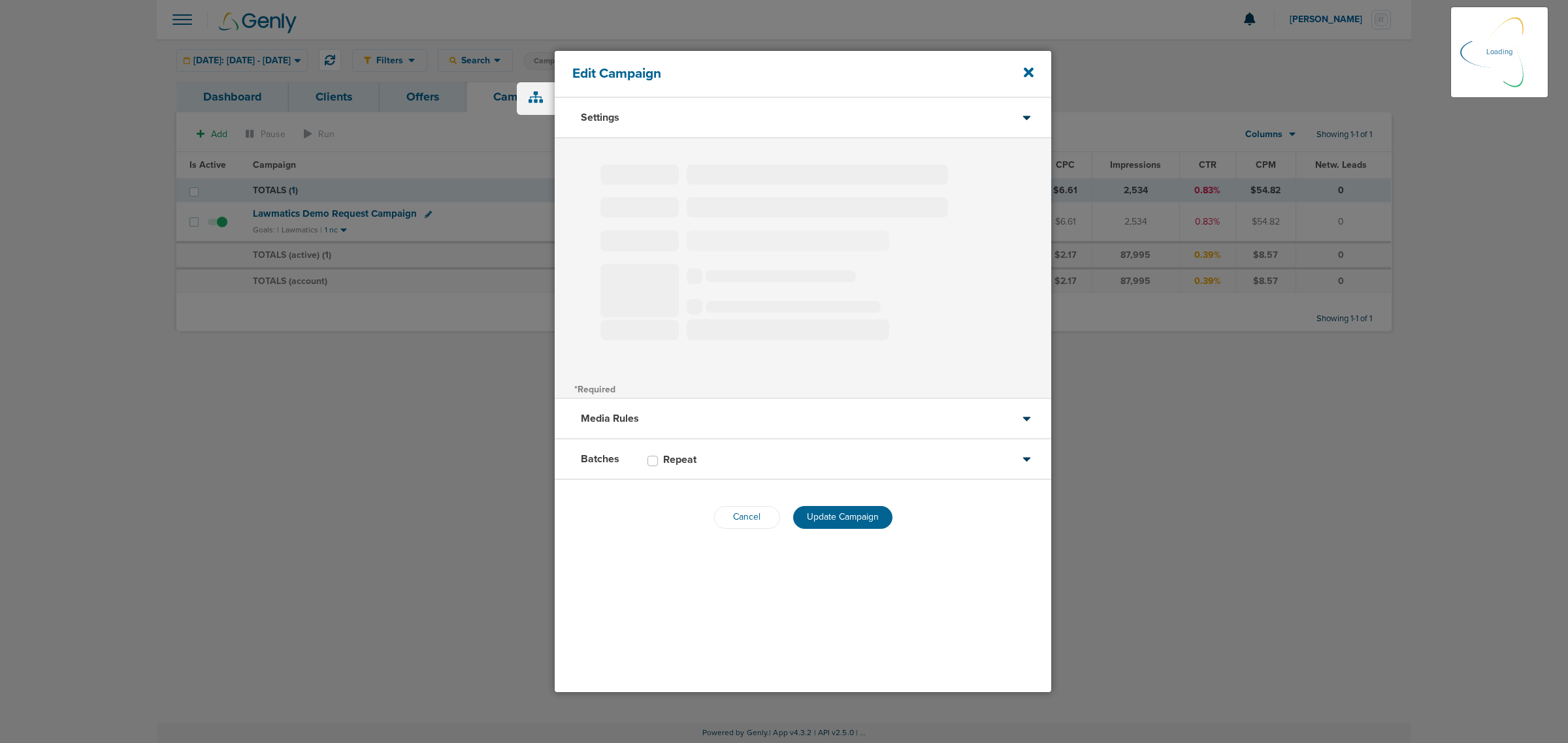
select select "4"
select select "6"
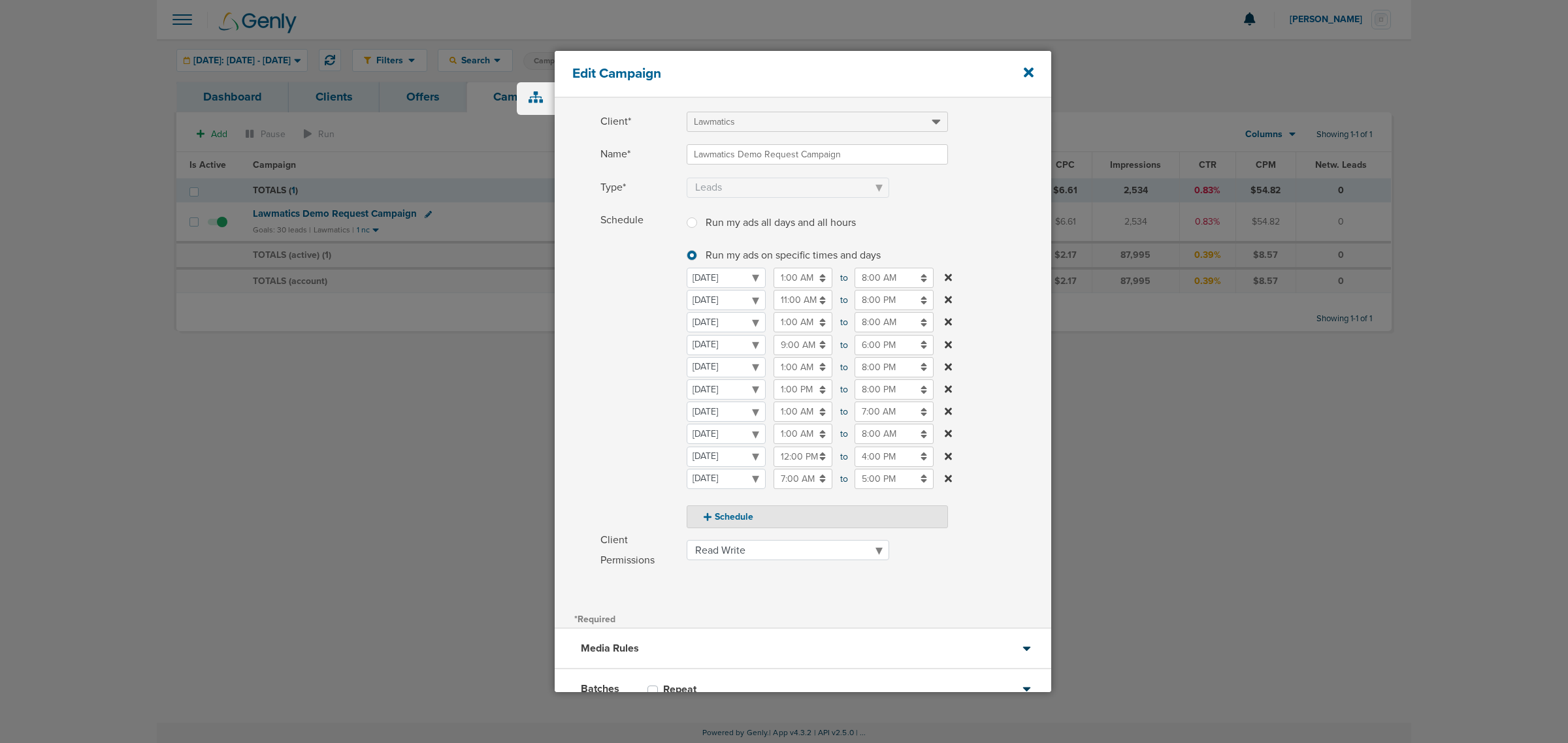
scroll to position [144, 0]
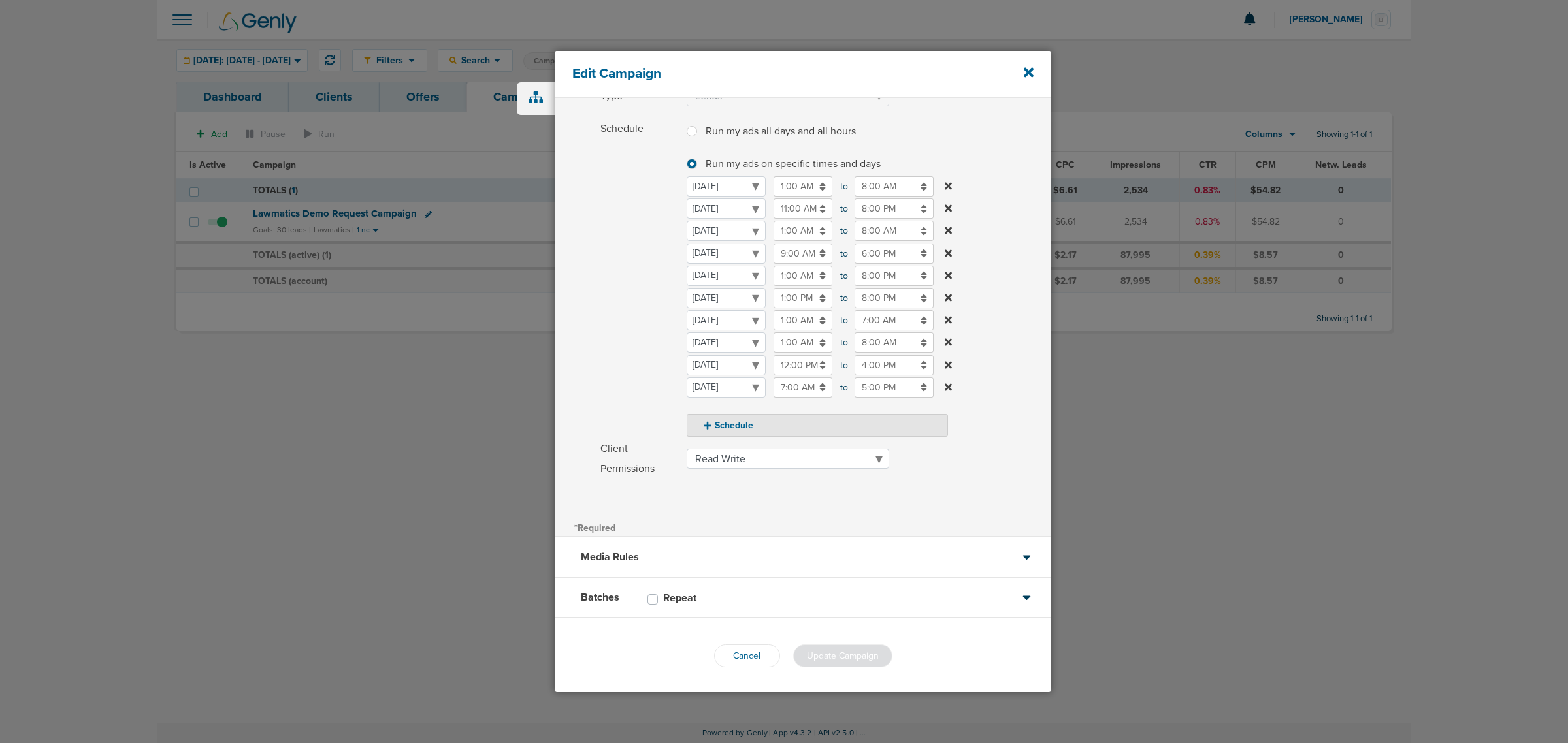
click at [732, 450] on div "Media Rules" at bounding box center [803, 557] width 496 height 41
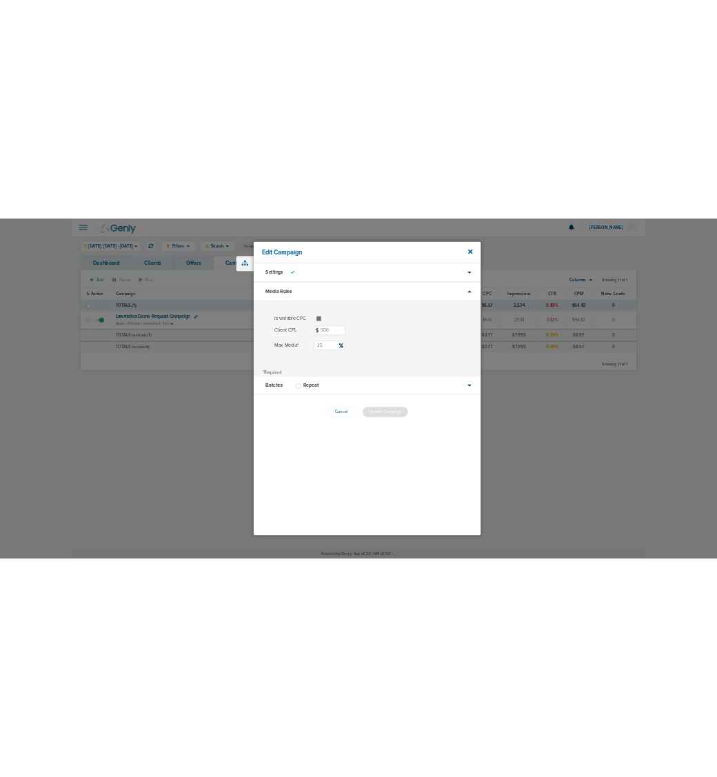
scroll to position [0, 0]
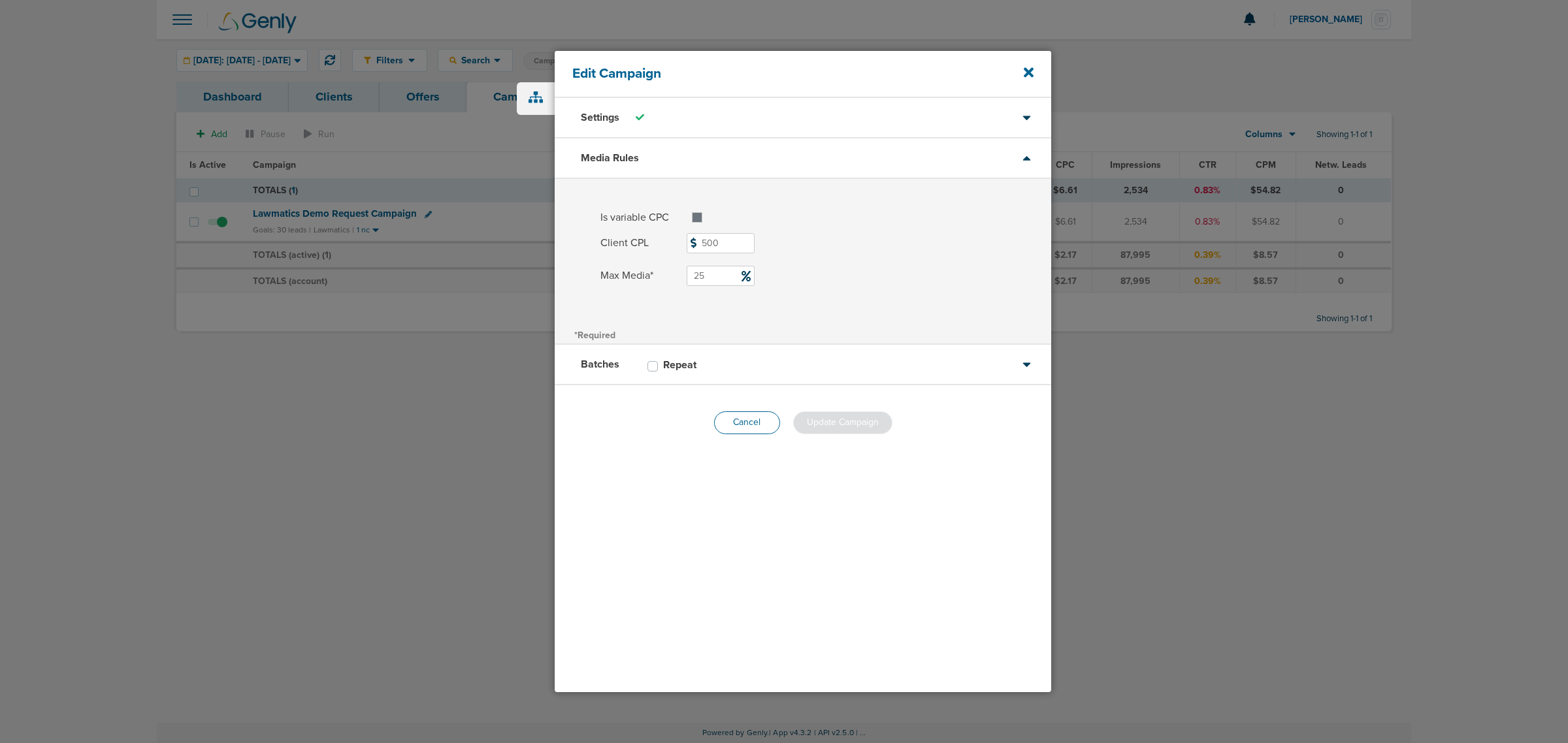
click at [743, 429] on button "Cancel" at bounding box center [747, 423] width 66 height 23
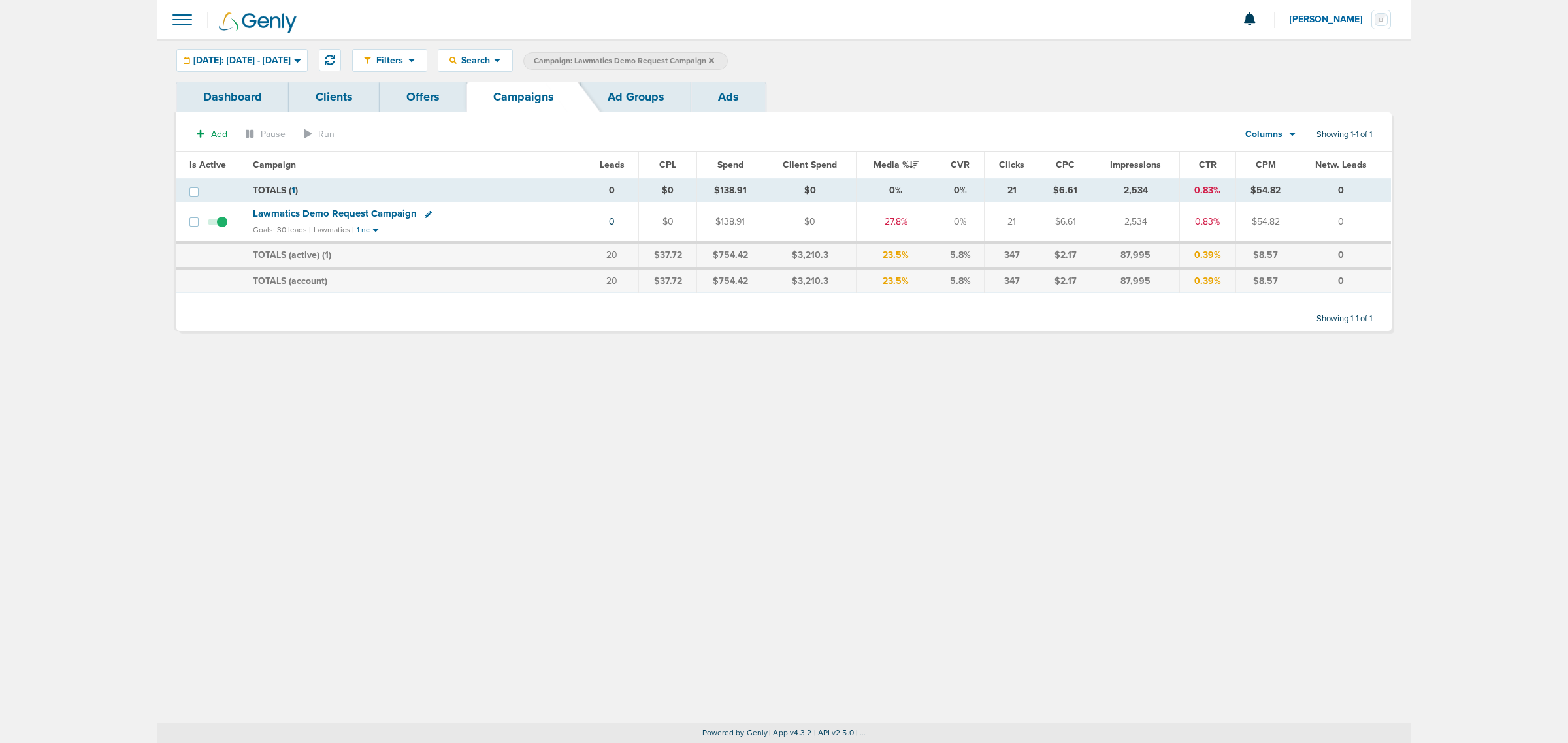
click at [714, 60] on icon at bounding box center [711, 61] width 6 height 6
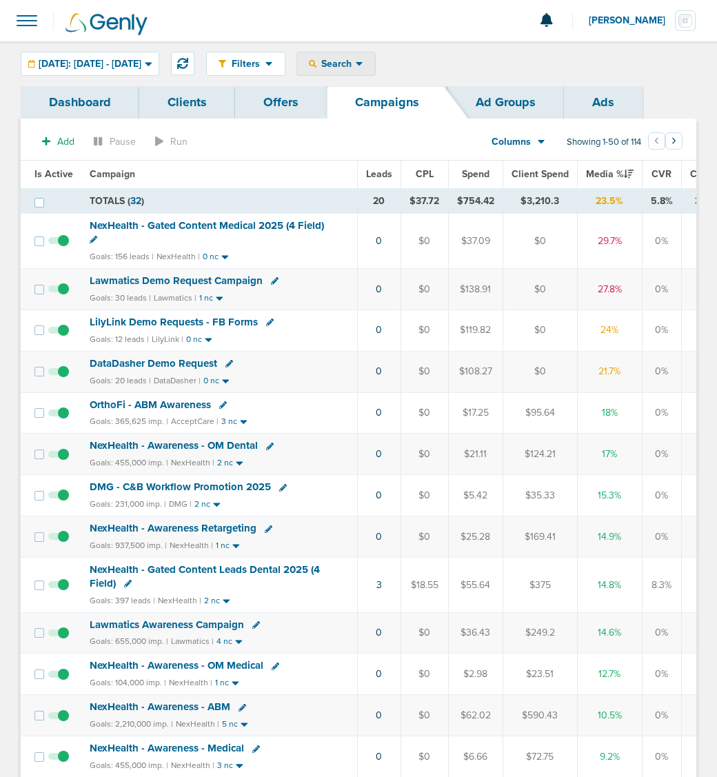
click at [356, 59] on span "Search" at bounding box center [336, 64] width 39 height 12
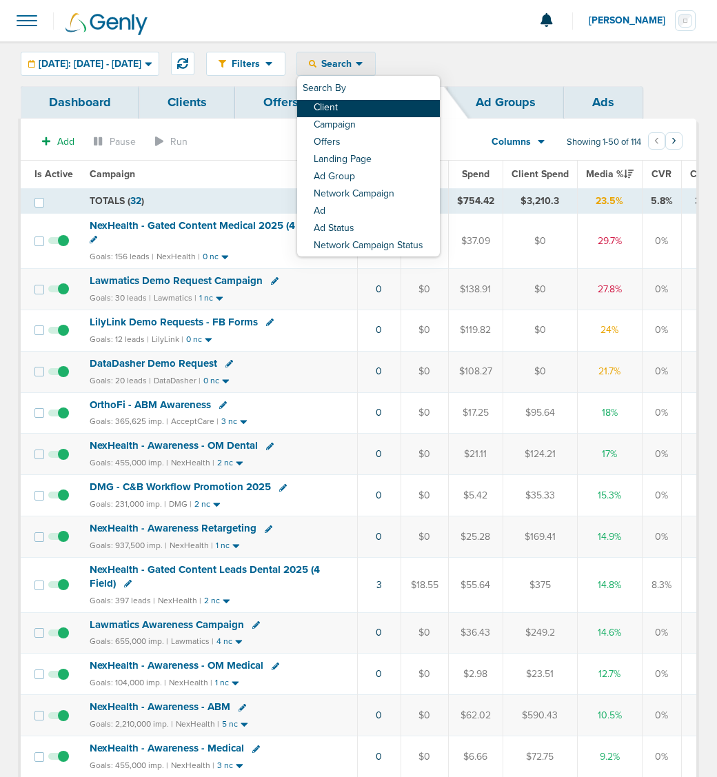
click at [377, 101] on link "Client" at bounding box center [368, 108] width 143 height 17
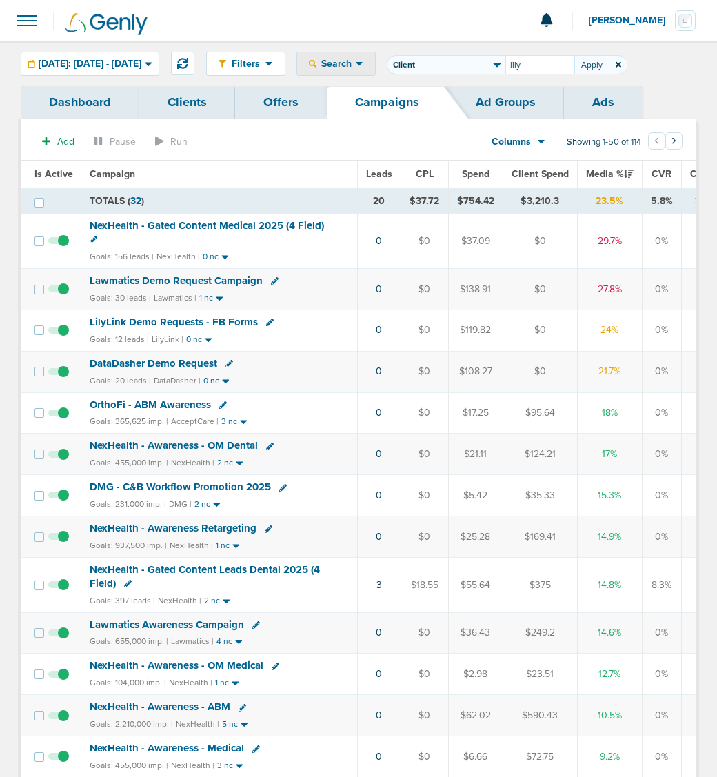
type input "lily"
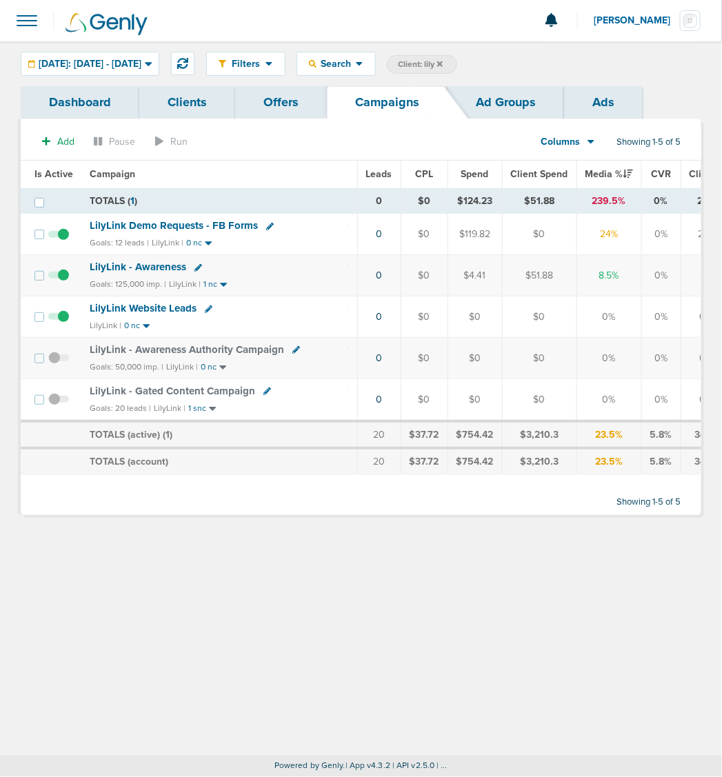
click at [162, 230] on span "LilyLink Demo Requests - FB Forms" at bounding box center [174, 225] width 168 height 12
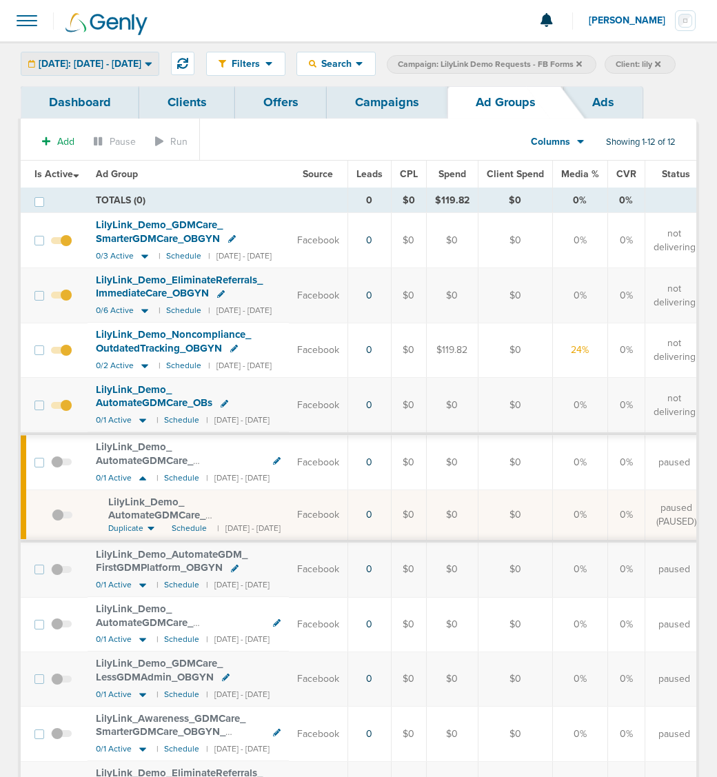
click at [150, 54] on div "[DATE]: [DATE] - [DATE]" at bounding box center [89, 63] width 137 height 23
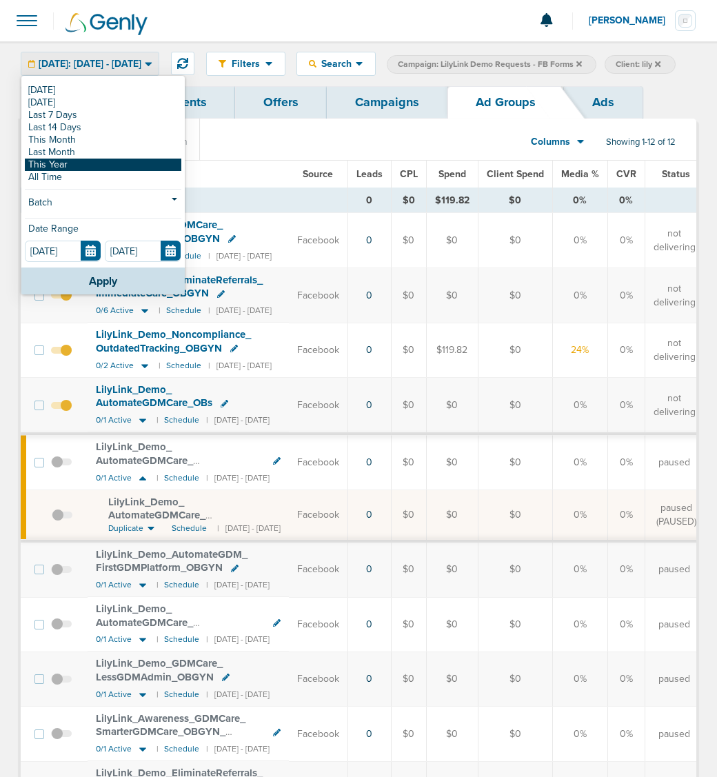
click at [57, 164] on link "This Year" at bounding box center [103, 165] width 157 height 12
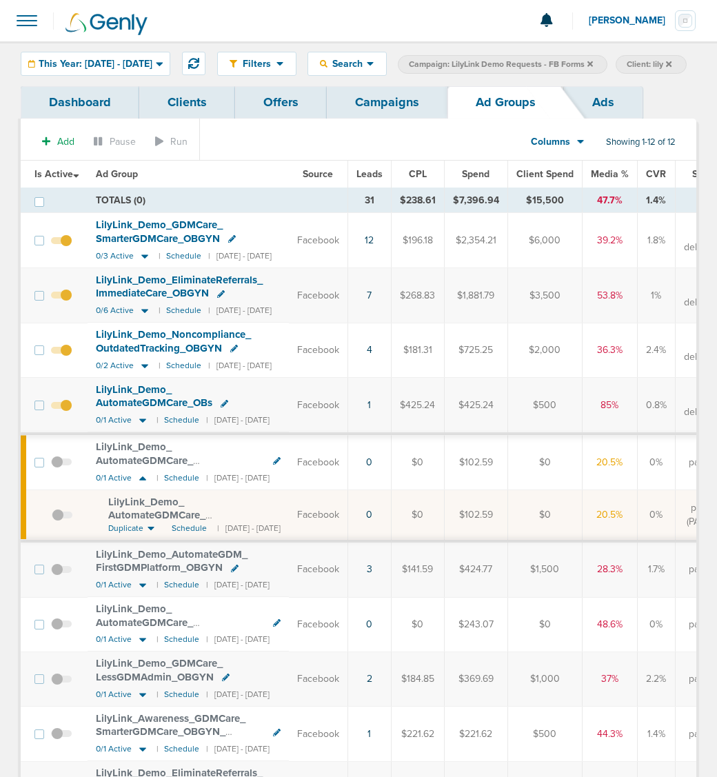
click at [383, 180] on span "Leads" at bounding box center [370, 174] width 26 height 12
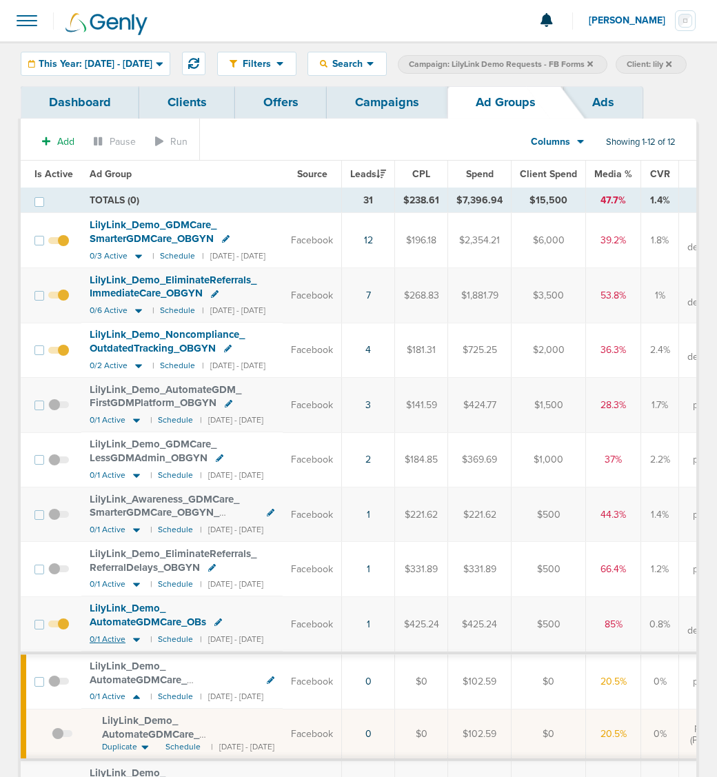
click at [136, 475] on icon at bounding box center [136, 640] width 7 height 4
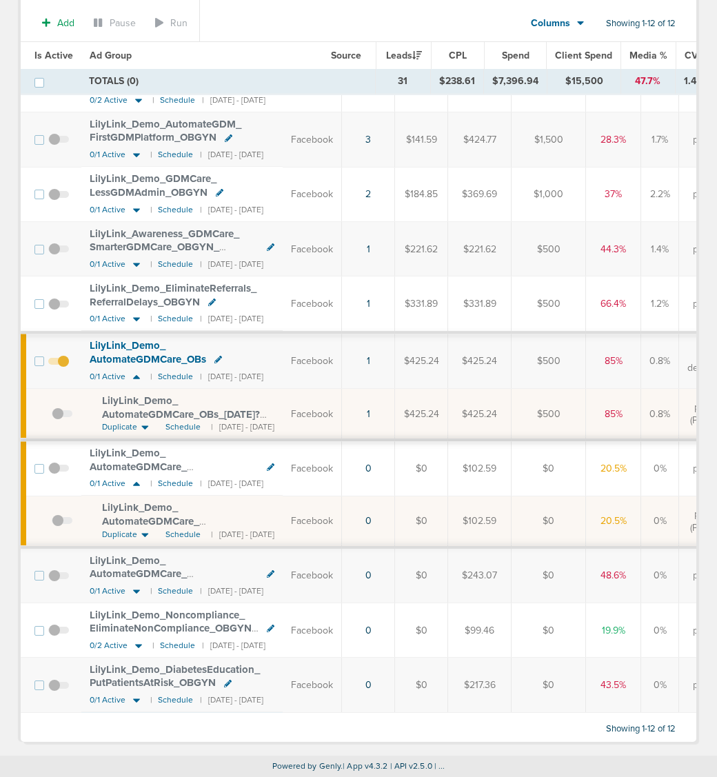
scroll to position [305, 0]
click at [133, 375] on icon at bounding box center [136, 377] width 7 height 4
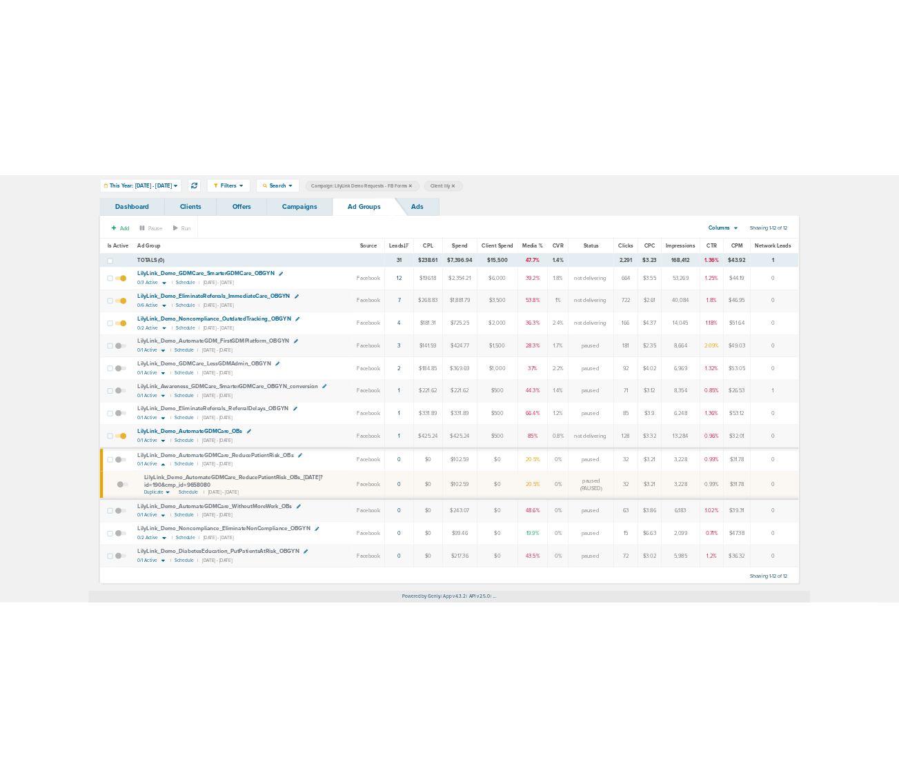
scroll to position [0, 0]
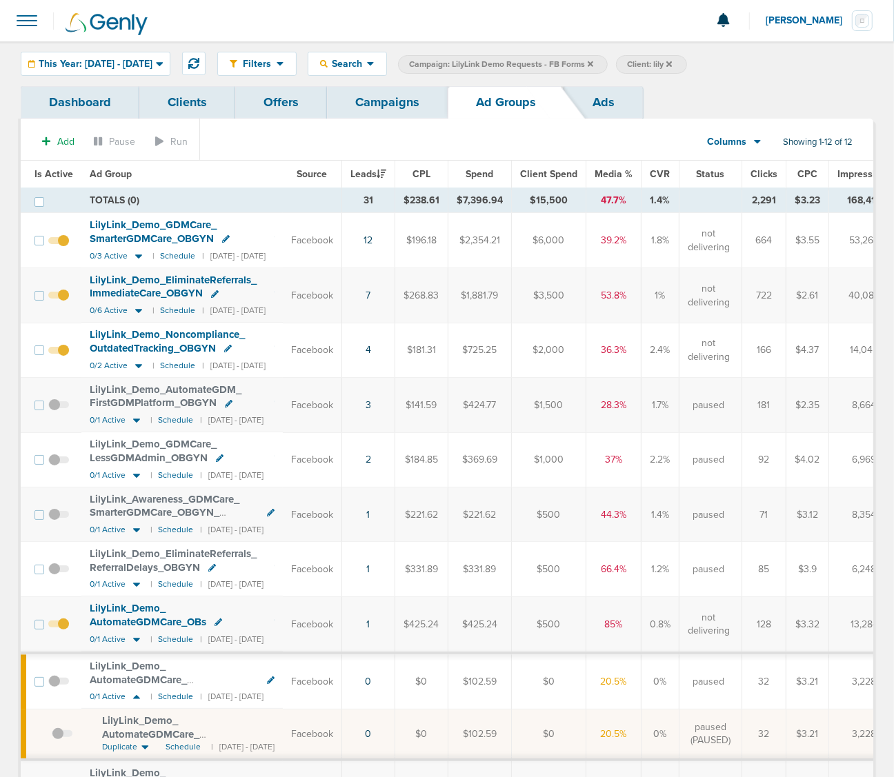
click at [395, 116] on link "Campaigns" at bounding box center [387, 102] width 121 height 32
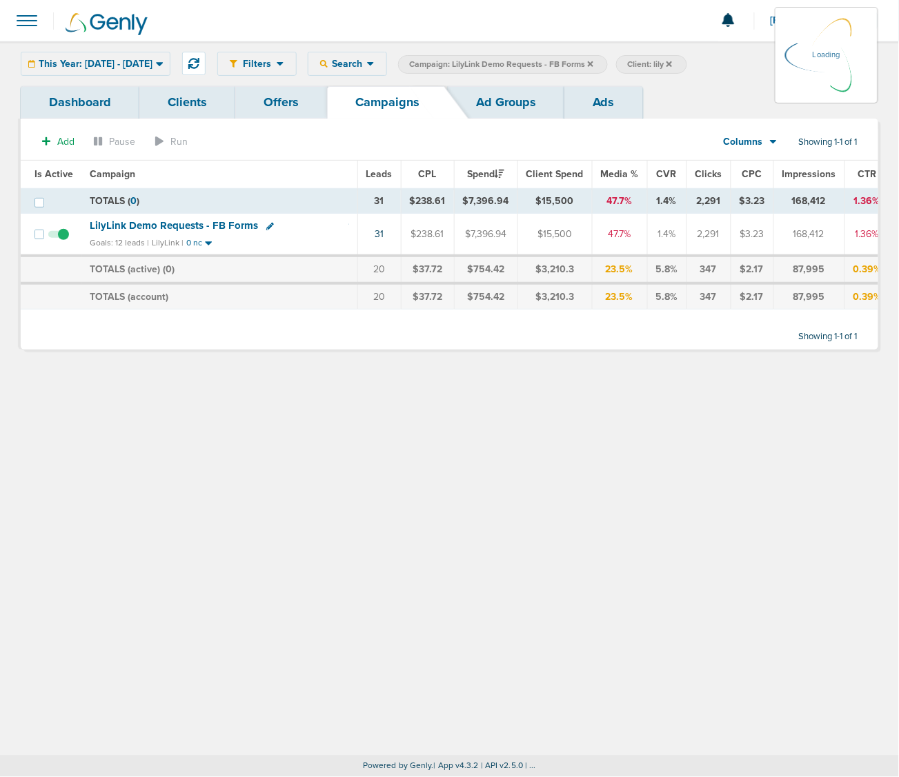
click at [593, 63] on icon at bounding box center [591, 64] width 6 height 6
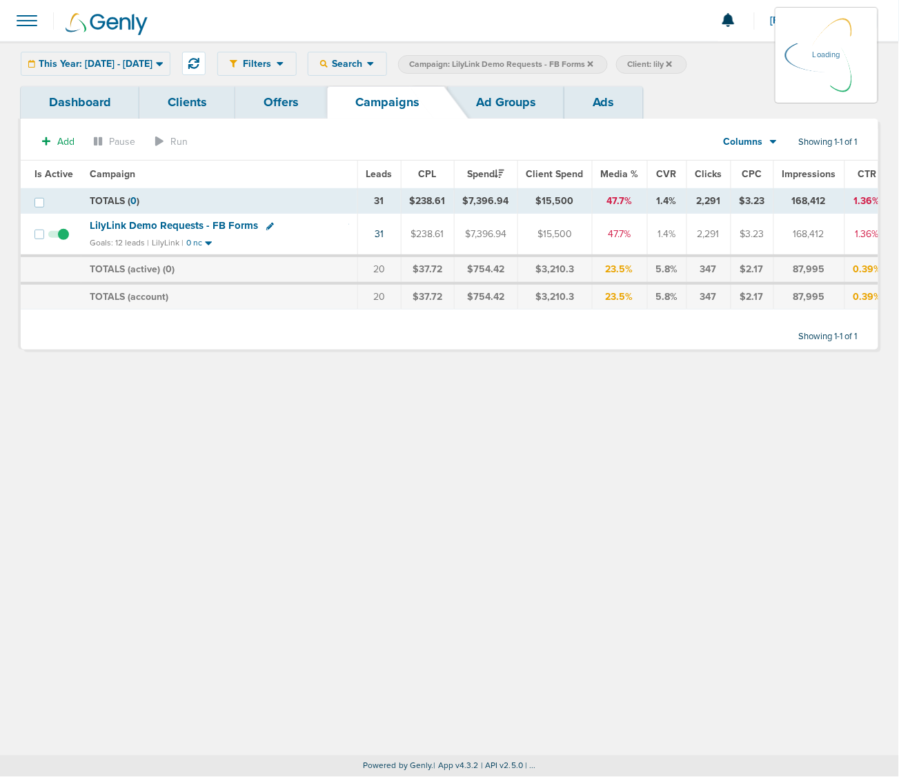
click at [593, 63] on icon at bounding box center [591, 64] width 6 height 6
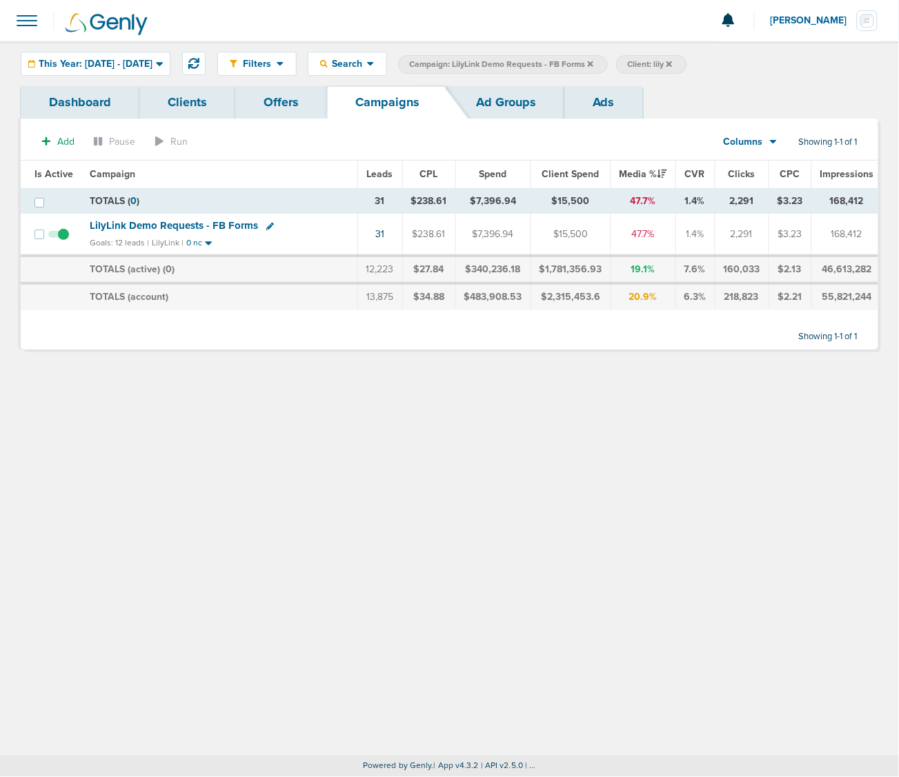
click at [593, 63] on icon at bounding box center [591, 64] width 6 height 6
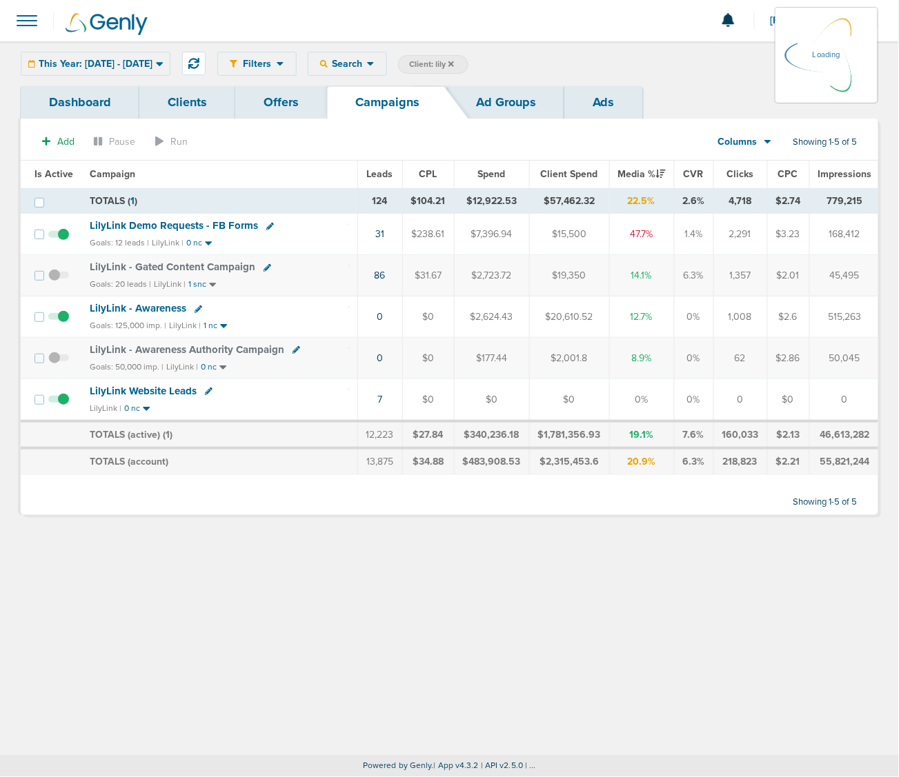
click at [454, 60] on icon at bounding box center [451, 64] width 6 height 8
click at [454, 63] on icon at bounding box center [451, 64] width 6 height 6
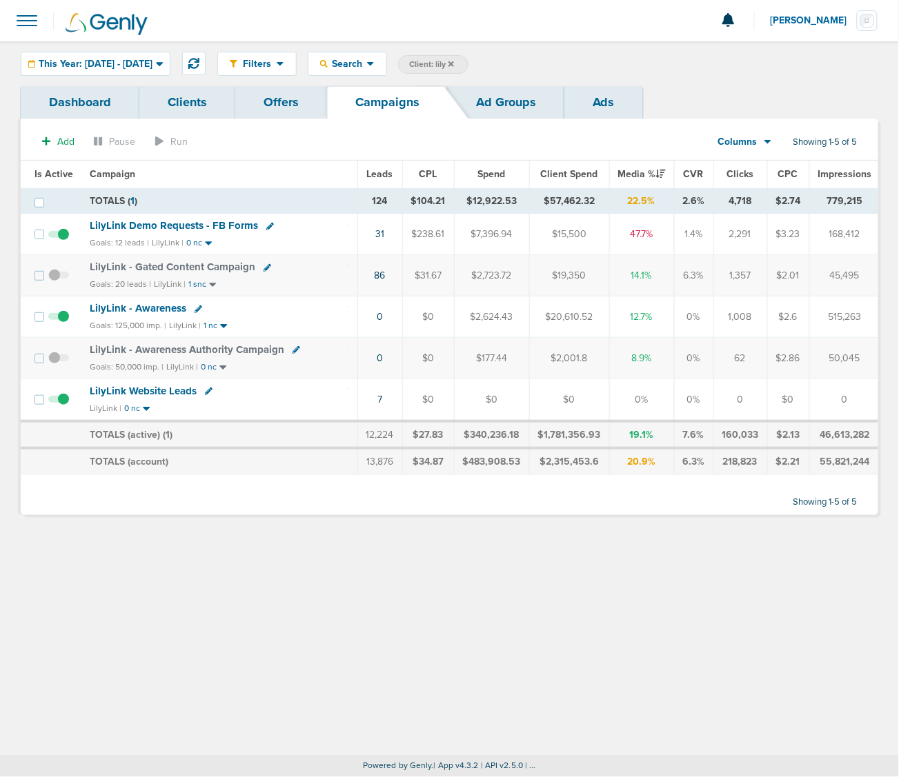
click at [454, 63] on icon at bounding box center [451, 64] width 6 height 6
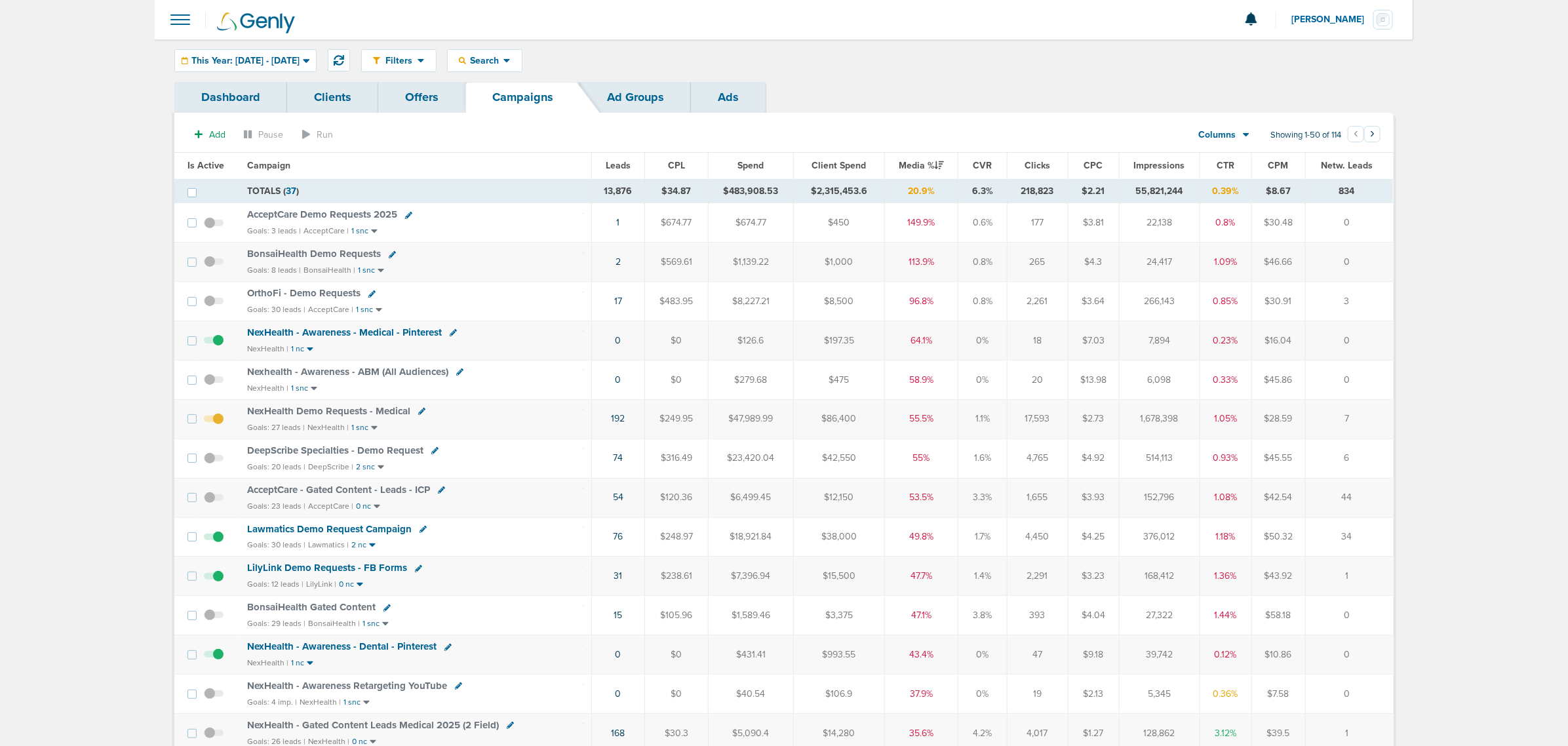
click at [434, 96] on link "Offers" at bounding box center [422, 97] width 87 height 30
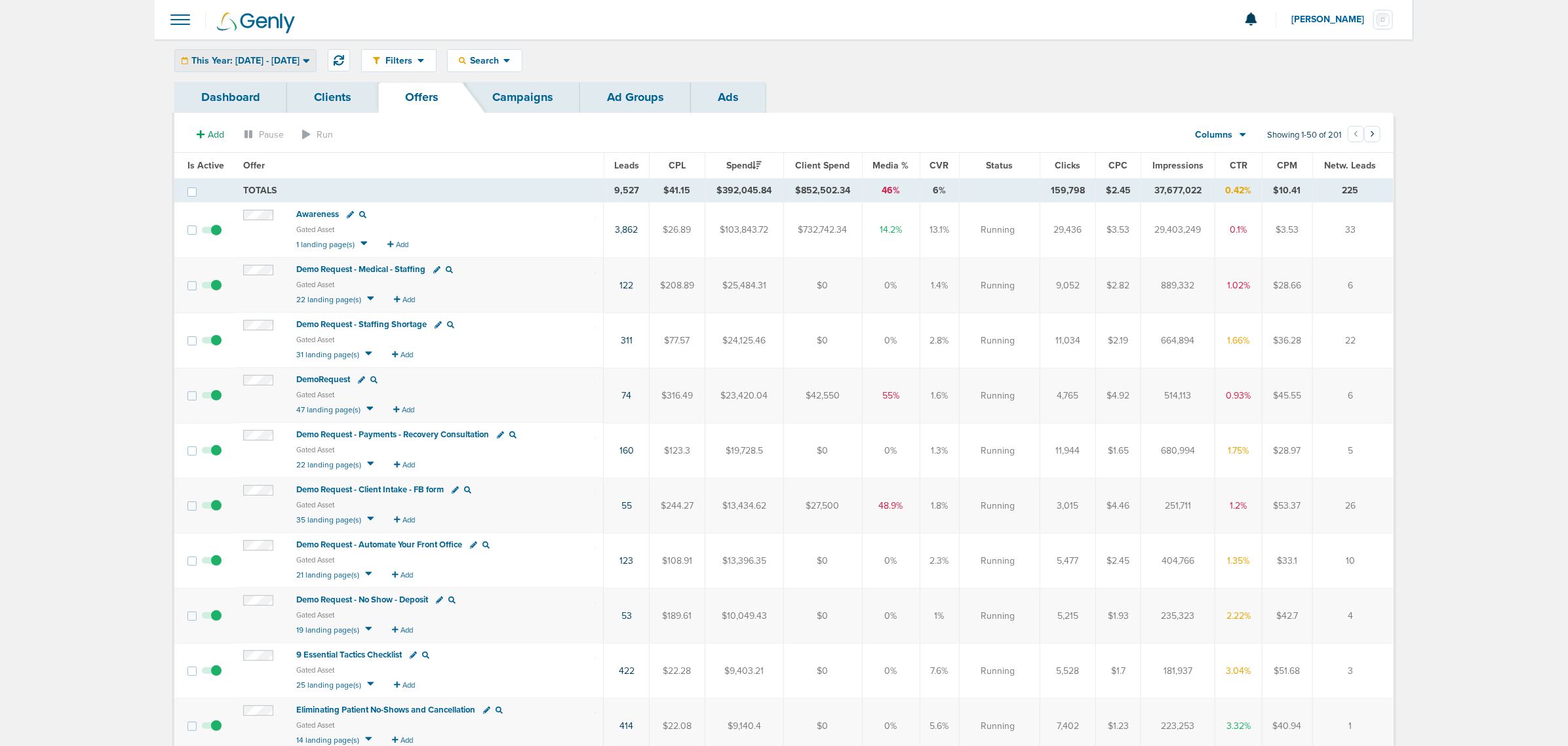
click at [299, 57] on span "This Year: [DATE] - [DATE]" at bounding box center [245, 61] width 108 height 10
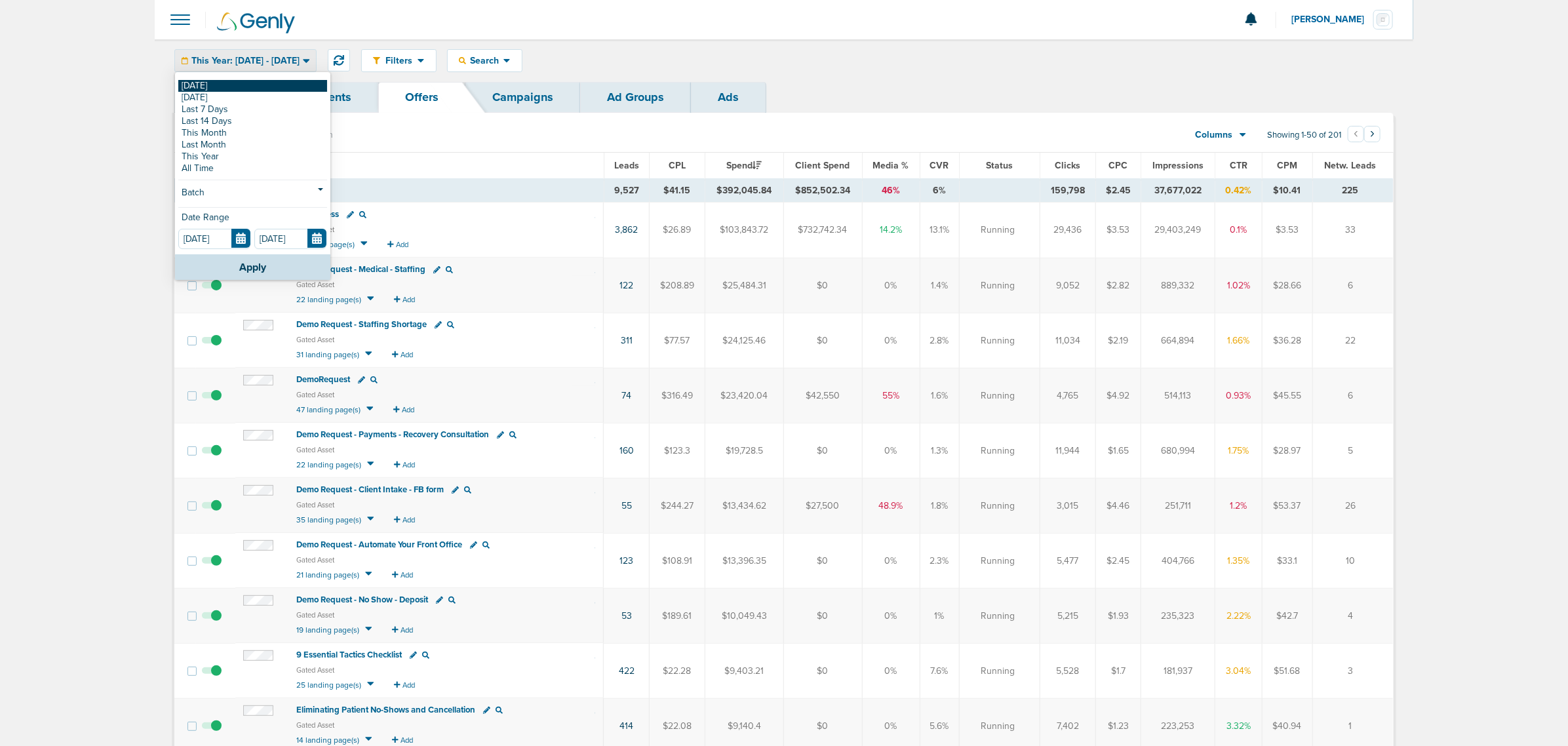
click at [201, 83] on link "[DATE]" at bounding box center [253, 86] width 149 height 11
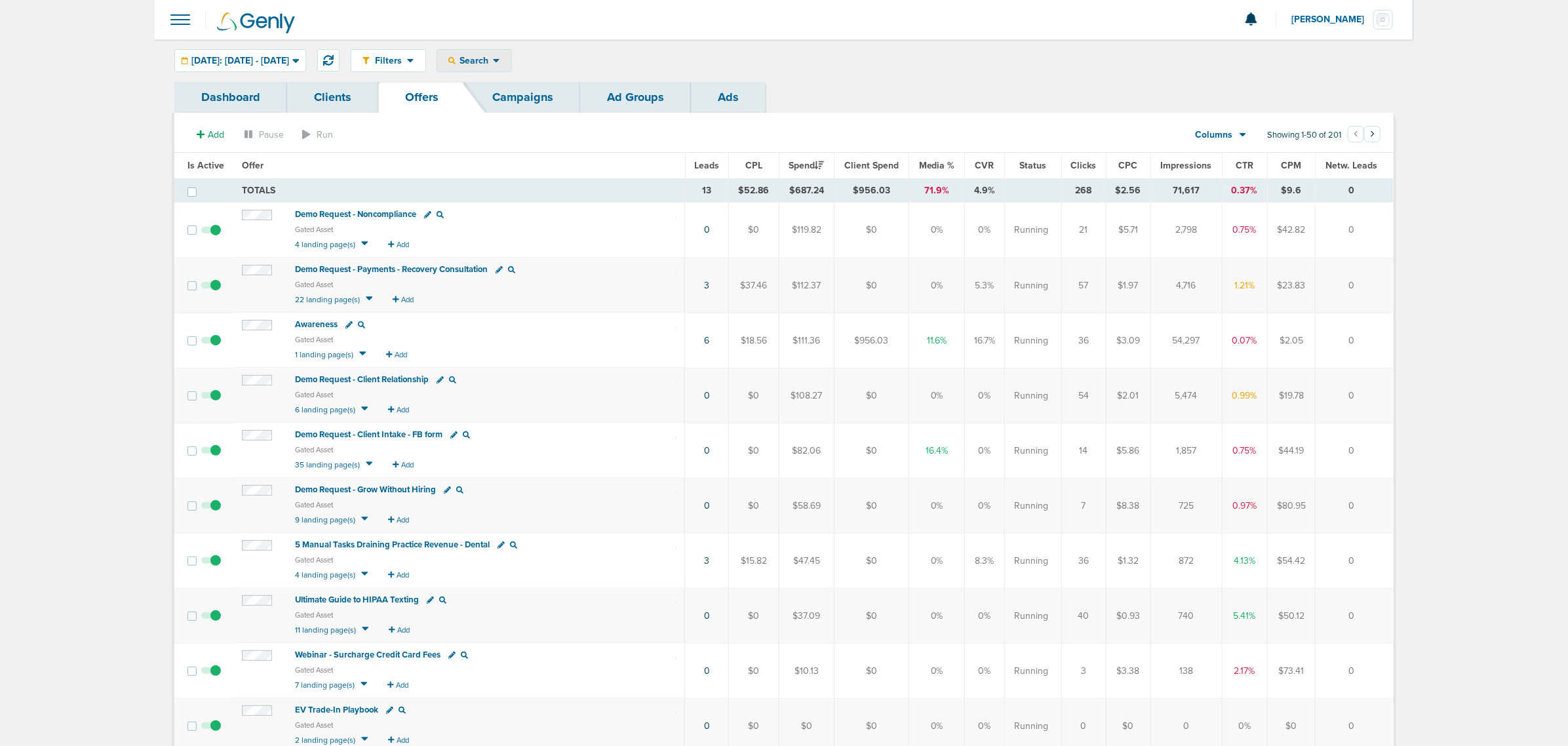
click at [481, 51] on div "Search" at bounding box center [474, 60] width 74 height 22
click at [516, 142] on link "Offers" at bounding box center [505, 136] width 136 height 16
select select "offerName"
type input "dso"
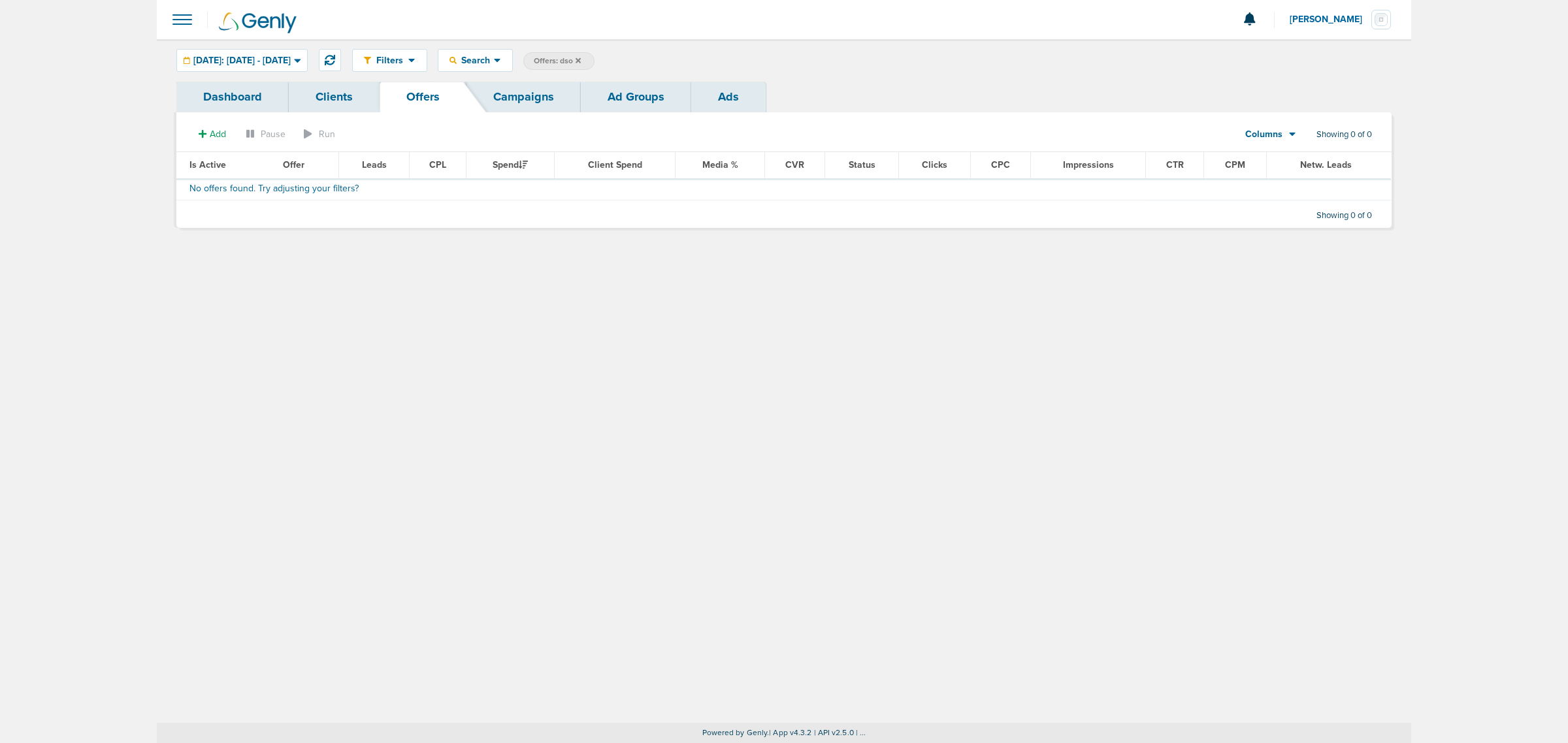
click at [580, 59] on span "Offers: dso" at bounding box center [558, 62] width 47 height 11
select select "offerName"
type input "d"
type input "dso"
click at [537, 95] on link "Campaigns" at bounding box center [524, 97] width 115 height 30
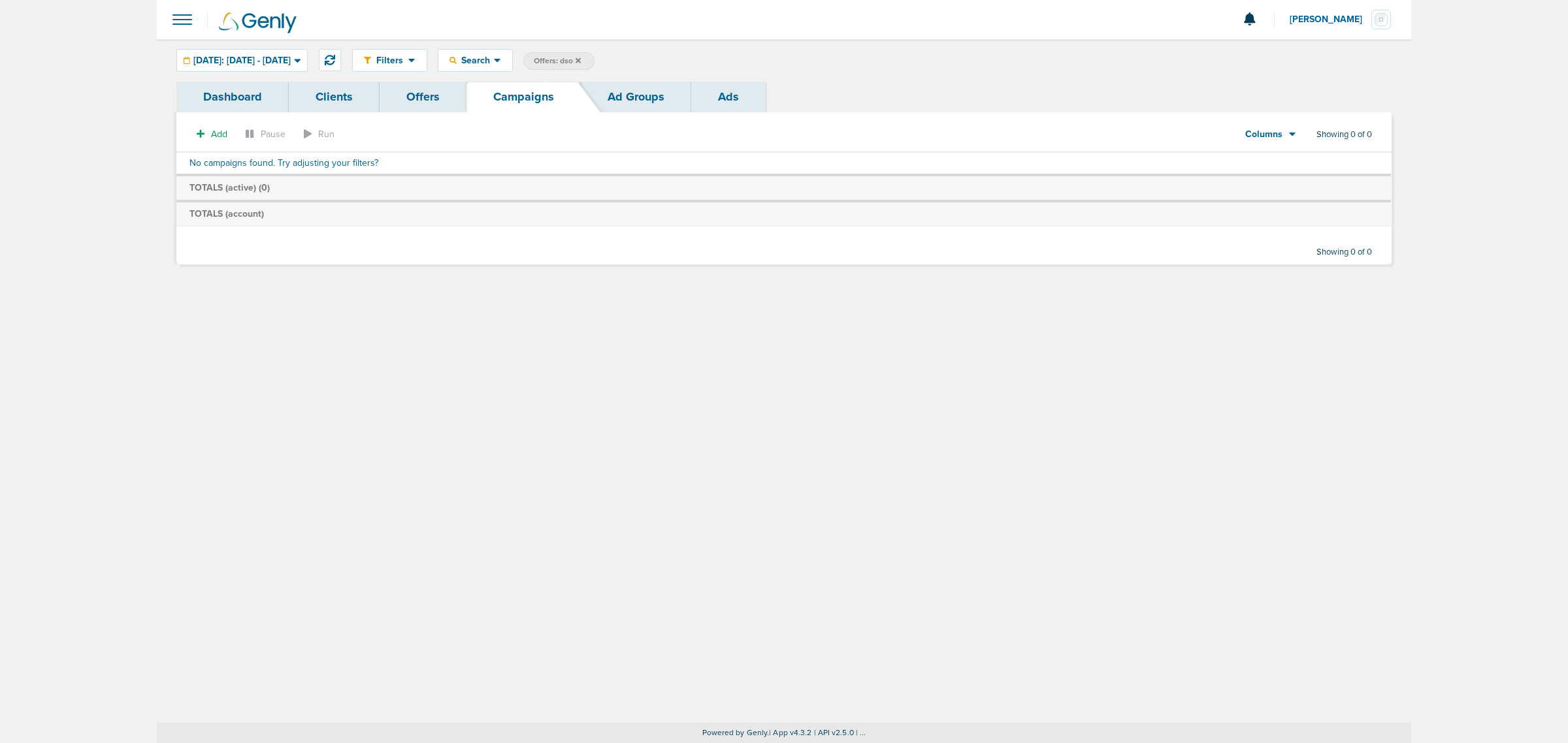
click at [580, 60] on icon at bounding box center [579, 61] width 6 height 6
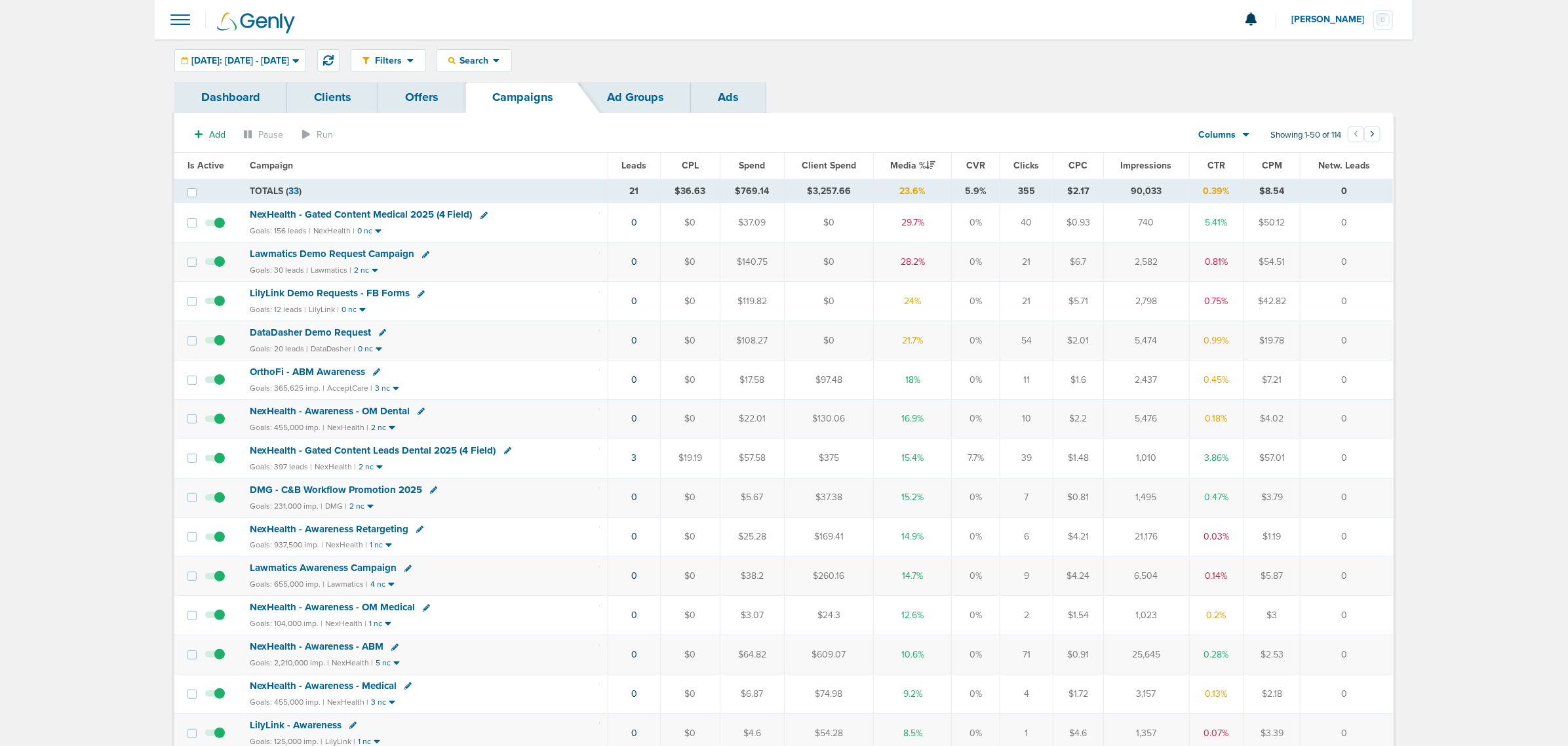
click at [402, 451] on span "NexHealth - Gated Content Leads Dental 2025 (4 Field)" at bounding box center [373, 450] width 246 height 11
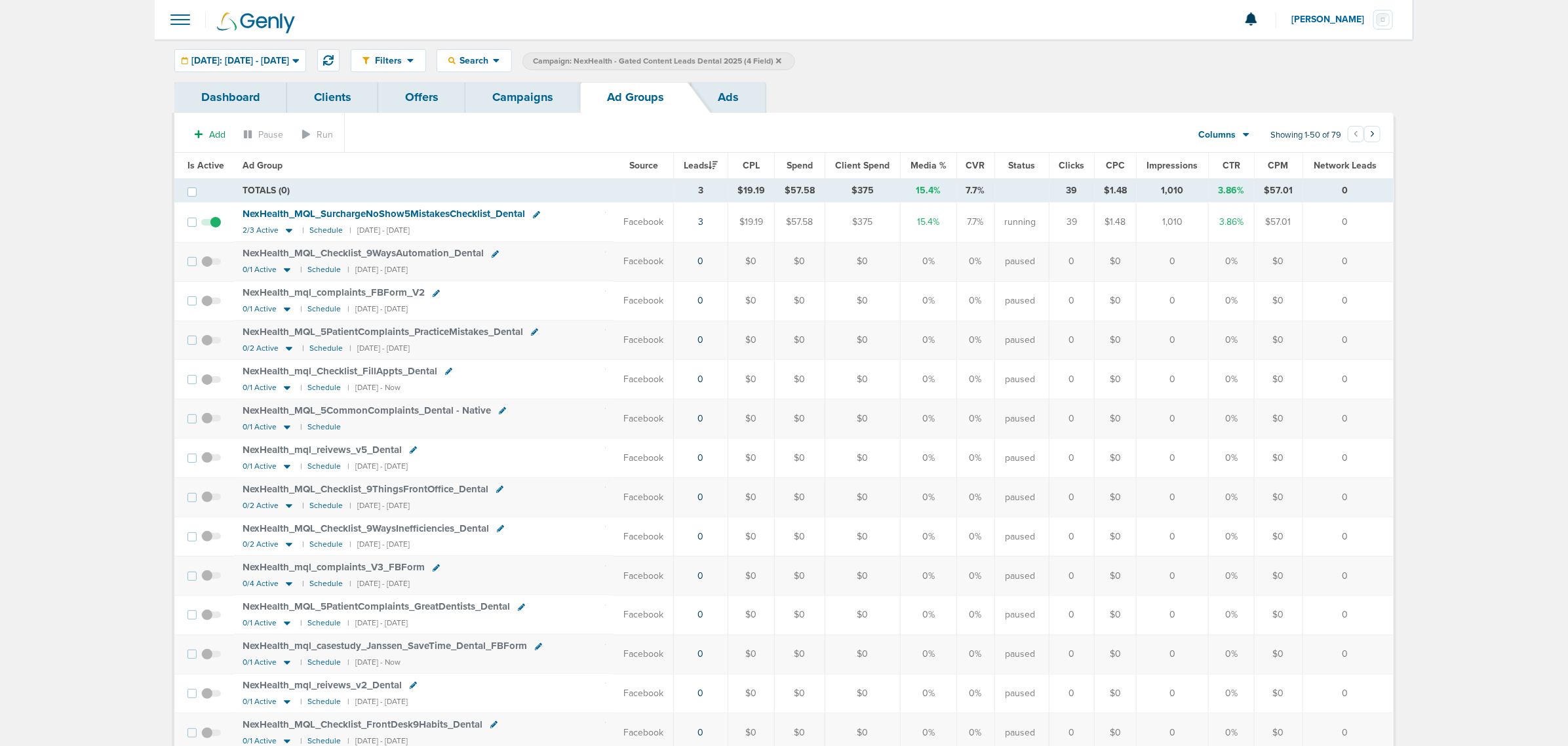
click at [430, 95] on link "Offers" at bounding box center [422, 97] width 87 height 30
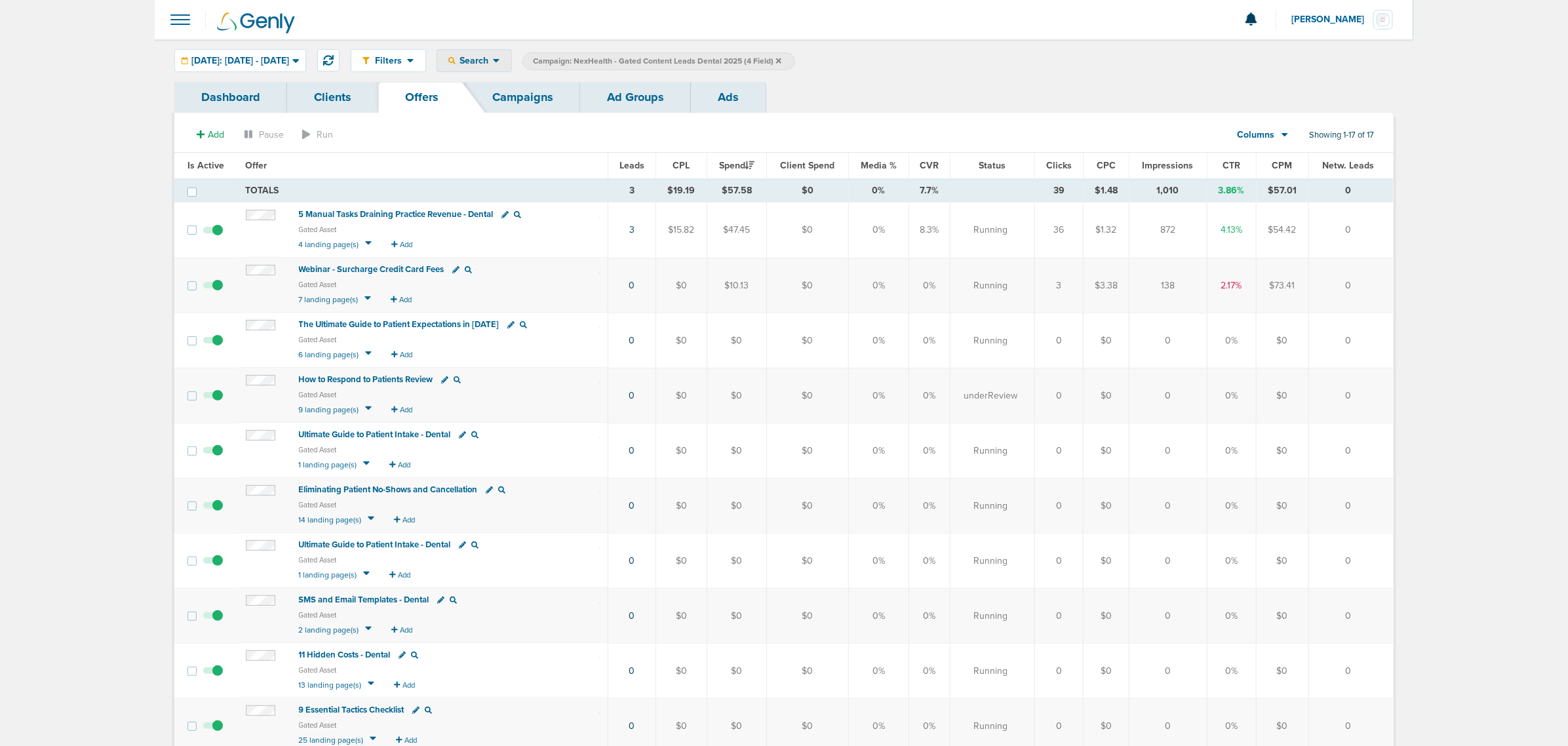
click at [498, 67] on div "Search" at bounding box center [474, 60] width 74 height 22
click at [547, 139] on link "Offers" at bounding box center [505, 136] width 136 height 16
select select "offerName"
type input "D"
type input "MOdern"
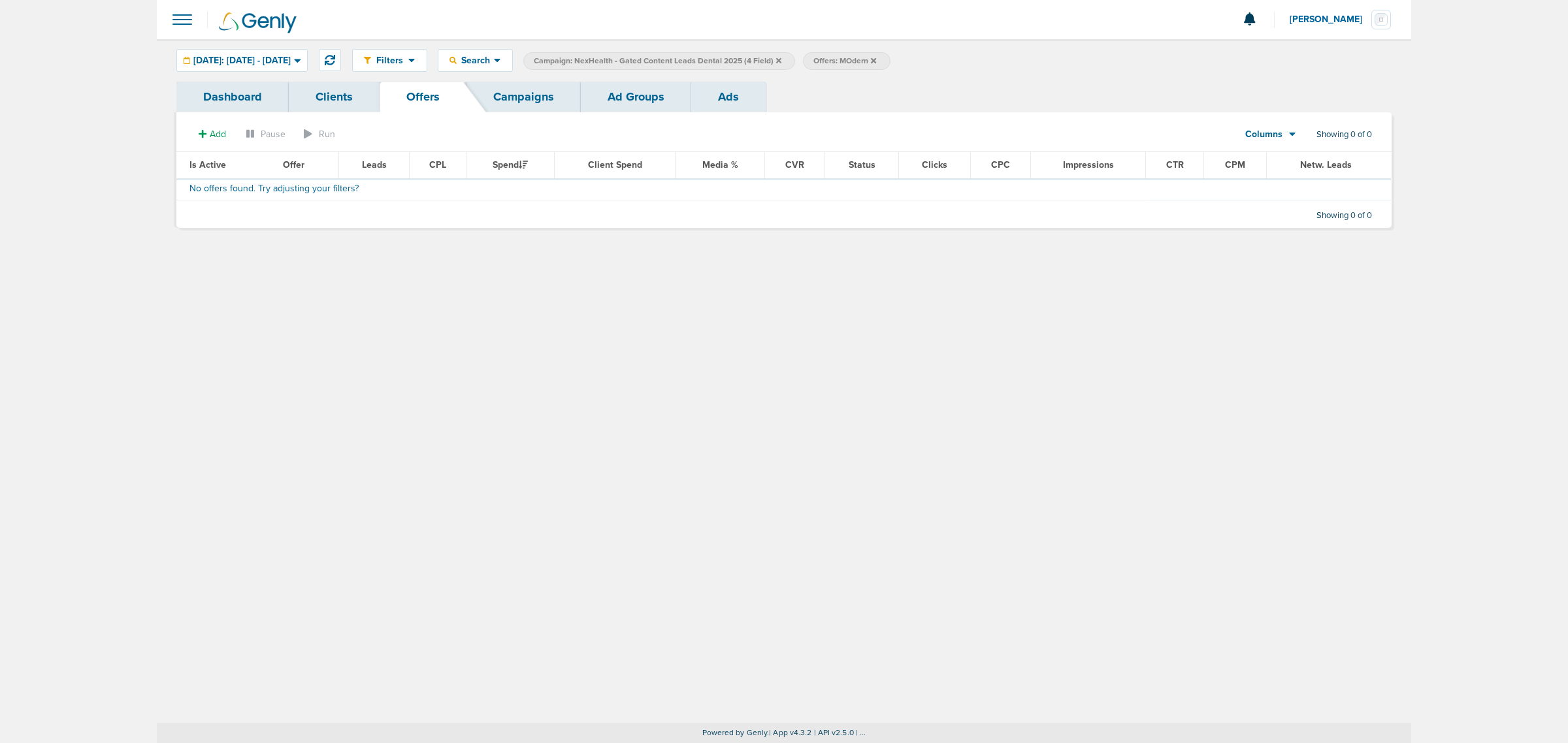
click at [876, 60] on icon at bounding box center [873, 61] width 6 height 8
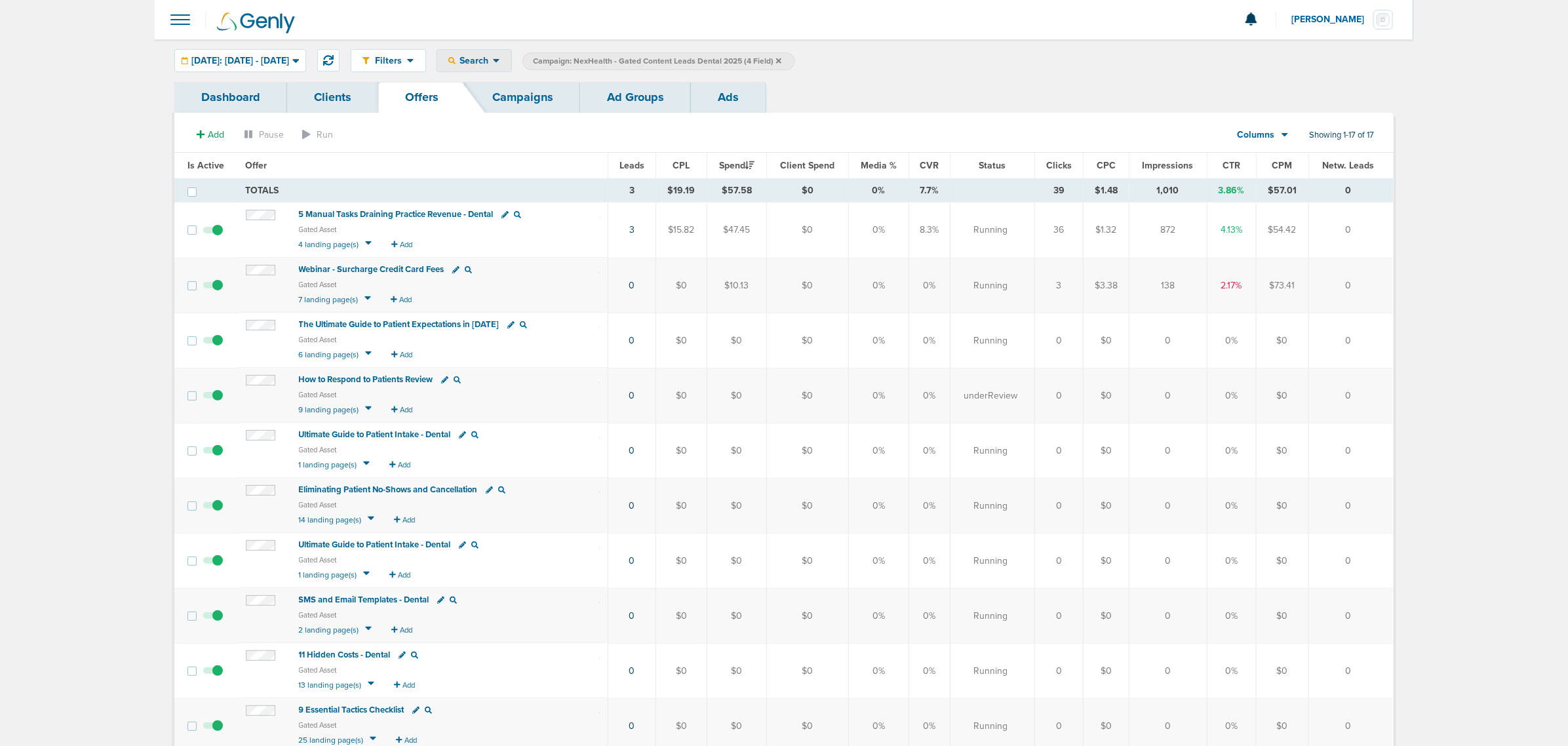
click at [493, 64] on span "Search" at bounding box center [473, 61] width 37 height 11
click at [495, 134] on link "Offers" at bounding box center [505, 136] width 136 height 16
select select "offerName"
type input "Dentist's Guide to Competing with DSOs in [DATE]"
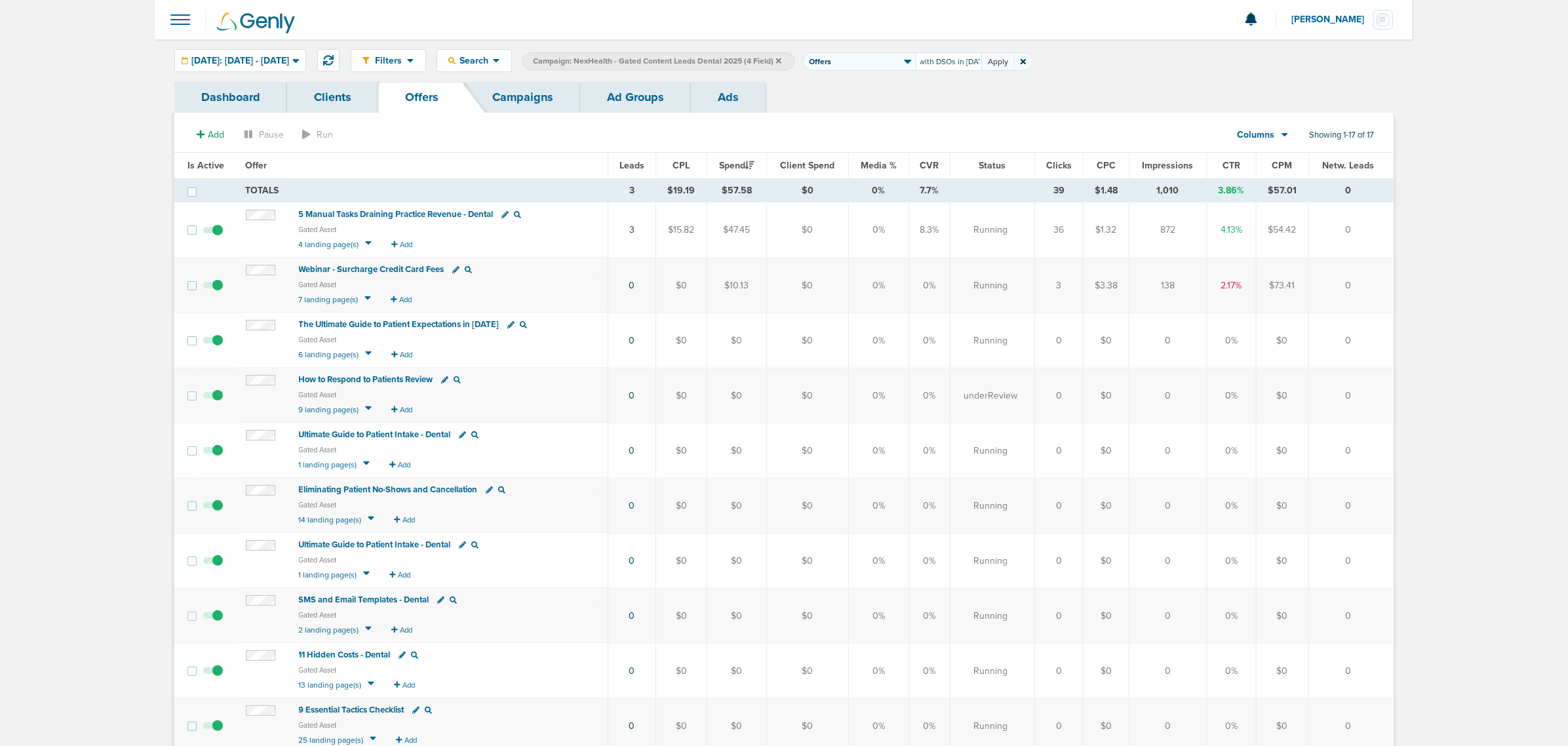
scroll to position [0, 0]
click at [1014, 61] on button "Apply" at bounding box center [998, 61] width 32 height 18
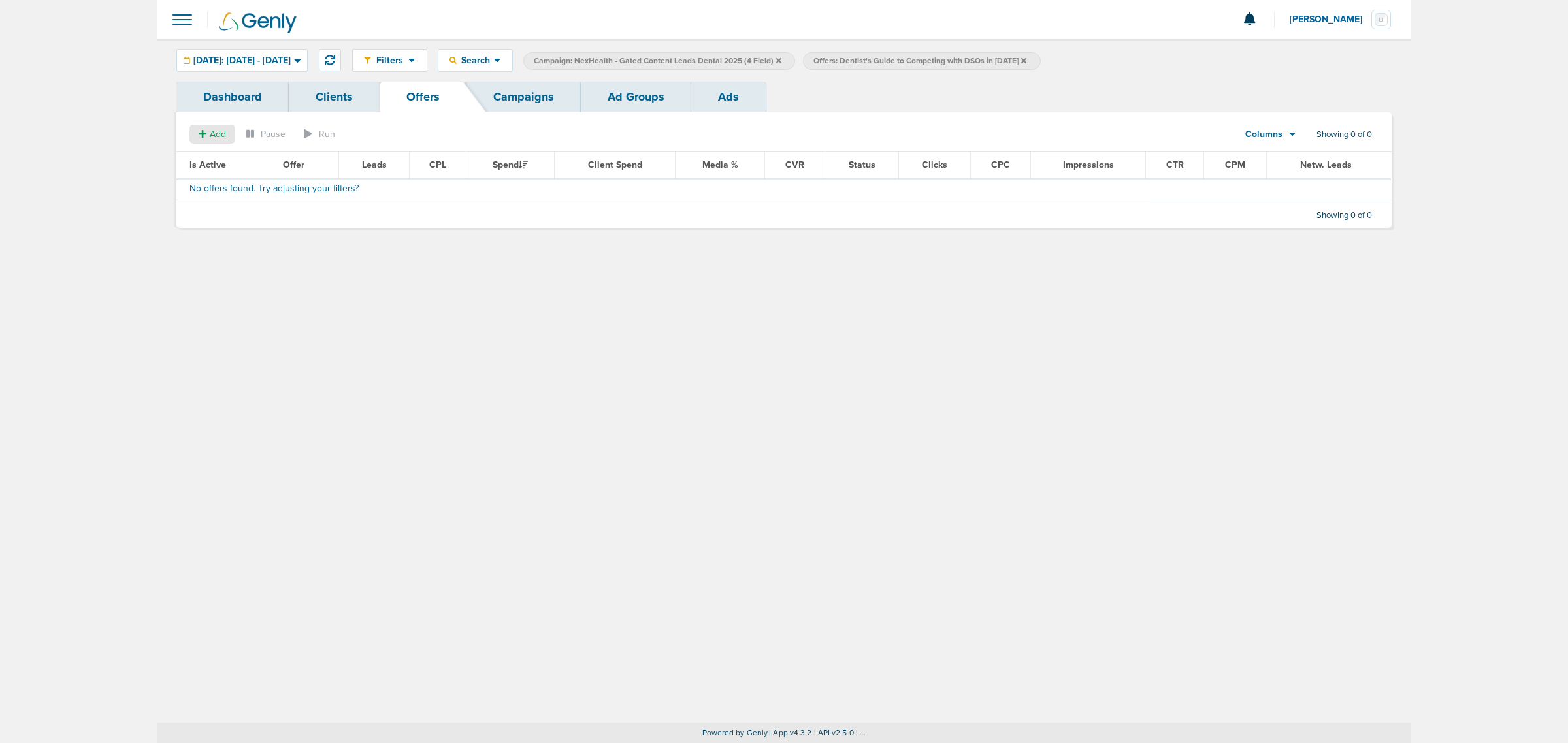
click at [210, 132] on span "Add" at bounding box center [217, 134] width 16 height 11
click at [209, 154] on span "Offer" at bounding box center [207, 159] width 21 height 11
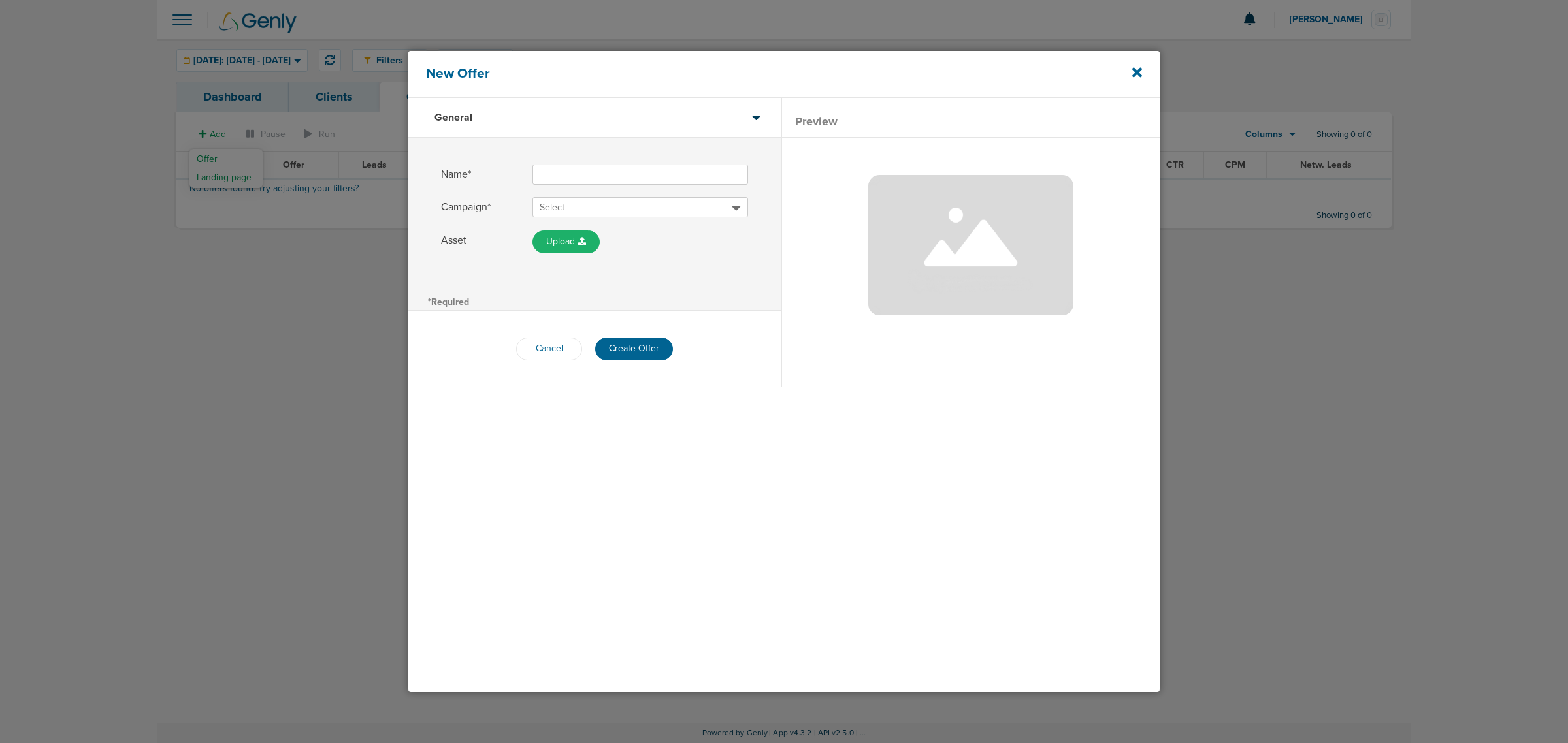
click at [557, 167] on input "Name*" at bounding box center [640, 174] width 216 height 20
paste input "Dentist's Guide to Competing with DSOs in [DATE]"
type input "Dentist's Guide to Competing with DSOs in [DATE]"
click at [581, 210] on span "Select" at bounding box center [635, 207] width 192 height 13
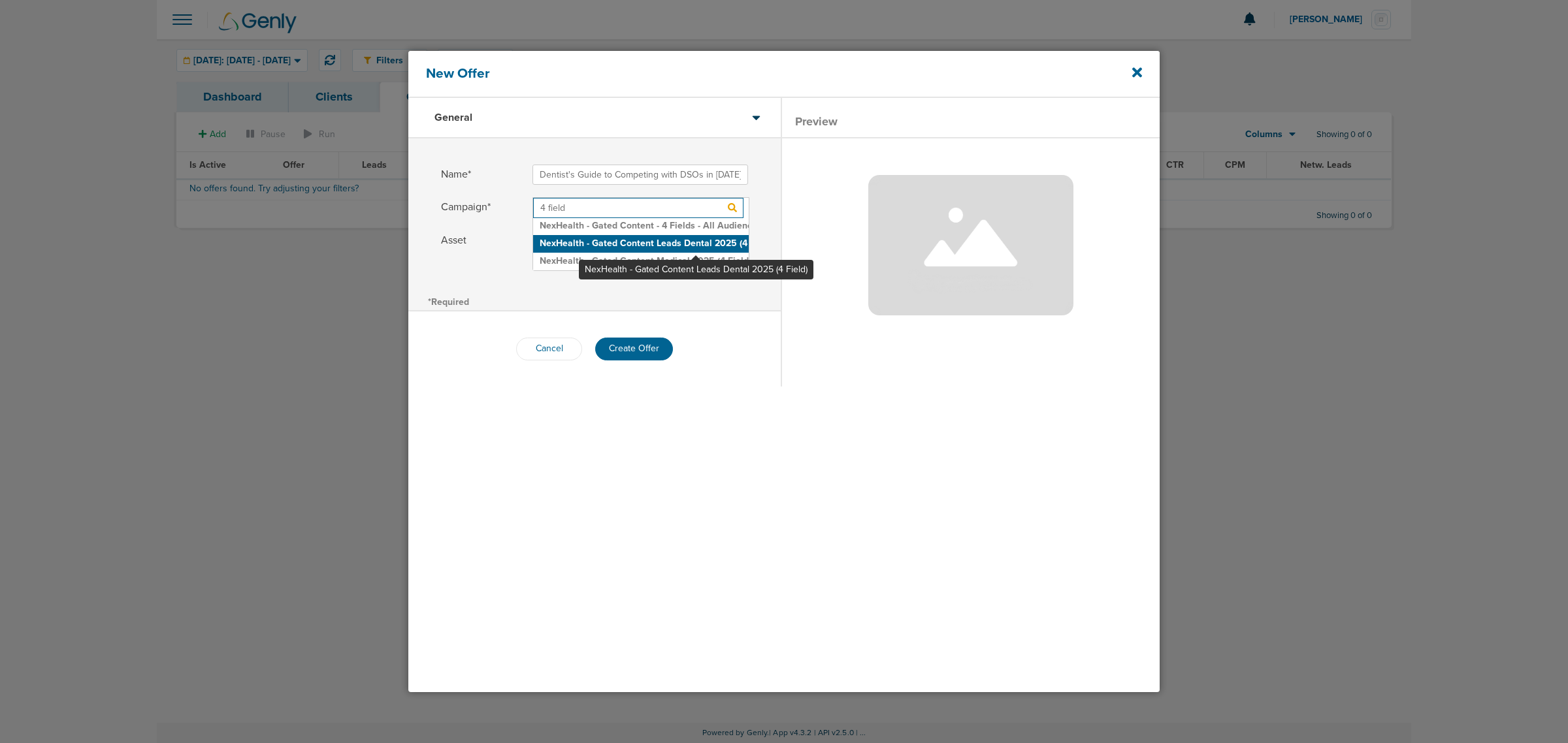
type input "4 field"
click at [696, 243] on h2 "NexHealth - Gated Content Leads Dental 2025 (4 Field)" at bounding box center [641, 243] width 216 height 18
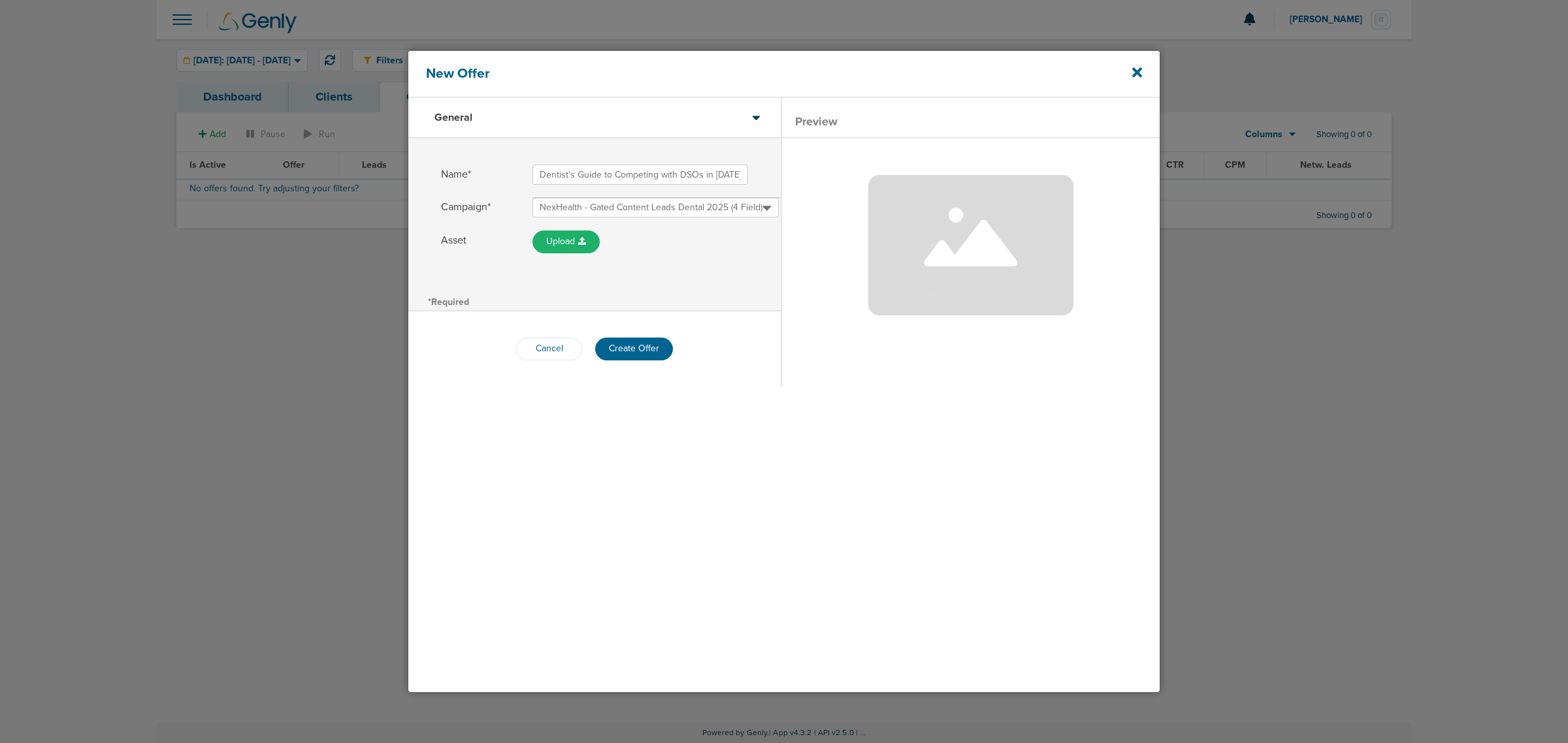
click at [751, 283] on div "Name* Dentist's Guide to Competing with DSOs in [DATE] Campaign* NexHealth - Ga…" at bounding box center [594, 215] width 372 height 153
click at [735, 178] on input "Dentist's Guide to Competing with DSOs in [DATE]" at bounding box center [640, 174] width 216 height 20
click at [635, 352] on button "Create Offer" at bounding box center [633, 349] width 78 height 23
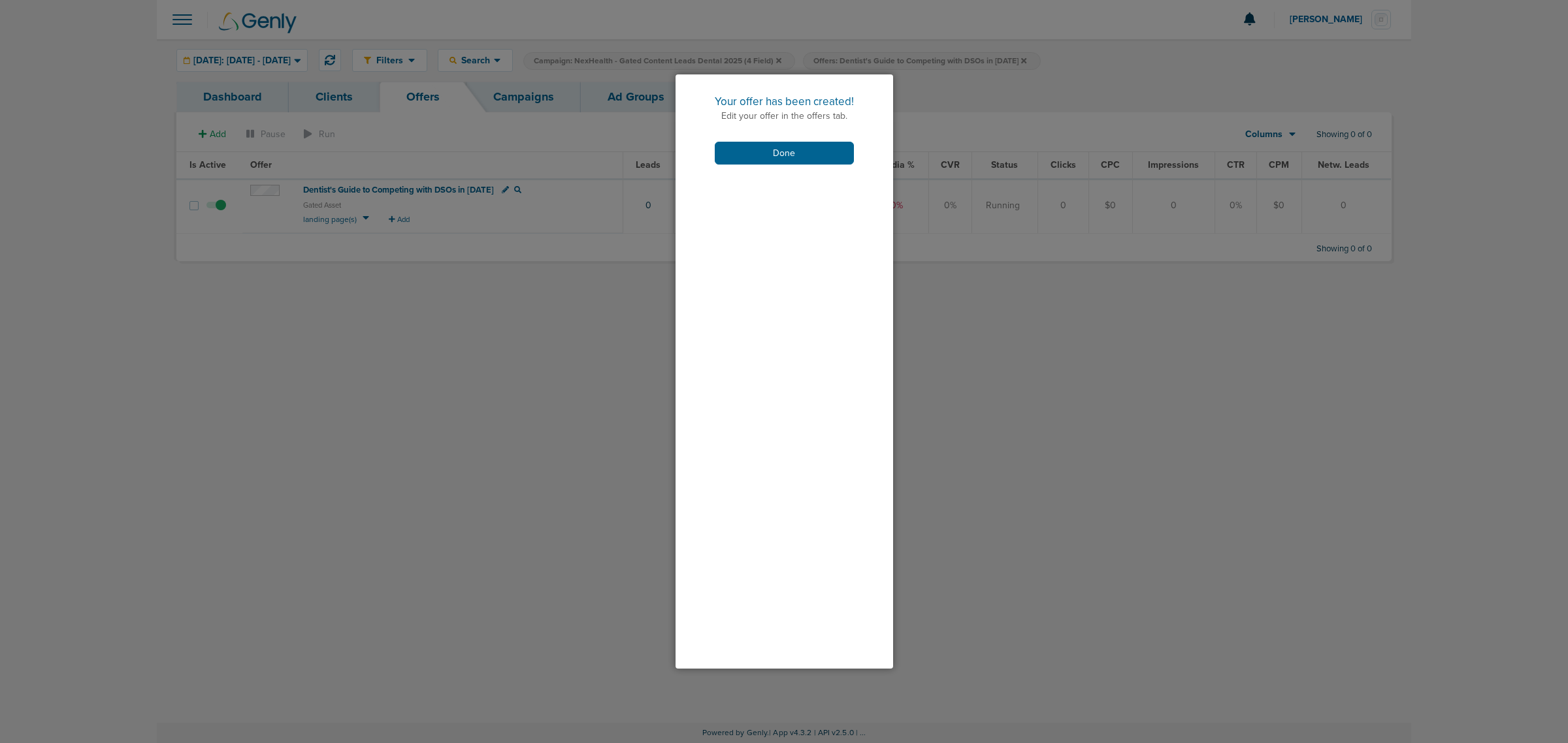
click at [771, 133] on div "Your offer has been created! Edit your offer in the offers tab. Done" at bounding box center [784, 130] width 218 height 110
click at [761, 146] on button "Done" at bounding box center [784, 153] width 139 height 23
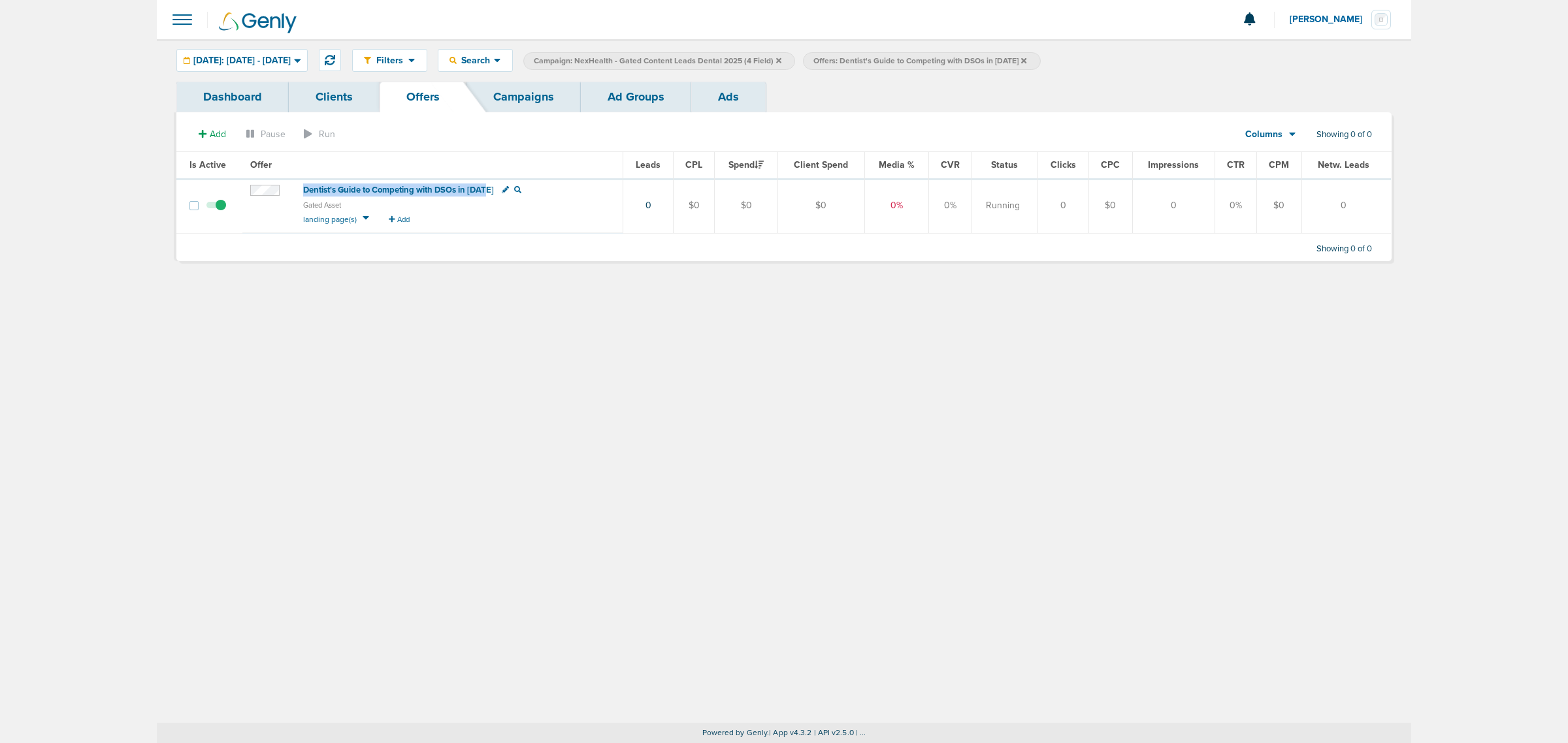
drag, startPoint x: 300, startPoint y: 190, endPoint x: 488, endPoint y: 194, distance: 188.0
click at [488, 194] on td "Dentist's Guide to Competing with DSOs in [DATE] Gated Asset landing page(s) Add" at bounding box center [433, 205] width 381 height 55
copy span "Dentist's Guide to Competing with DSOs in [DATE]"
click at [527, 282] on div "Filters Active Only Settings Status Active Inactive Objectives MQL SQL Traffic …" at bounding box center [784, 380] width 1254 height 683
click at [432, 185] on span "Dentist's Guide to Competing with DSOs in [DATE]" at bounding box center [398, 189] width 190 height 10
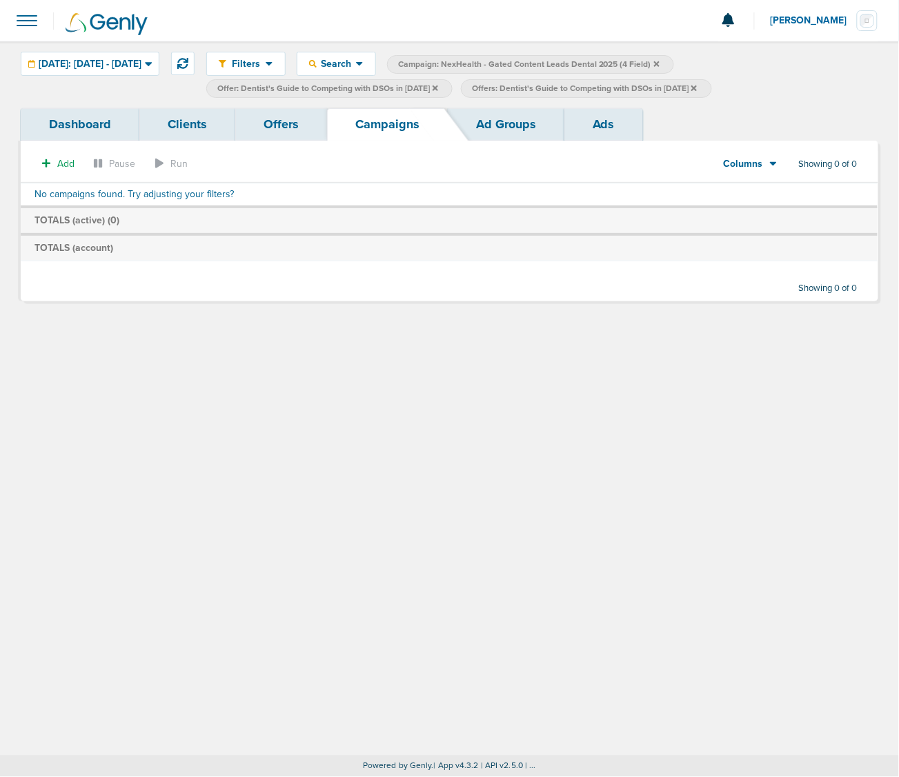
click at [697, 90] on icon at bounding box center [694, 88] width 6 height 8
click at [438, 87] on icon at bounding box center [435, 88] width 6 height 8
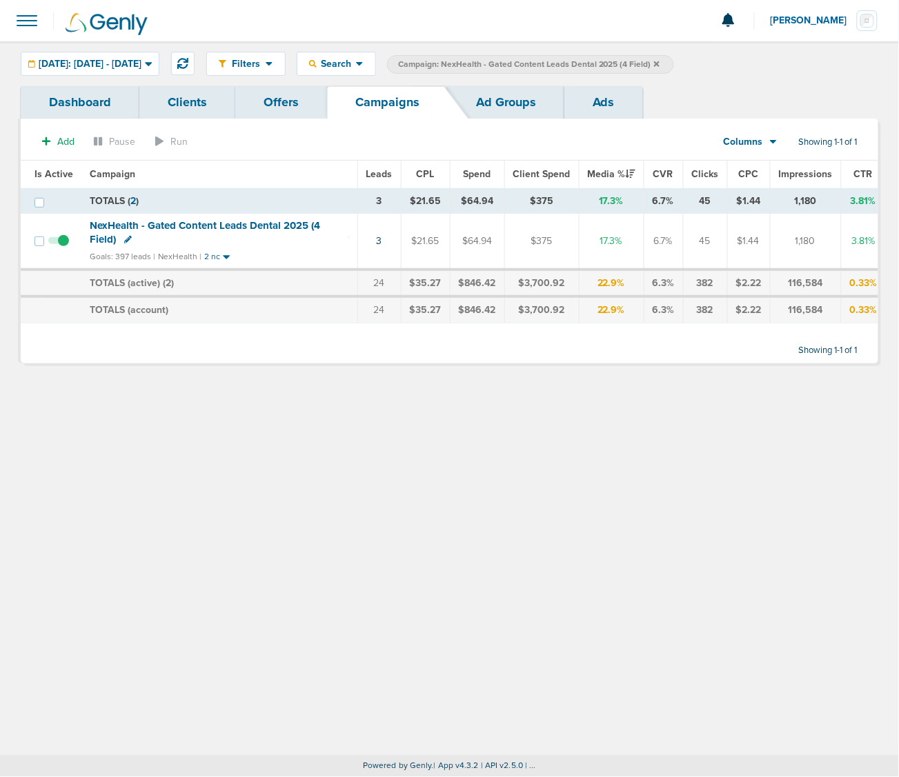
click at [659, 61] on icon at bounding box center [657, 64] width 6 height 6
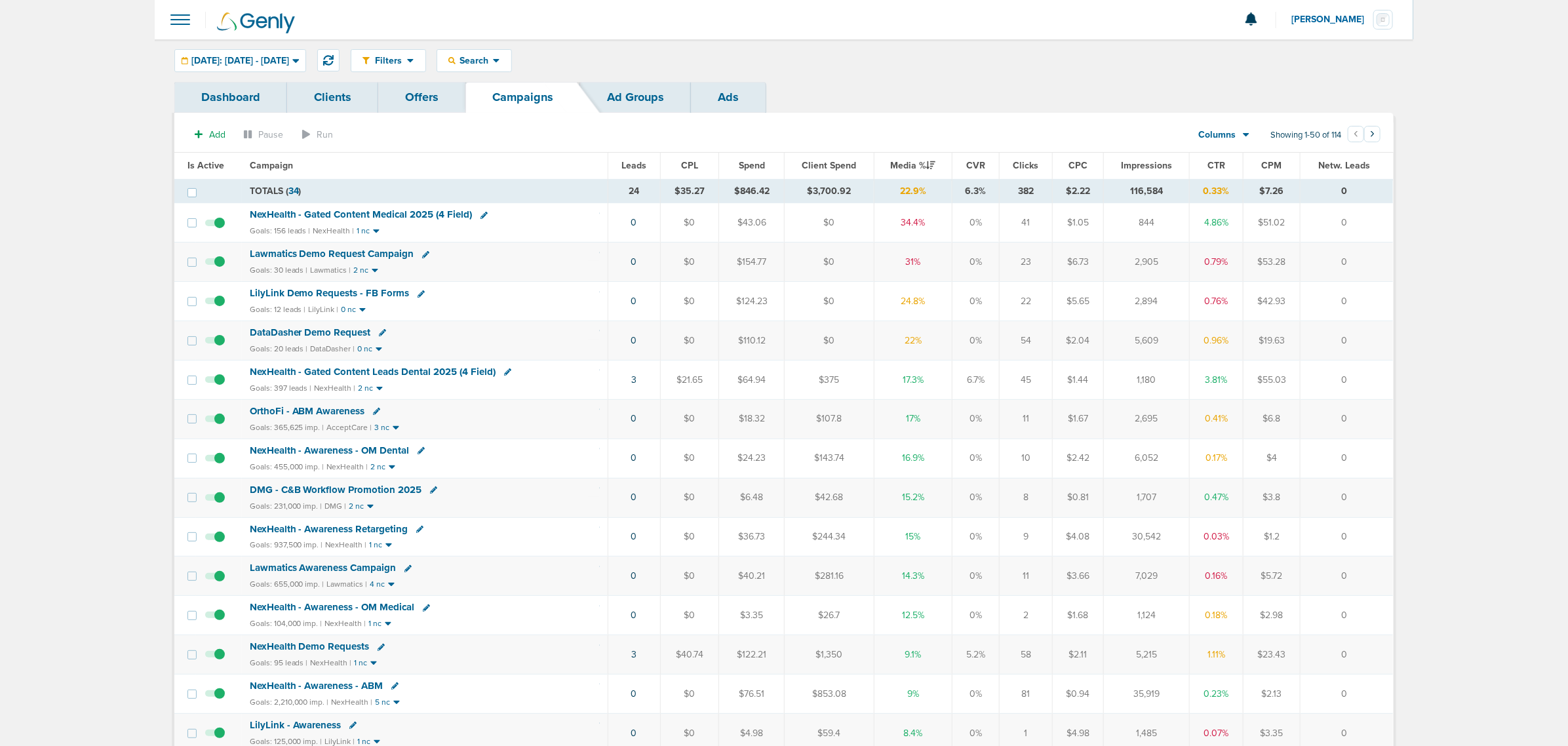
click at [358, 215] on span "NexHealth - Gated Content Medical 2025 (4 Field)" at bounding box center [361, 214] width 223 height 11
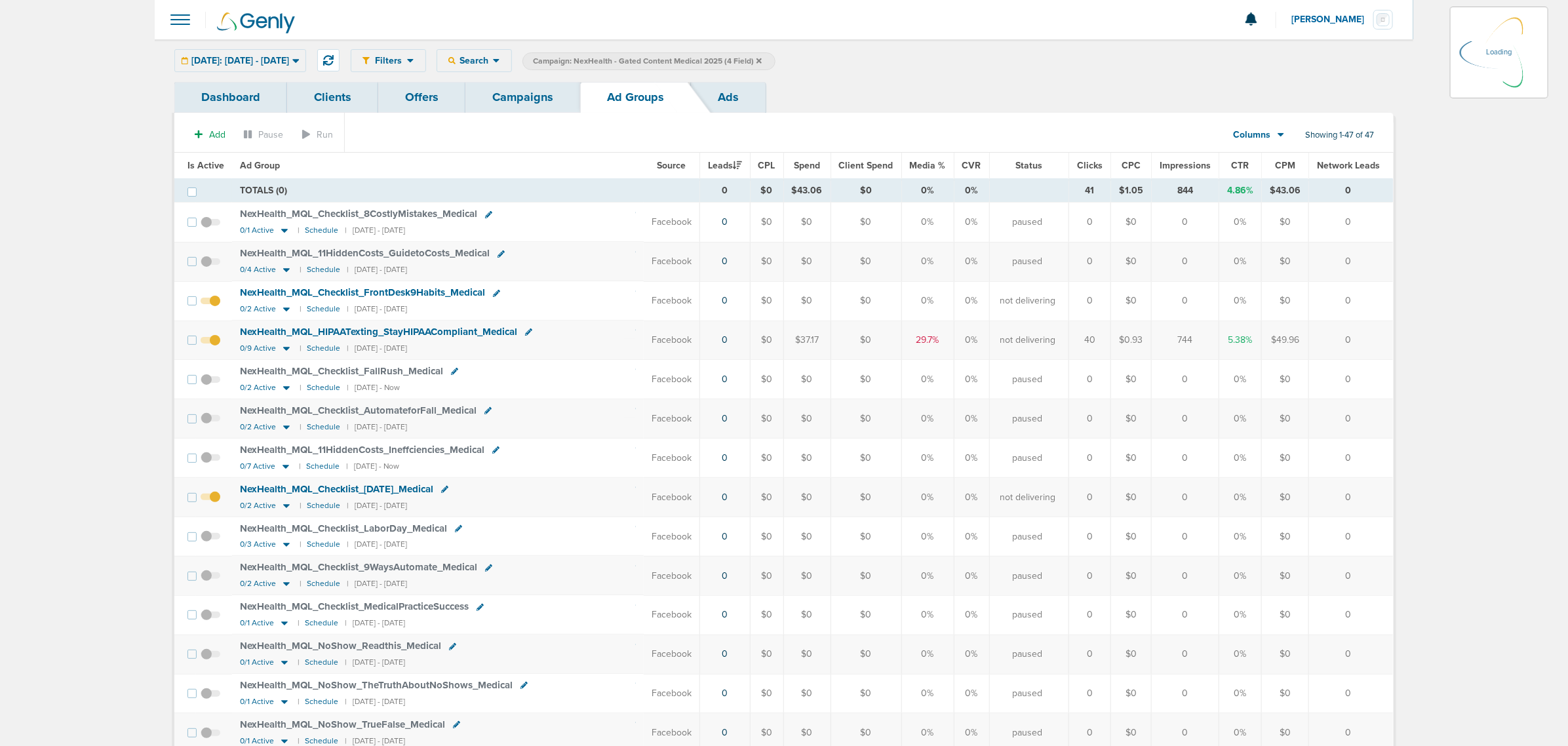
click at [204, 163] on span "Is Active" at bounding box center [205, 165] width 37 height 11
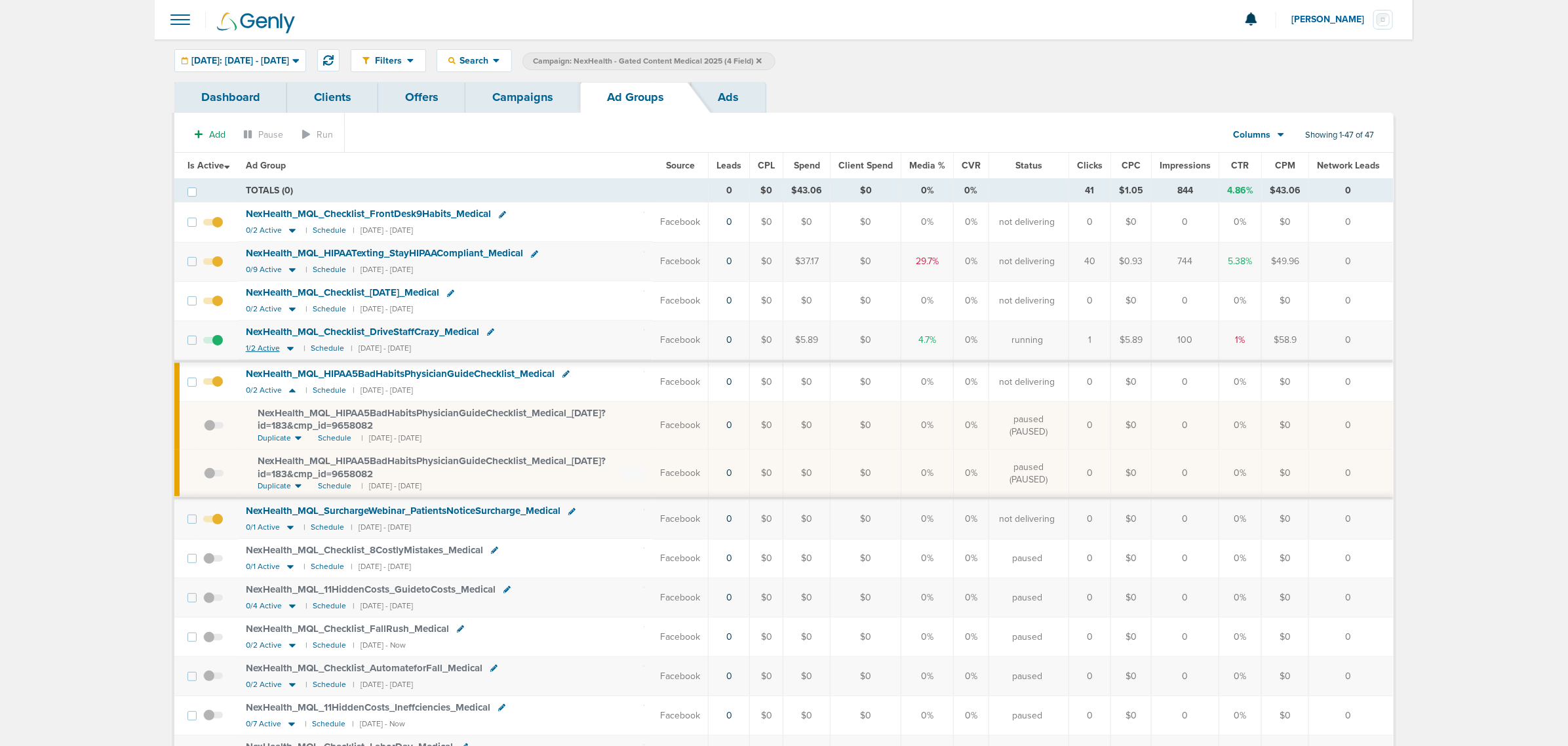
click at [294, 353] on icon at bounding box center [291, 349] width 13 height 11
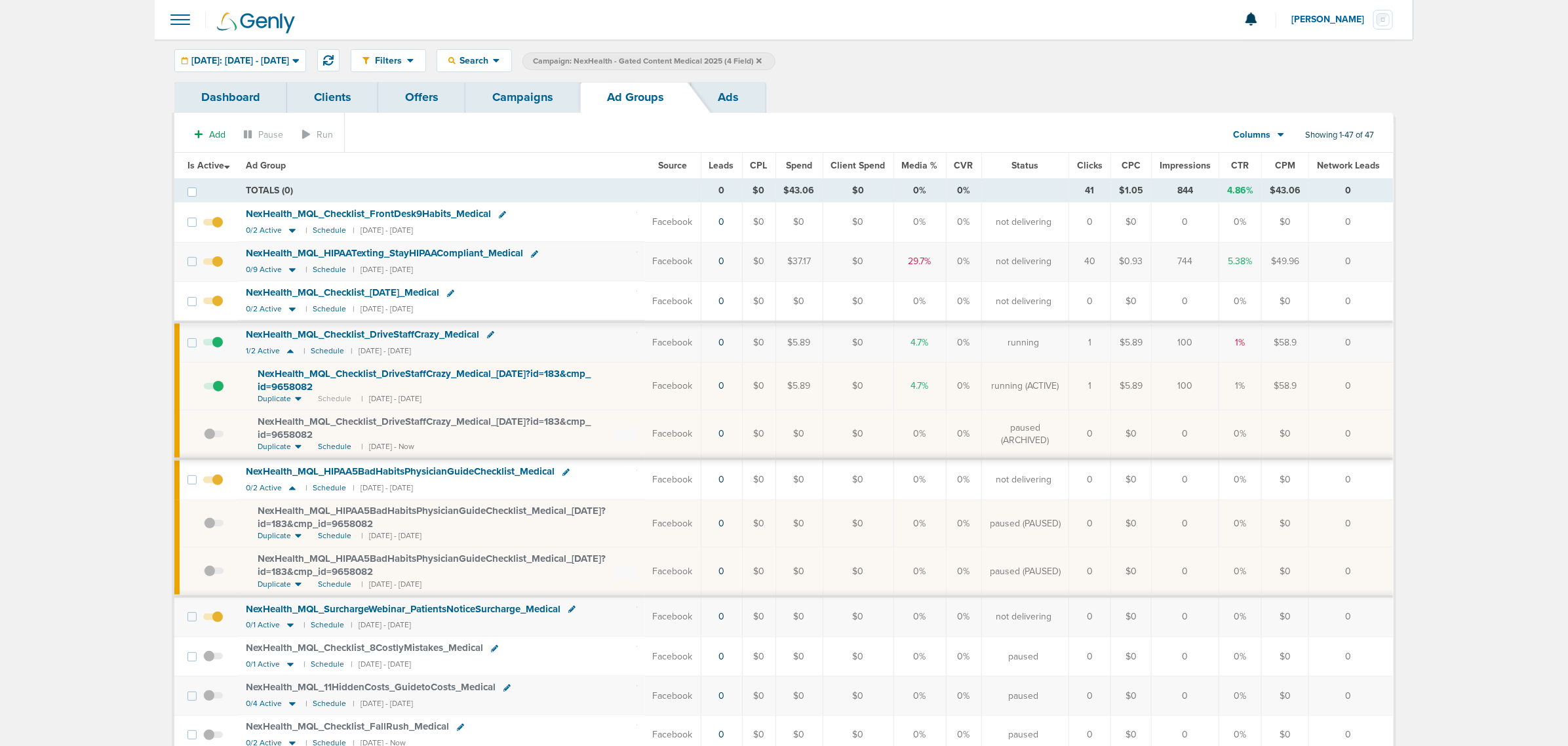
click at [542, 86] on link "Campaigns" at bounding box center [523, 97] width 115 height 30
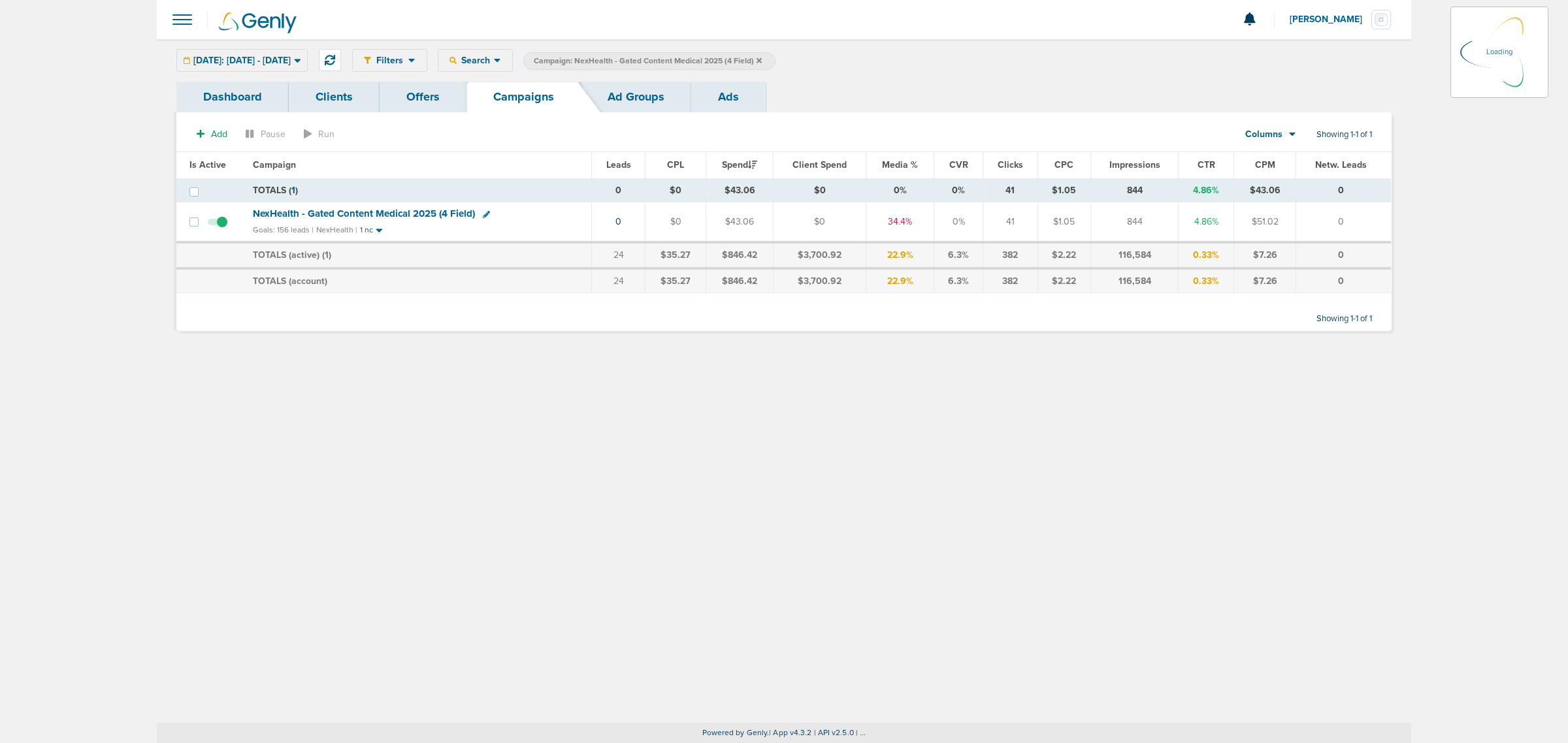
click at [761, 66] on span "Campaign: NexHealth - Gated Content Medical 2025 (4 Field)" at bounding box center [648, 62] width 228 height 11
click at [761, 60] on icon at bounding box center [759, 61] width 6 height 8
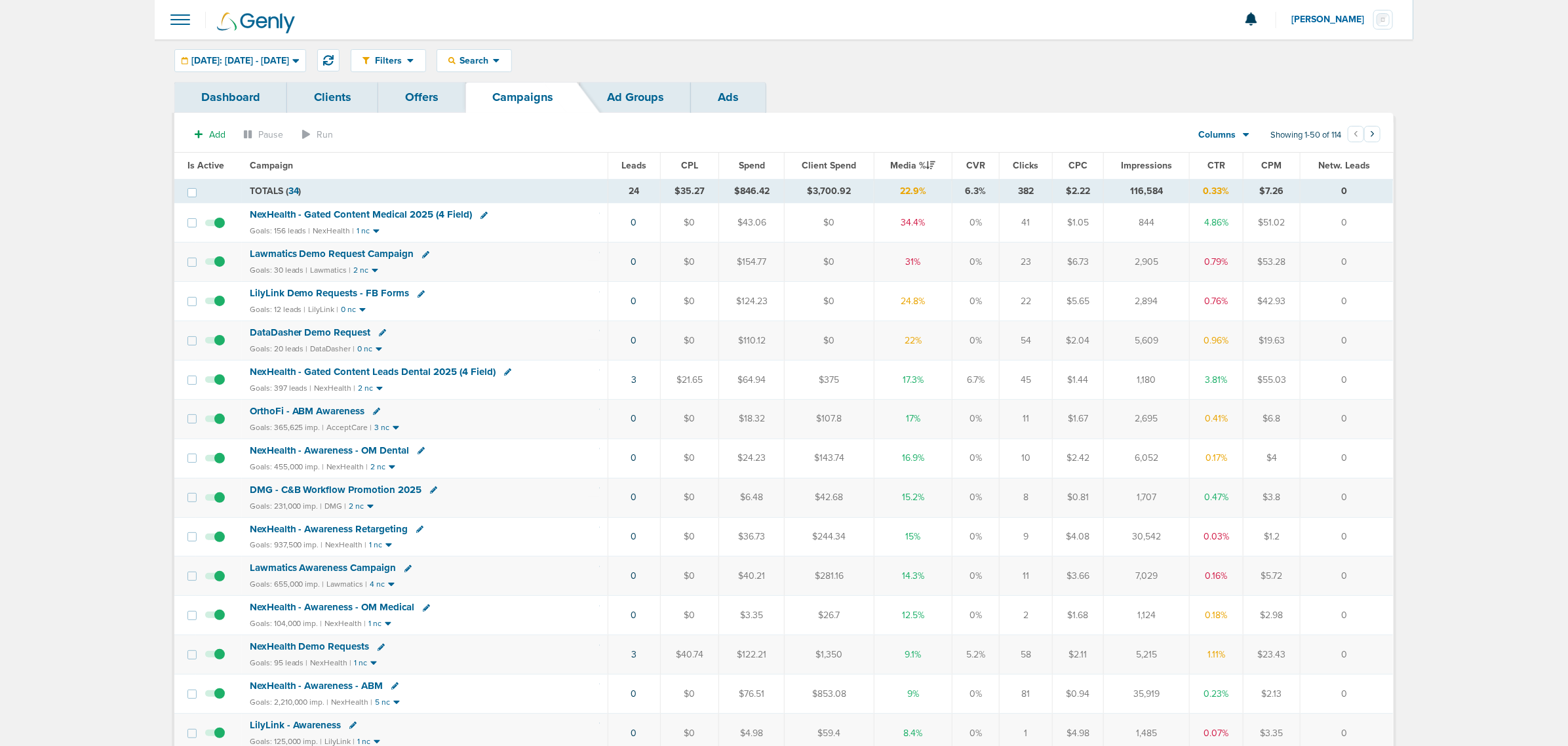
click at [368, 254] on span "Lawmatics Demo Request Campaign" at bounding box center [332, 254] width 164 height 11
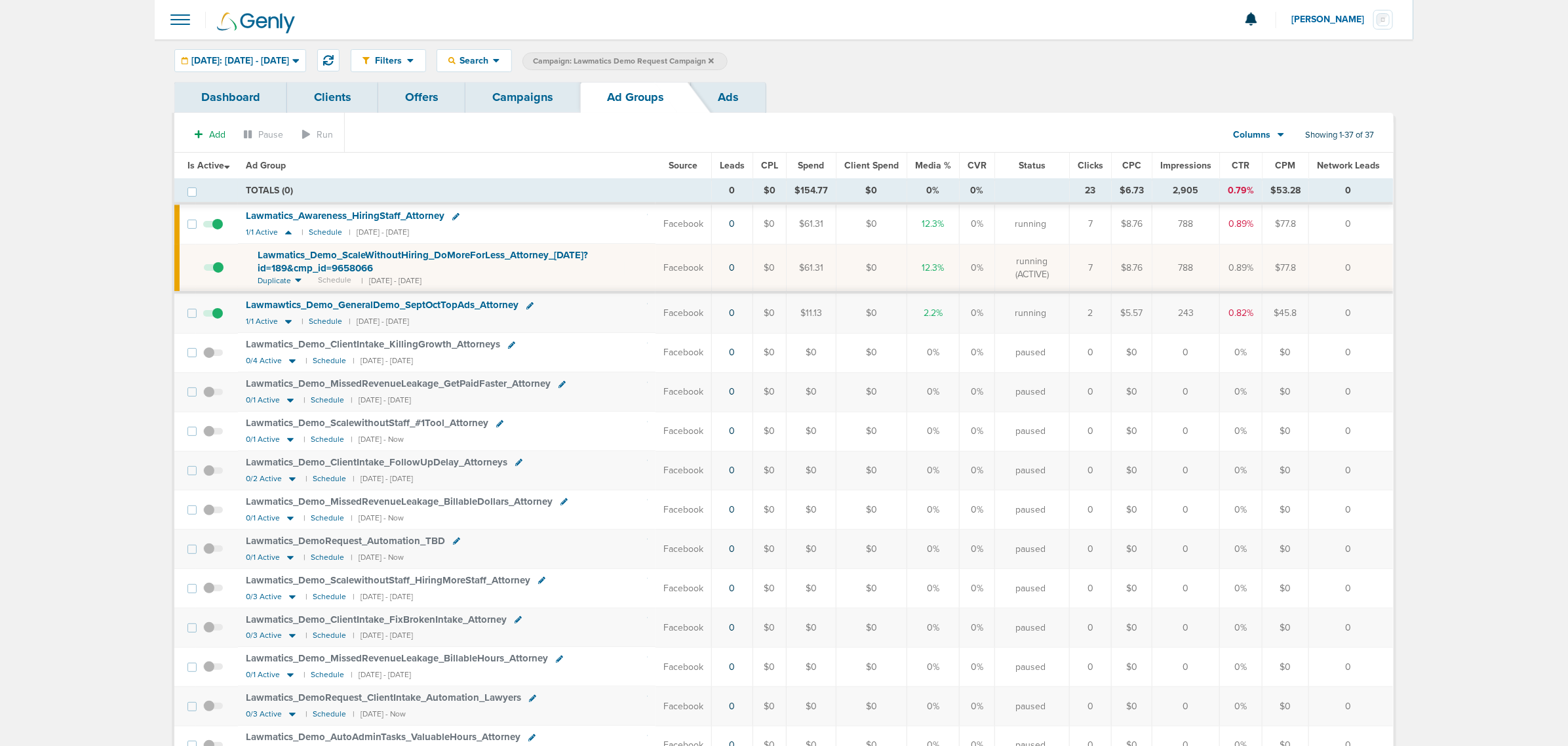
click at [220, 274] on span at bounding box center [214, 274] width 20 height 0
click at [204, 271] on input "checkbox" at bounding box center [204, 271] width 0 height 0
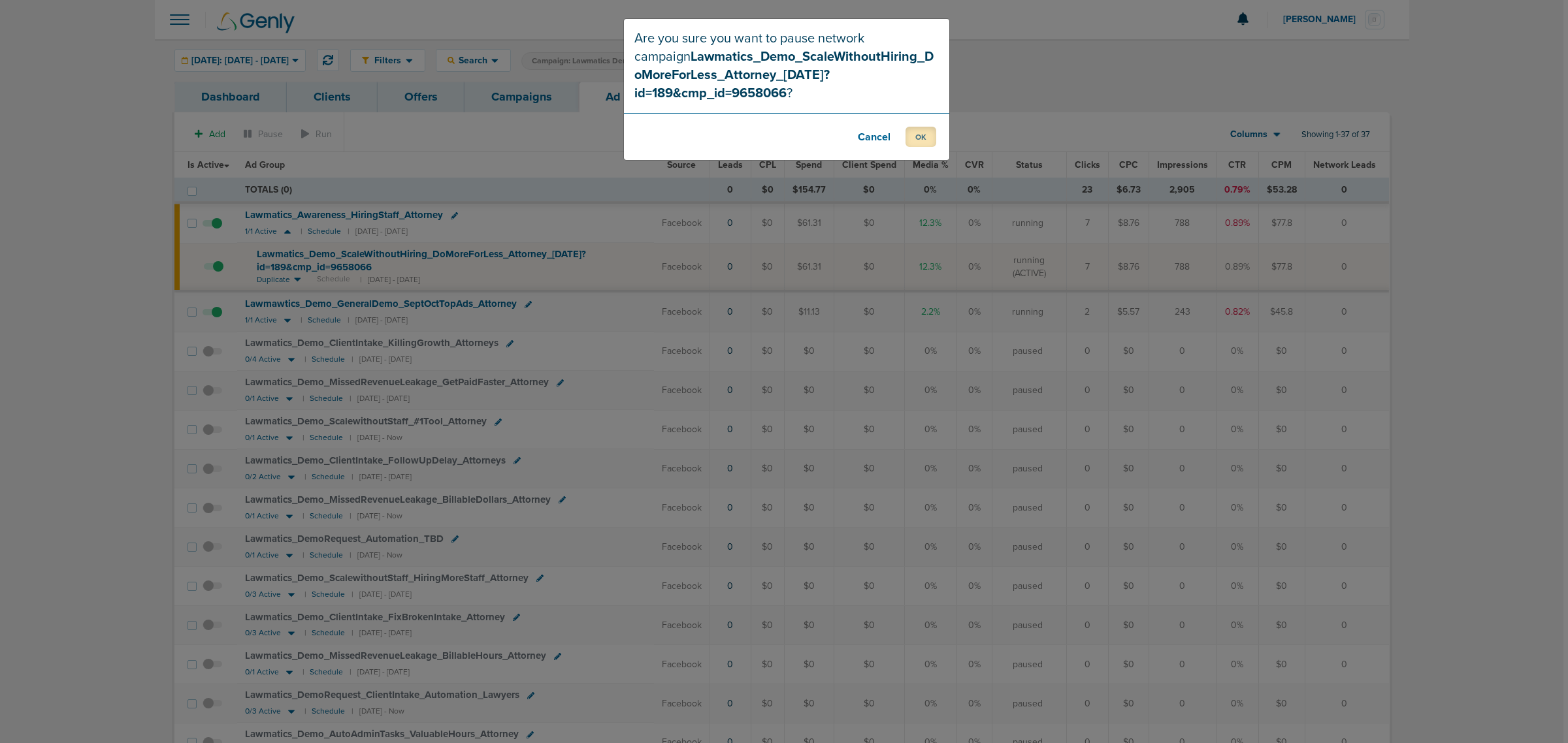
click at [921, 133] on button "OK" at bounding box center [920, 136] width 30 height 20
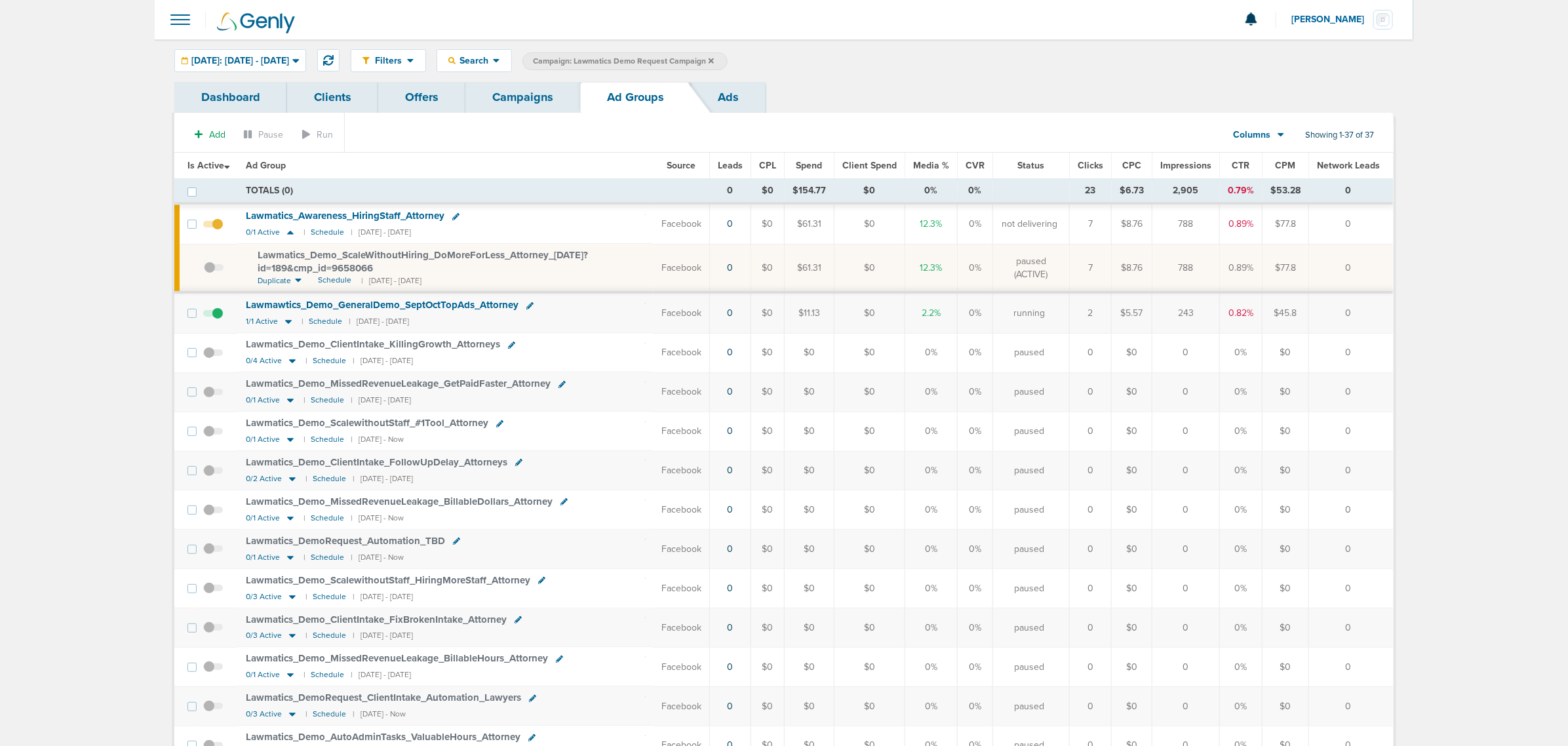
click at [538, 105] on link "Campaigns" at bounding box center [523, 97] width 115 height 30
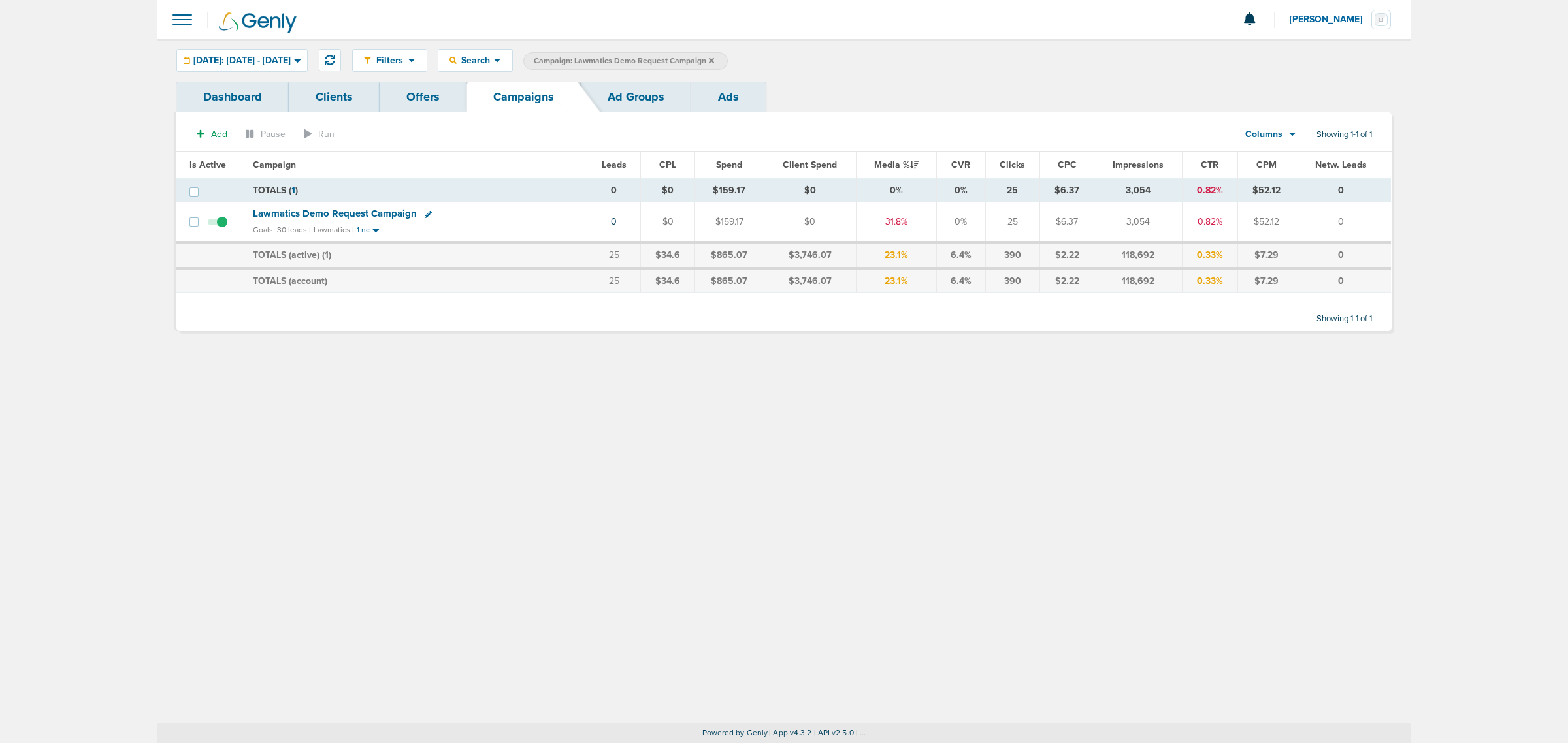
click at [714, 60] on icon at bounding box center [711, 61] width 6 height 8
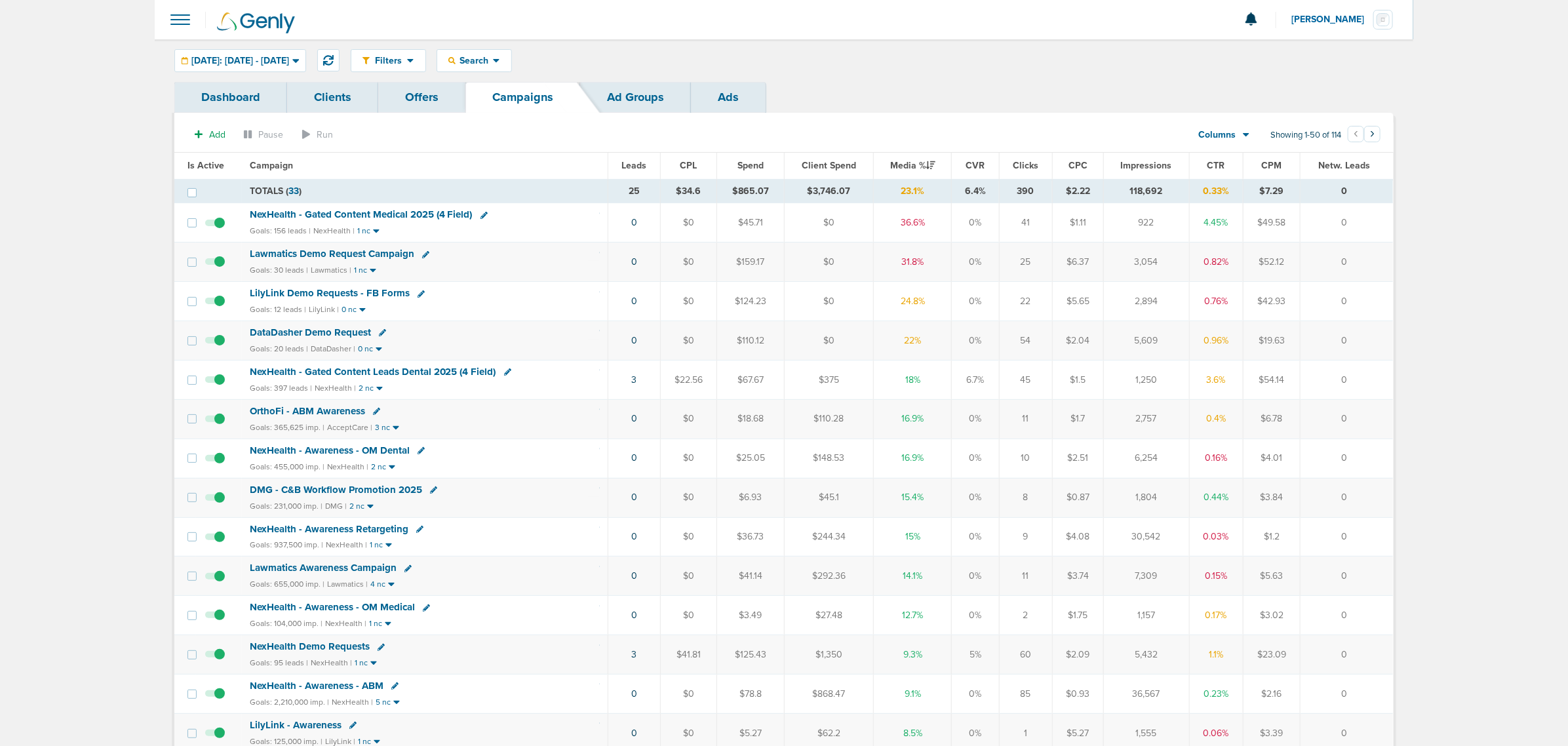
click at [426, 369] on span "NexHealth - Gated Content Leads Dental 2025 (4 Field)" at bounding box center [373, 372] width 246 height 11
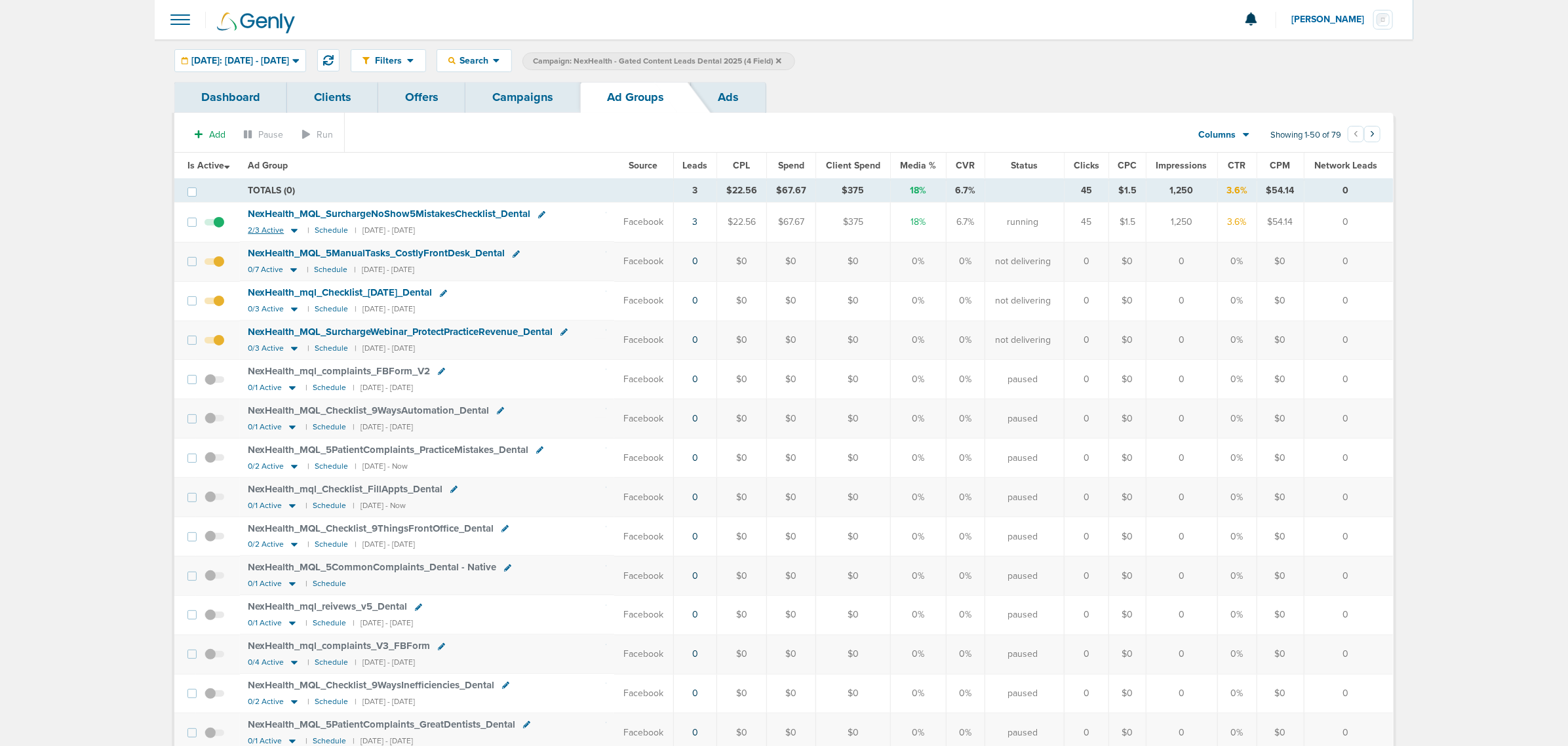
click at [295, 230] on icon at bounding box center [294, 231] width 7 height 4
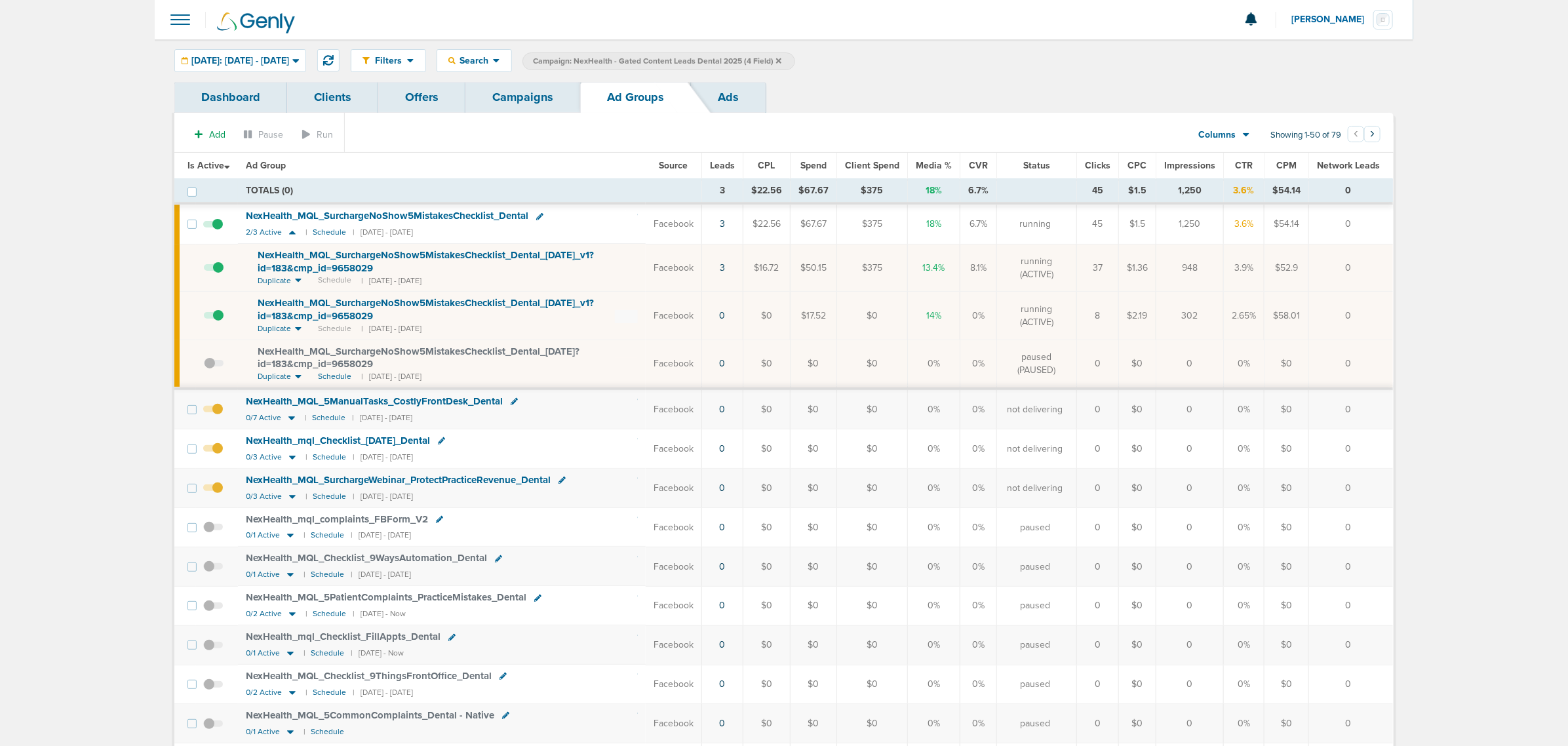
click at [503, 90] on link "Campaigns" at bounding box center [523, 97] width 115 height 30
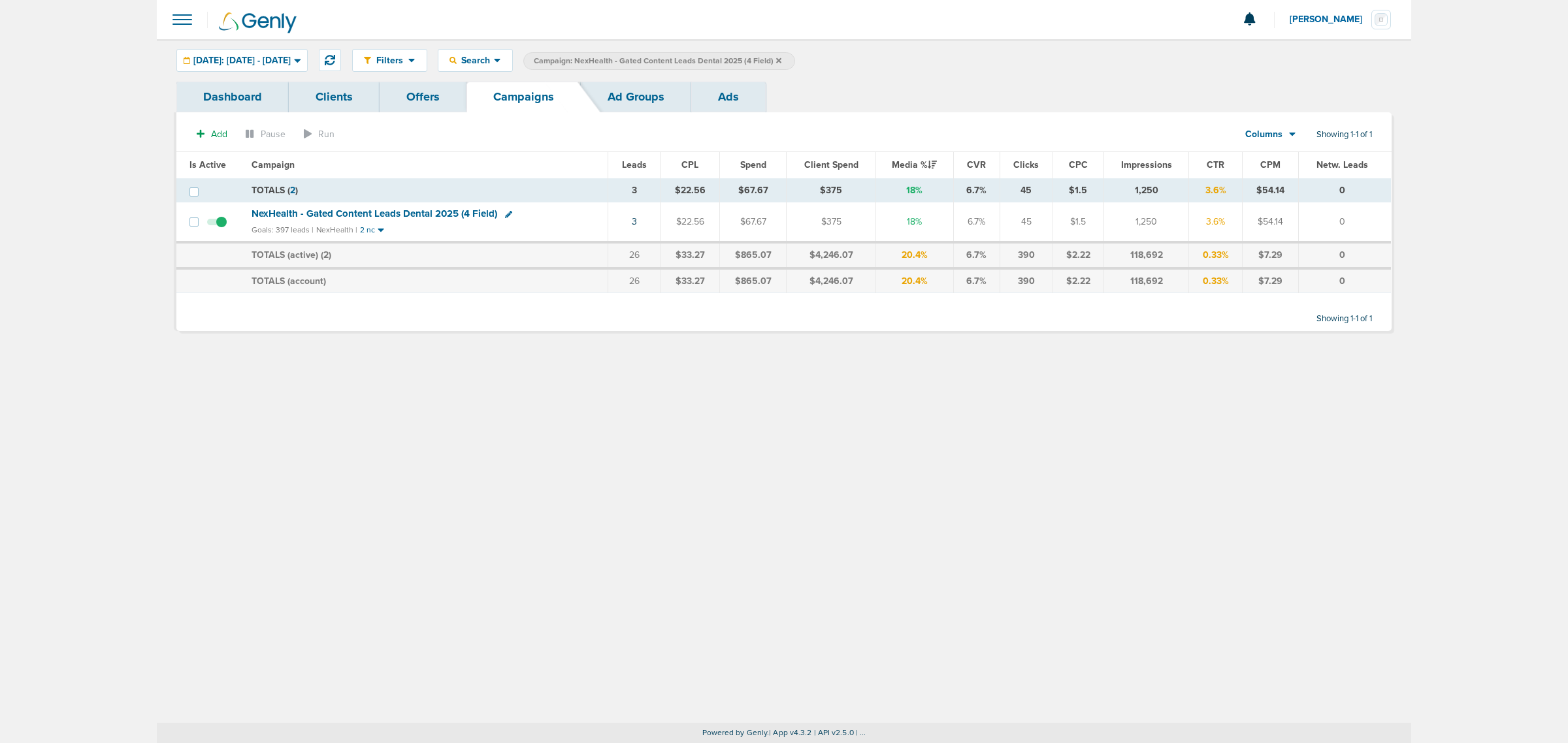
click at [781, 60] on icon at bounding box center [778, 61] width 6 height 6
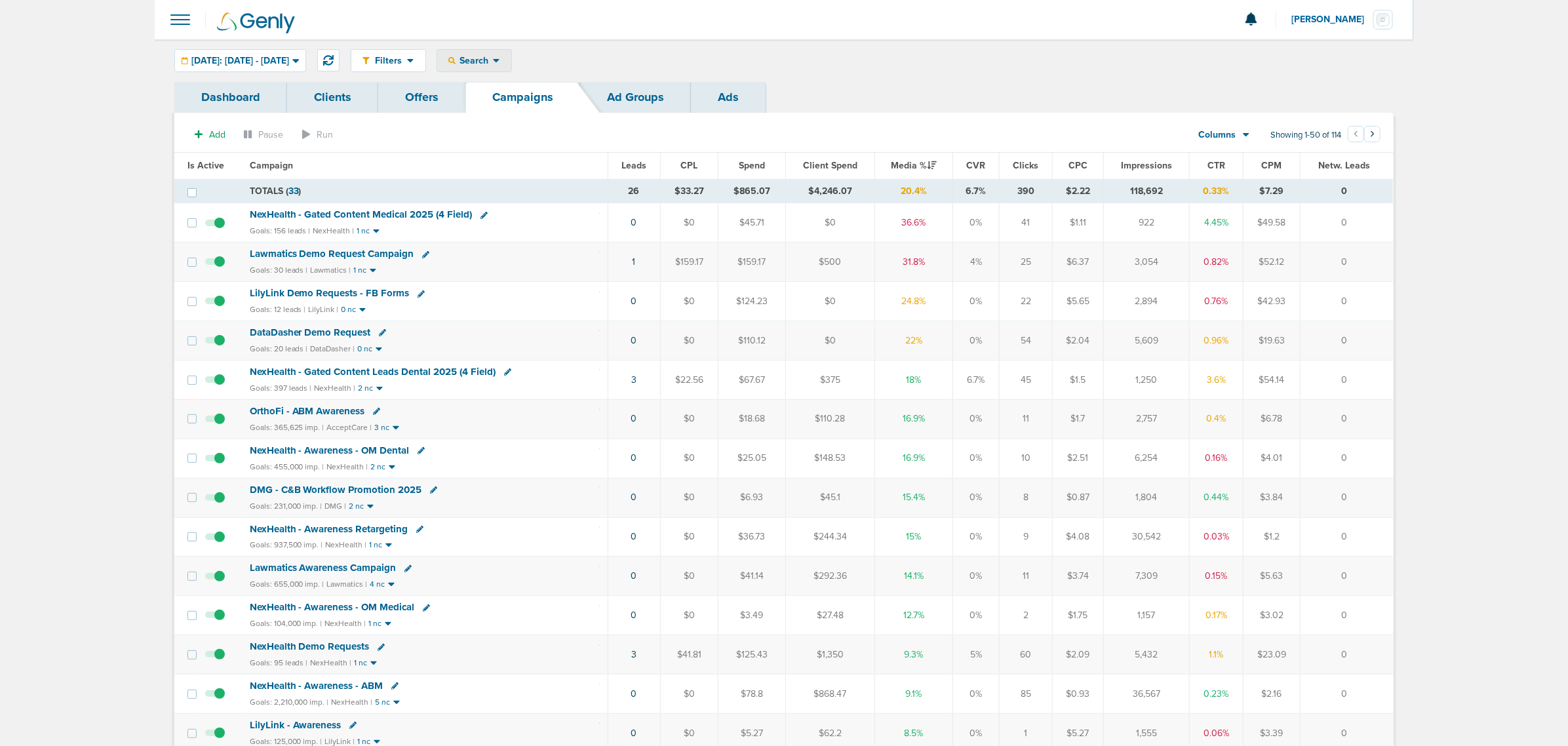
click at [493, 59] on span "Search" at bounding box center [473, 61] width 37 height 11
click at [508, 103] on link "Client" at bounding box center [505, 103] width 136 height 16
type input "lily"
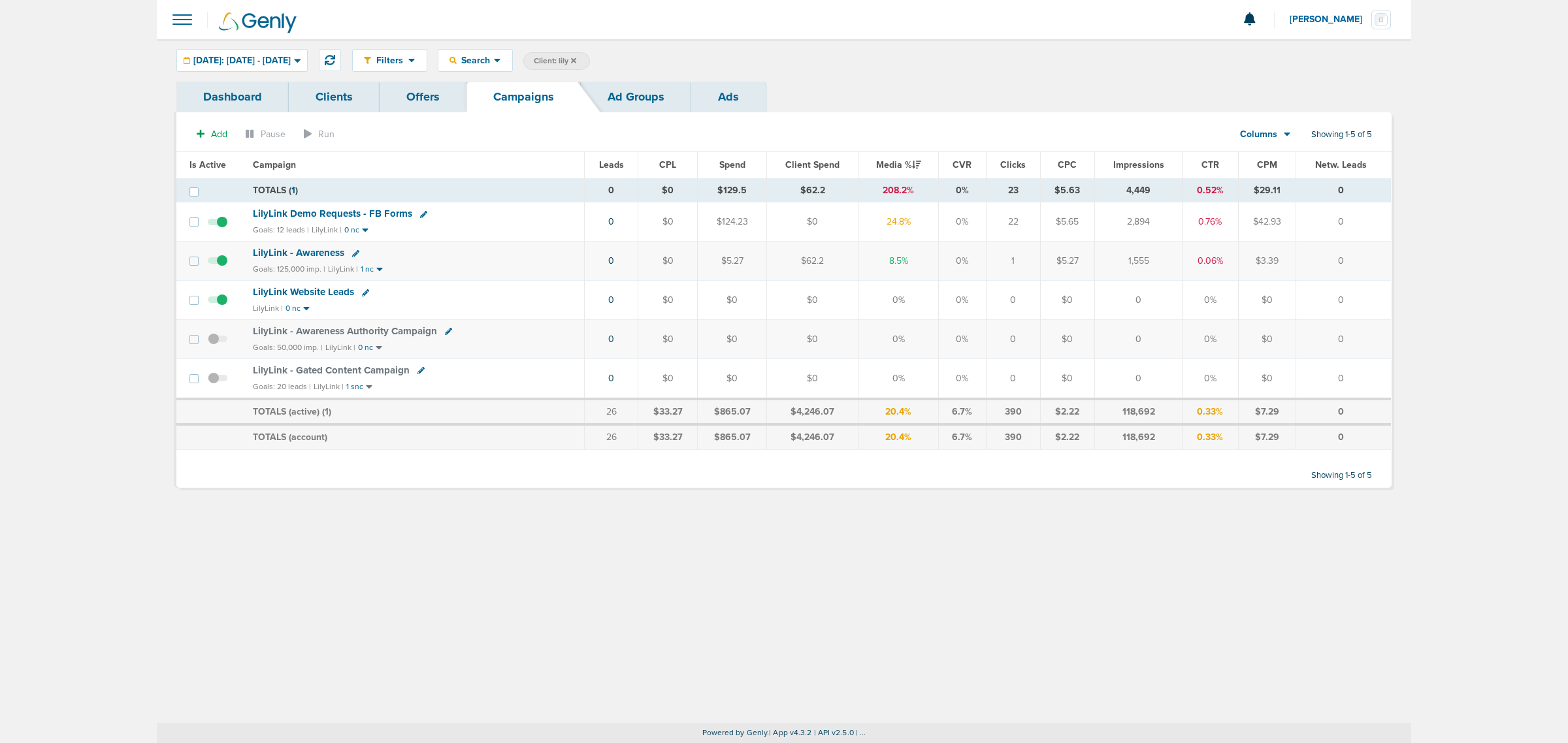
click at [329, 211] on span "LilyLink Demo Requests - FB Forms" at bounding box center [332, 213] width 159 height 11
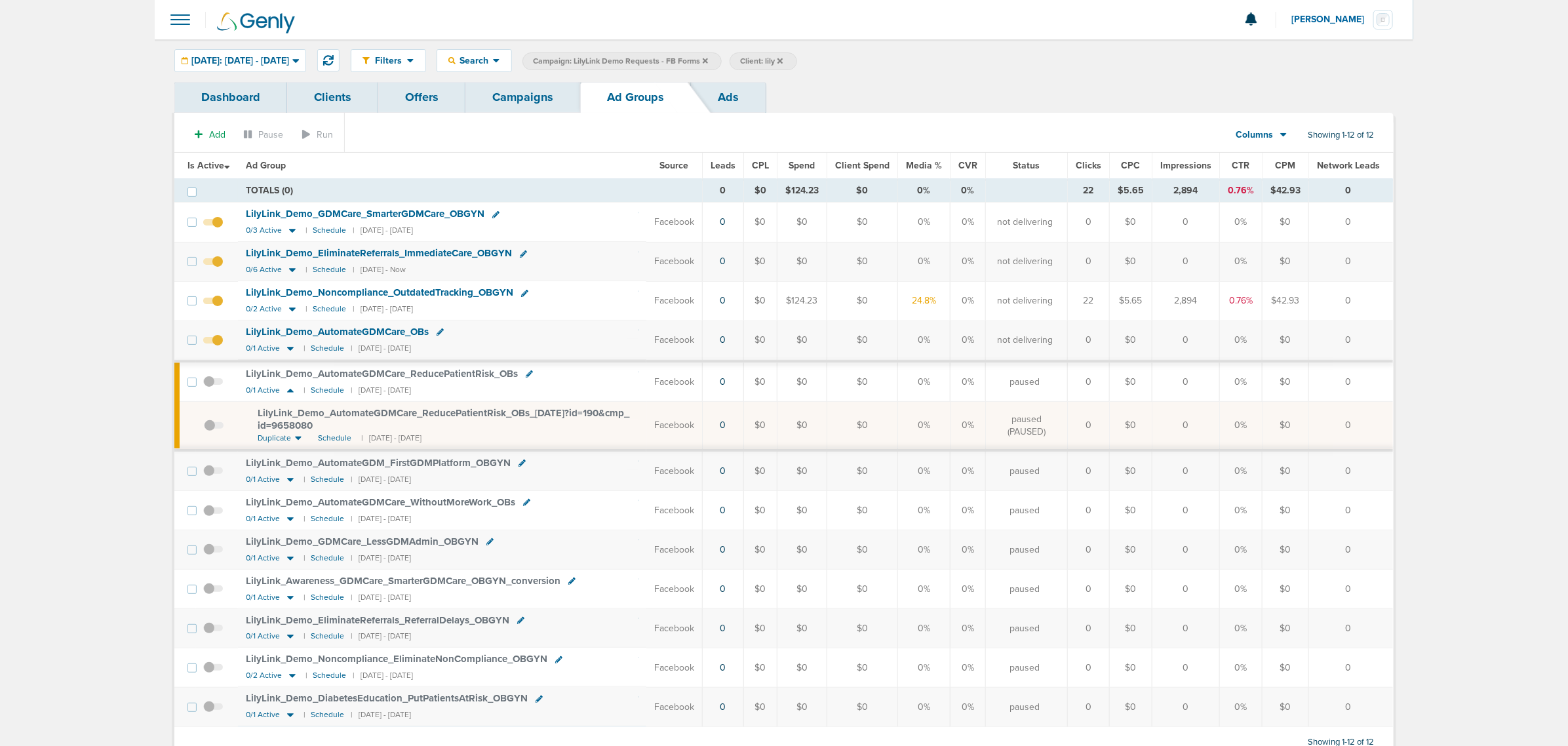
click at [578, 163] on th "Ad Group" at bounding box center [442, 166] width 409 height 27
click at [197, 58] on span "[DATE]: [DATE] - [DATE]" at bounding box center [239, 61] width 98 height 10
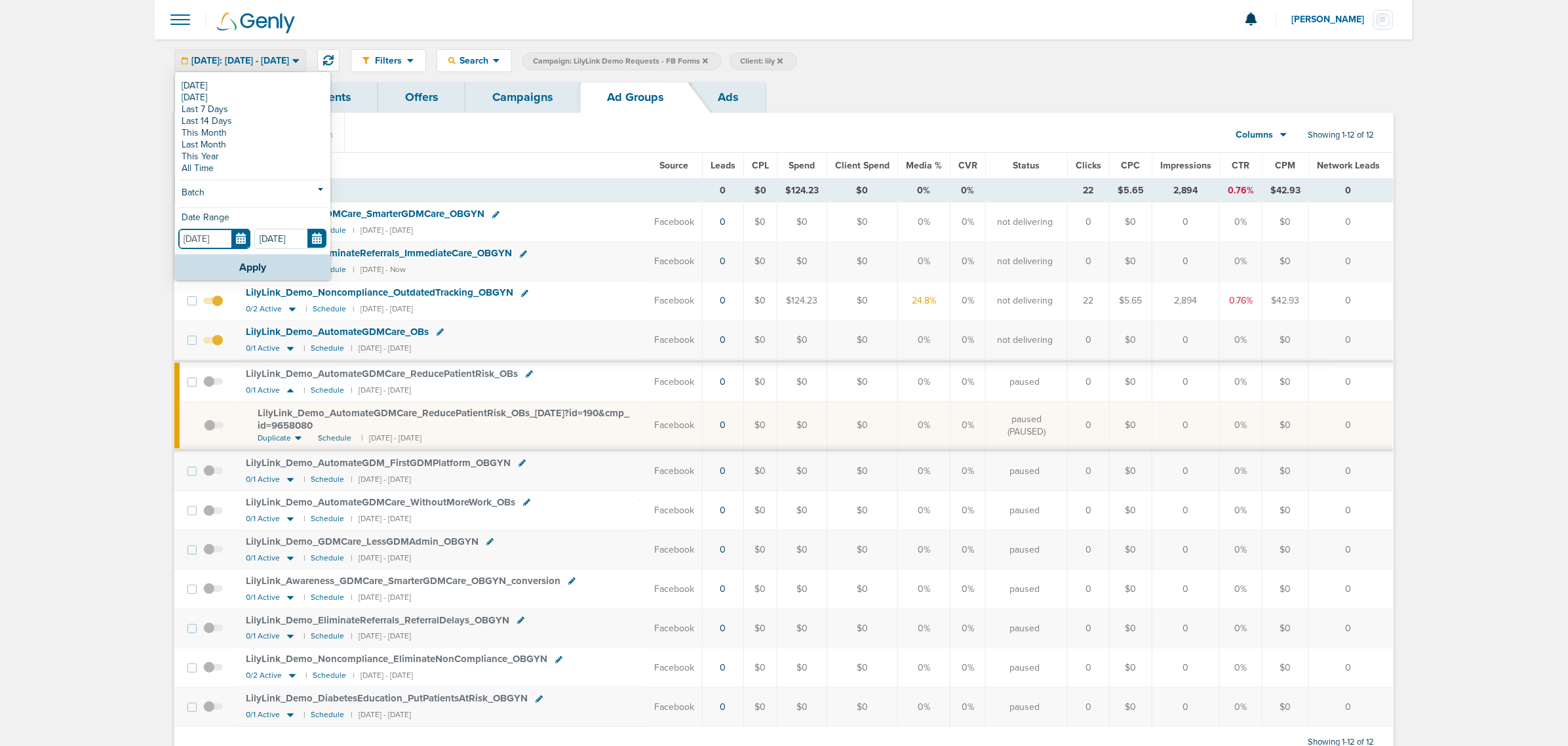
click at [239, 238] on input "[DATE]" at bounding box center [215, 239] width 72 height 20
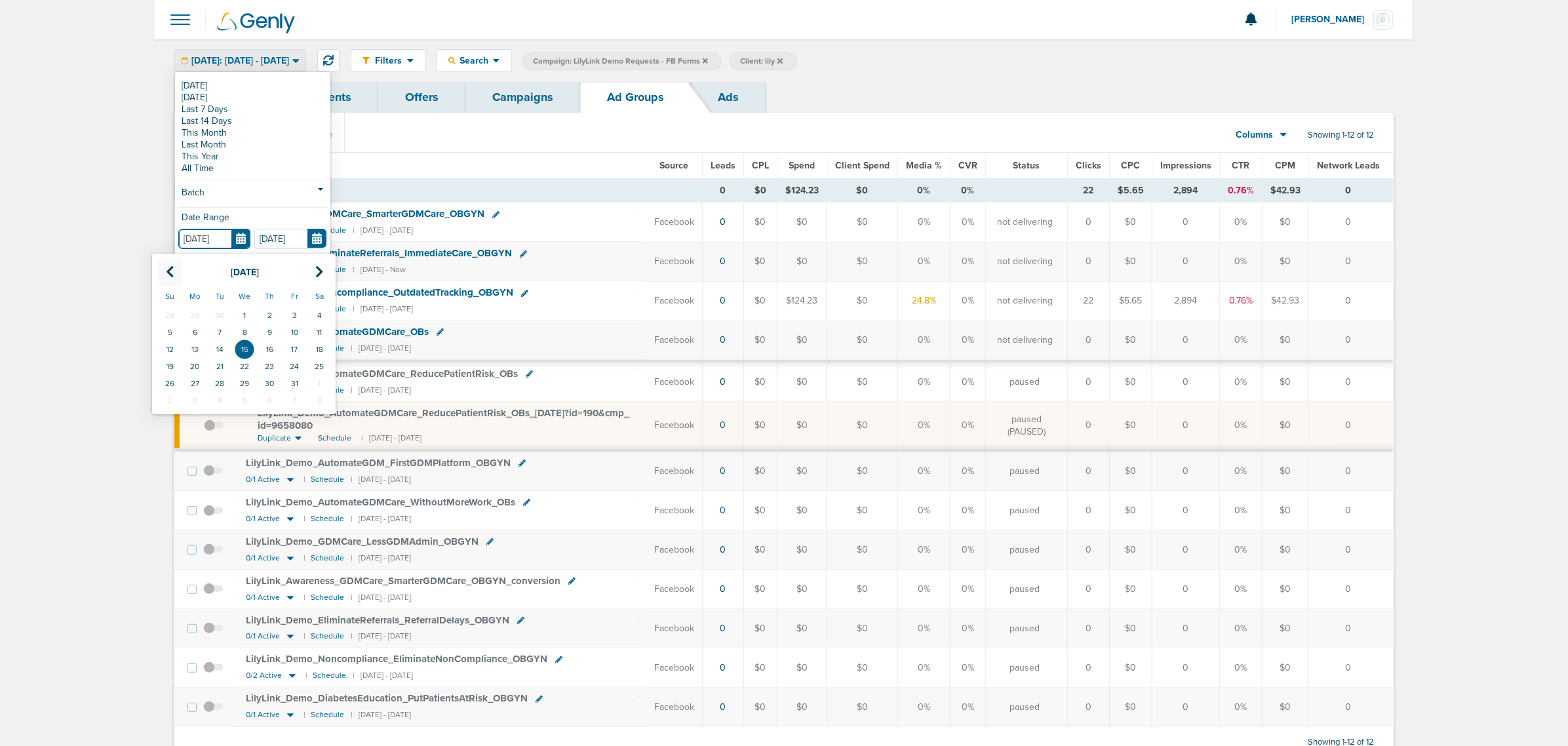
click at [176, 267] on th at bounding box center [170, 272] width 25 height 27
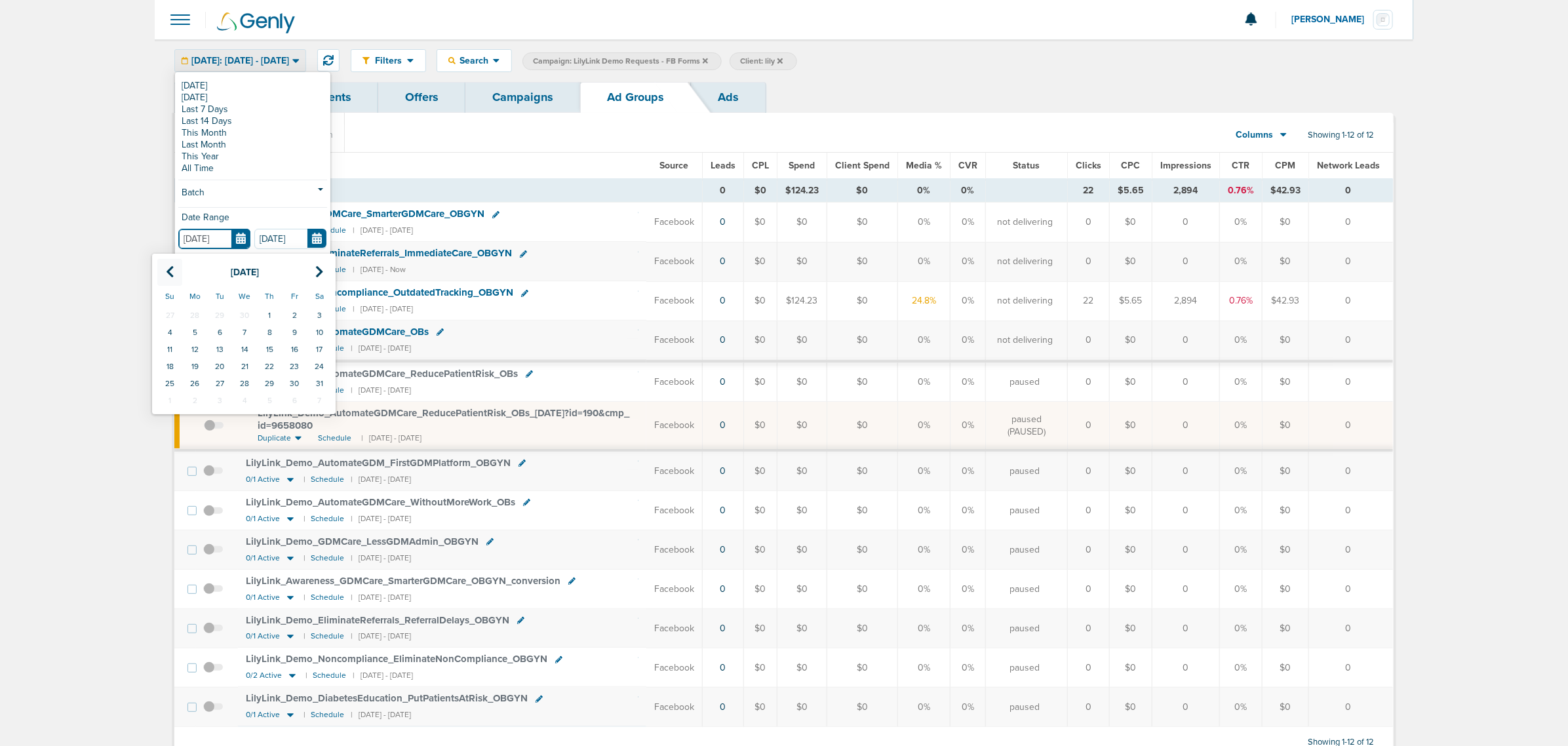
click at [176, 267] on th at bounding box center [170, 272] width 25 height 27
click at [217, 312] on td "1" at bounding box center [220, 316] width 25 height 17
type input "[DATE]"
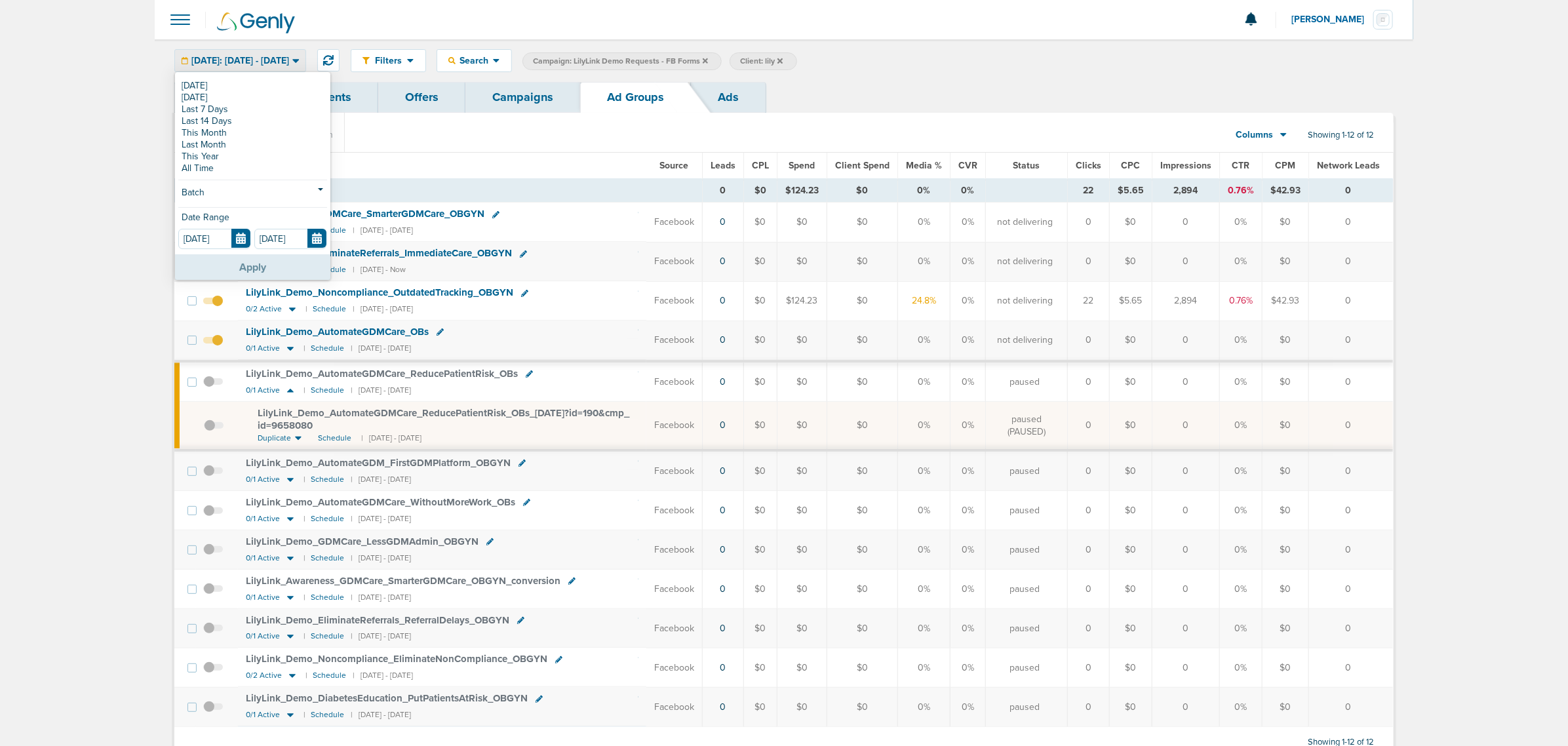
click at [259, 267] on button "Apply" at bounding box center [252, 267] width 155 height 26
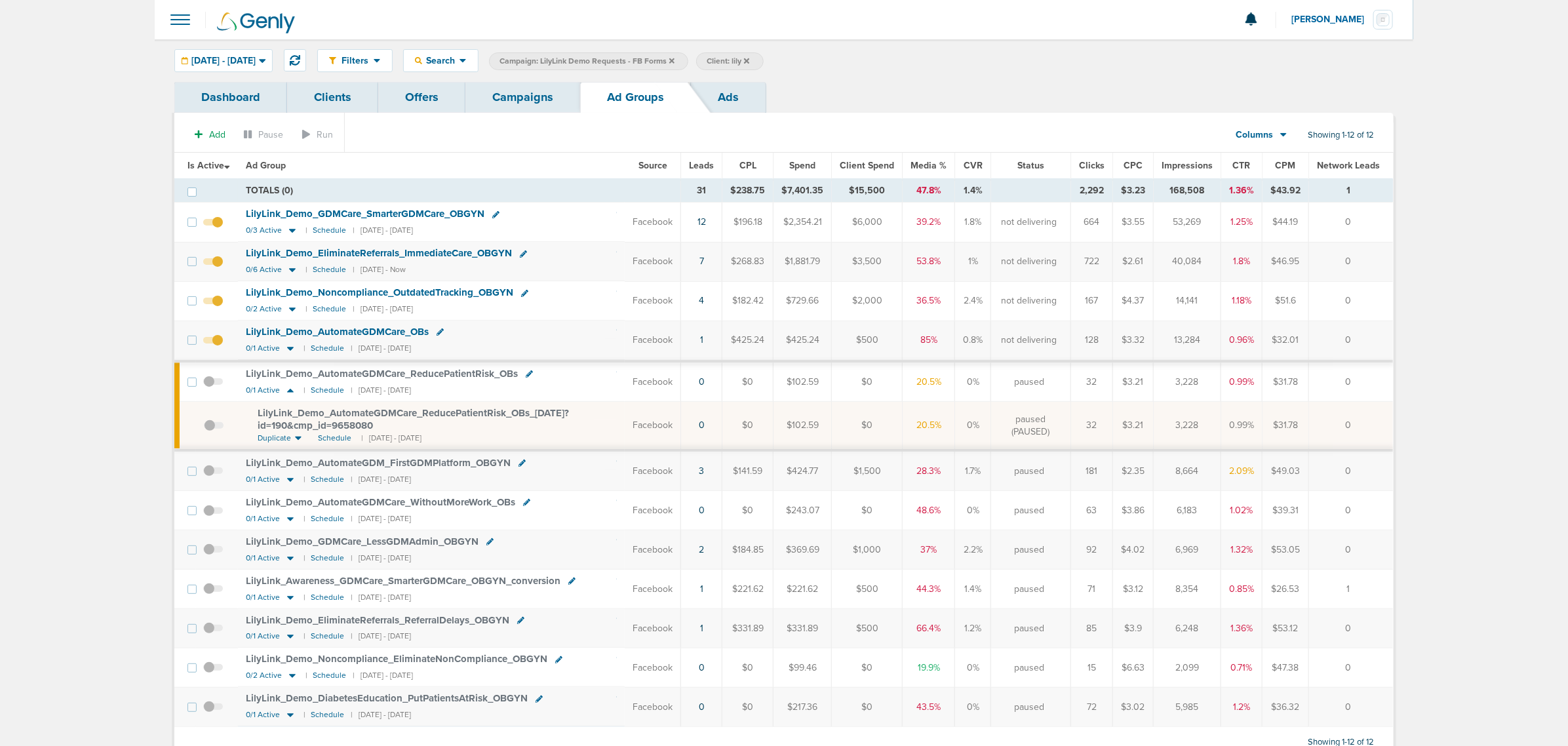
click at [705, 163] on span "Leads" at bounding box center [701, 165] width 25 height 11
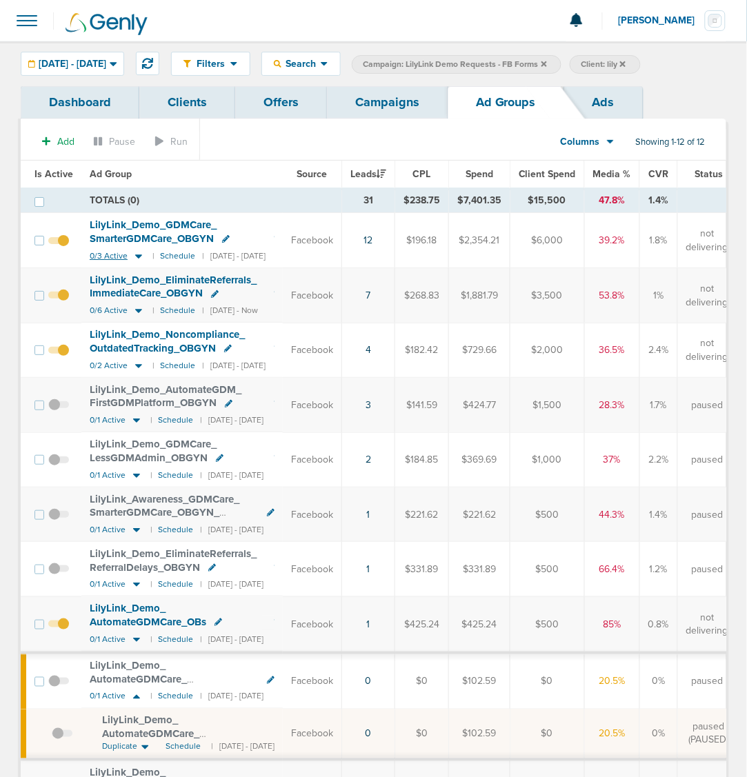
click at [135, 255] on icon at bounding box center [139, 256] width 14 height 12
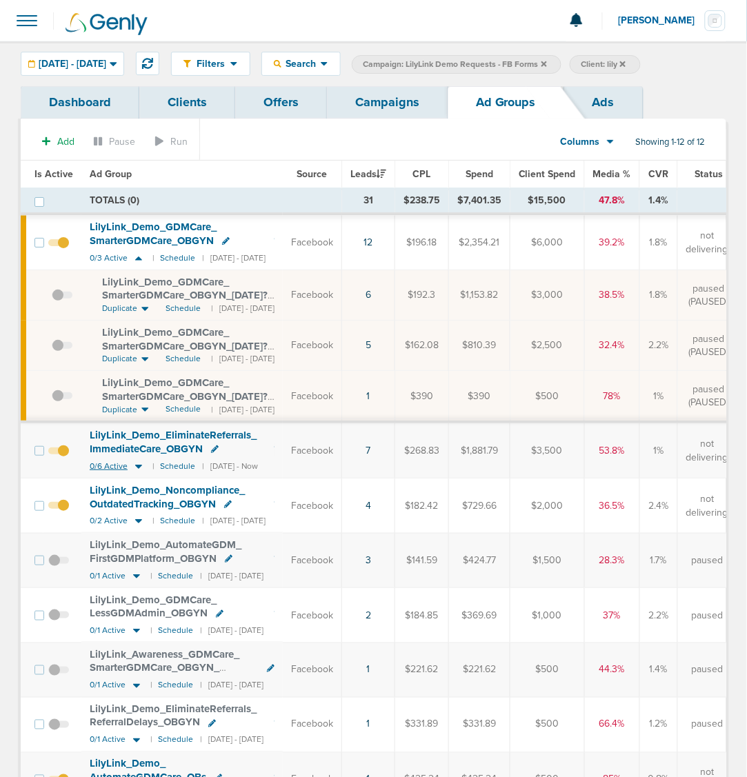
click at [133, 469] on icon at bounding box center [139, 467] width 14 height 12
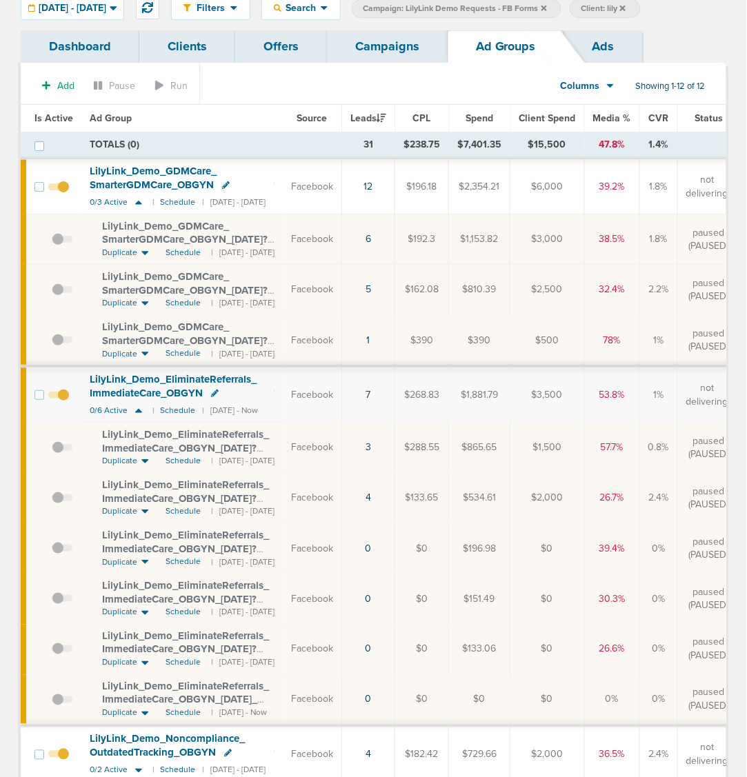
scroll to position [86, 0]
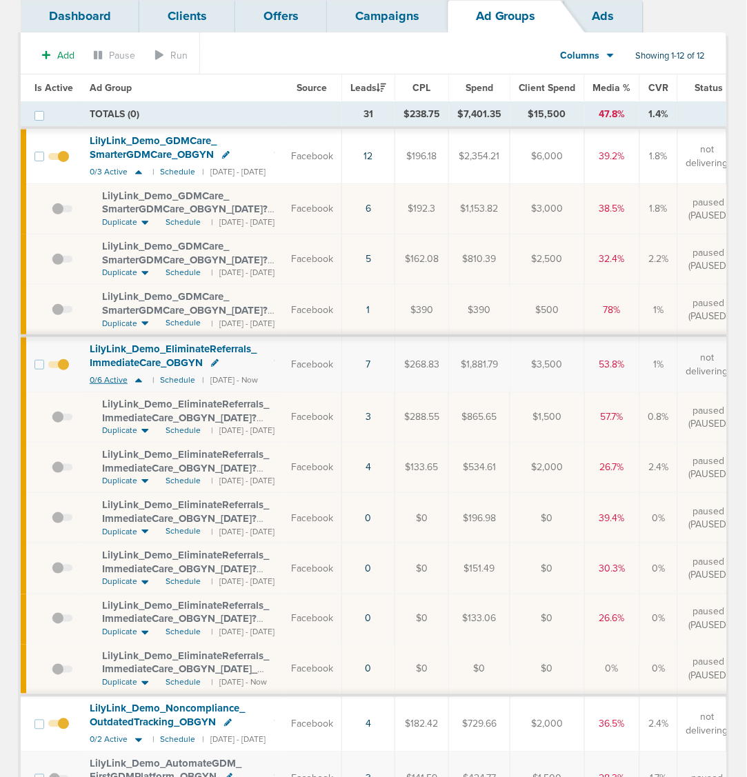
click at [135, 381] on icon at bounding box center [139, 381] width 14 height 12
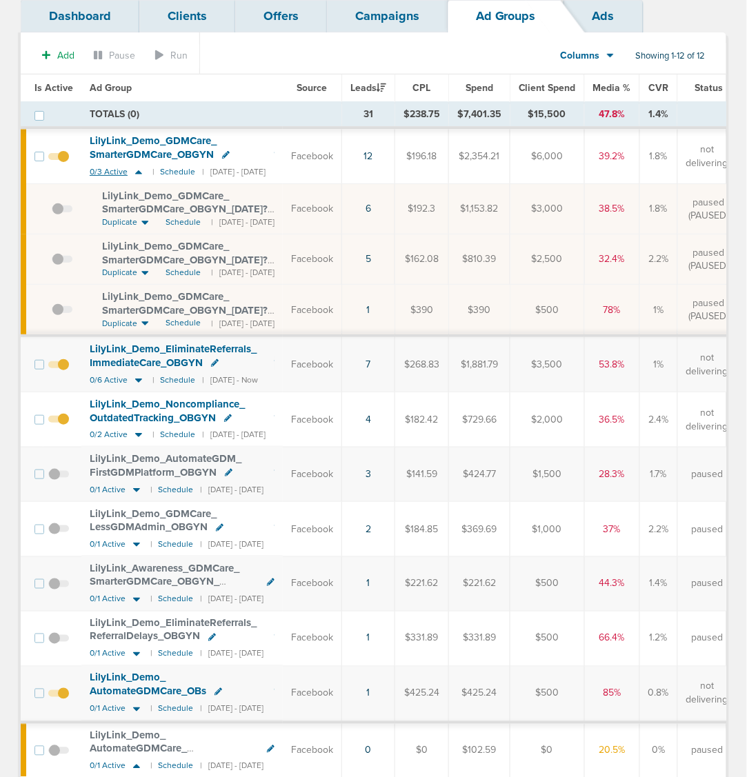
click at [135, 175] on icon at bounding box center [139, 172] width 14 height 12
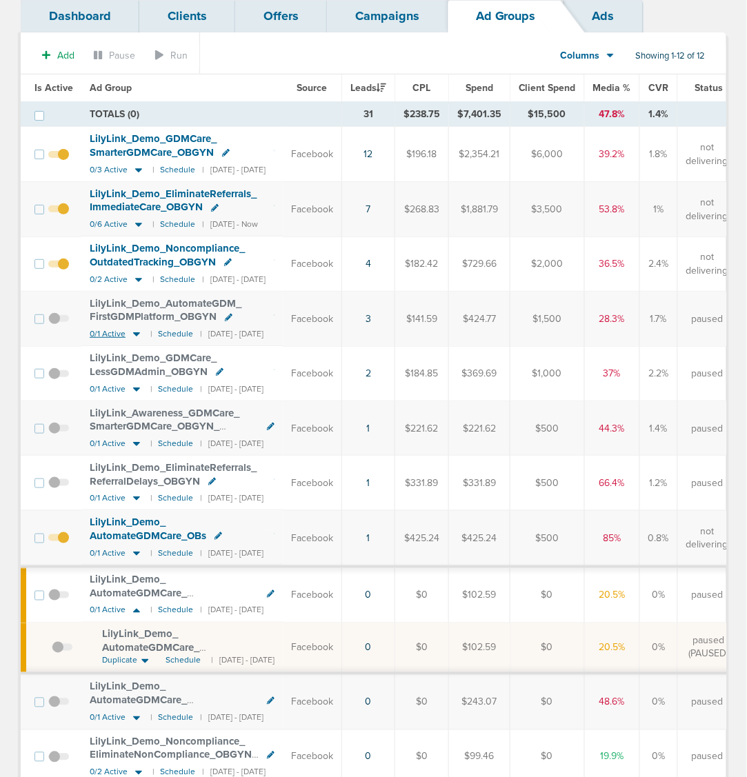
click at [136, 339] on icon at bounding box center [137, 334] width 14 height 12
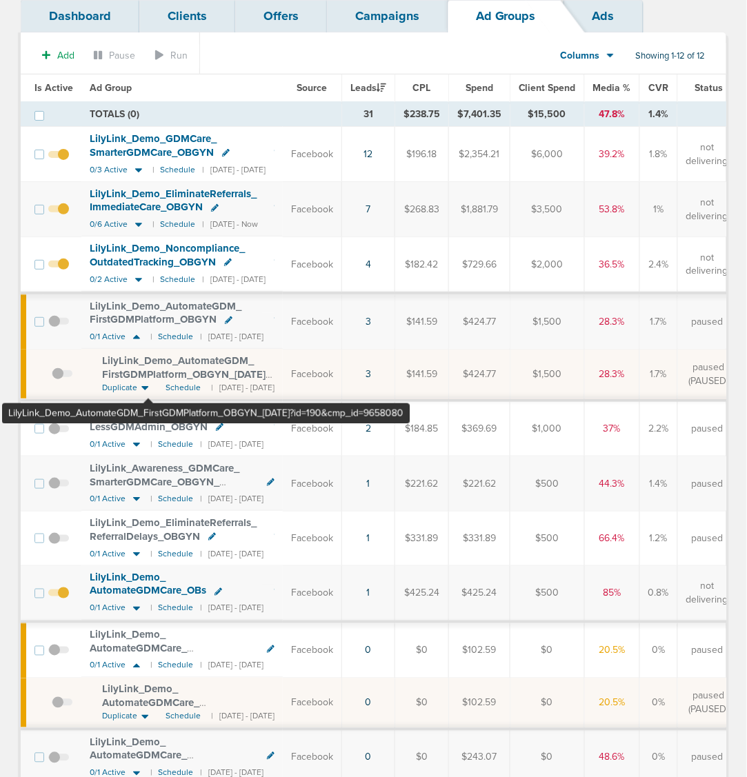
click at [148, 367] on span "LilyLink_ Demo_ AutomateGDM_ FirstGDMPlatform_ OBGYN_ [DATE]?id=190&cmp_ id=965…" at bounding box center [186, 374] width 168 height 39
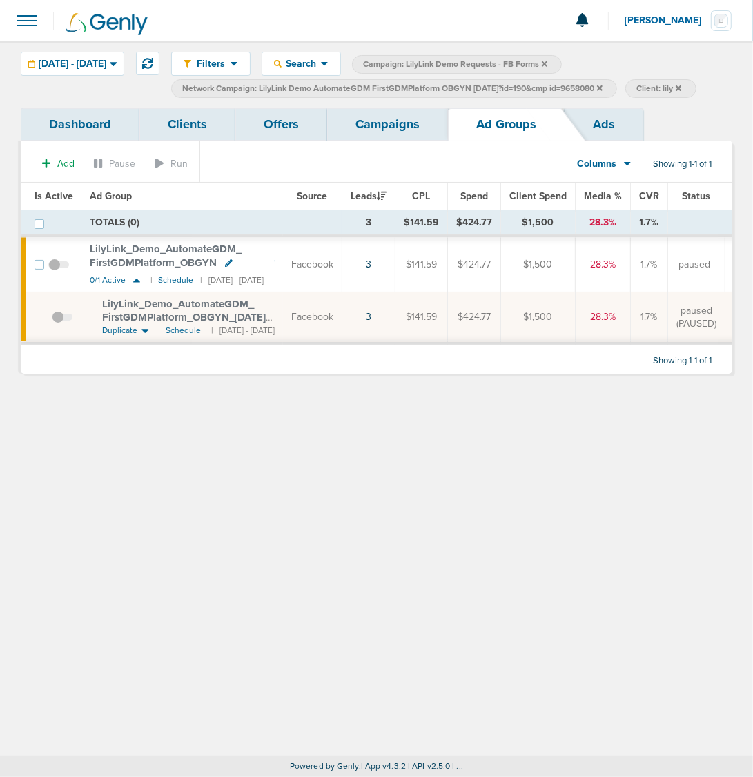
click at [602, 88] on icon at bounding box center [600, 88] width 6 height 6
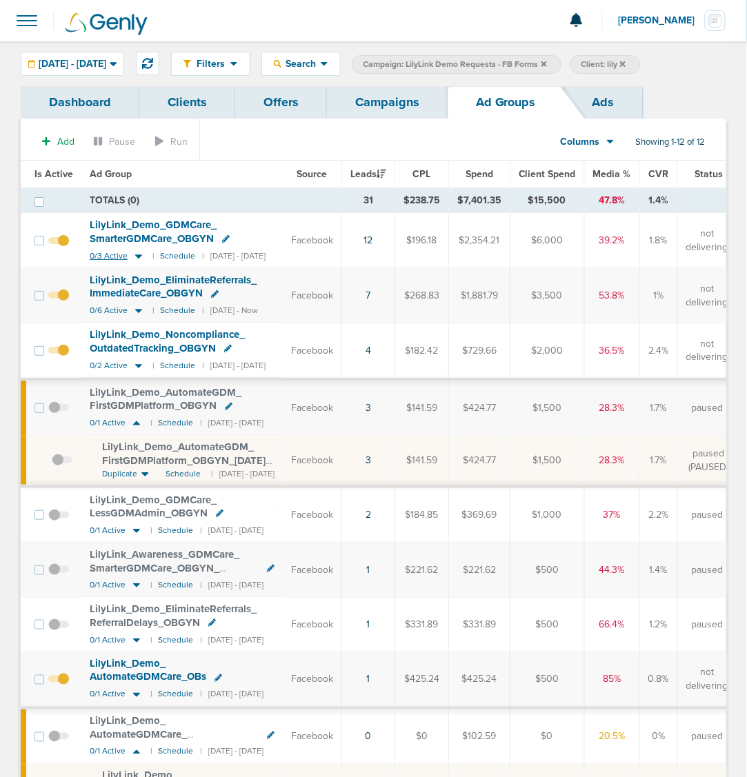
click at [135, 257] on icon at bounding box center [138, 257] width 7 height 4
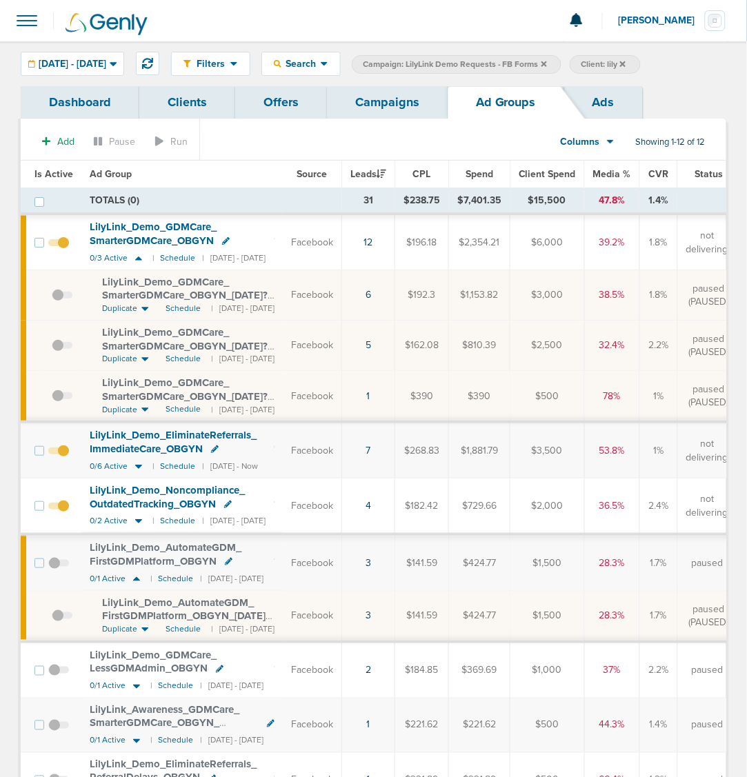
click at [188, 288] on div "LilyLink_ Demo_ GDMCare_ SmarterGDMCare_ OBGYN_ [DATE]?id=190&cmp_ id=9658080" at bounding box center [188, 289] width 172 height 27
click at [170, 284] on span "LilyLink_ Demo_ GDMCare_ SmarterGDMCare_ OBGYN_ [DATE]?id=190&cmp_ id=9658080" at bounding box center [185, 295] width 166 height 39
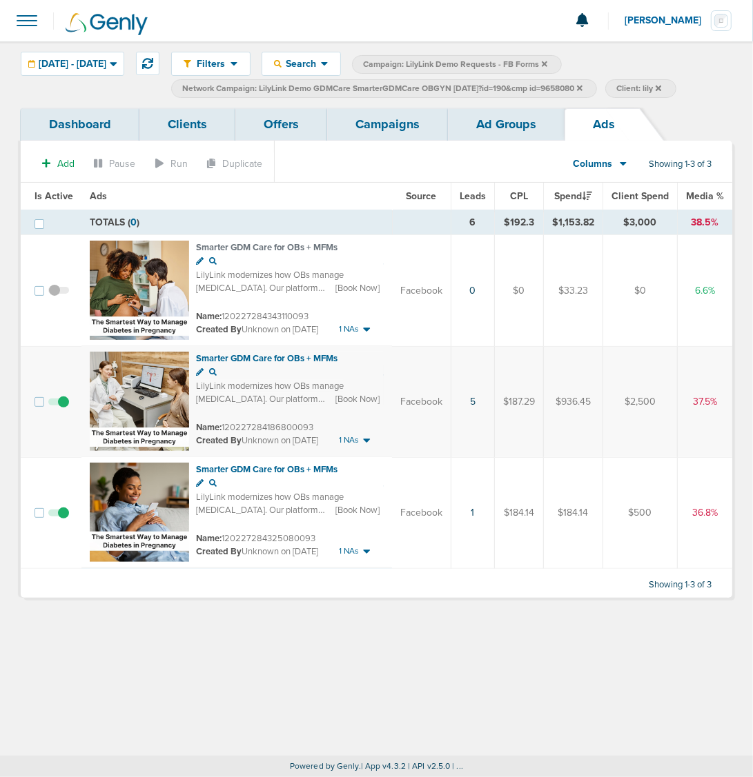
click at [490, 121] on link "Ad Groups" at bounding box center [506, 124] width 117 height 32
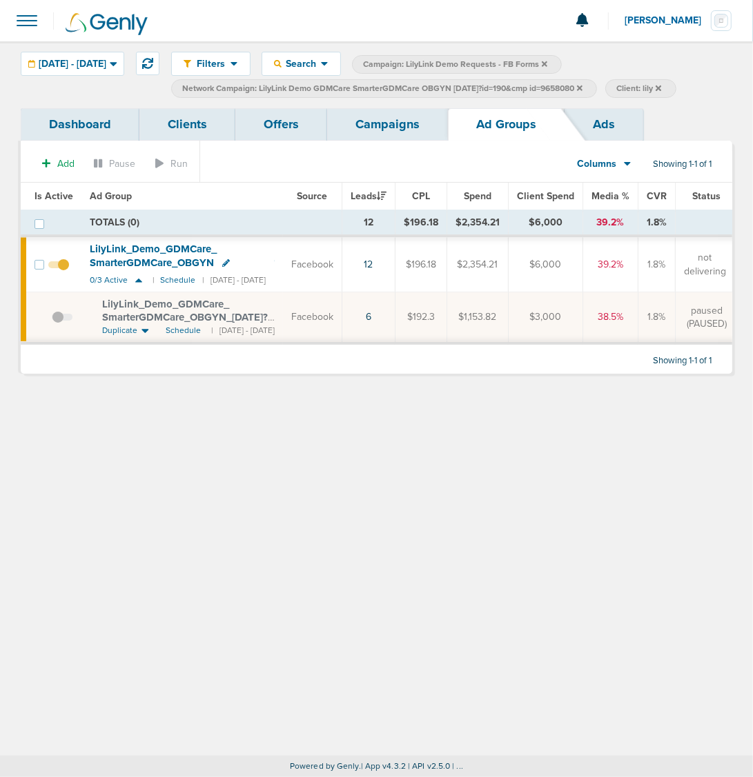
click at [582, 88] on icon at bounding box center [580, 88] width 6 height 6
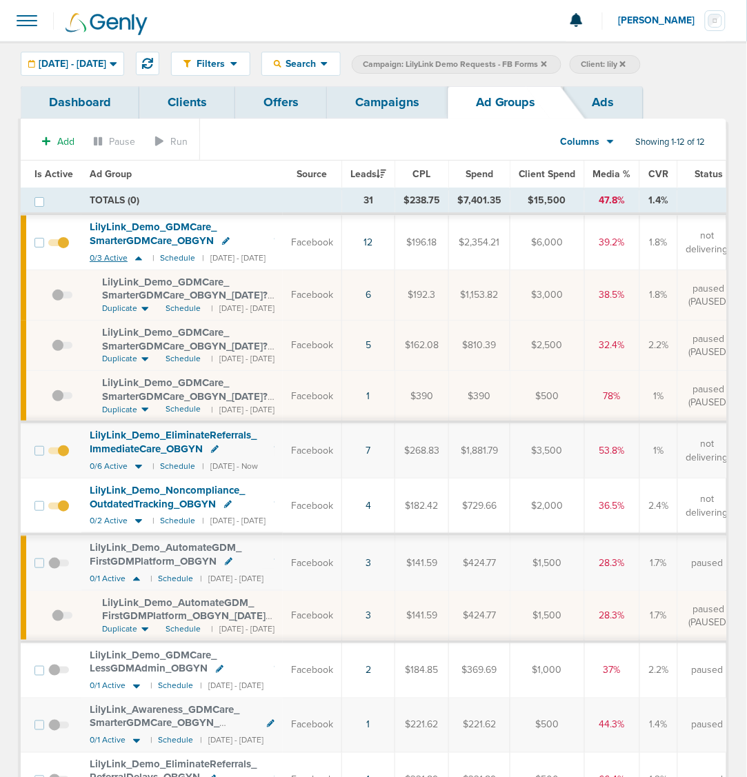
click at [136, 260] on icon at bounding box center [138, 259] width 7 height 4
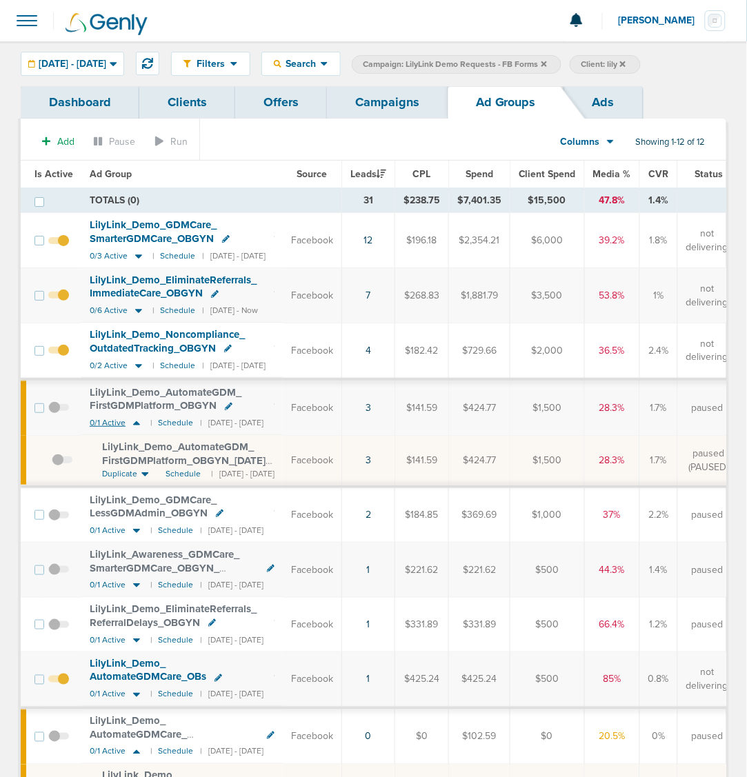
click at [135, 425] on icon at bounding box center [136, 423] width 7 height 4
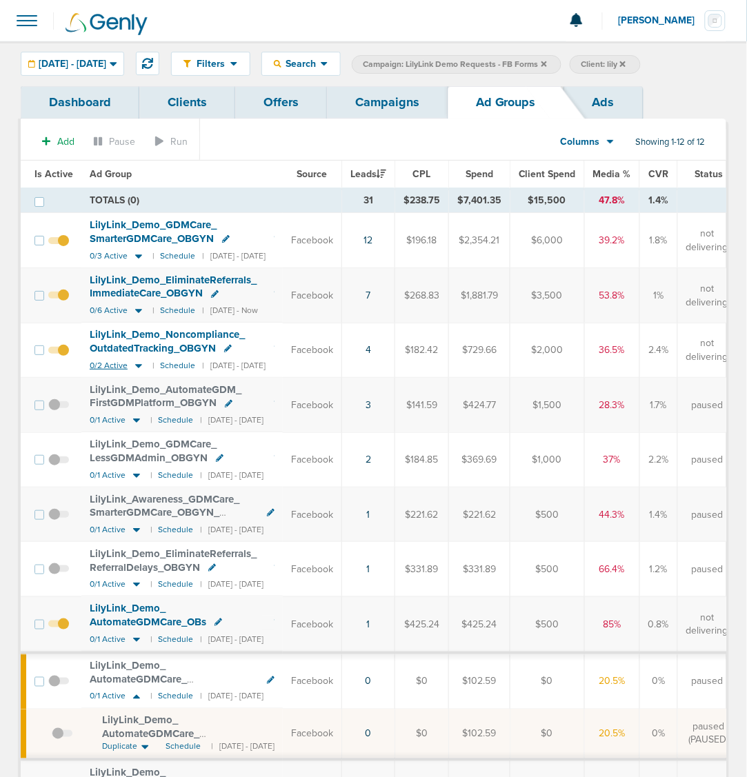
click at [137, 366] on icon at bounding box center [139, 366] width 14 height 12
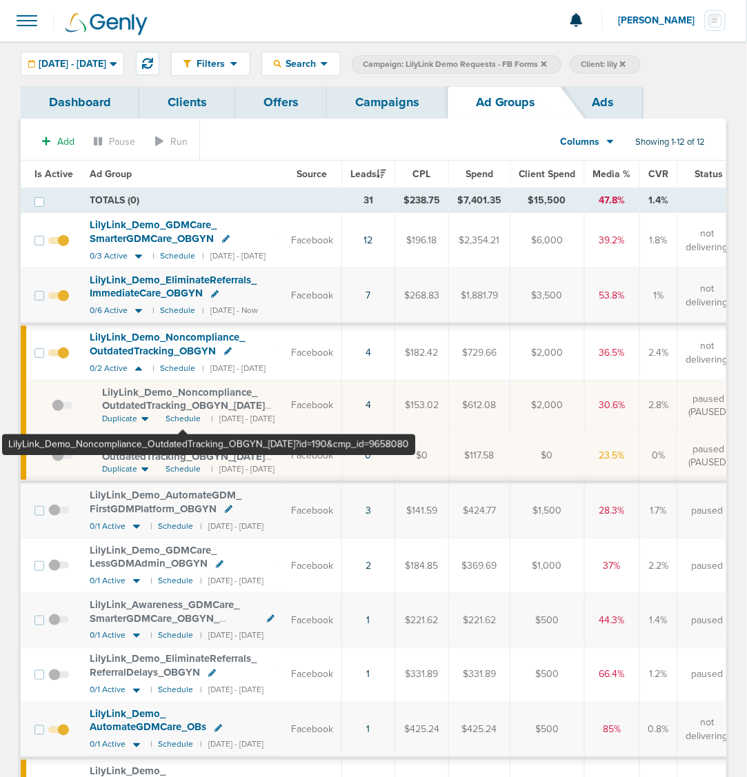
click at [183, 401] on span "LilyLink_ Demo_ Noncompliance_ OutdatedTracking_ OBGYN_ [DATE]?id=190&cmp_ id=9…" at bounding box center [186, 405] width 168 height 39
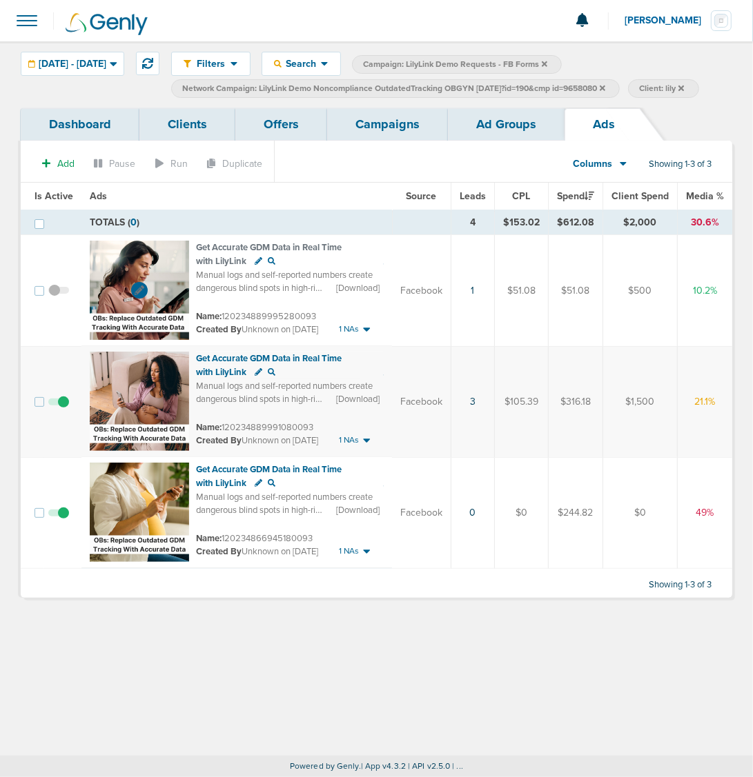
click at [143, 276] on img at bounding box center [139, 290] width 99 height 99
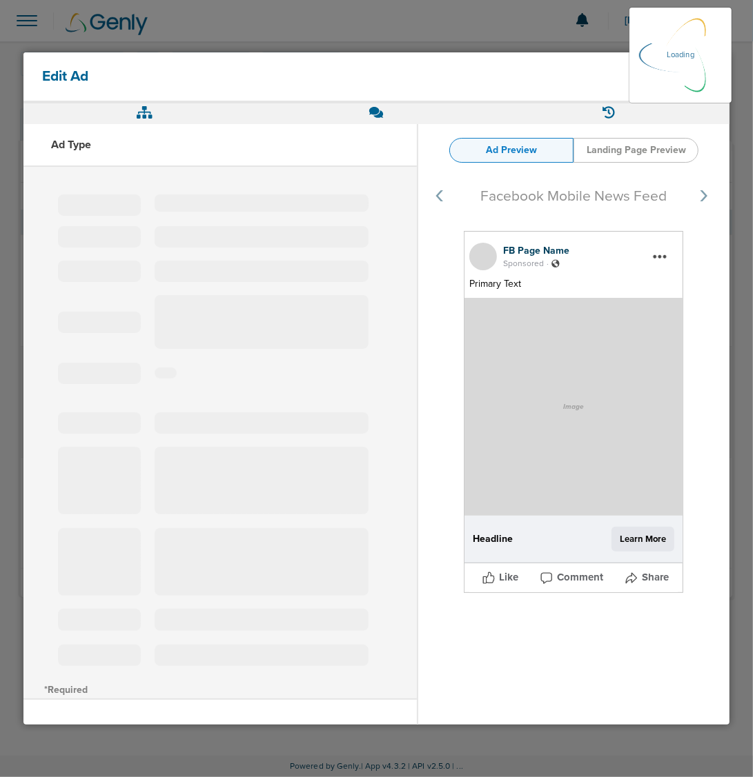
select select "learn_more"
type input "120234889995280093"
type input "Get Accurate GDM Data in Real Time with LilyLink"
type textarea "Manual logs and self-reported numbers create dangerous blind spots in high-risk…"
select select "download"
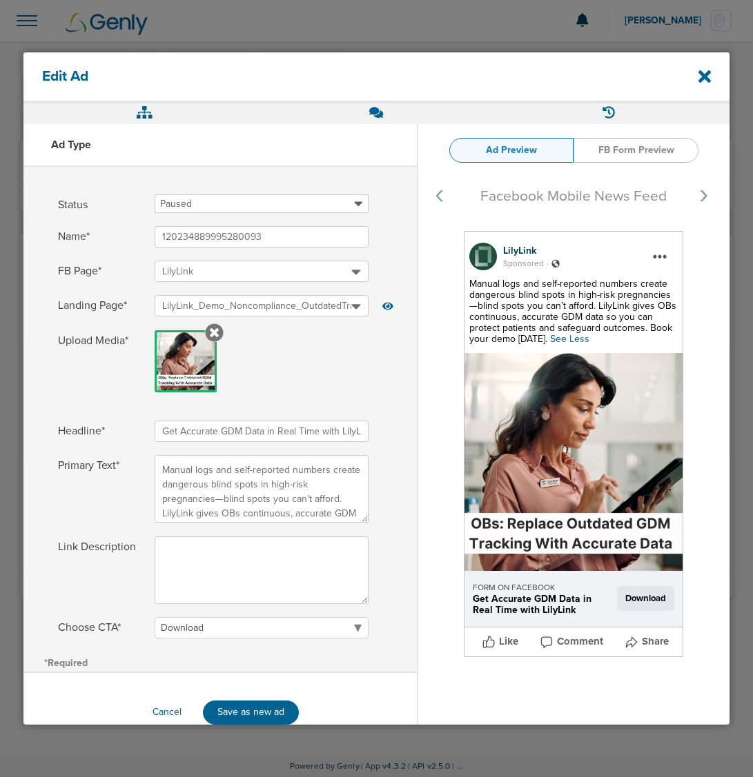
select select "download"
click at [702, 81] on icon at bounding box center [704, 76] width 12 height 12
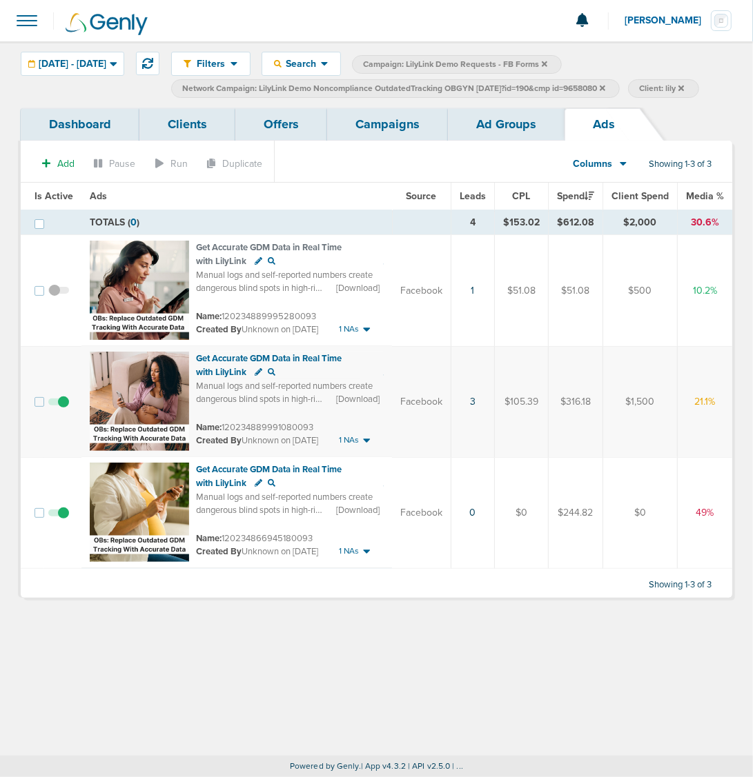
click at [498, 133] on link "Ad Groups" at bounding box center [506, 124] width 117 height 32
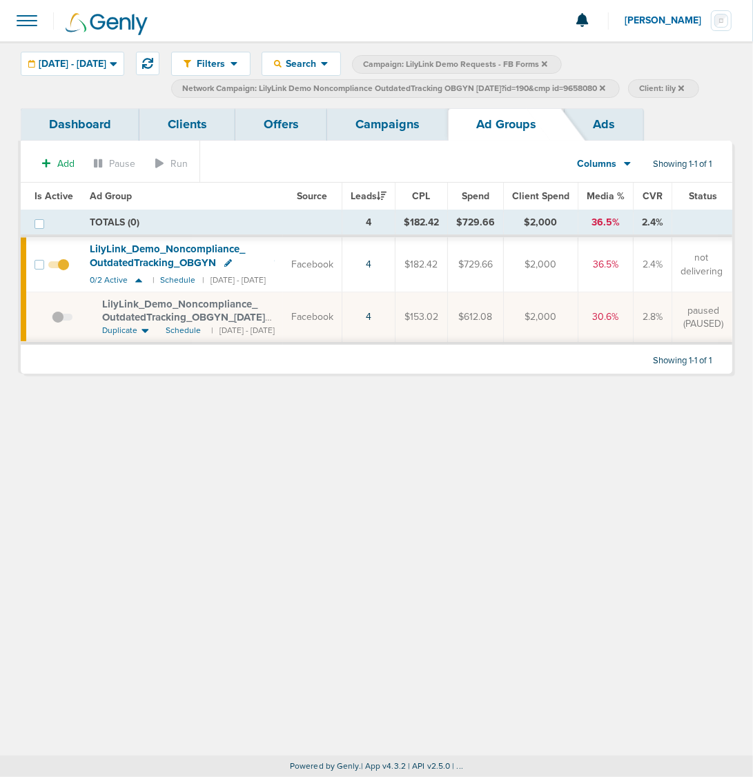
click at [605, 87] on icon at bounding box center [602, 88] width 6 height 6
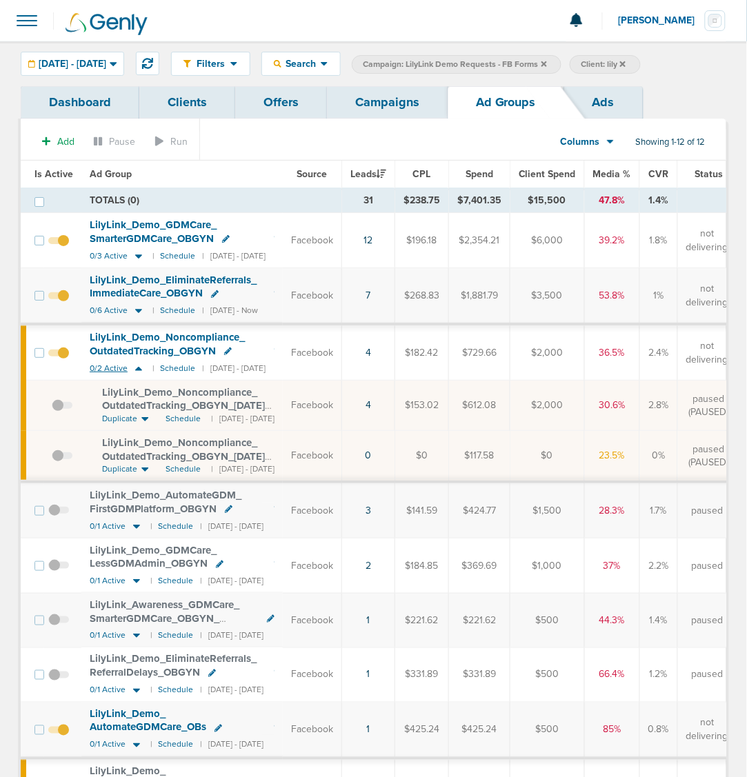
click at [135, 371] on icon at bounding box center [138, 369] width 7 height 4
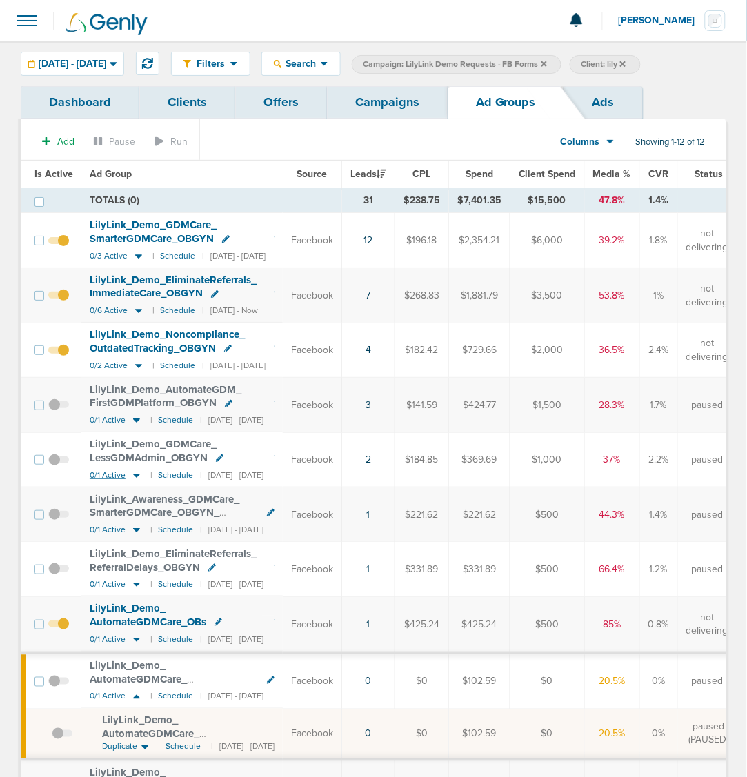
click at [136, 478] on icon at bounding box center [136, 476] width 7 height 4
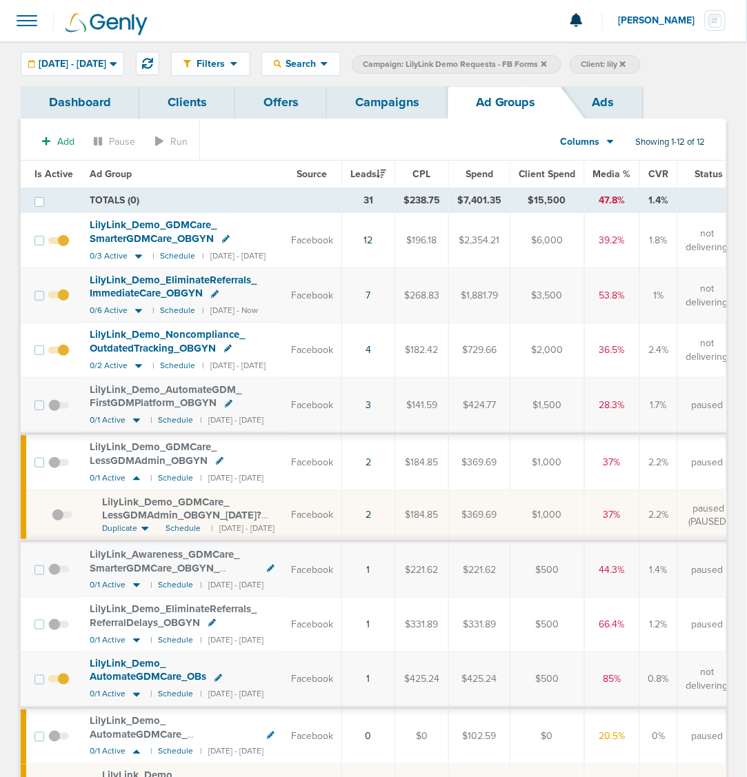
click at [160, 512] on div "LilyLink_ Demo_ GDMCare_ LessGDMAdmin_ OBGYN_ 06.05.25?id=190&cmp_ id=9658080" at bounding box center [188, 509] width 172 height 27
click at [132, 483] on icon at bounding box center [137, 479] width 14 height 12
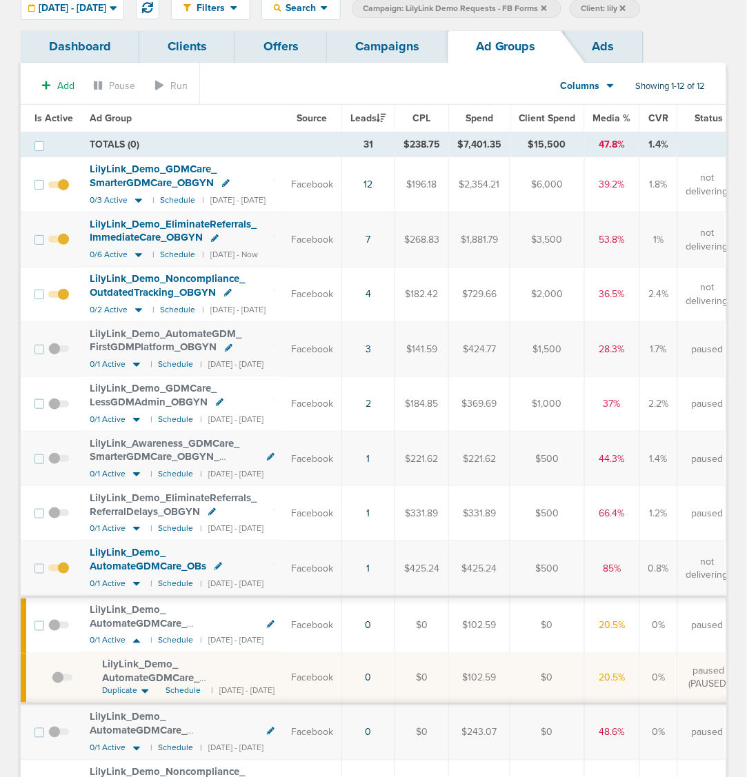
scroll to position [86, 0]
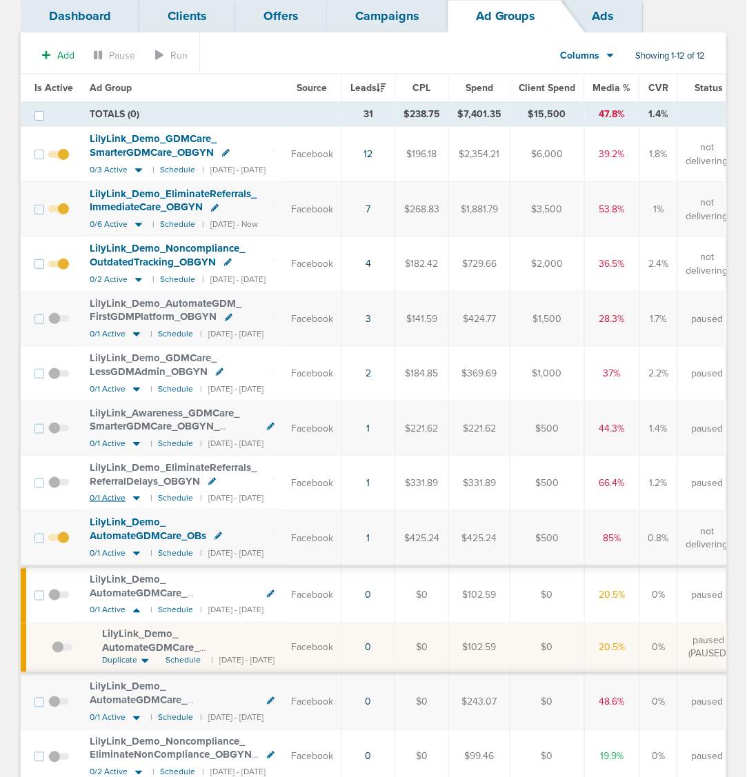
click at [137, 501] on icon at bounding box center [136, 499] width 7 height 4
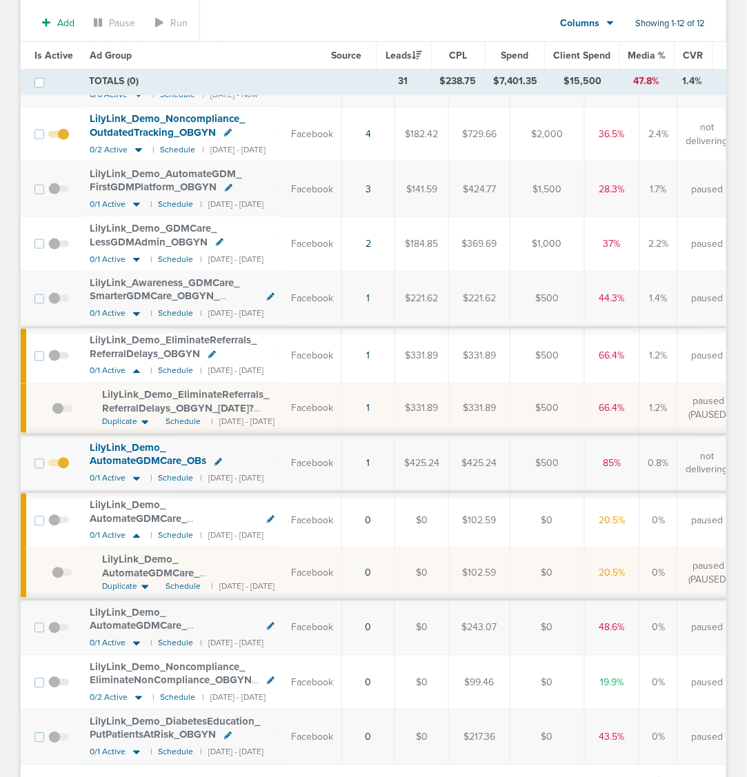
scroll to position [259, 0]
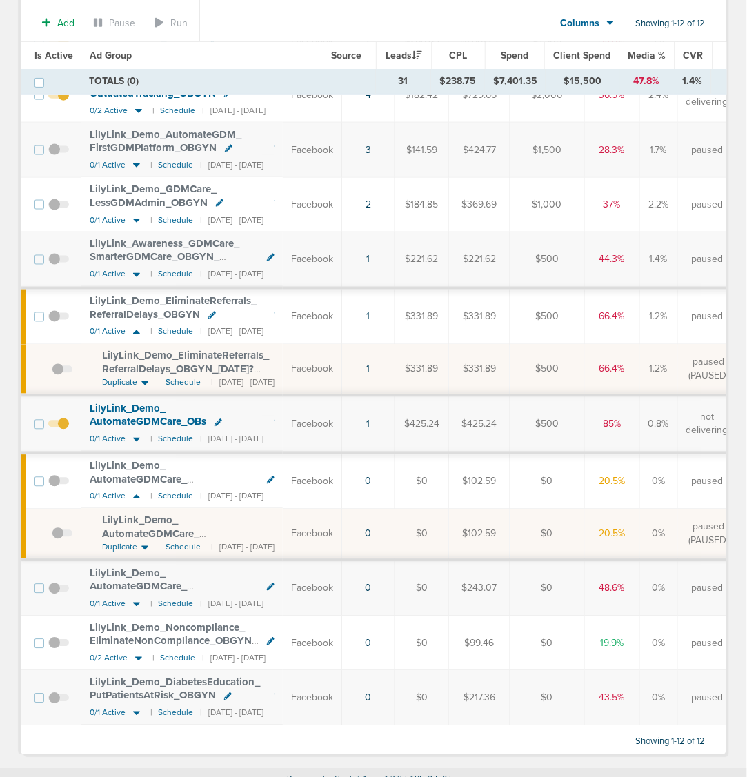
click at [167, 414] on span "LilyLink_ Demo_ AutomateGDMCare_ OBs" at bounding box center [148, 416] width 117 height 26
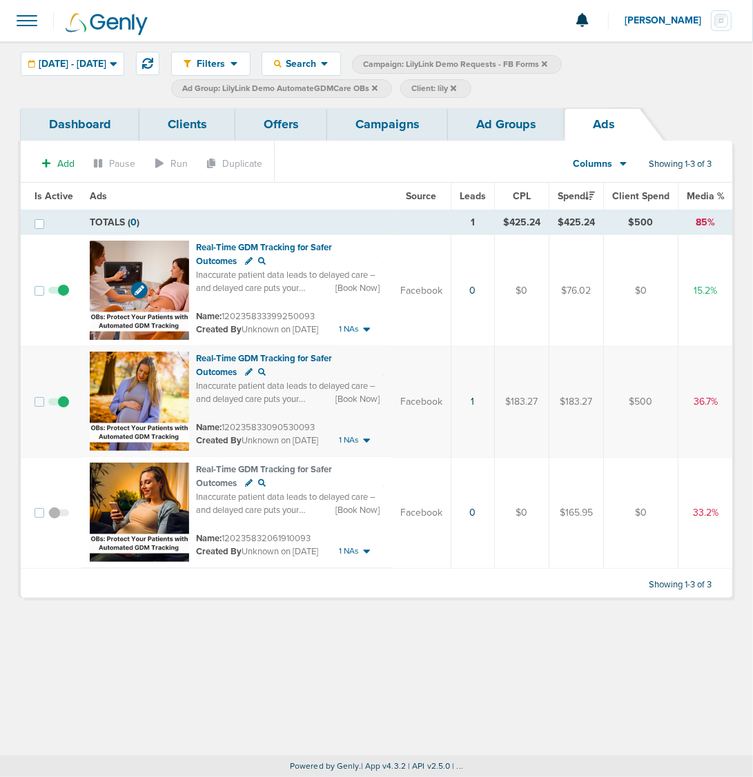
click at [174, 253] on img at bounding box center [139, 290] width 99 height 99
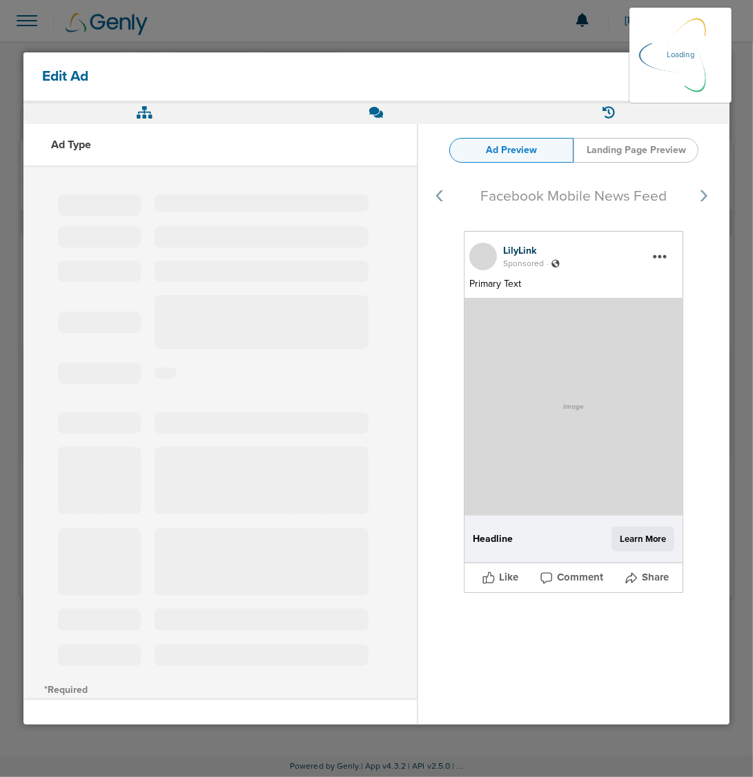
select select "learn_more"
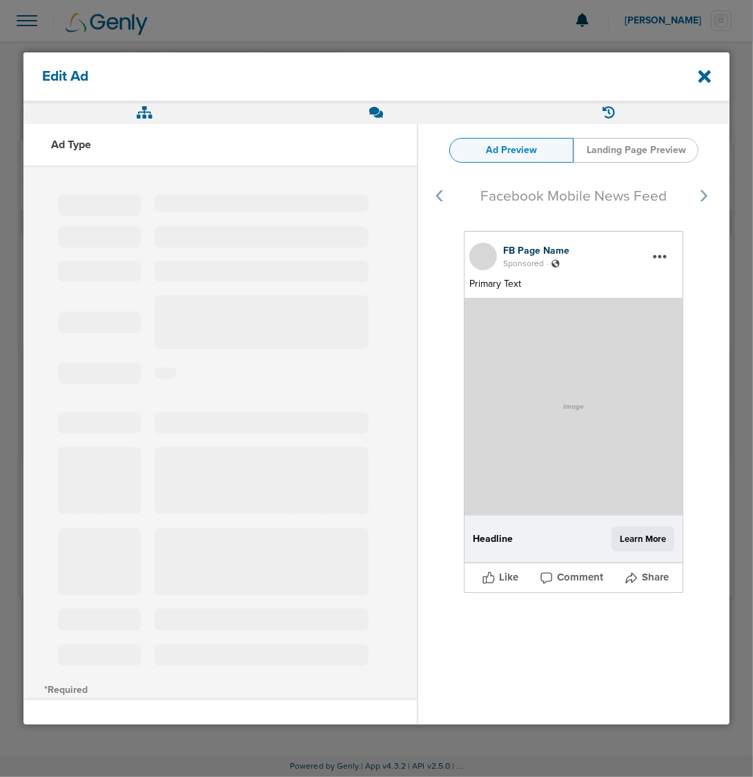
type input "120235833399250093"
type input "Real-Time GDM Tracking for Safer Outcomes"
type textarea "Inaccurate patient data leads to delayed care – and delayed care puts your pati…"
select select "book_travel"
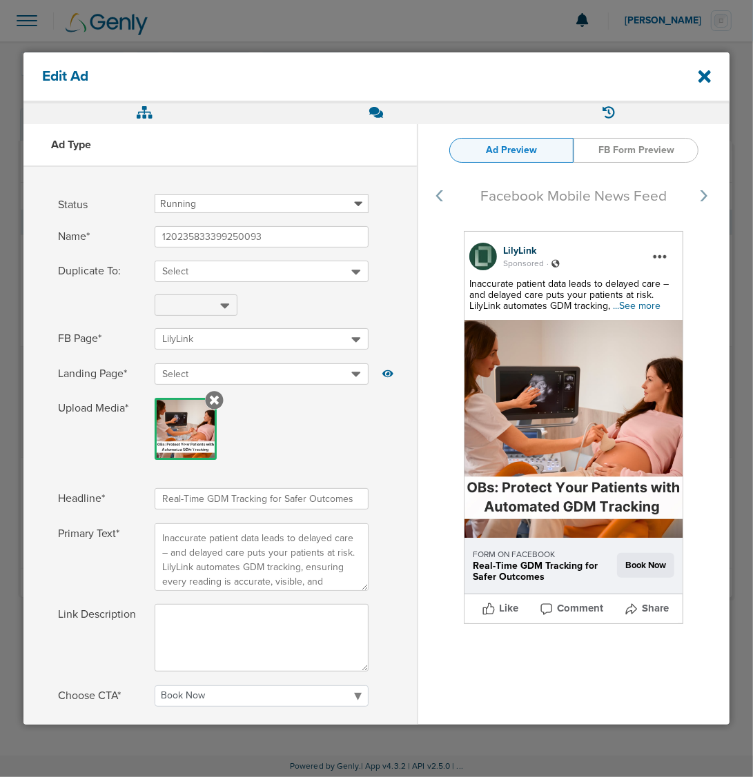
click at [628, 308] on span "...See more" at bounding box center [637, 306] width 48 height 12
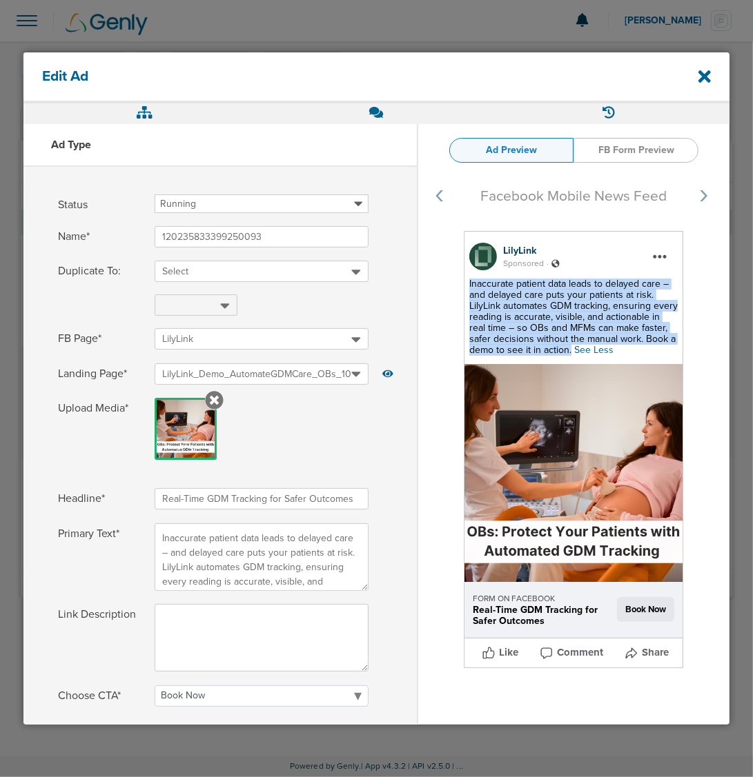
drag, startPoint x: 545, startPoint y: 352, endPoint x: 461, endPoint y: 288, distance: 105.8
click at [464, 288] on div "LilyLink Sponsored . Inaccurate patient data leads to delayed care – and delaye…" at bounding box center [573, 449] width 219 height 437
copy span "Inaccurate patient data leads to delayed care – and delayed care puts your pati…"
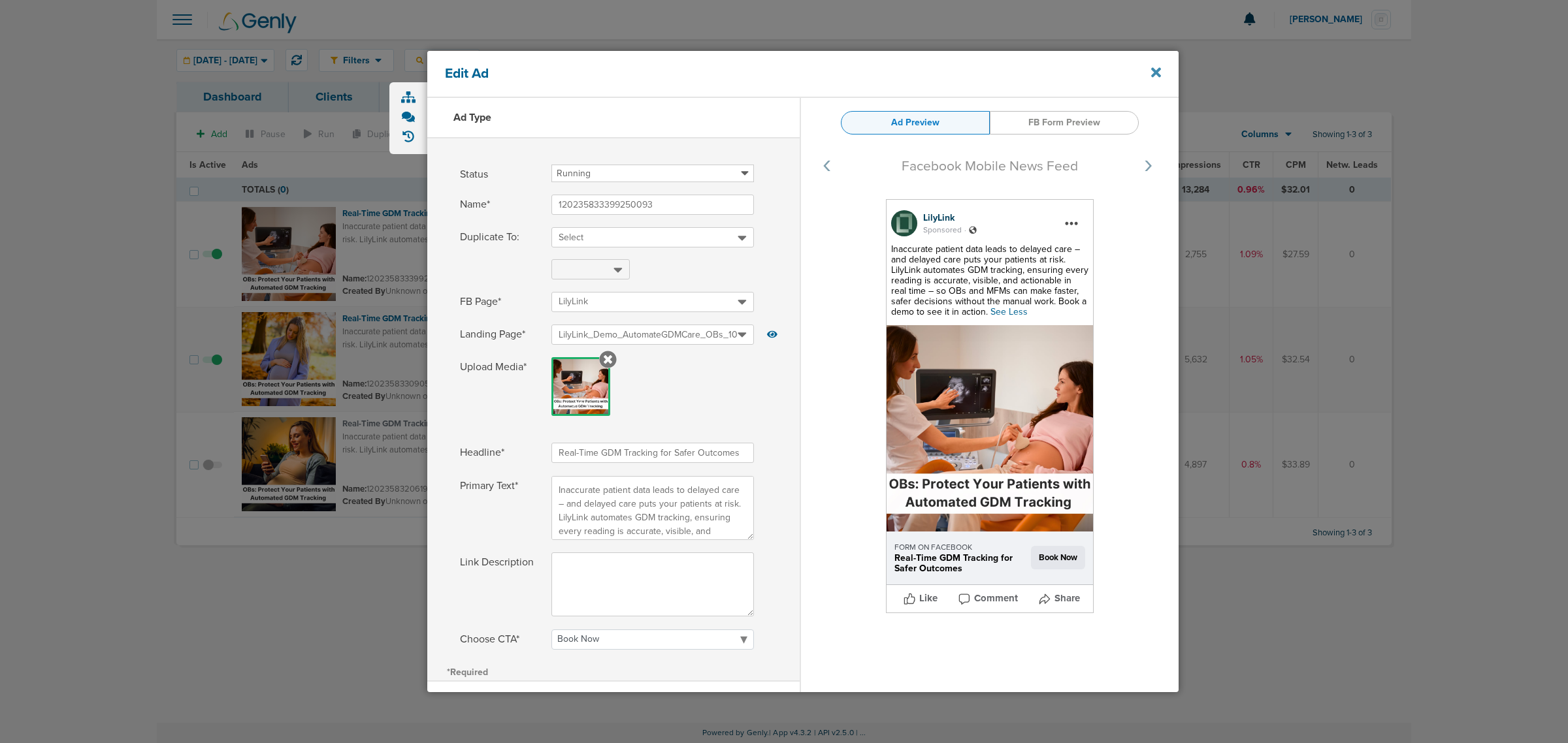
click at [712, 72] on icon at bounding box center [1155, 73] width 9 height 9
